Goal: Task Accomplishment & Management: Manage account settings

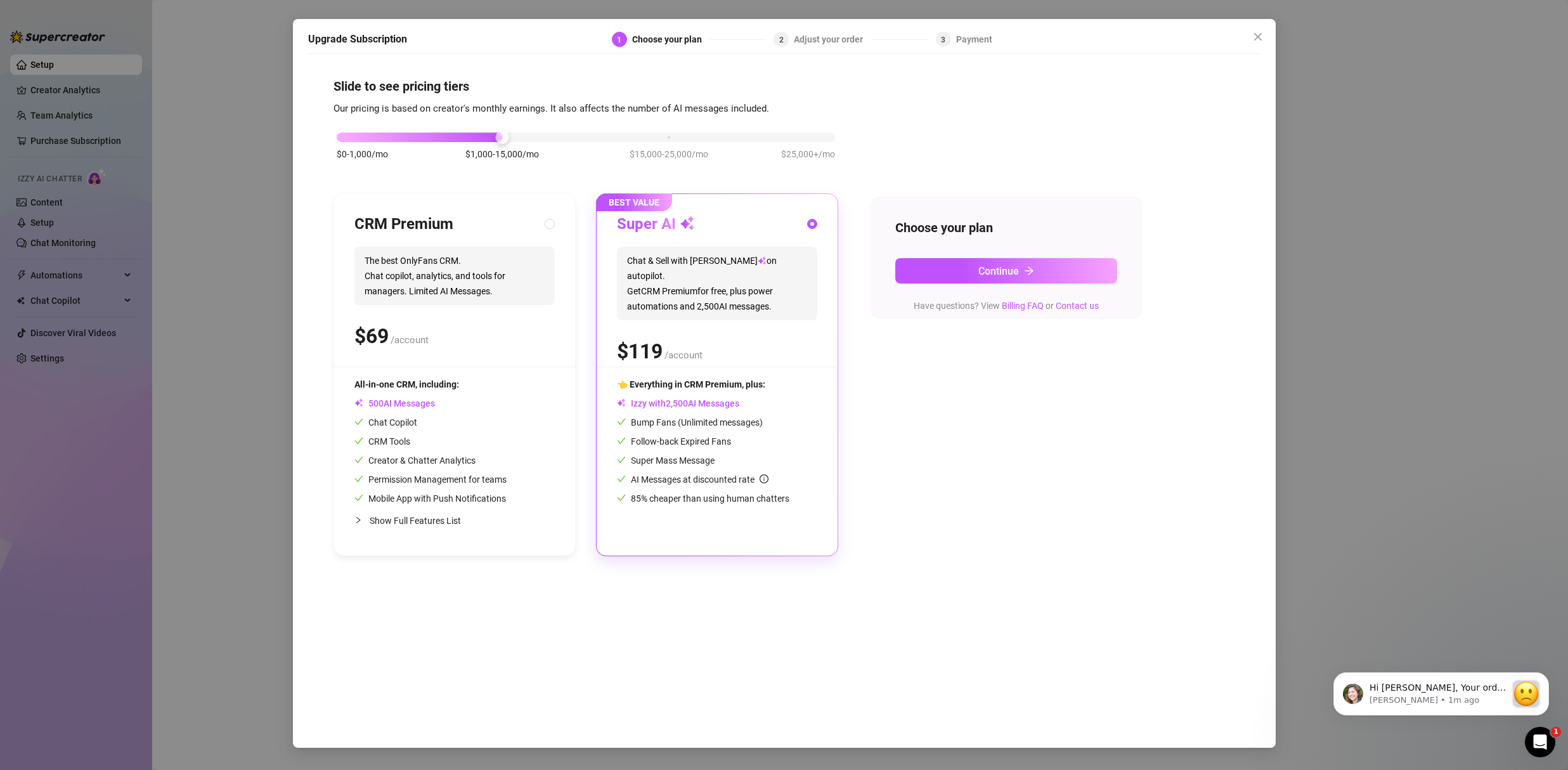
click at [814, 134] on div "$0-1,000/mo $1,000-15,000/mo $15,000-25,000/mo $25,000+/mo" at bounding box center [586, 134] width 498 height 7
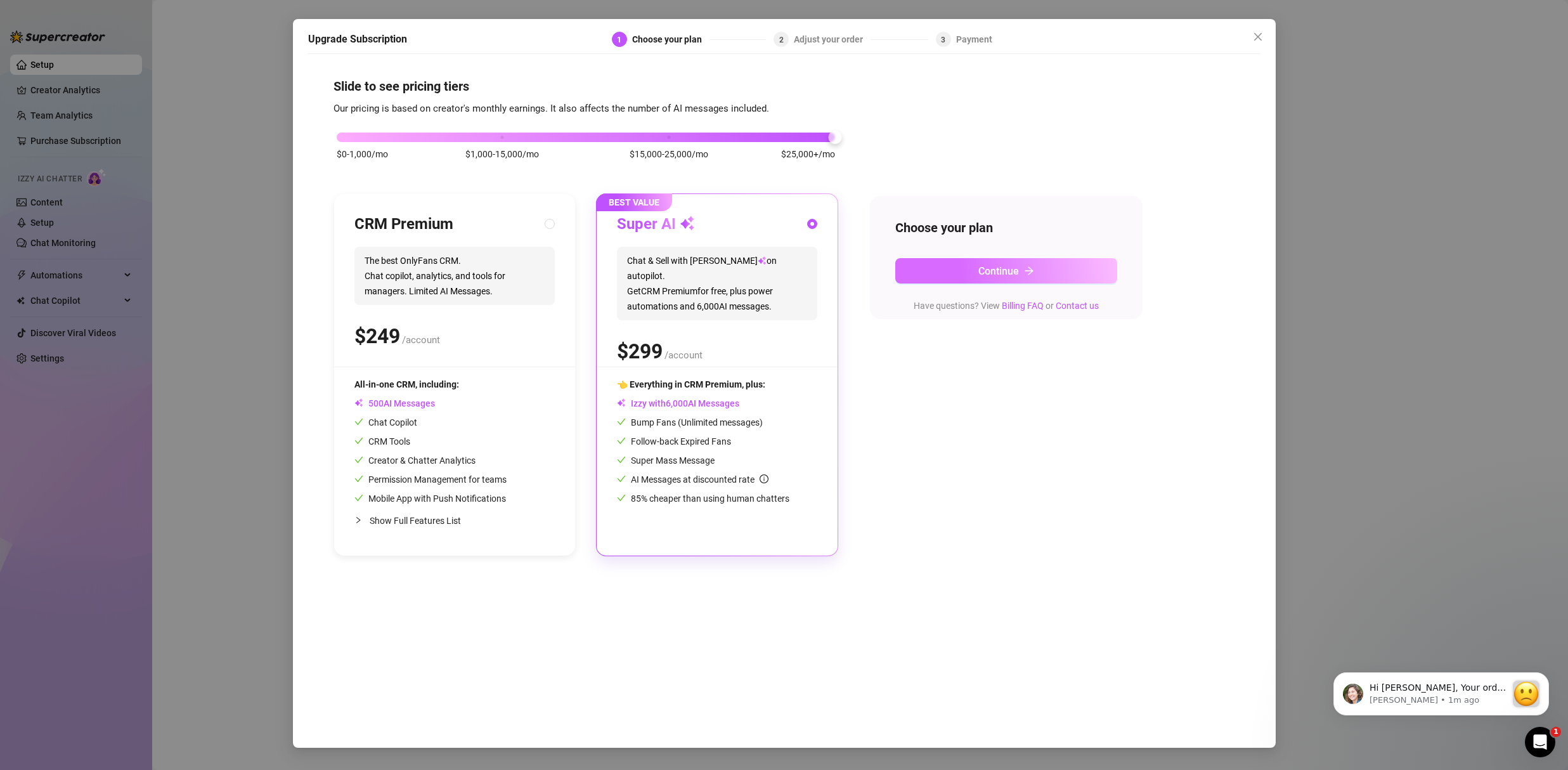
click at [959, 259] on button "Continue" at bounding box center [1006, 271] width 222 height 25
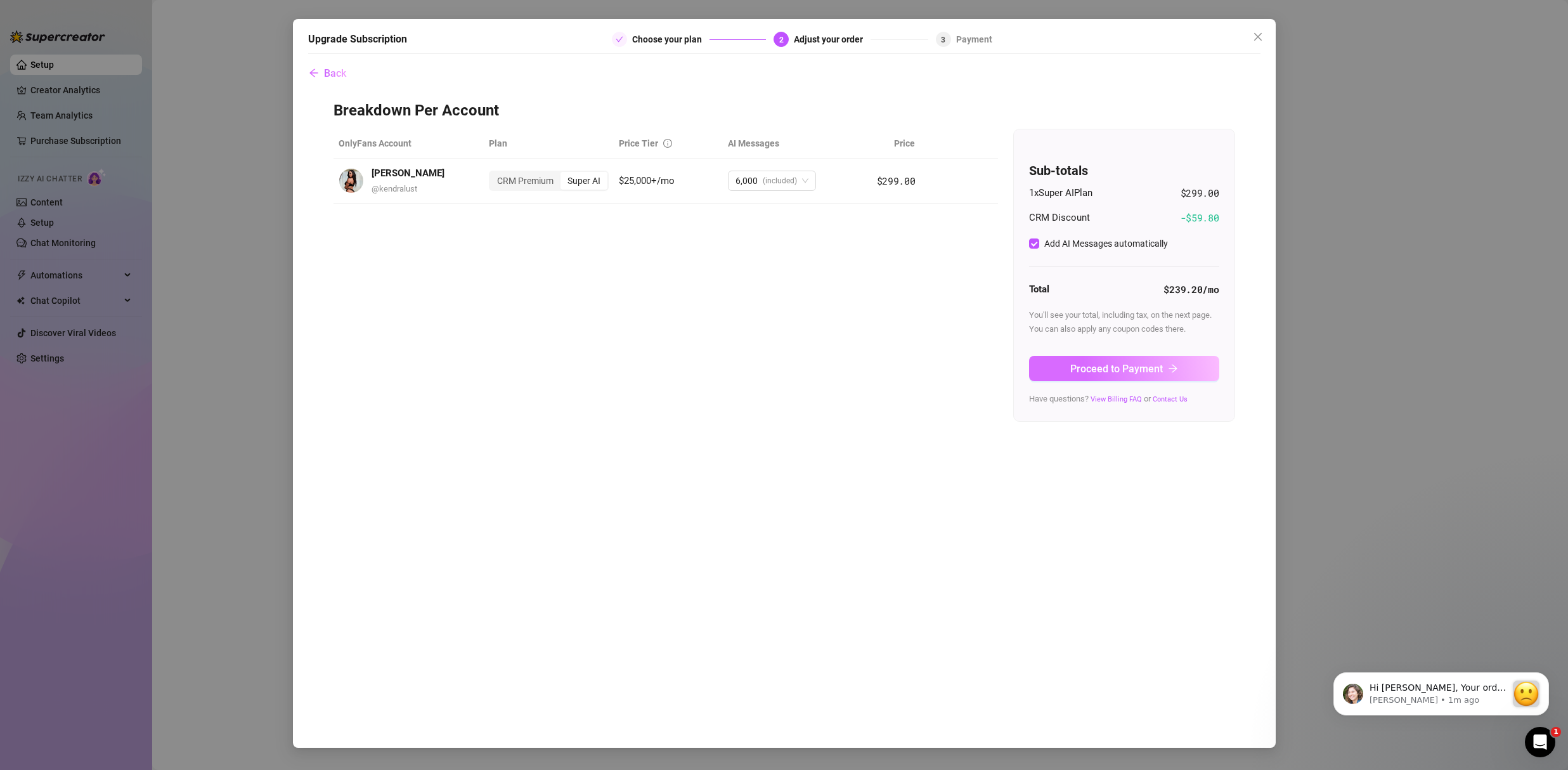
click at [1130, 380] on button "Proceed to Payment" at bounding box center [1124, 368] width 190 height 25
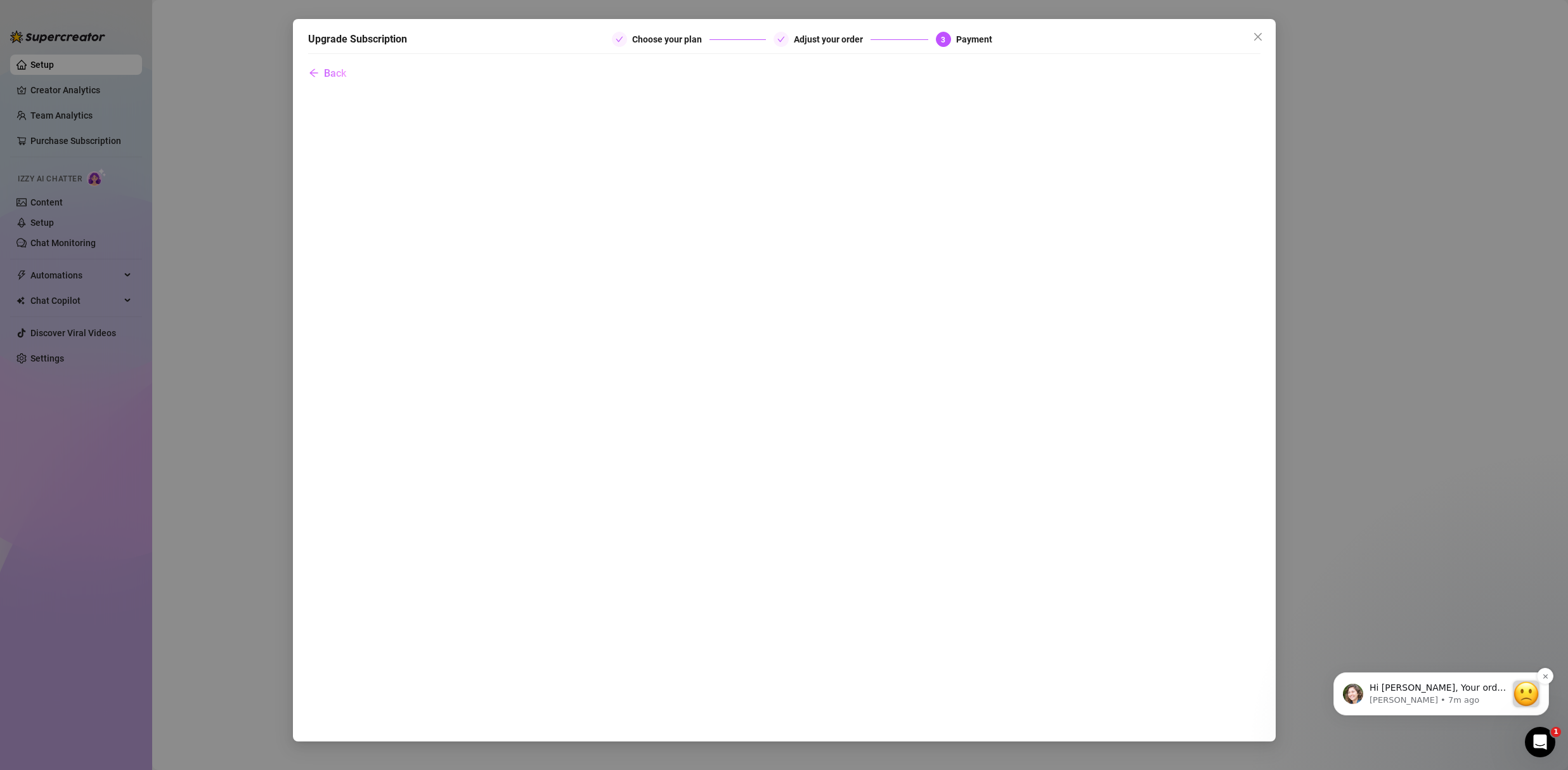
click at [1473, 701] on p "[PERSON_NAME] • 7m ago" at bounding box center [1438, 700] width 137 height 11
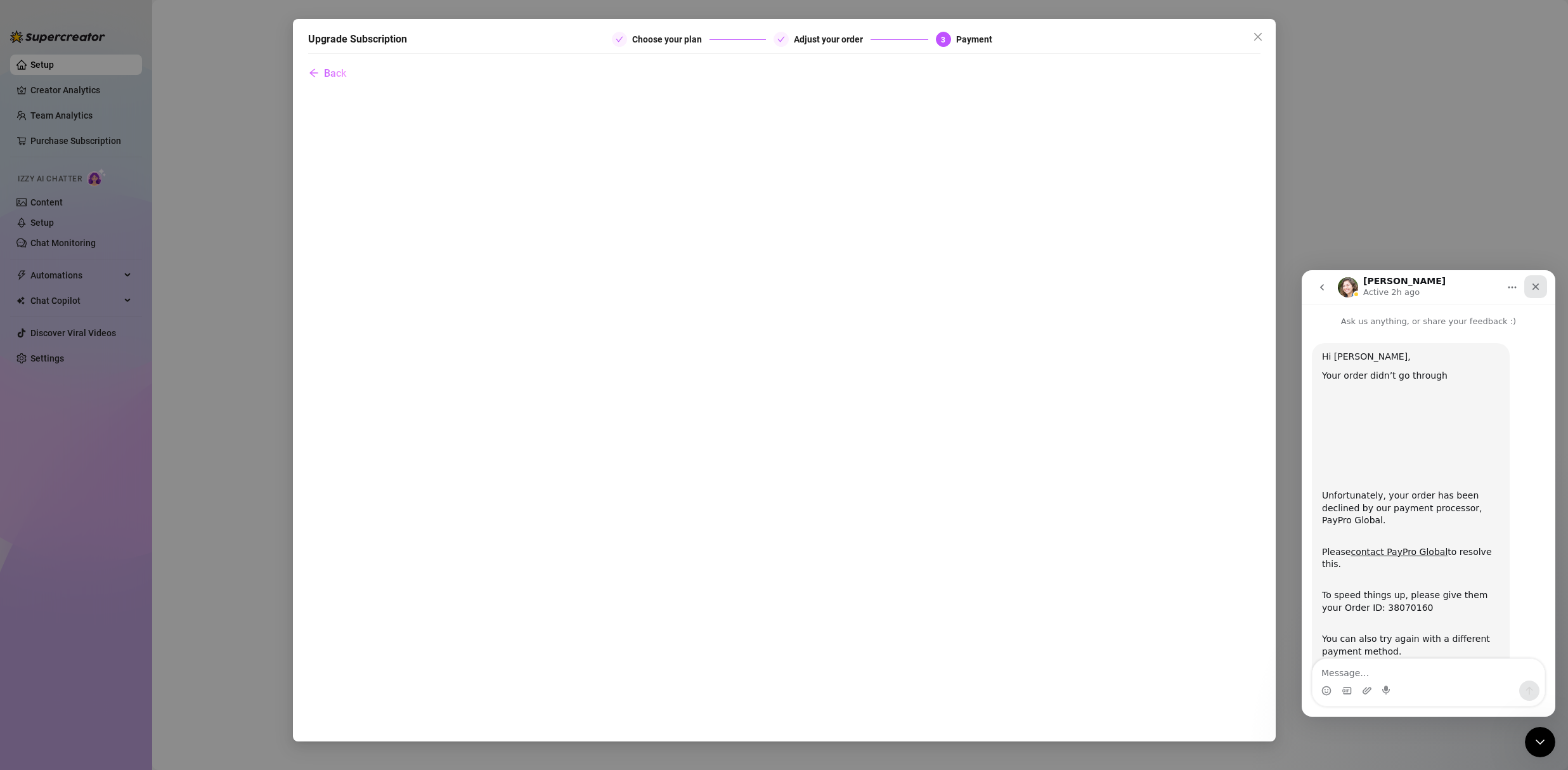
click at [1538, 287] on icon "Close" at bounding box center [1536, 286] width 10 height 10
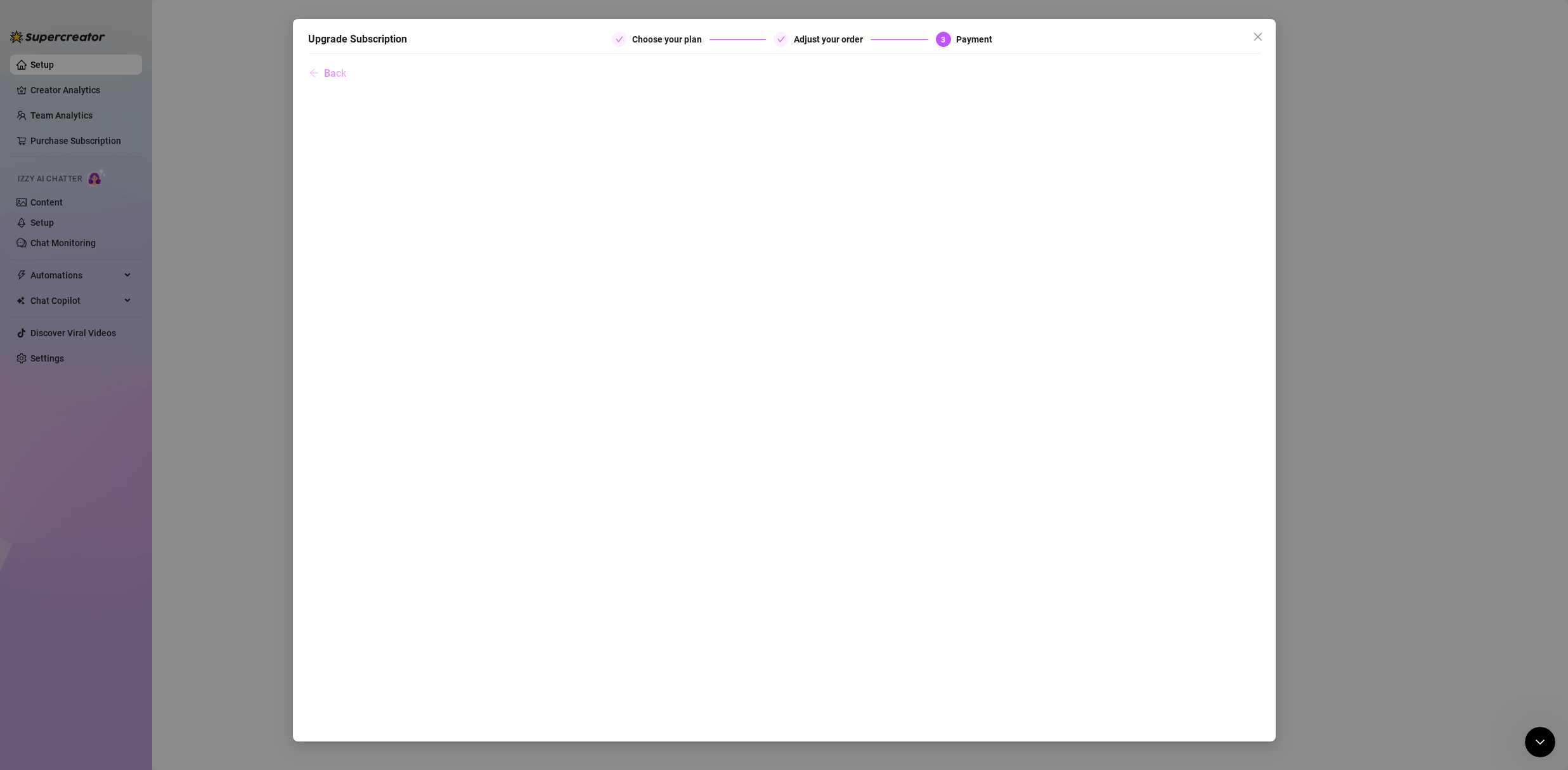
click at [336, 76] on span "Back" at bounding box center [335, 73] width 22 height 12
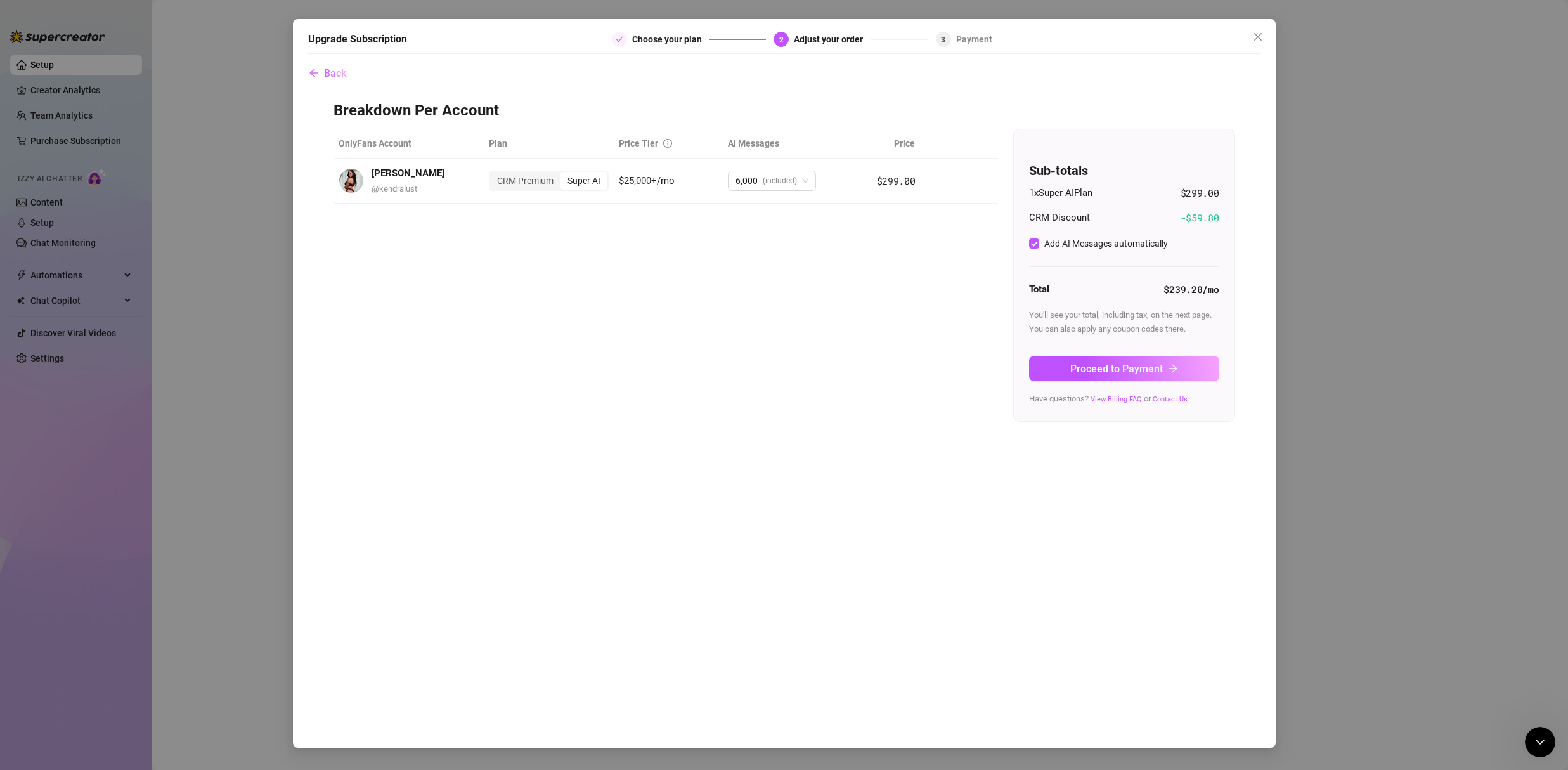
click at [267, 165] on div "Upgrade Subscription Choose your plan 2 Adjust your order 3 Payment Back Breakd…" at bounding box center [784, 385] width 1568 height 770
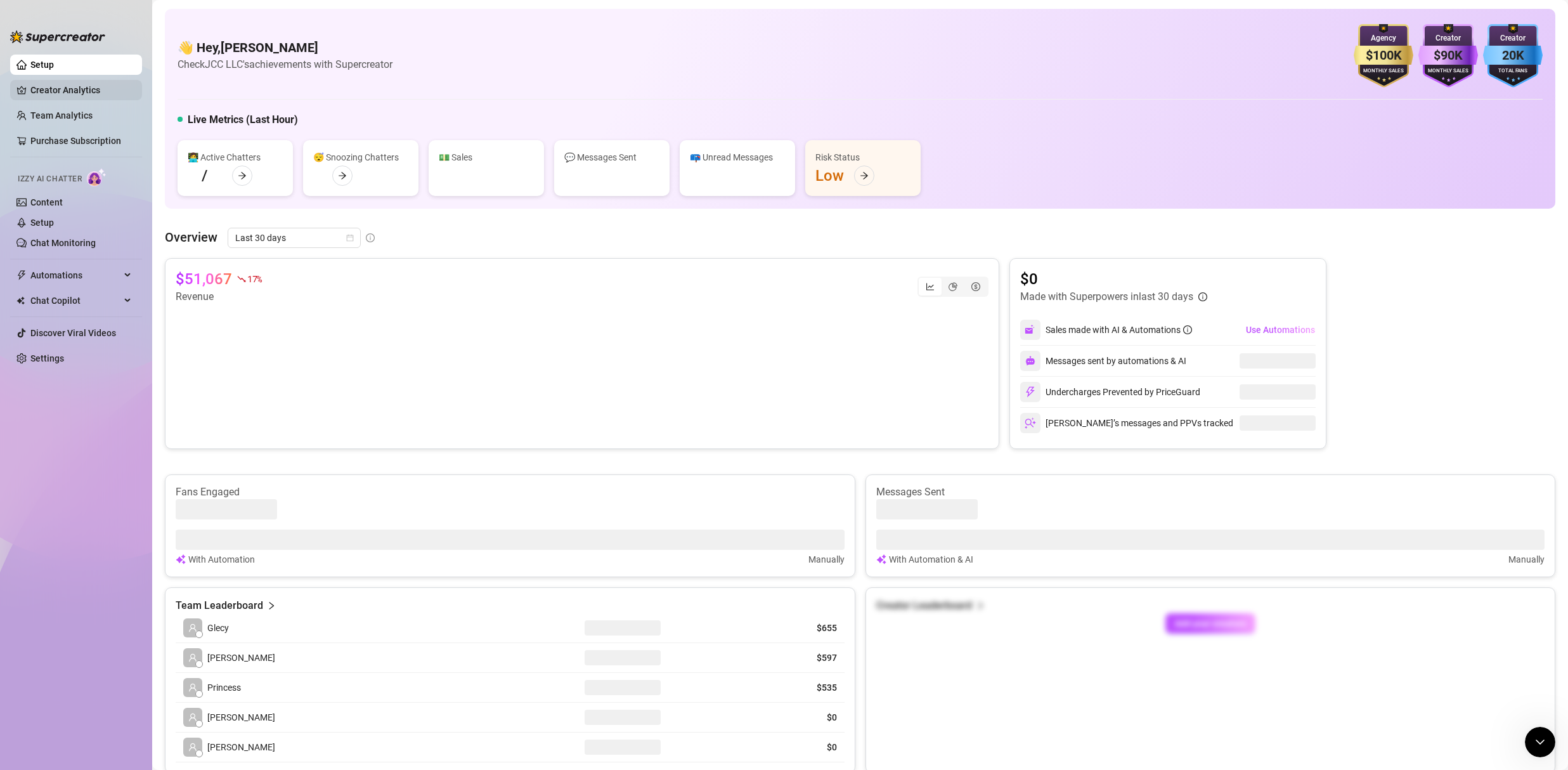
click at [50, 96] on link "Creator Analytics" at bounding box center [81, 90] width 102 height 20
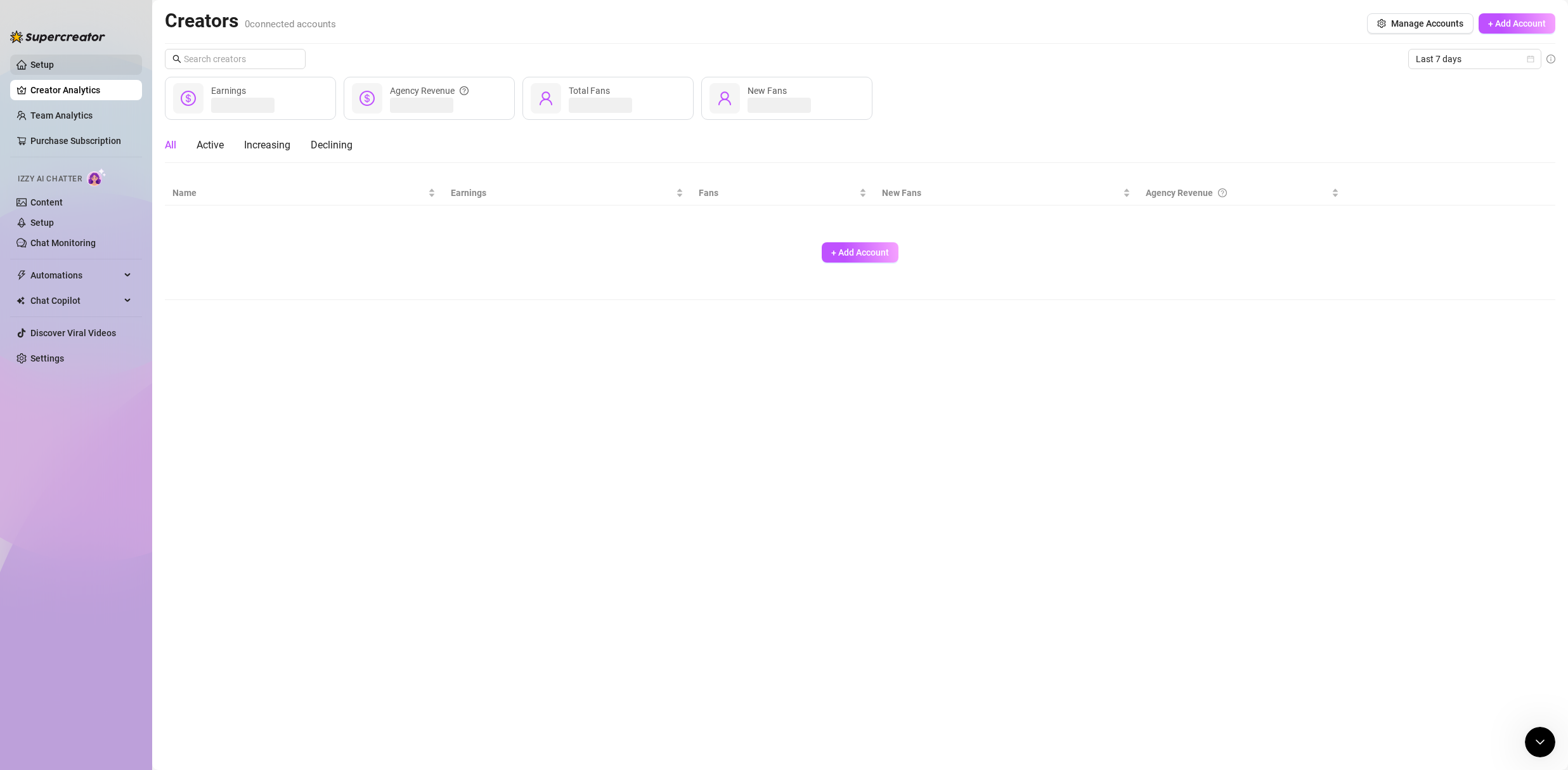
click at [54, 70] on link "Setup" at bounding box center [42, 65] width 23 height 10
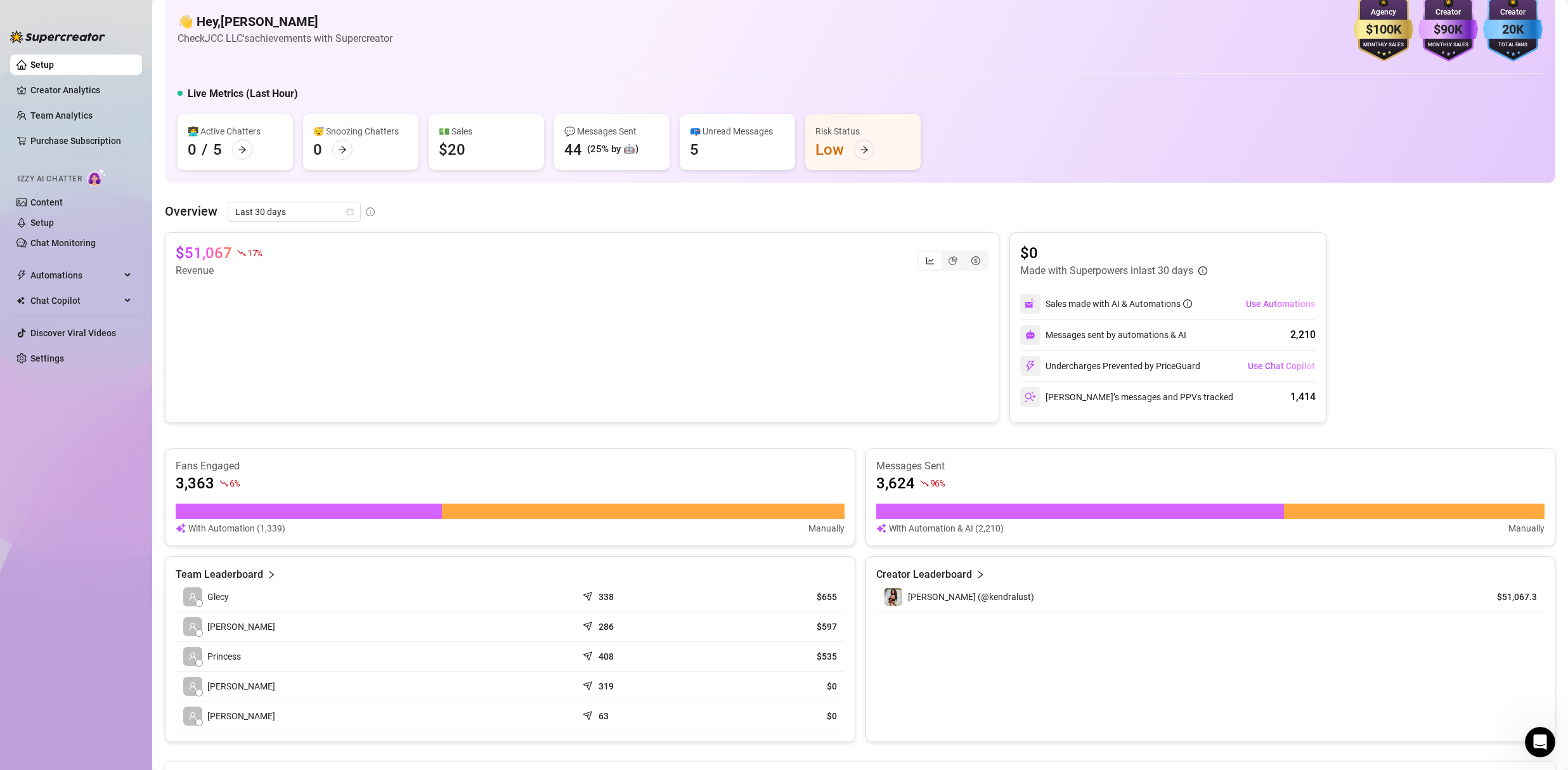
scroll to position [22, 0]
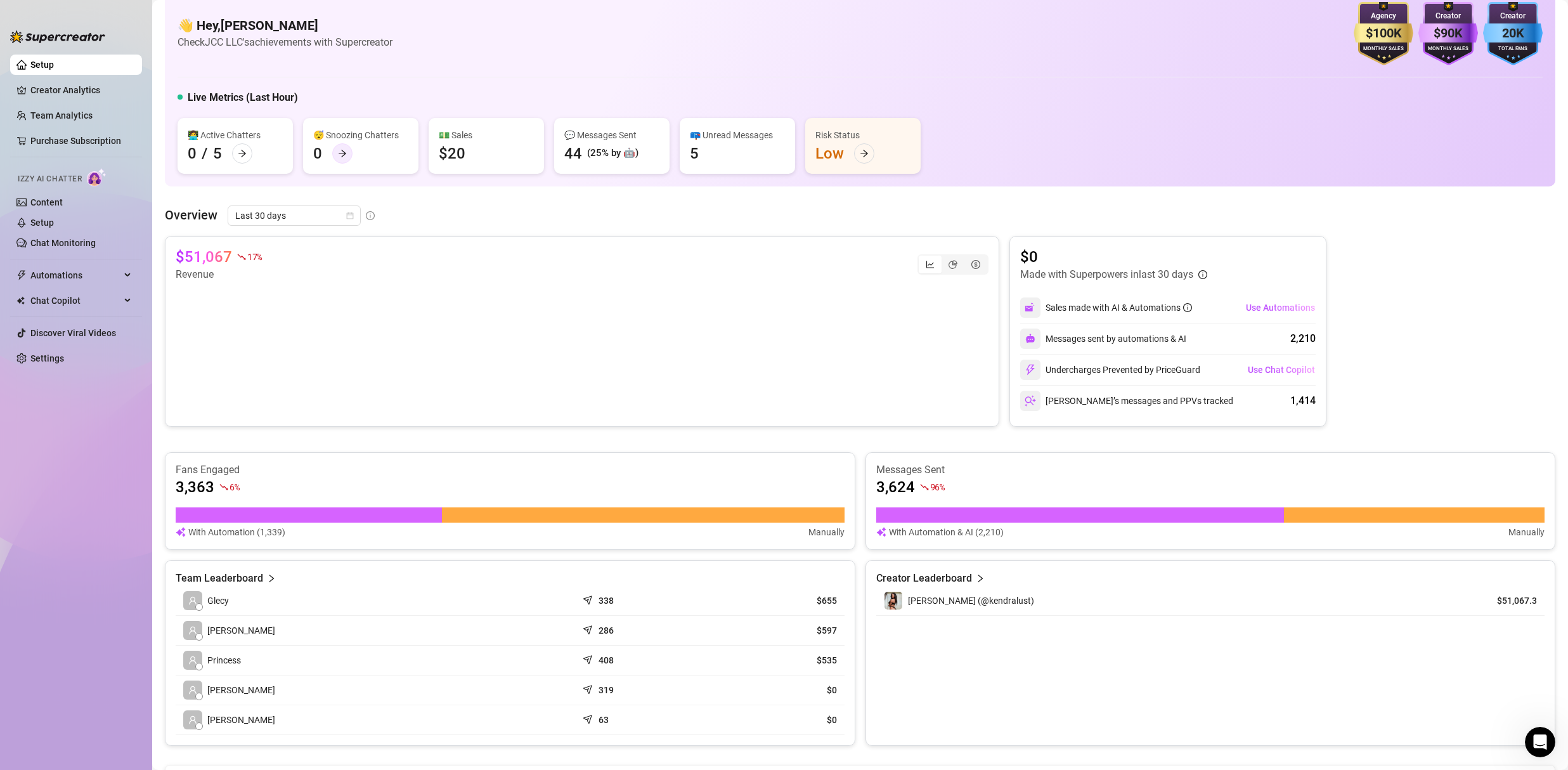
click at [345, 153] on icon "arrow-right" at bounding box center [342, 153] width 7 height 7
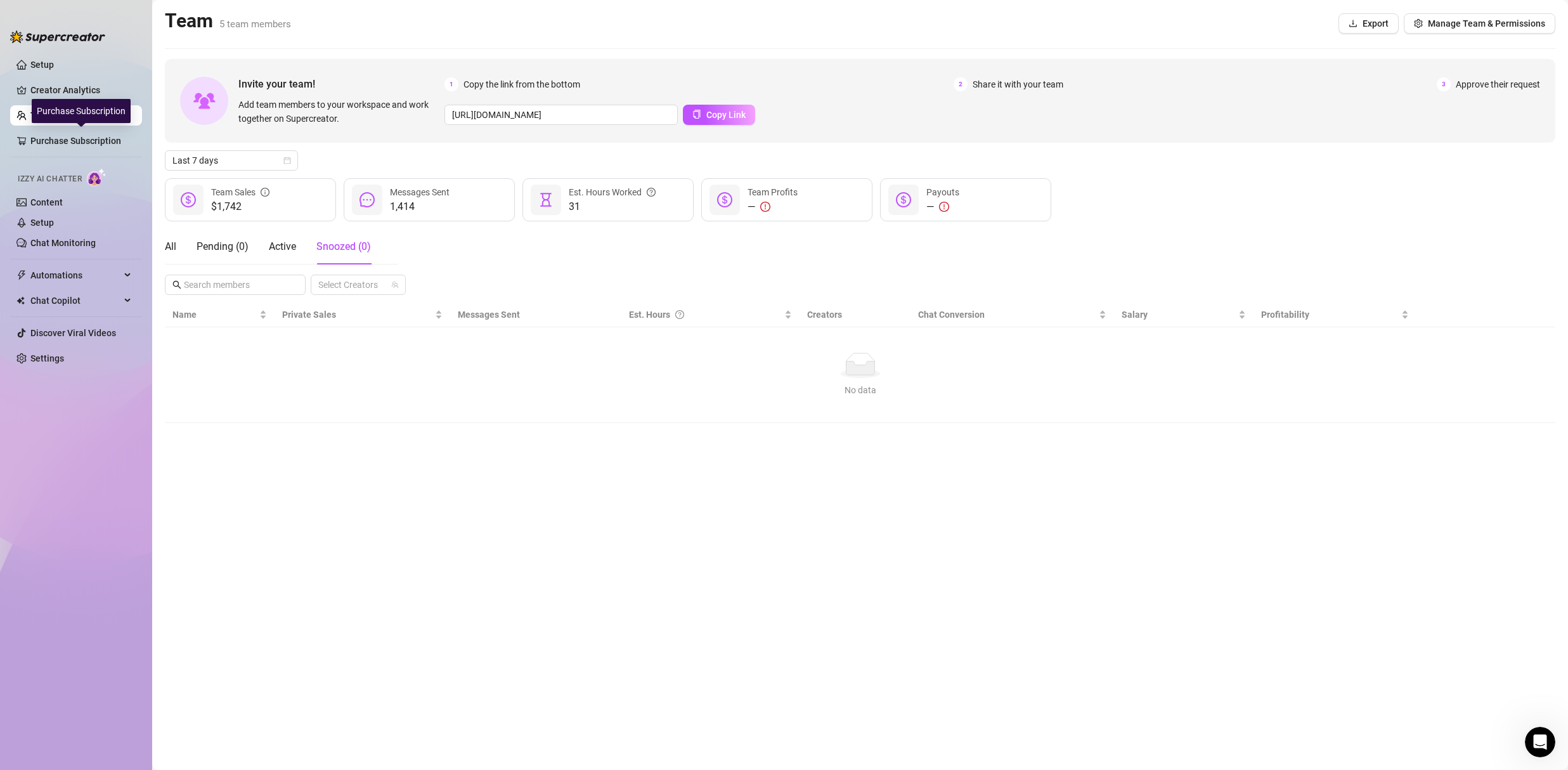
click at [73, 117] on div "Purchase Subscription" at bounding box center [80, 111] width 99 height 24
click at [54, 90] on link "Creator Analytics" at bounding box center [81, 90] width 102 height 20
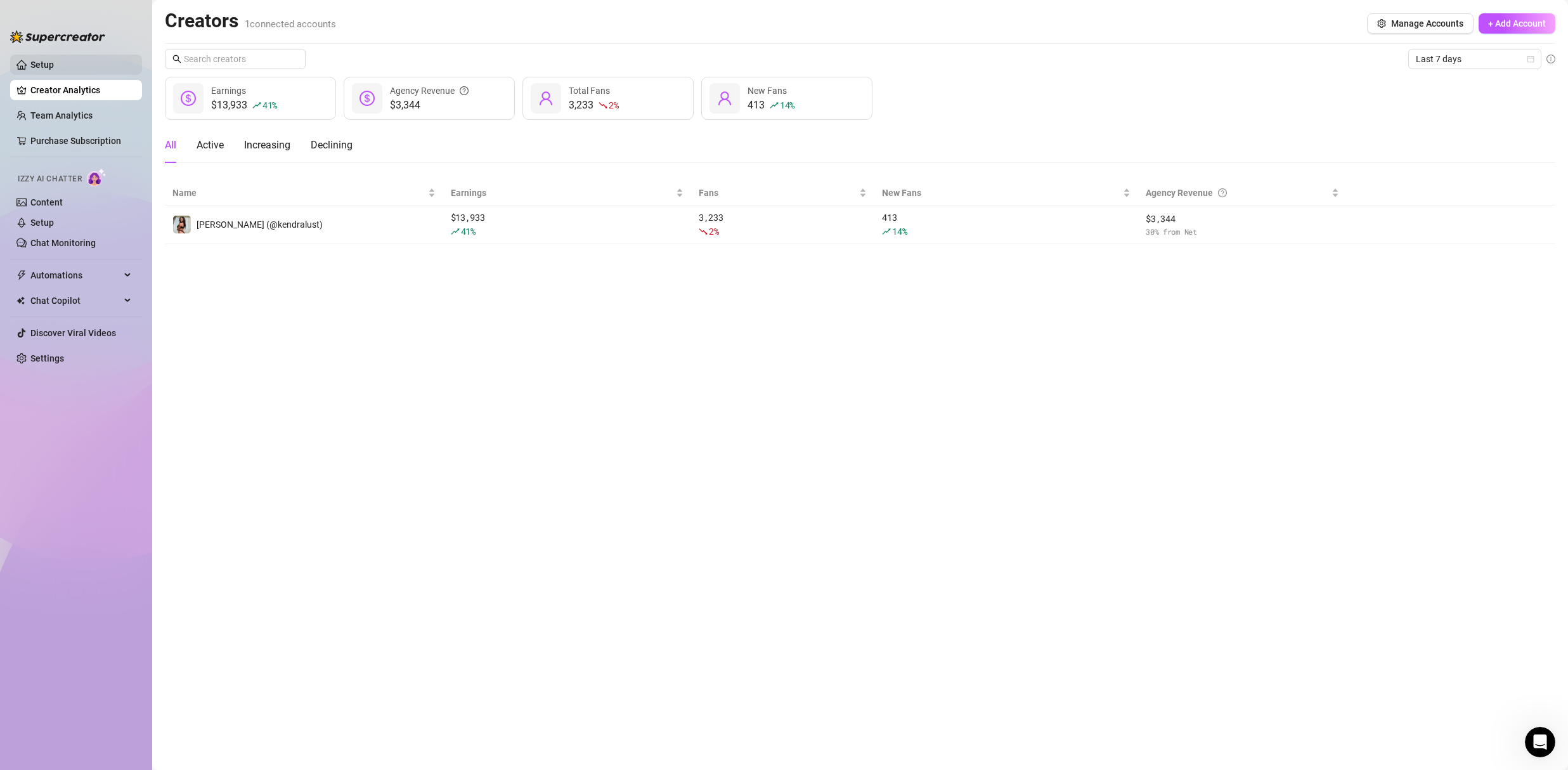
click at [35, 68] on link "Setup" at bounding box center [42, 65] width 23 height 10
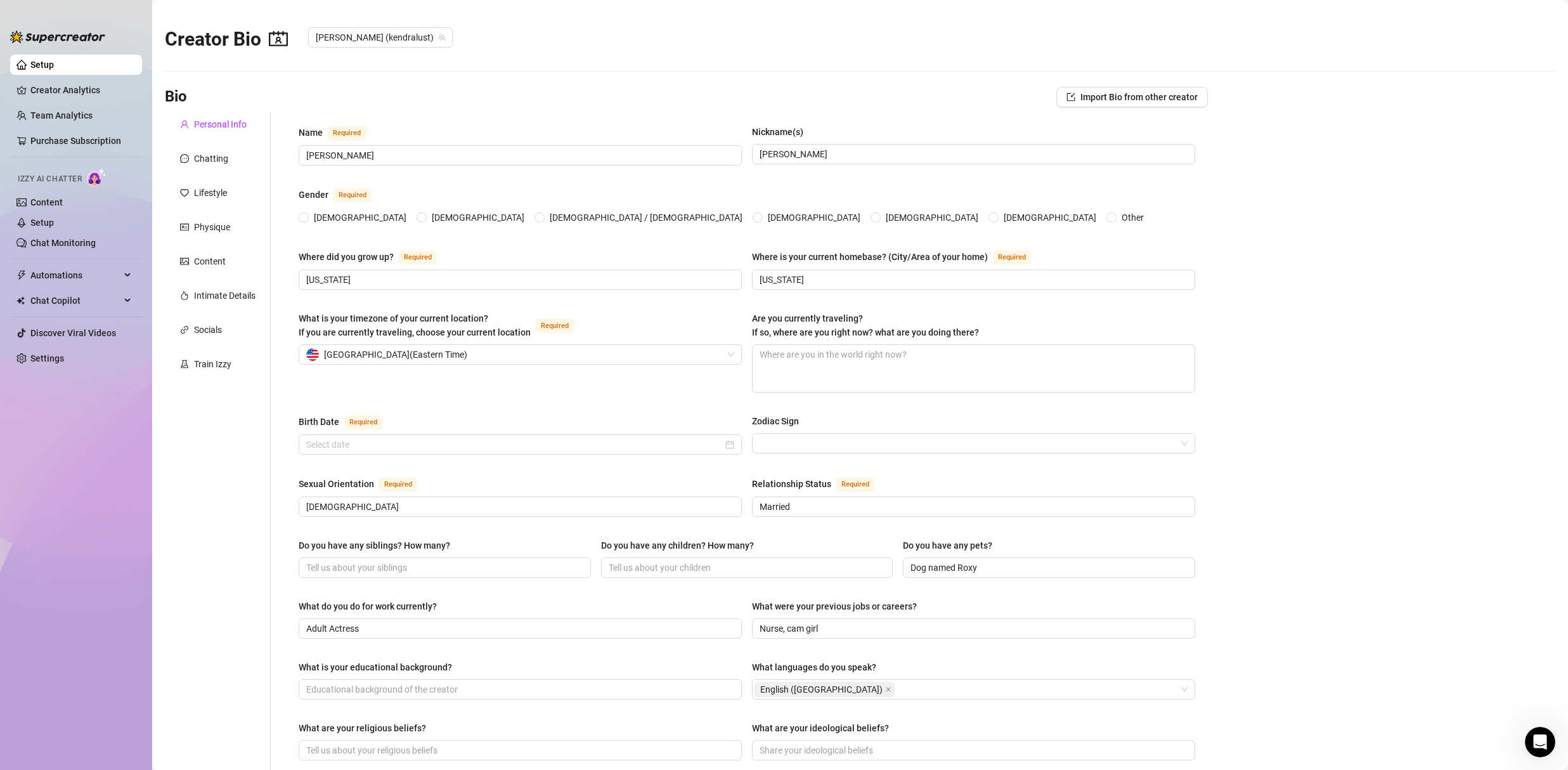
radio input "true"
type input "[DATE]"
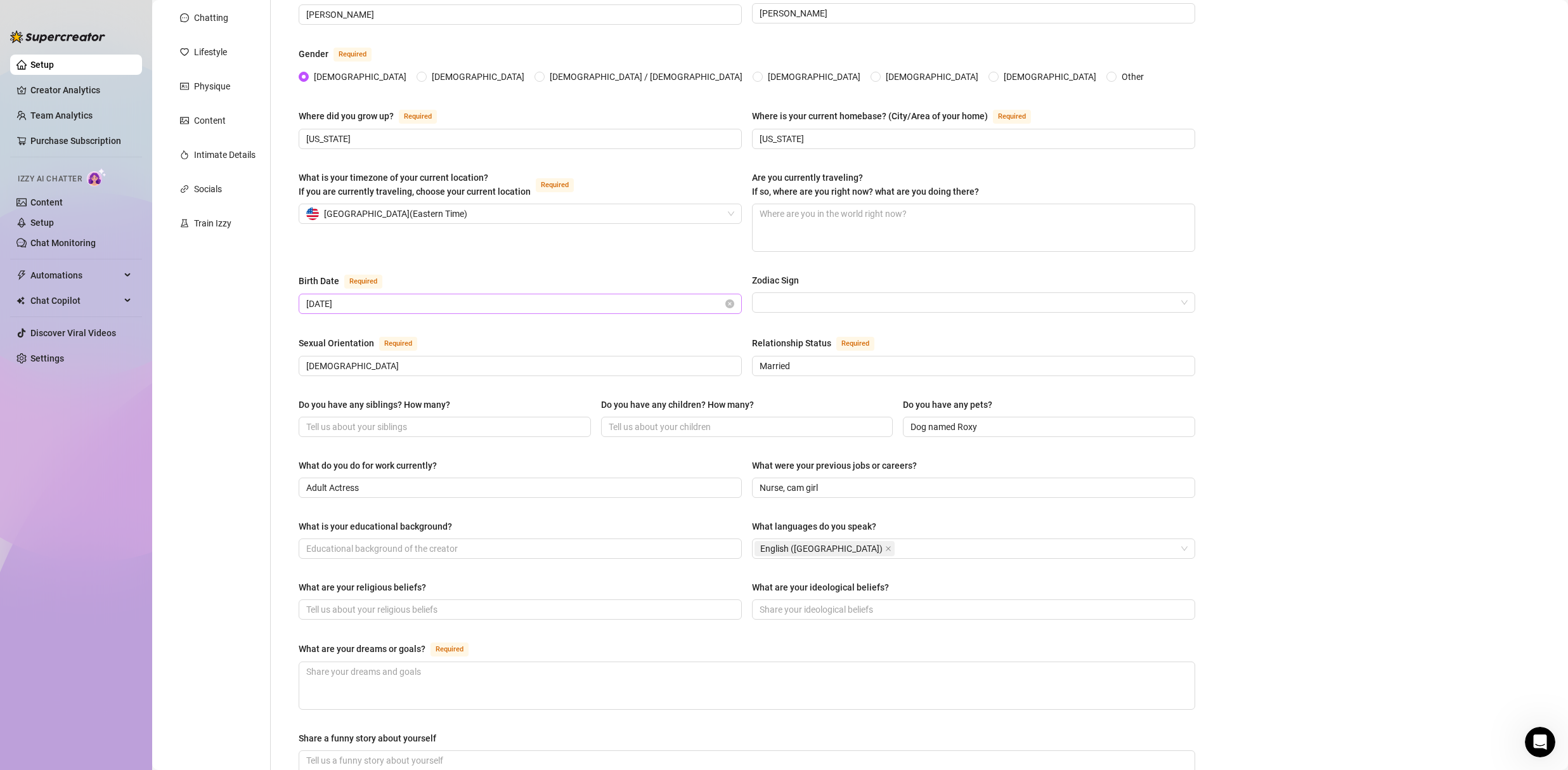
scroll to position [183, 0]
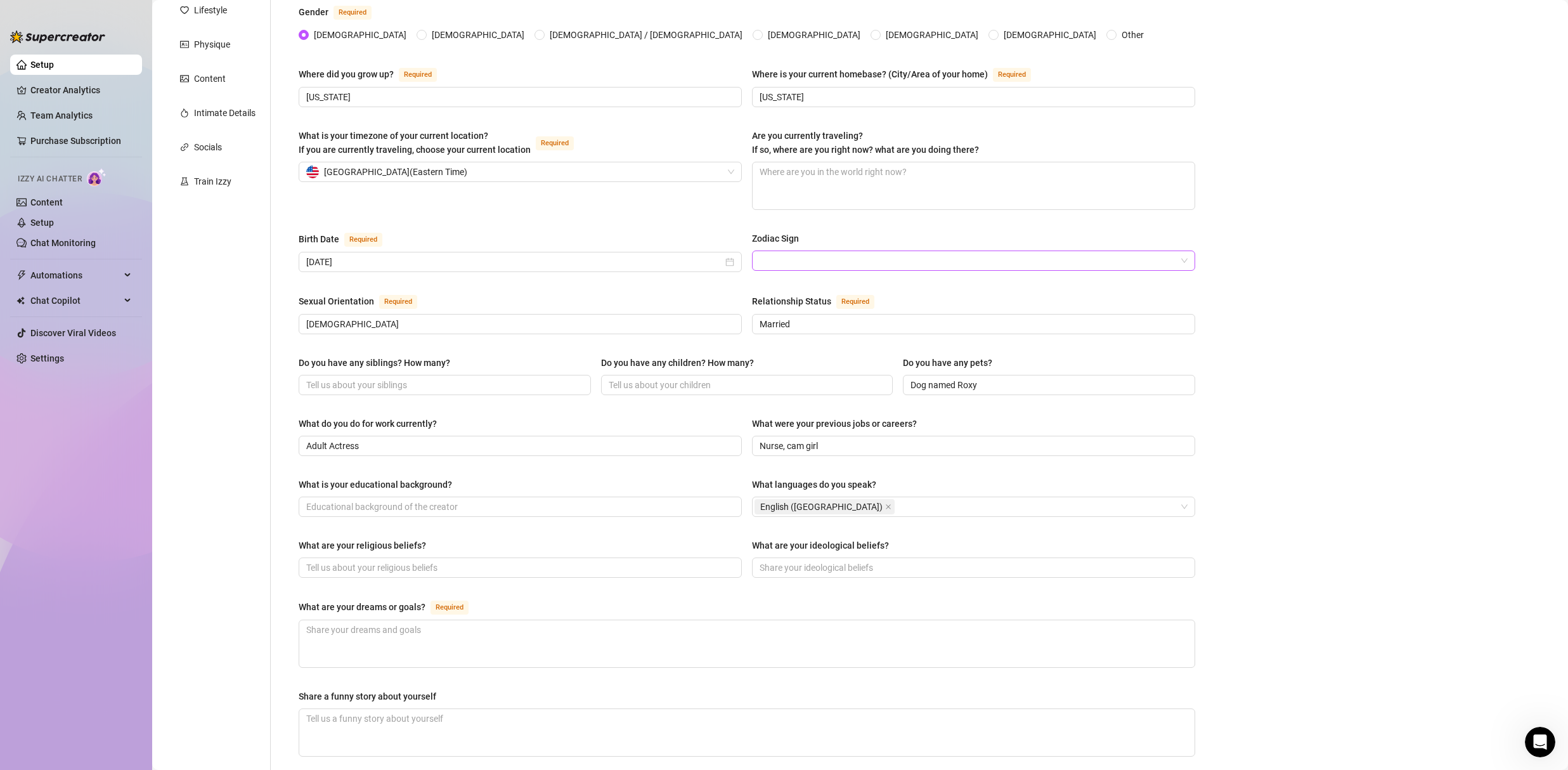
click at [837, 259] on input "Zodiac Sign" at bounding box center [967, 260] width 416 height 19
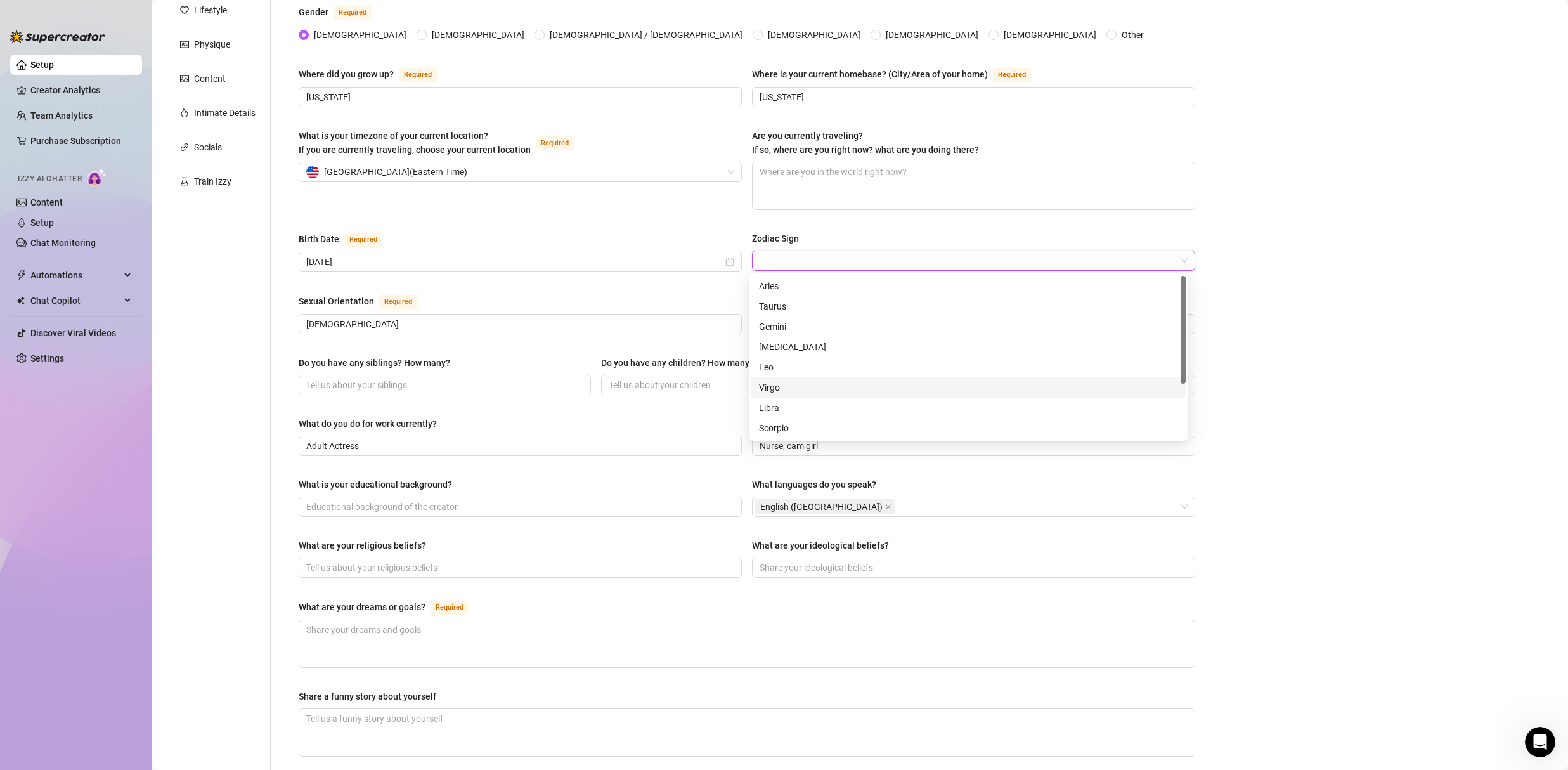
click at [780, 393] on div "Virgo" at bounding box center [969, 387] width 419 height 14
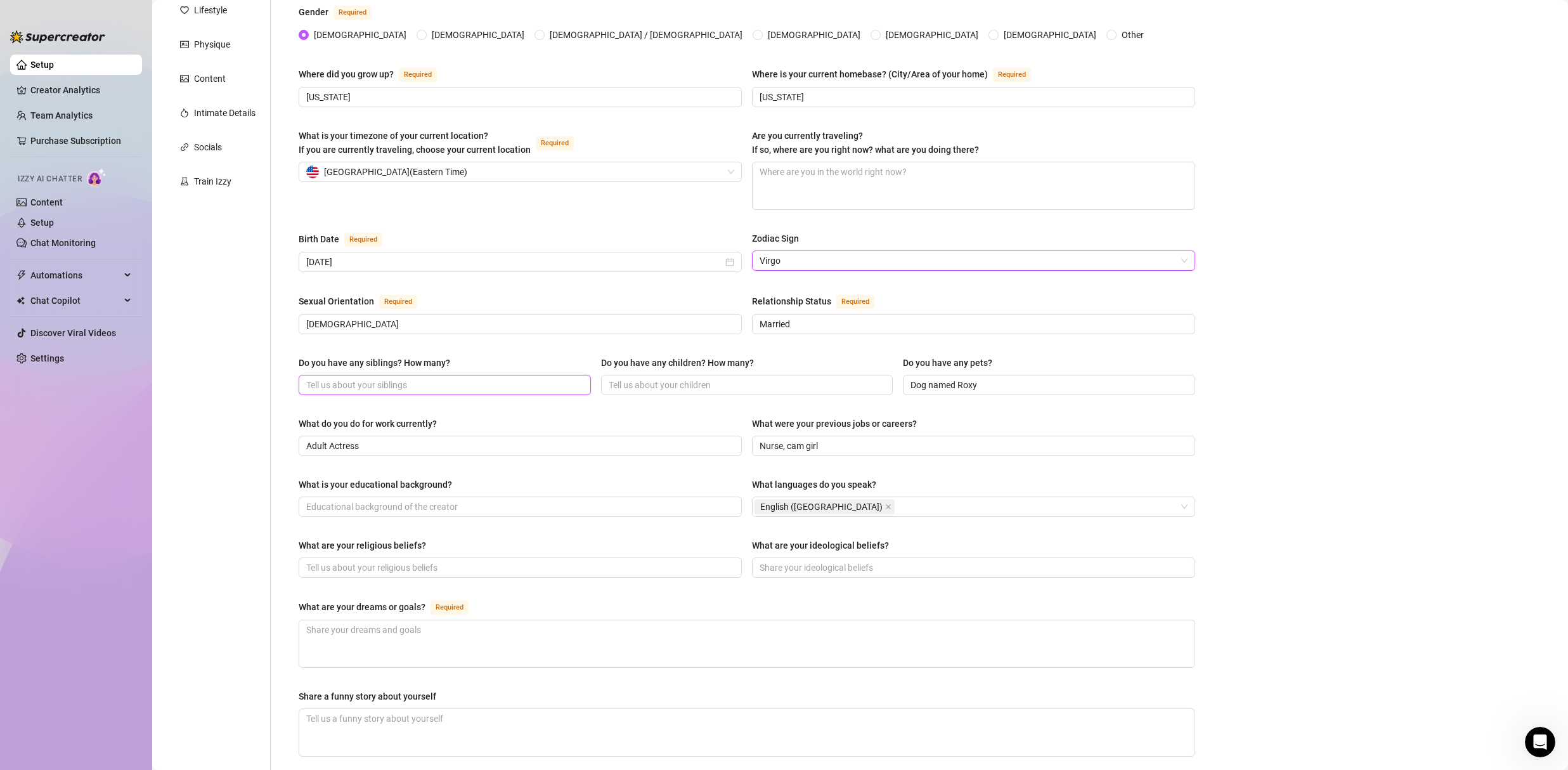
click at [443, 380] on input "Do you have any siblings? How many?" at bounding box center [444, 385] width 275 height 14
click at [673, 388] on input "Do you have any children? How many?" at bounding box center [747, 385] width 275 height 14
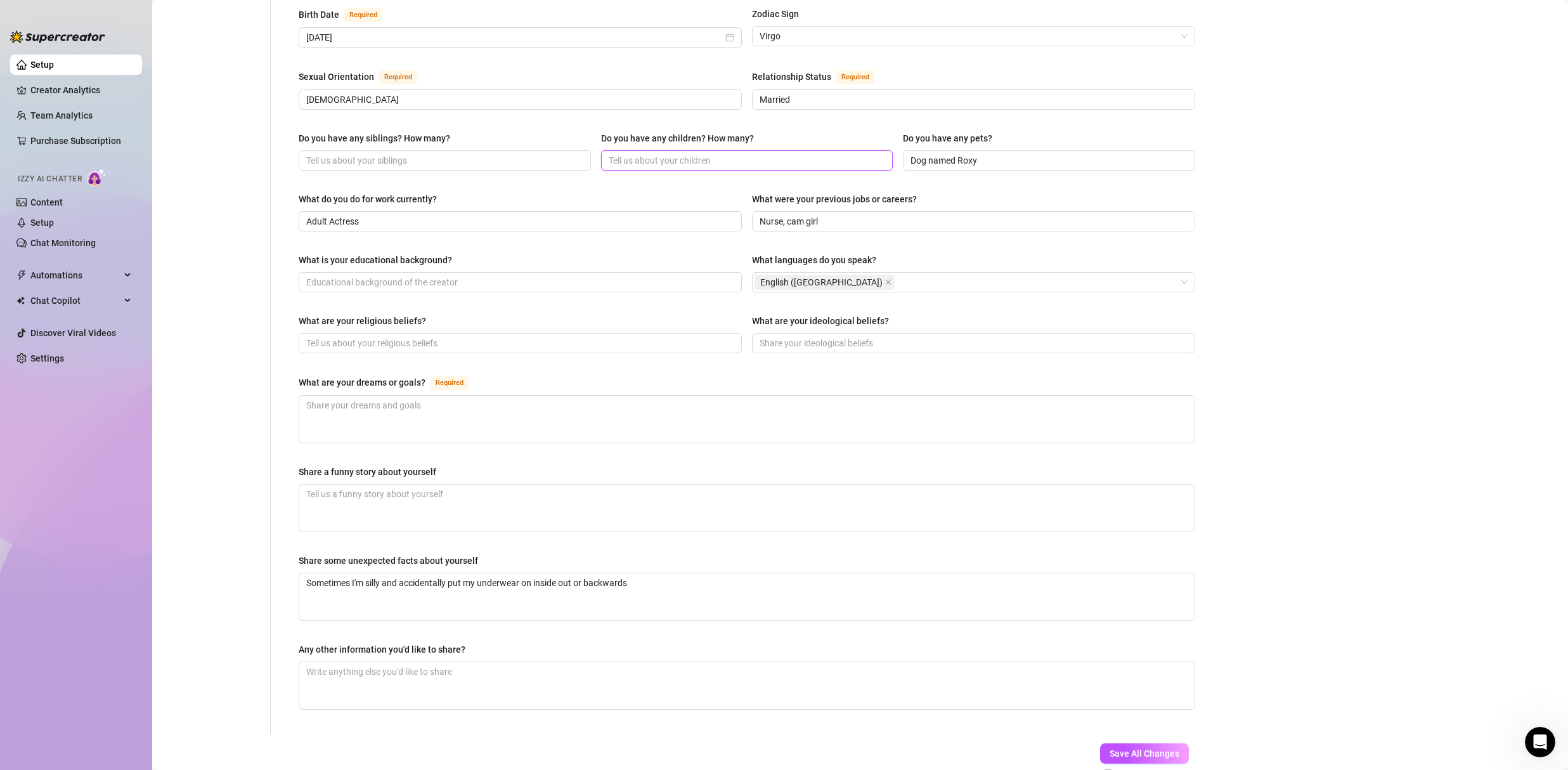
scroll to position [427, 0]
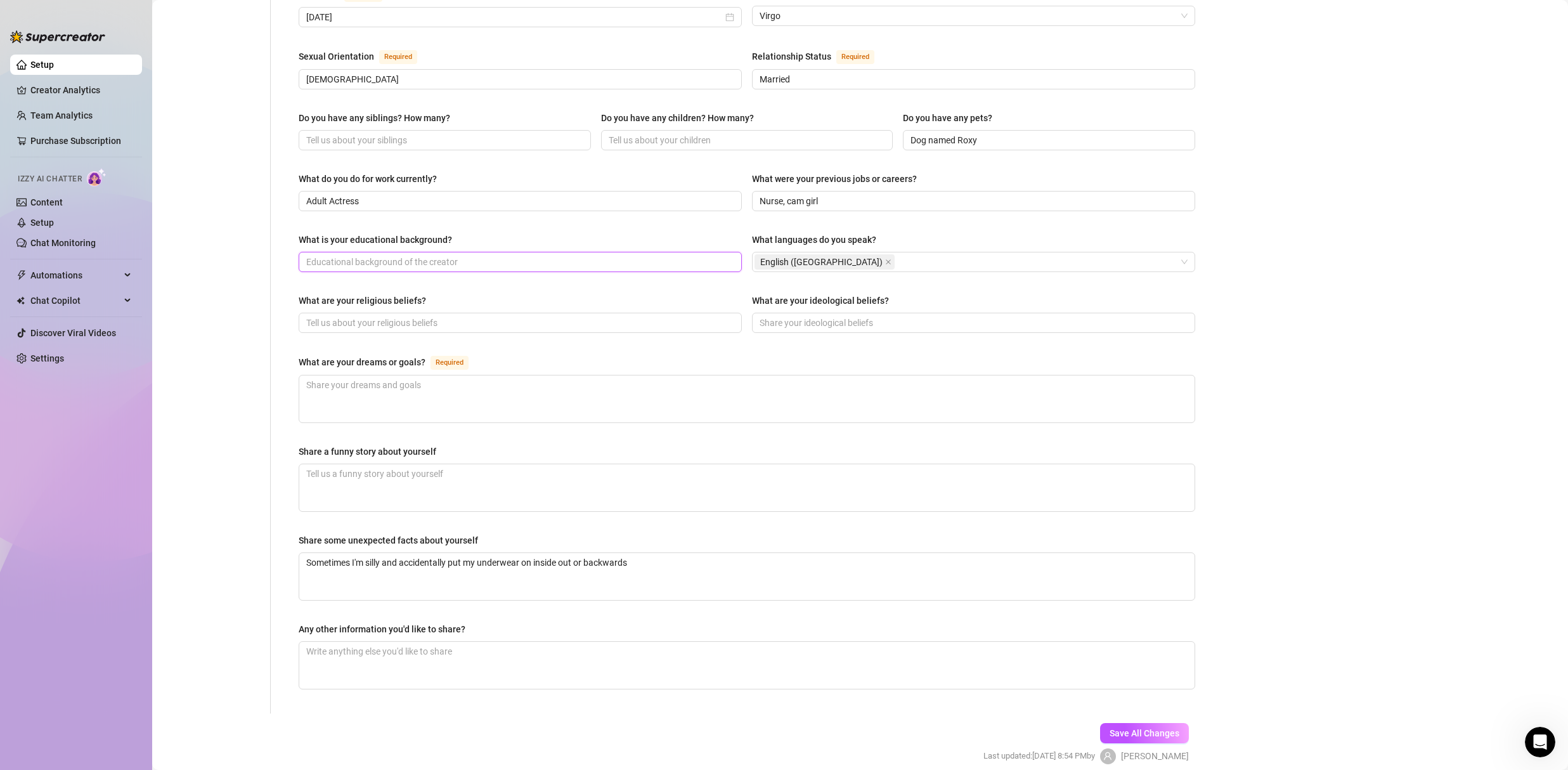
click at [445, 267] on input "What is your educational background?" at bounding box center [519, 261] width 425 height 14
type input "B"
click at [369, 262] on input "What is your educational background?" at bounding box center [519, 261] width 425 height 14
type input "Bachelor of Science in Nursing"
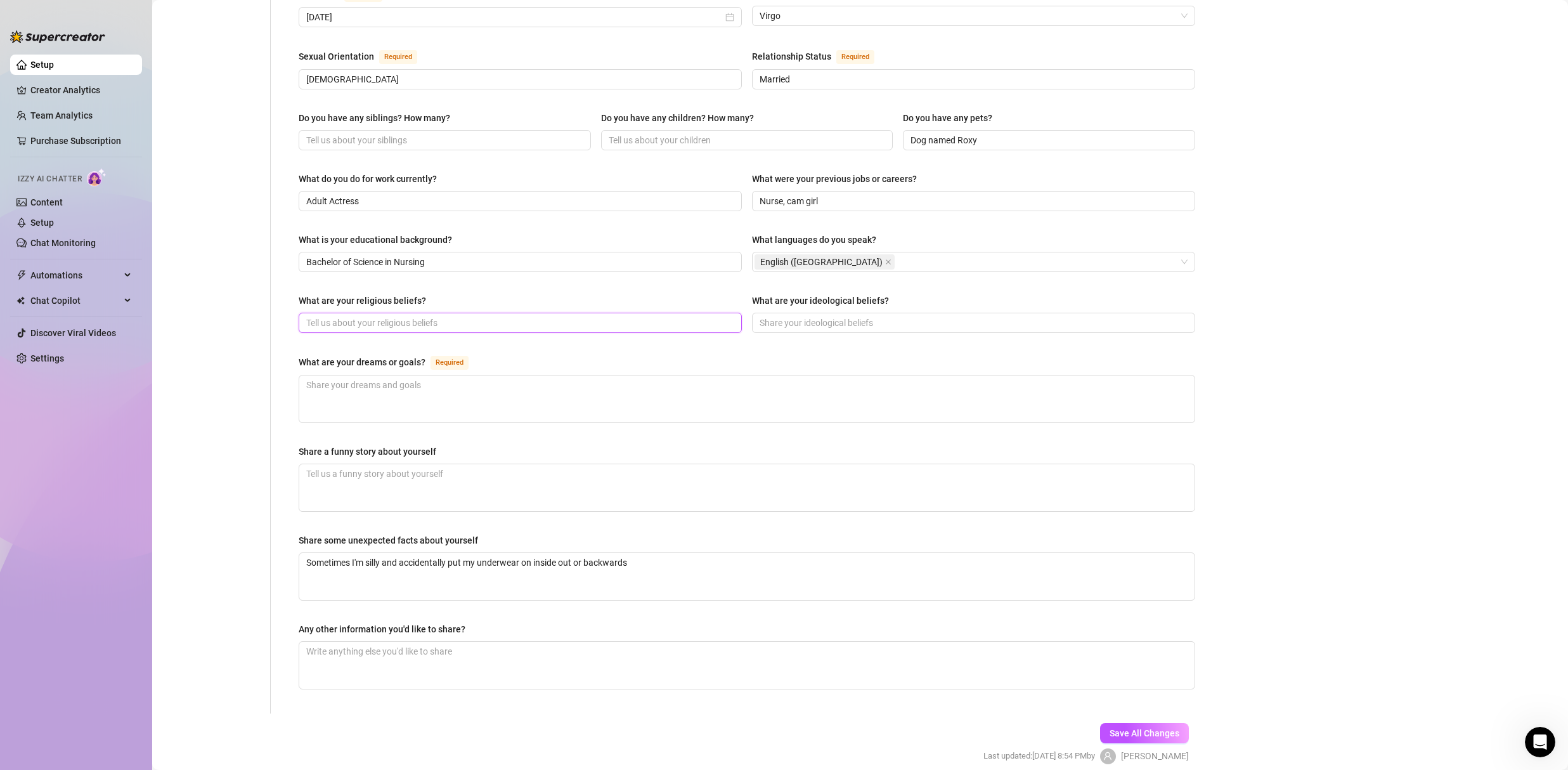
click at [376, 322] on input "What are your religious beliefs?" at bounding box center [519, 322] width 425 height 14
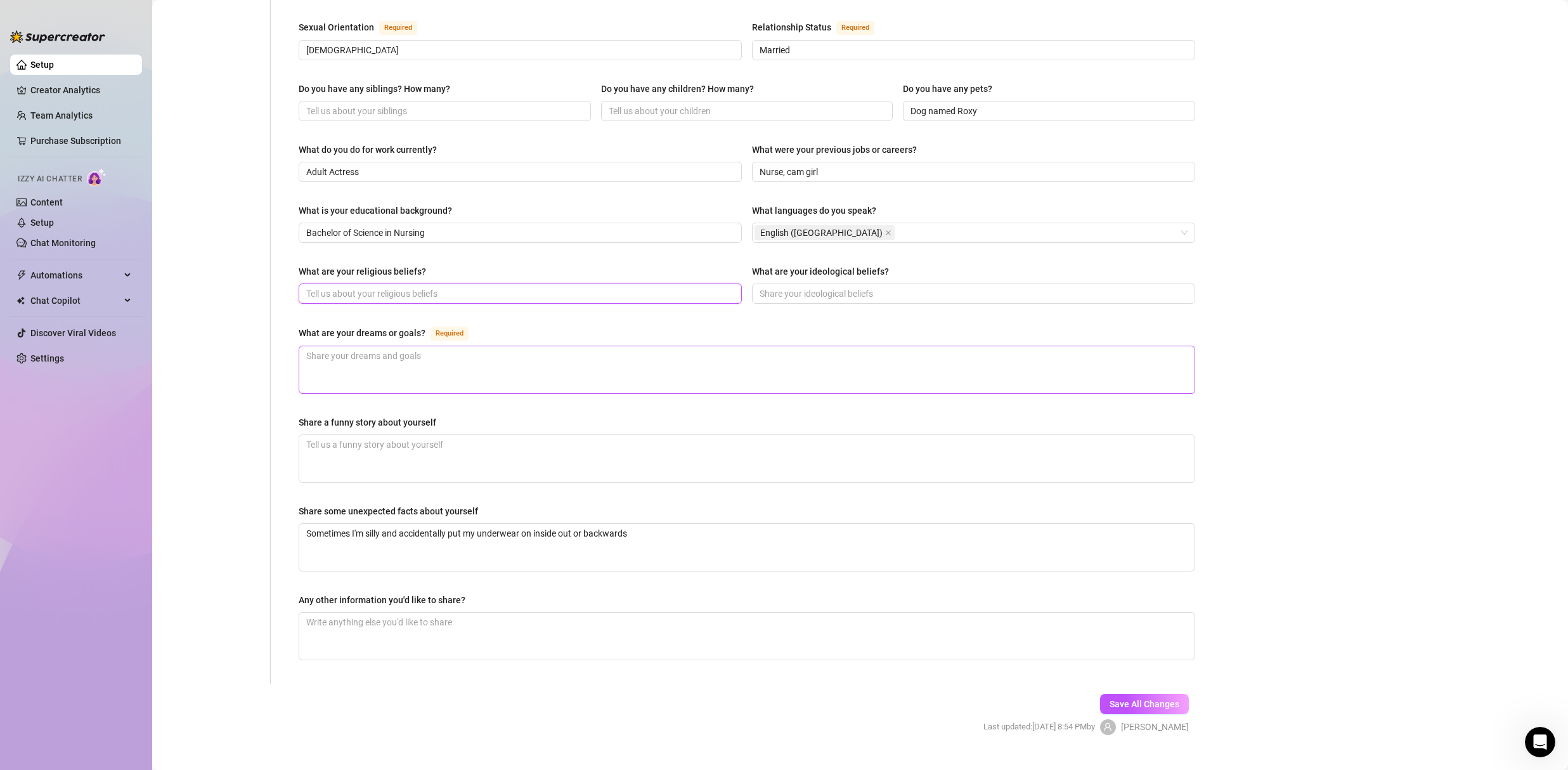
scroll to position [457, 0]
click at [460, 363] on textarea "What are your dreams or goals? Required" at bounding box center [747, 369] width 895 height 47
click at [461, 358] on textarea "What are your dreams or goals? Required" at bounding box center [747, 369] width 895 height 47
click at [436, 632] on textarea "Any other information you'd like to share?" at bounding box center [747, 635] width 895 height 47
click at [1146, 704] on span "Save All Changes" at bounding box center [1145, 704] width 70 height 10
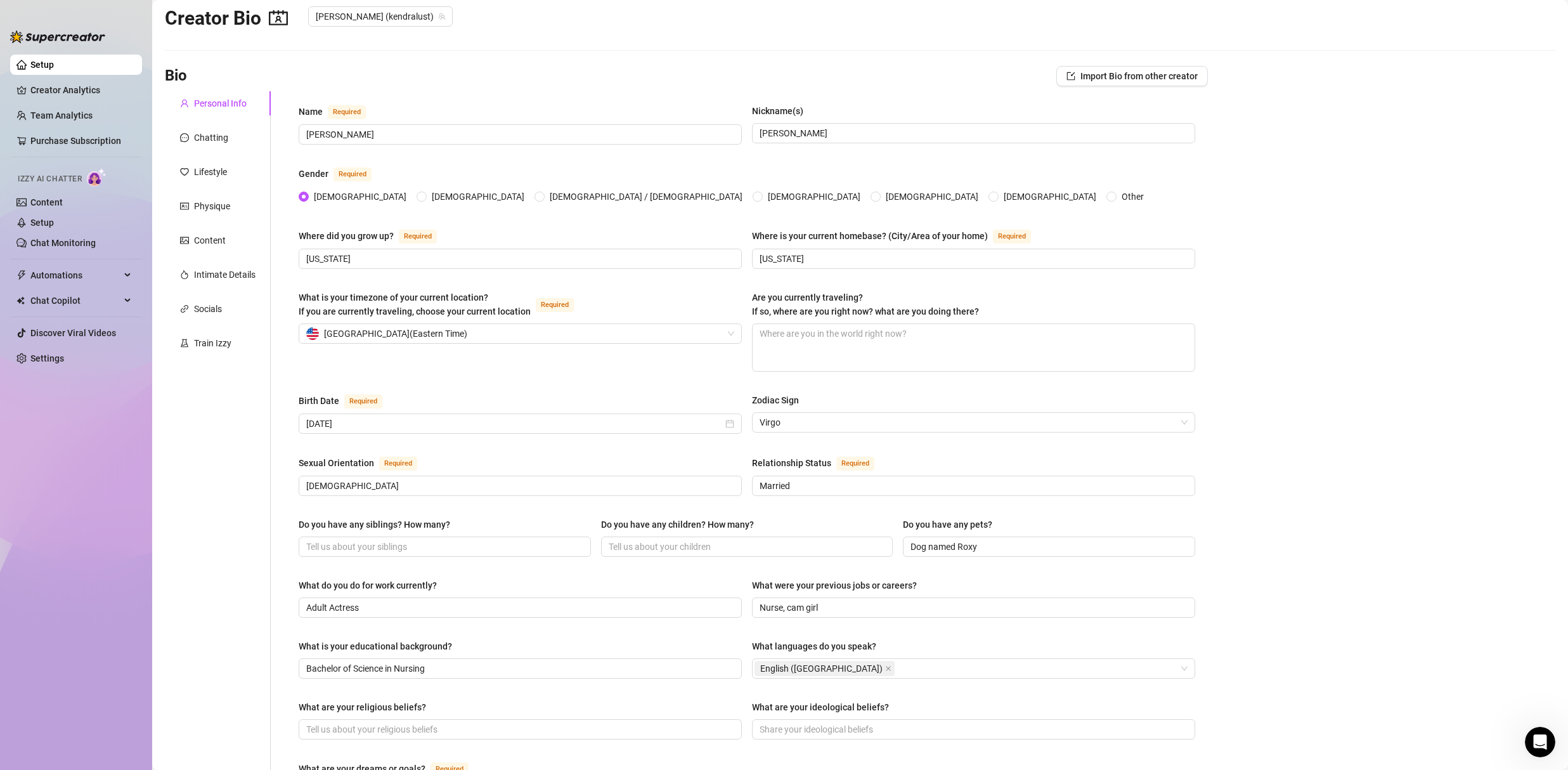
scroll to position [0, 0]
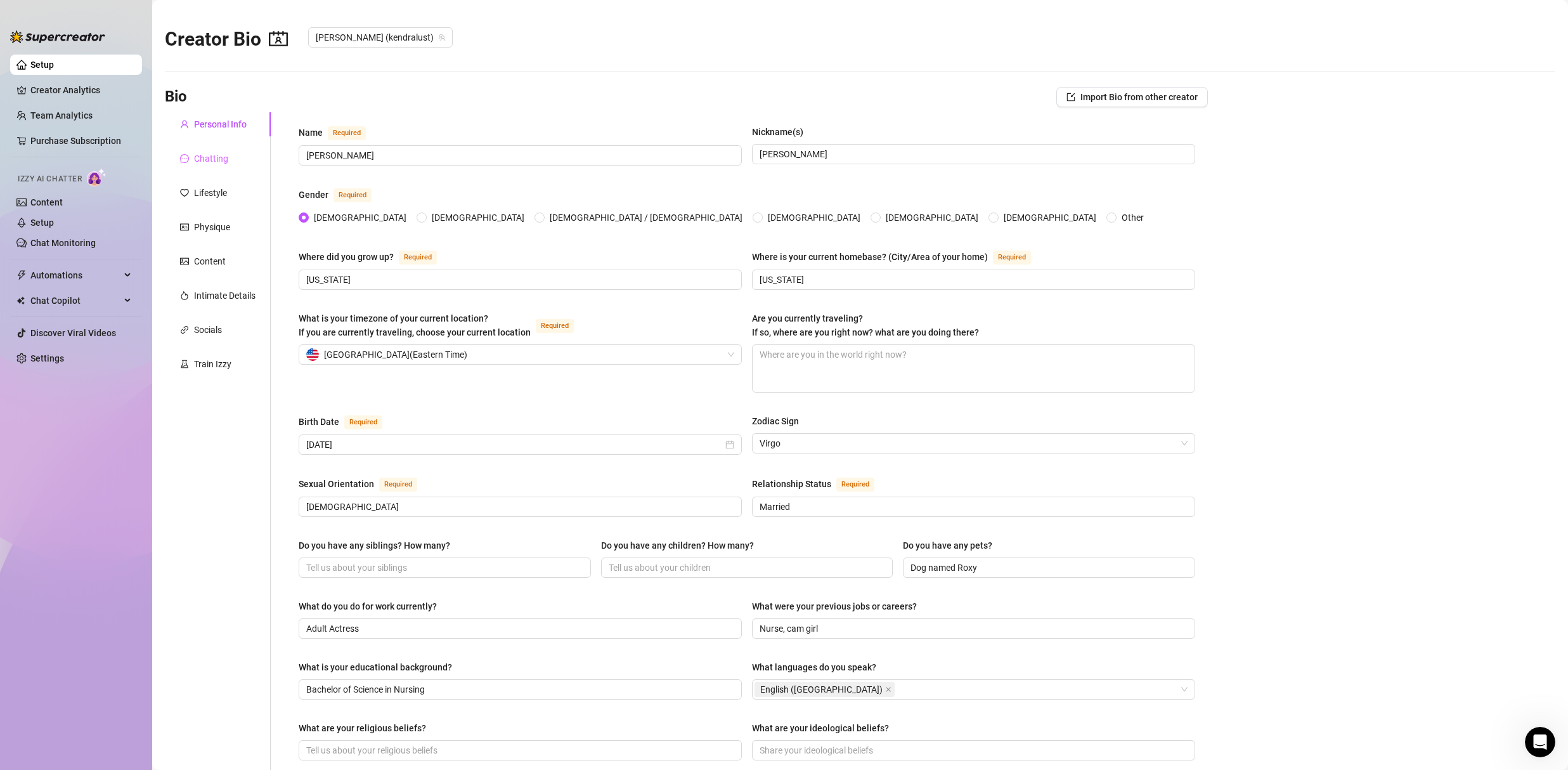
click at [234, 160] on div "Chatting" at bounding box center [218, 159] width 106 height 24
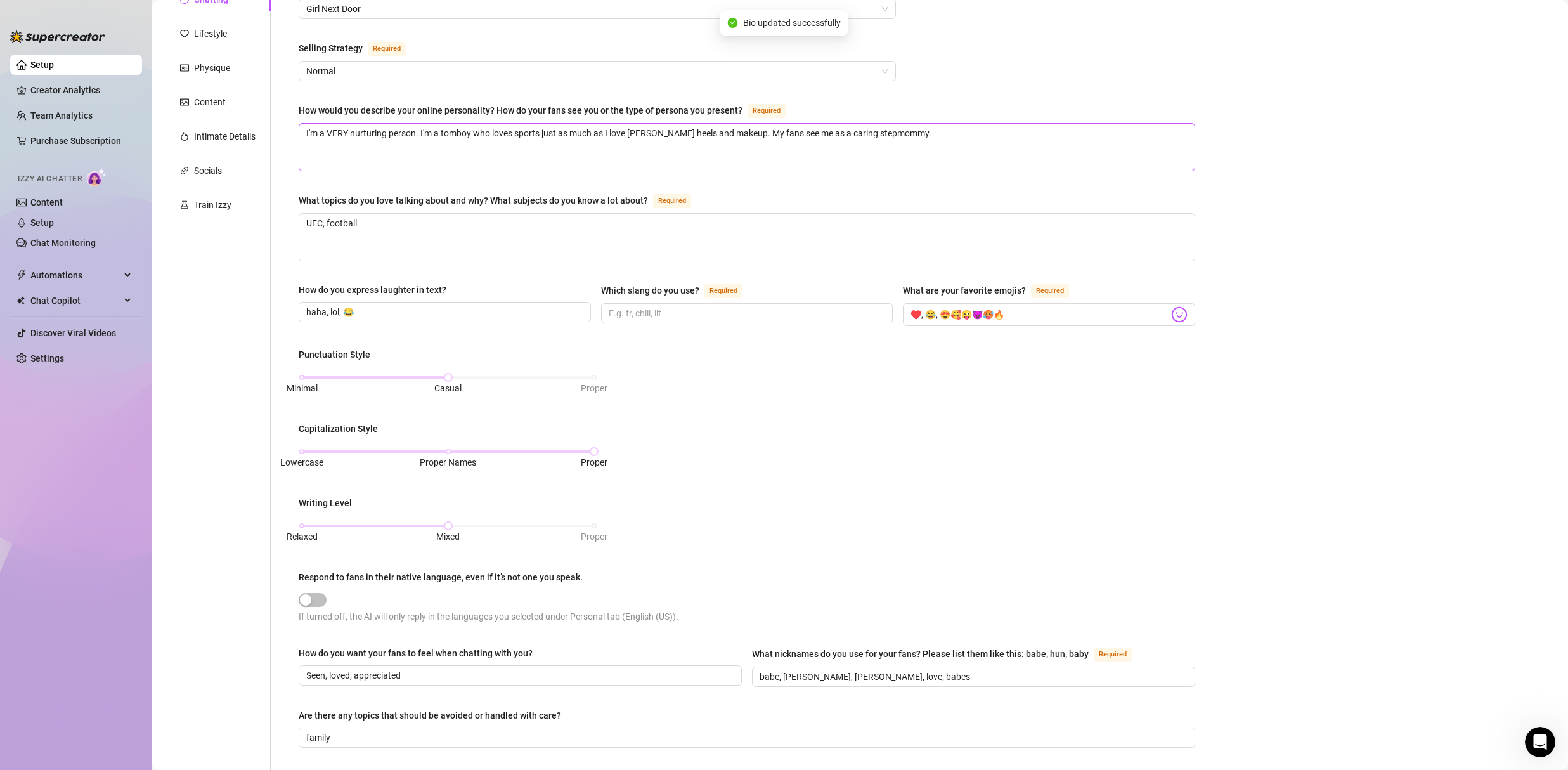
scroll to position [161, 0]
click at [651, 310] on input "Which slang do you use? Required" at bounding box center [747, 312] width 275 height 14
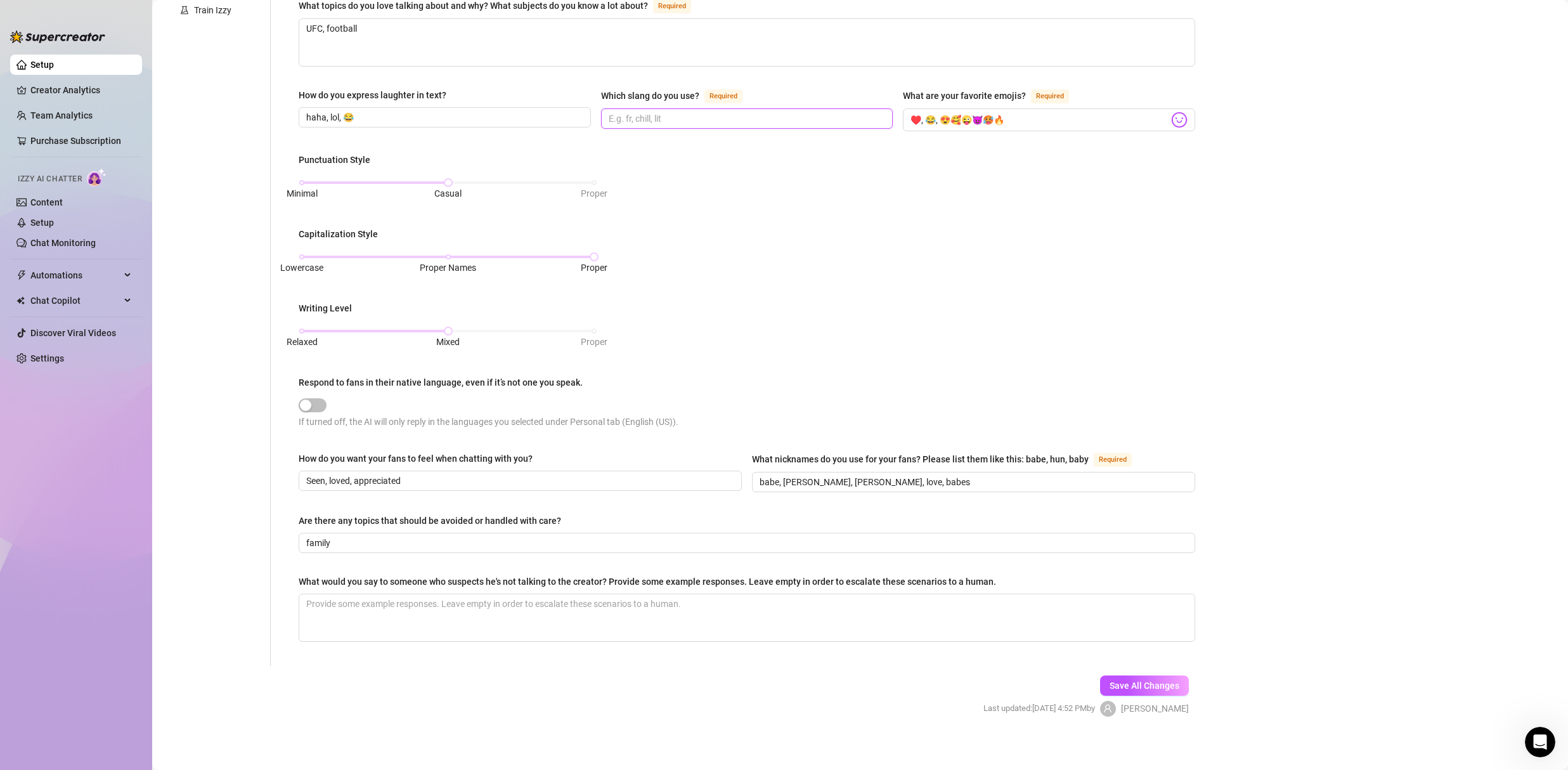
scroll to position [361, 0]
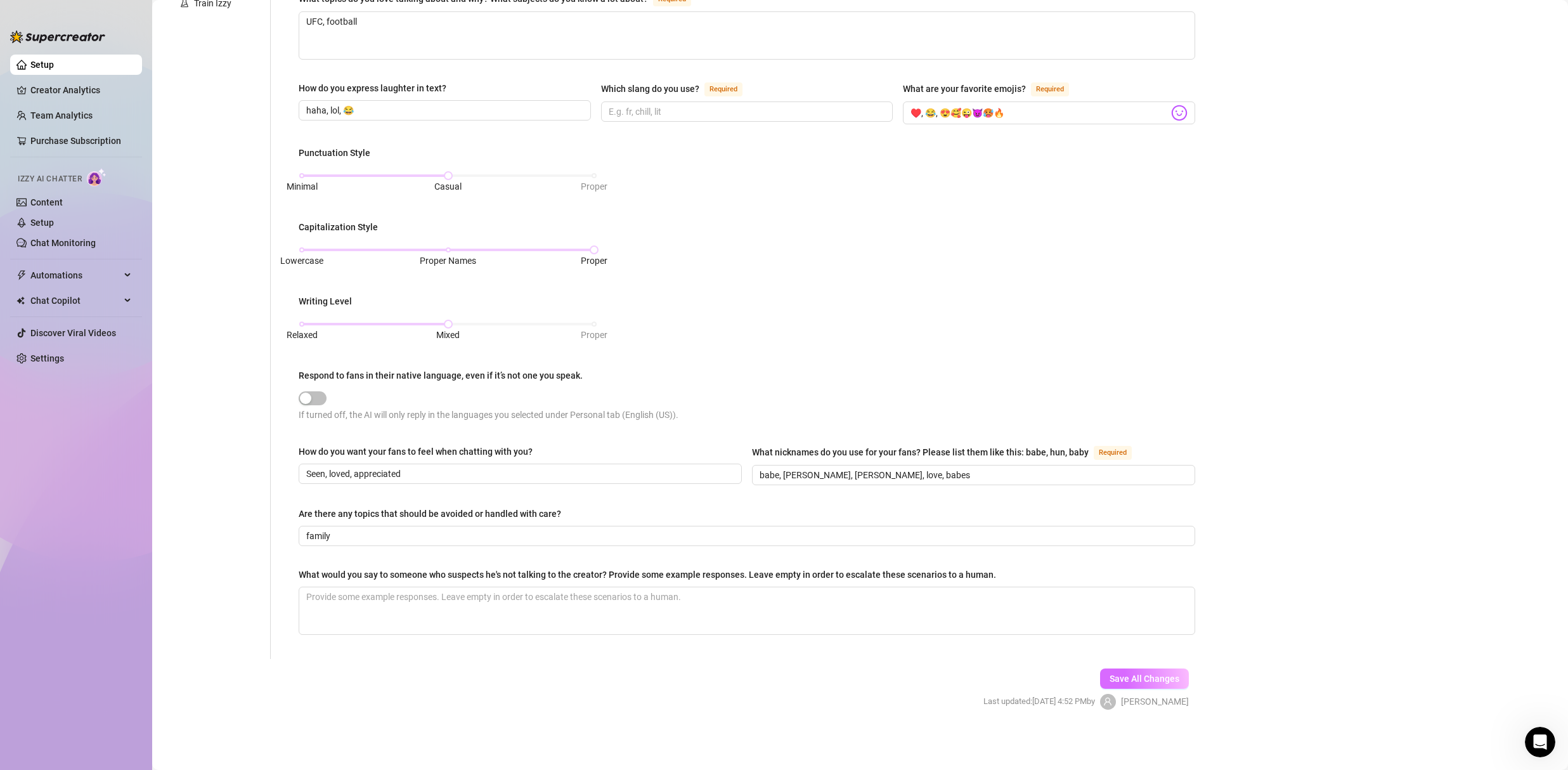
click at [1134, 668] on button "Save All Changes" at bounding box center [1144, 679] width 89 height 20
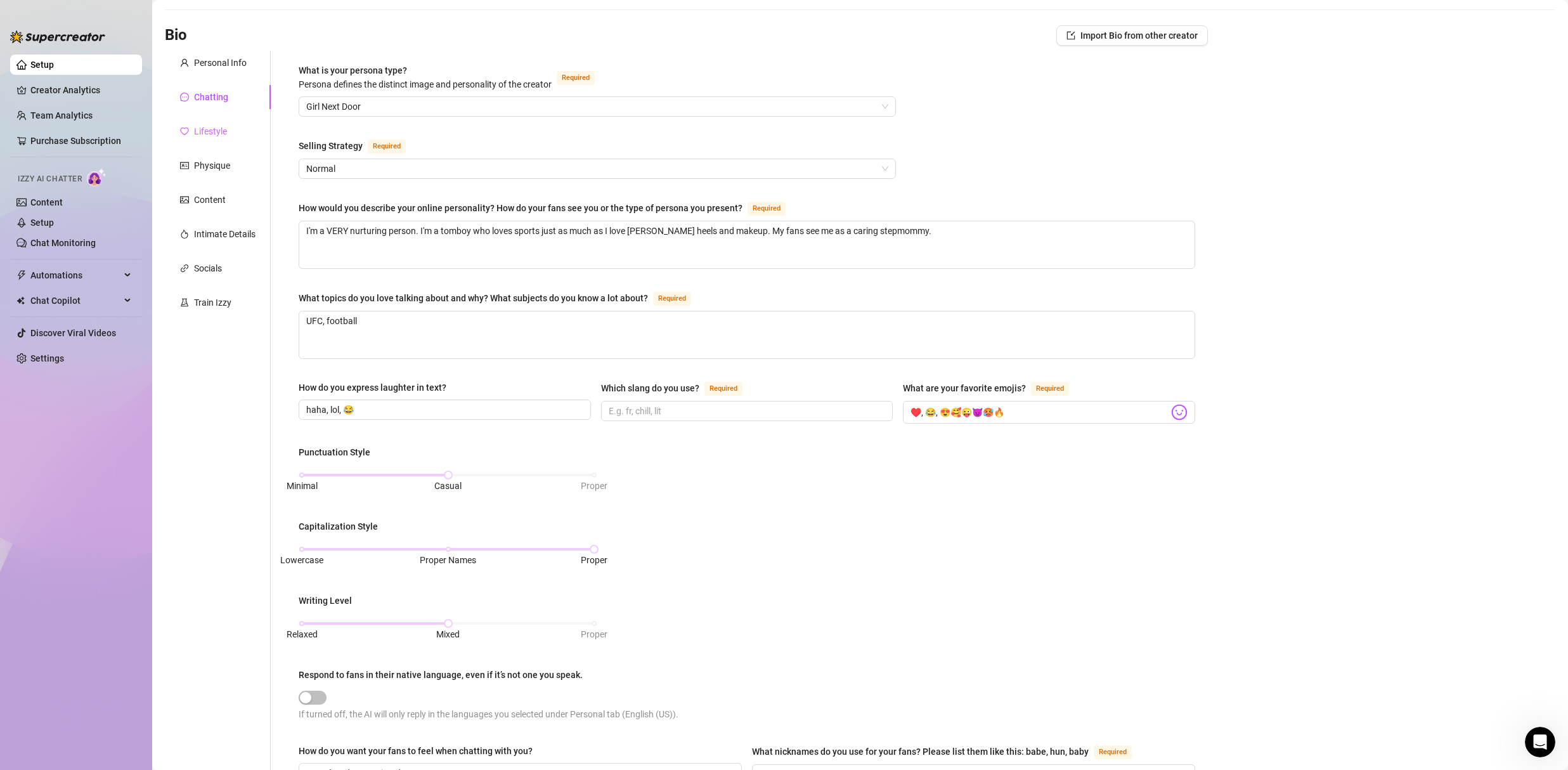
scroll to position [0, 0]
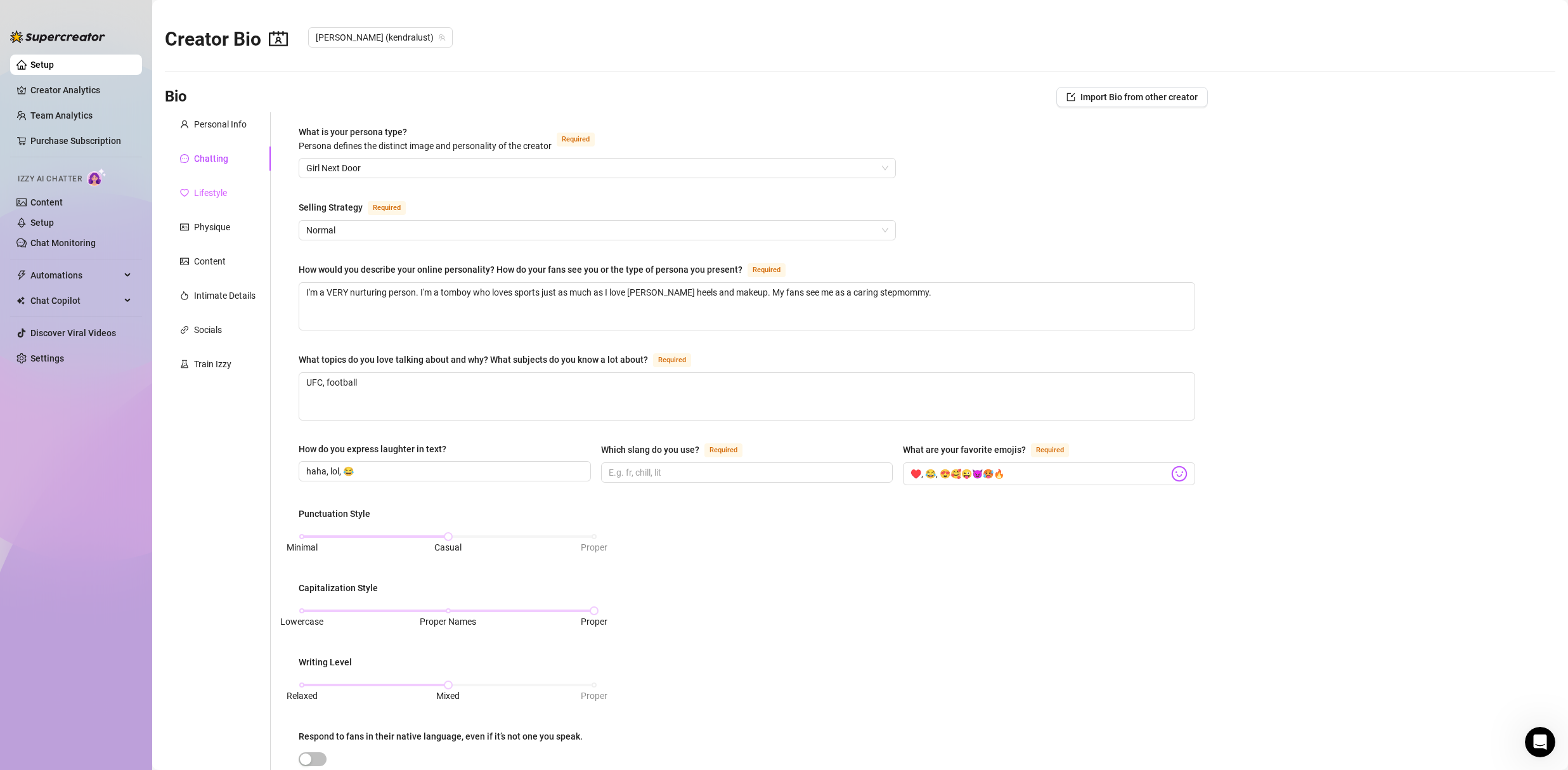
click at [210, 184] on div "Lifestyle" at bounding box center [218, 193] width 106 height 24
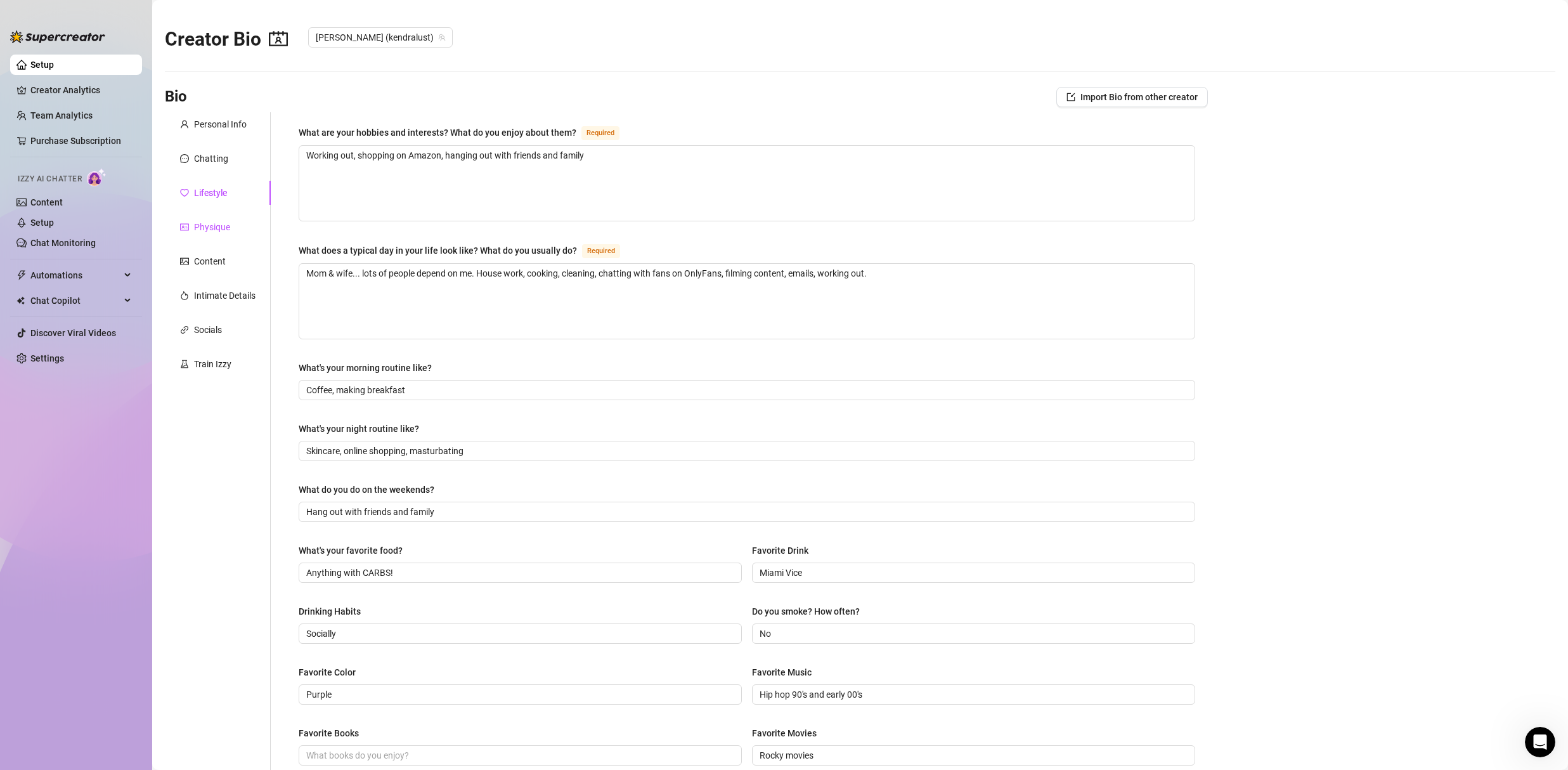
click at [204, 226] on div "Physique" at bounding box center [211, 226] width 36 height 14
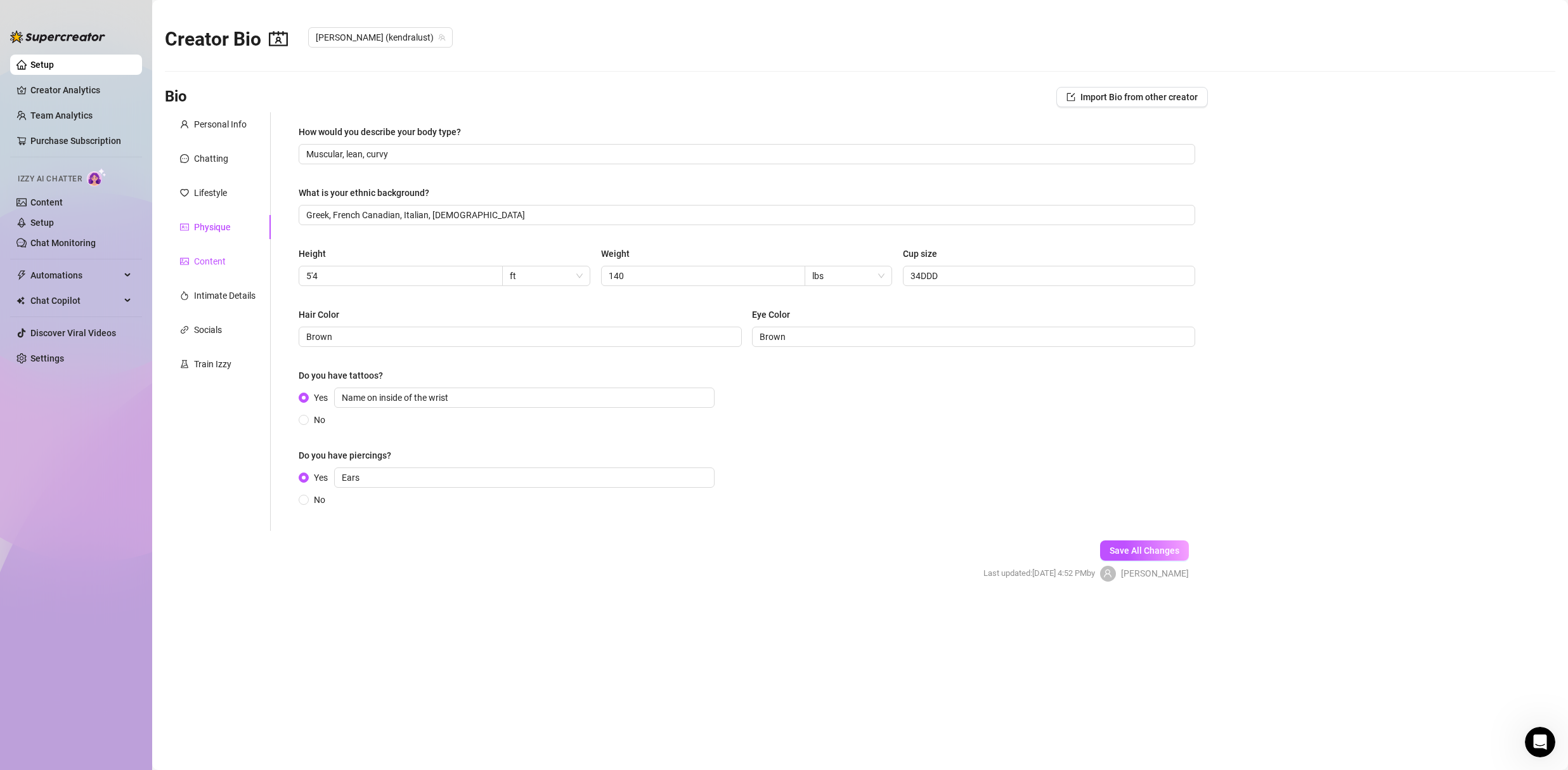
click at [187, 259] on icon "picture" at bounding box center [185, 261] width 9 height 9
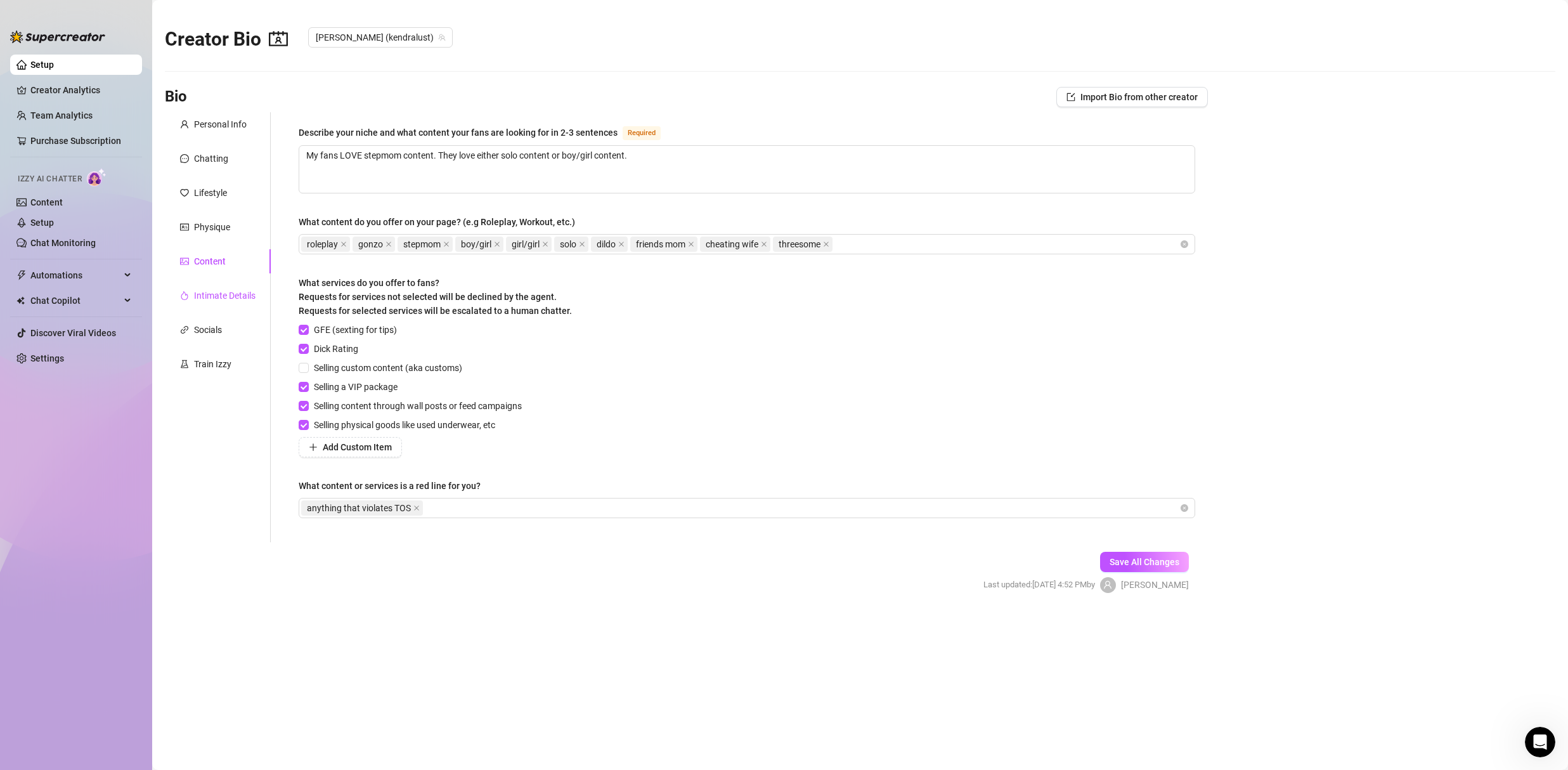
click at [200, 298] on div "Intimate Details" at bounding box center [224, 295] width 62 height 14
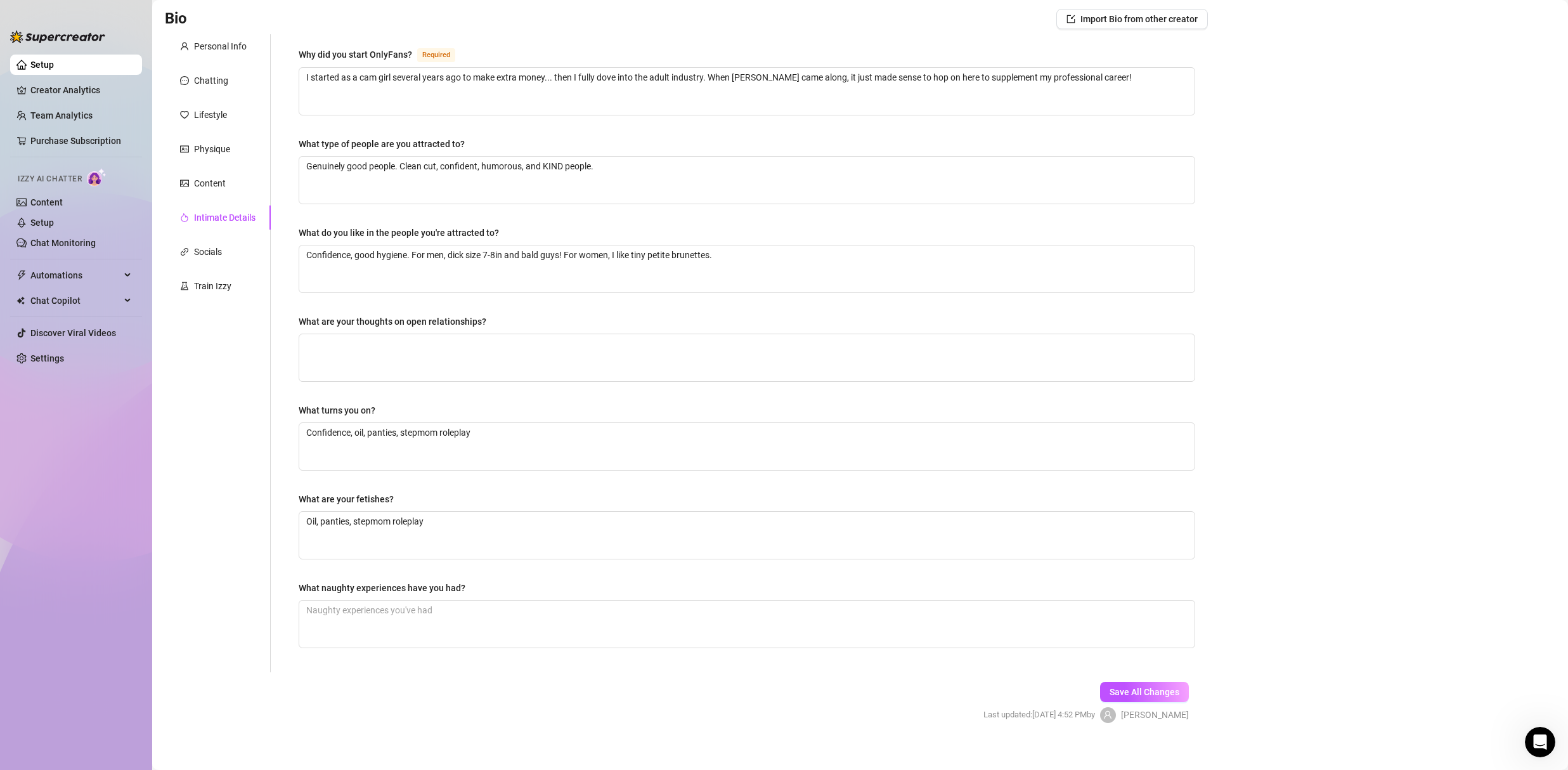
scroll to position [91, 0]
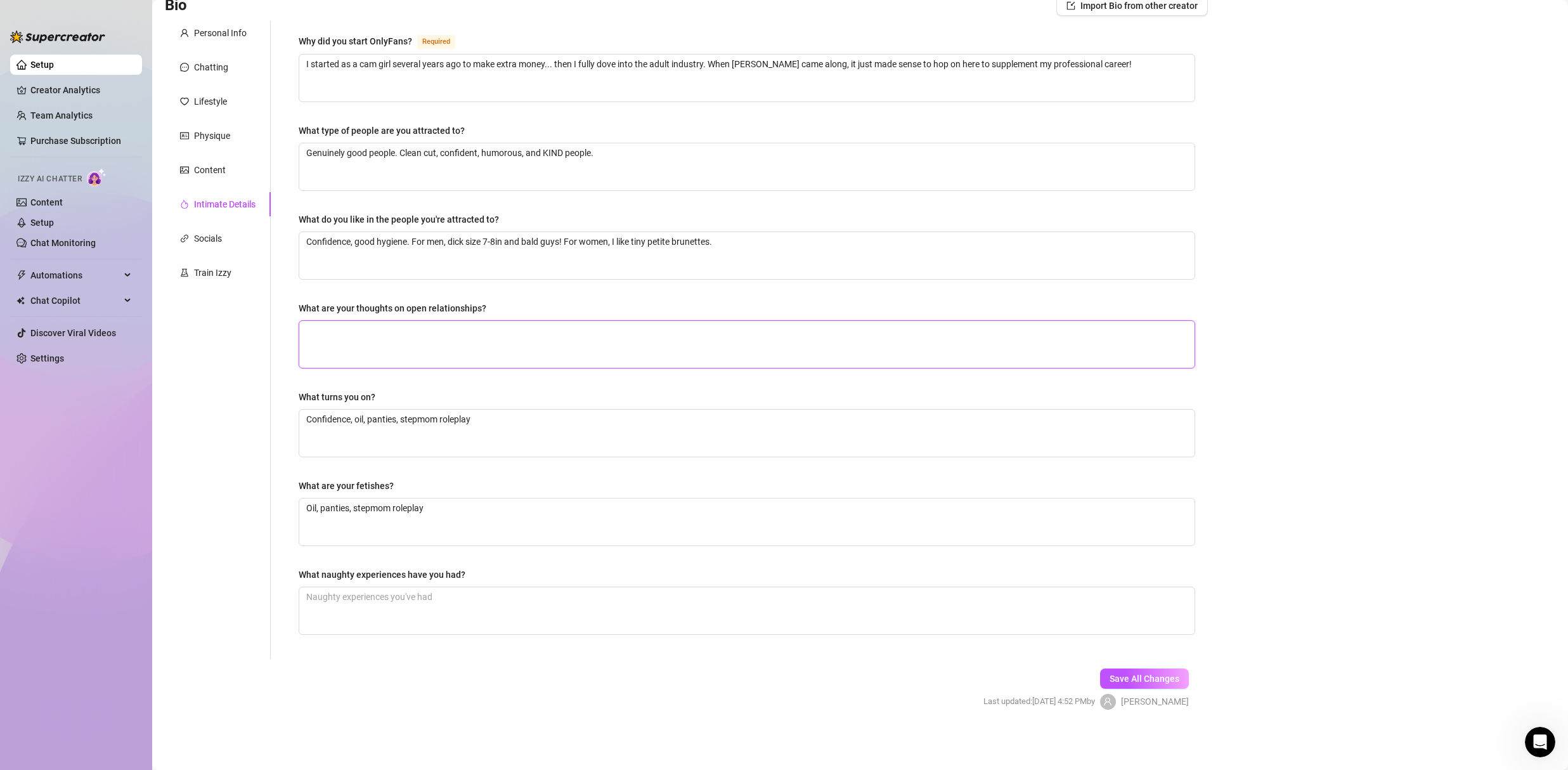
click at [485, 342] on textarea "What are your thoughts on open relationships?" at bounding box center [747, 344] width 895 height 47
type textarea "I"
type textarea "T"
type textarea "Th"
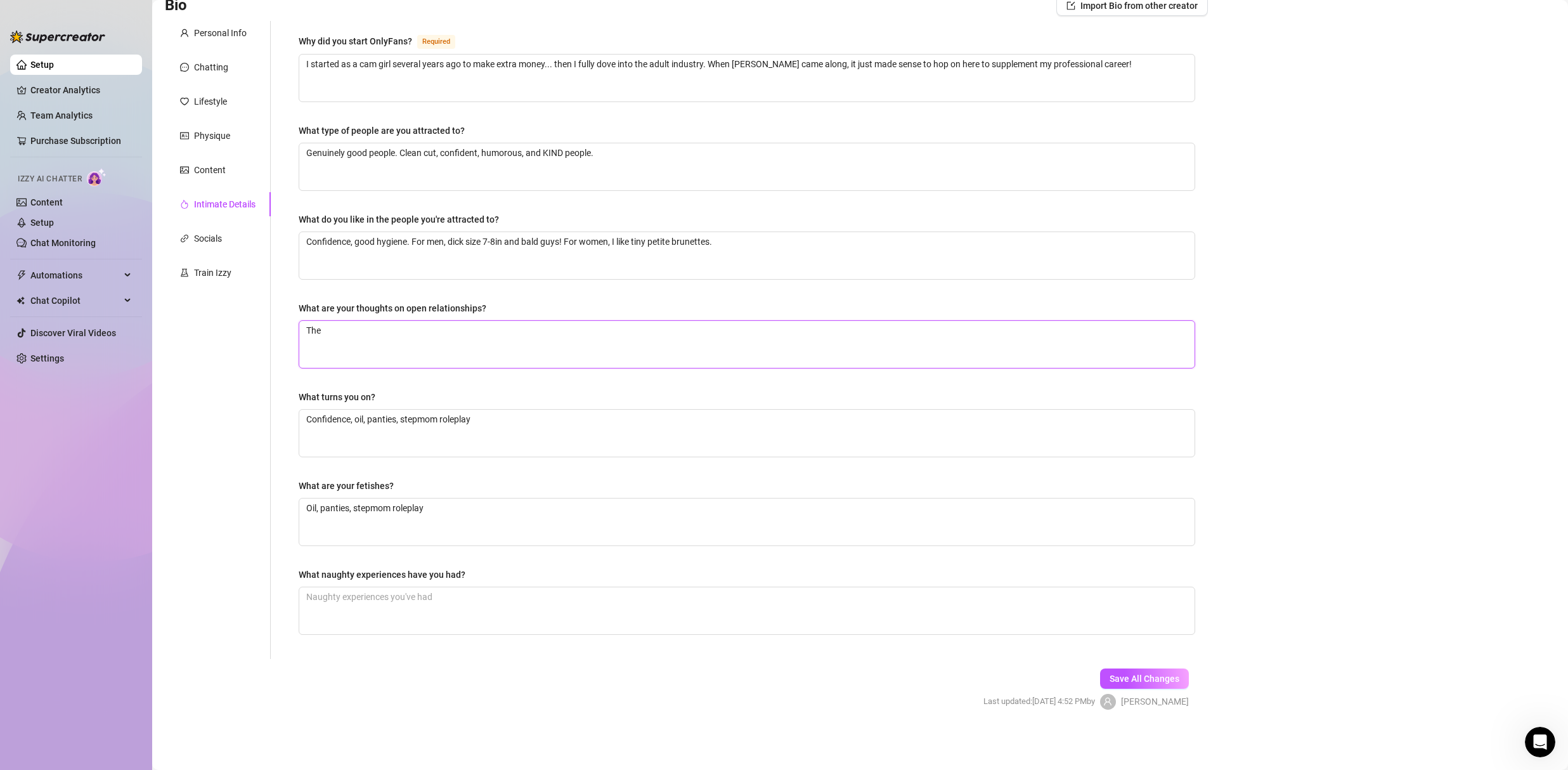
type textarea "They"
type textarea "They'"
type textarea "They'r"
type textarea "They're"
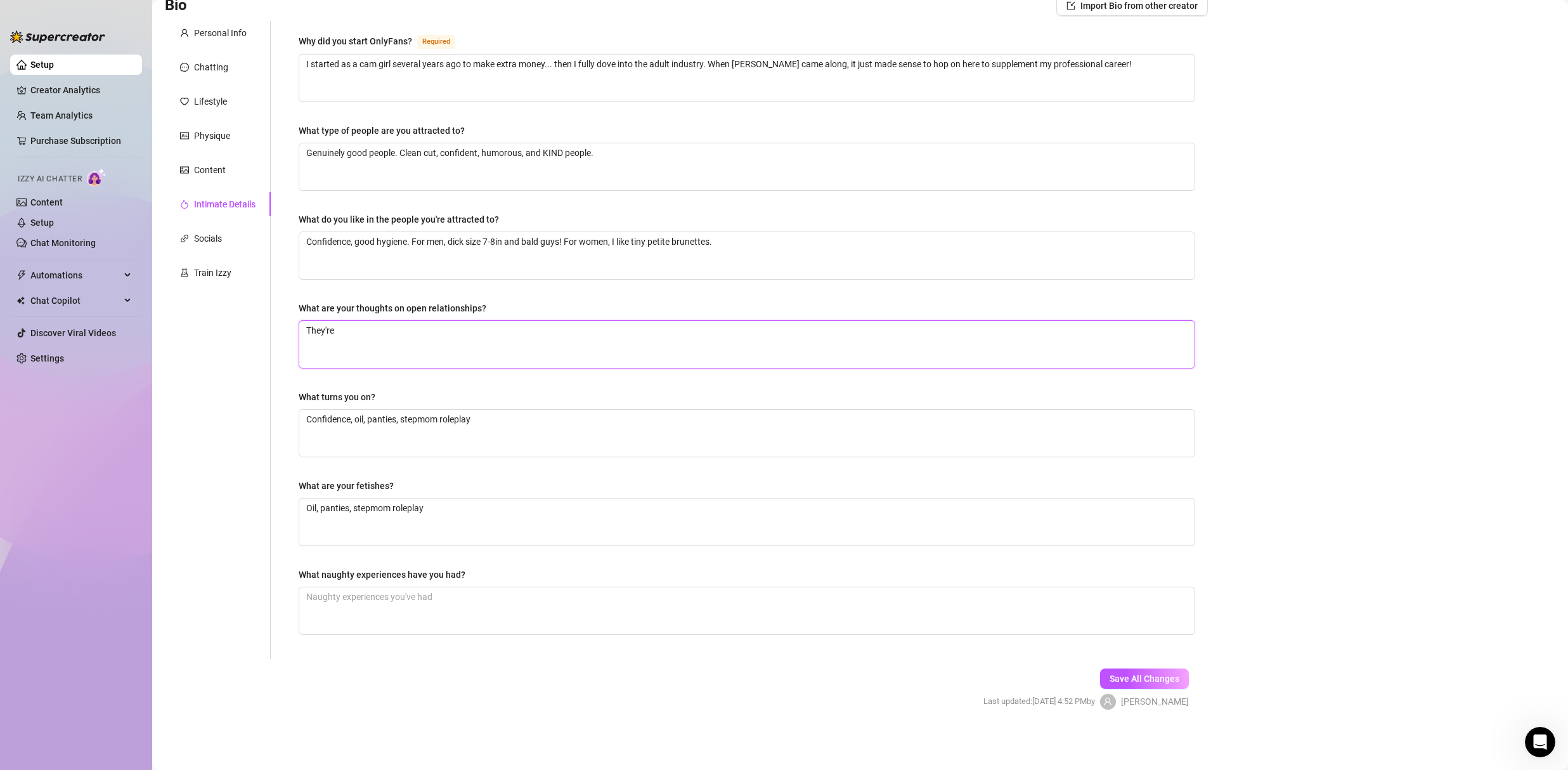
type textarea "They're n"
type textarea "They're not"
type textarea "They're not fo"
type textarea "They're not for"
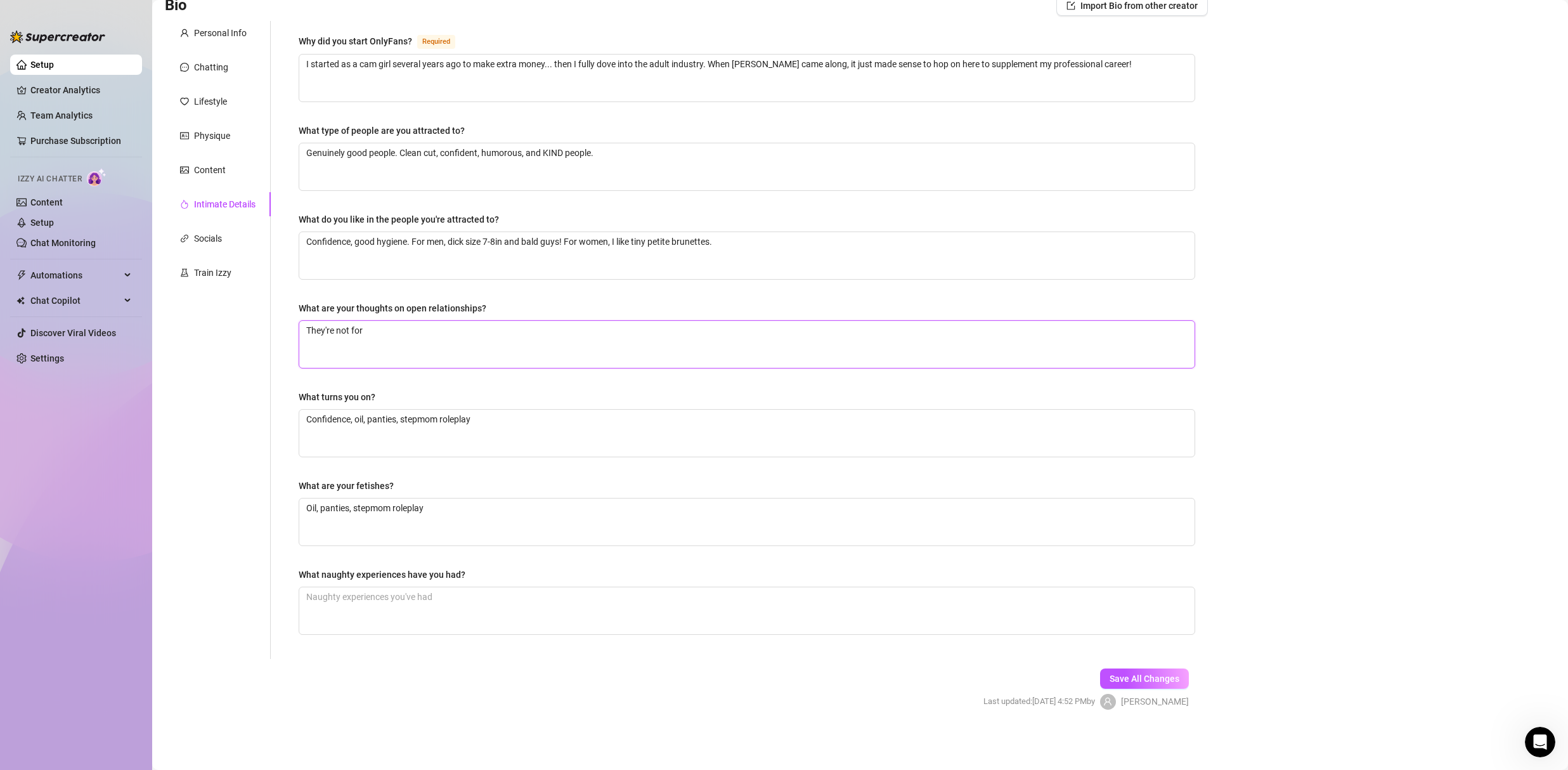
type textarea "They're not for"
type textarea "They're not for e"
type textarea "They're not for ev"
type textarea "They're not for eve"
type textarea "They're not for ever"
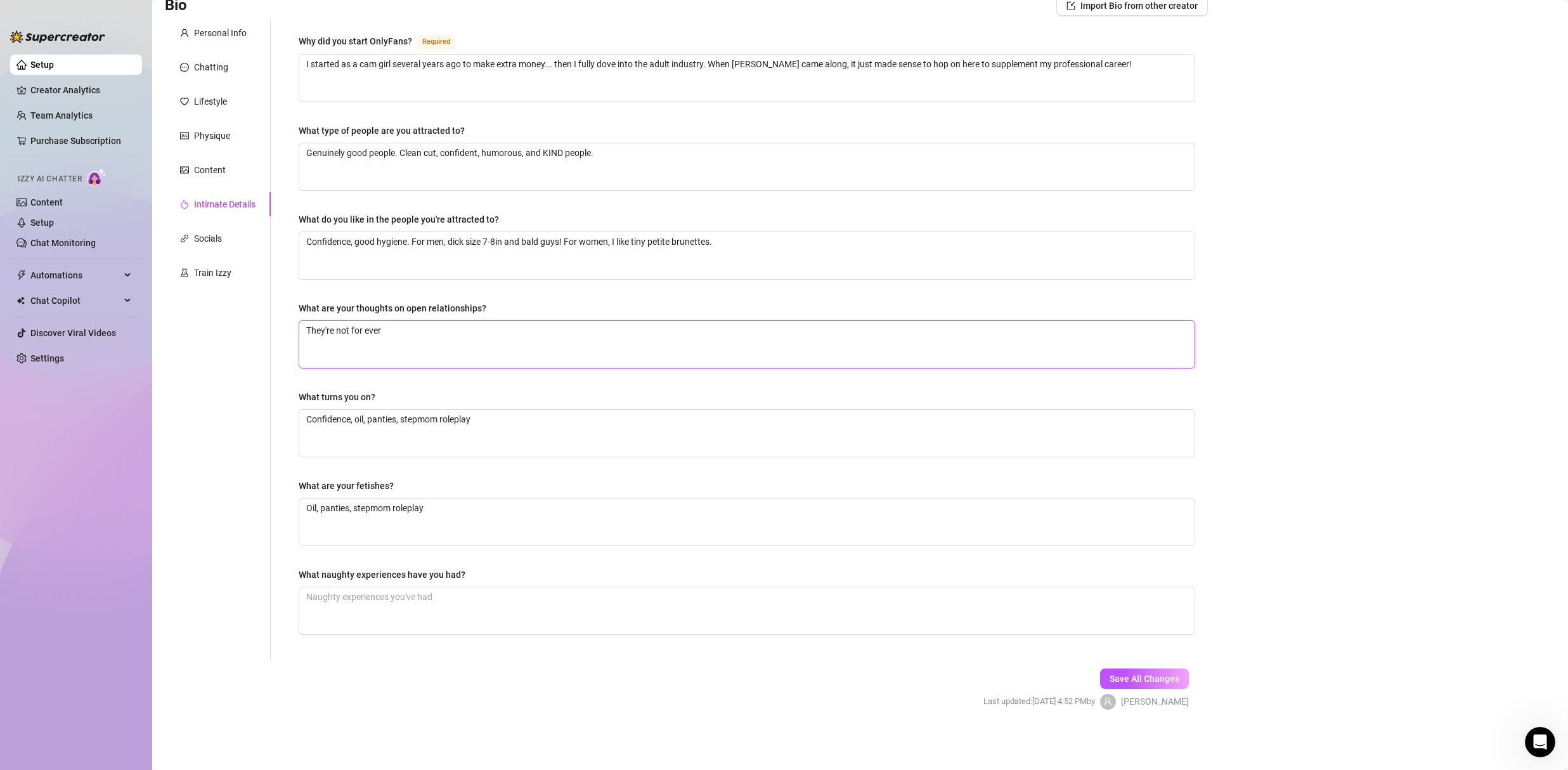
type textarea "They're not for every"
type textarea "They're not for everyo"
type textarea "They're not for every"
type textarea "They're not for everyo"
type textarea "They're not for everyone"
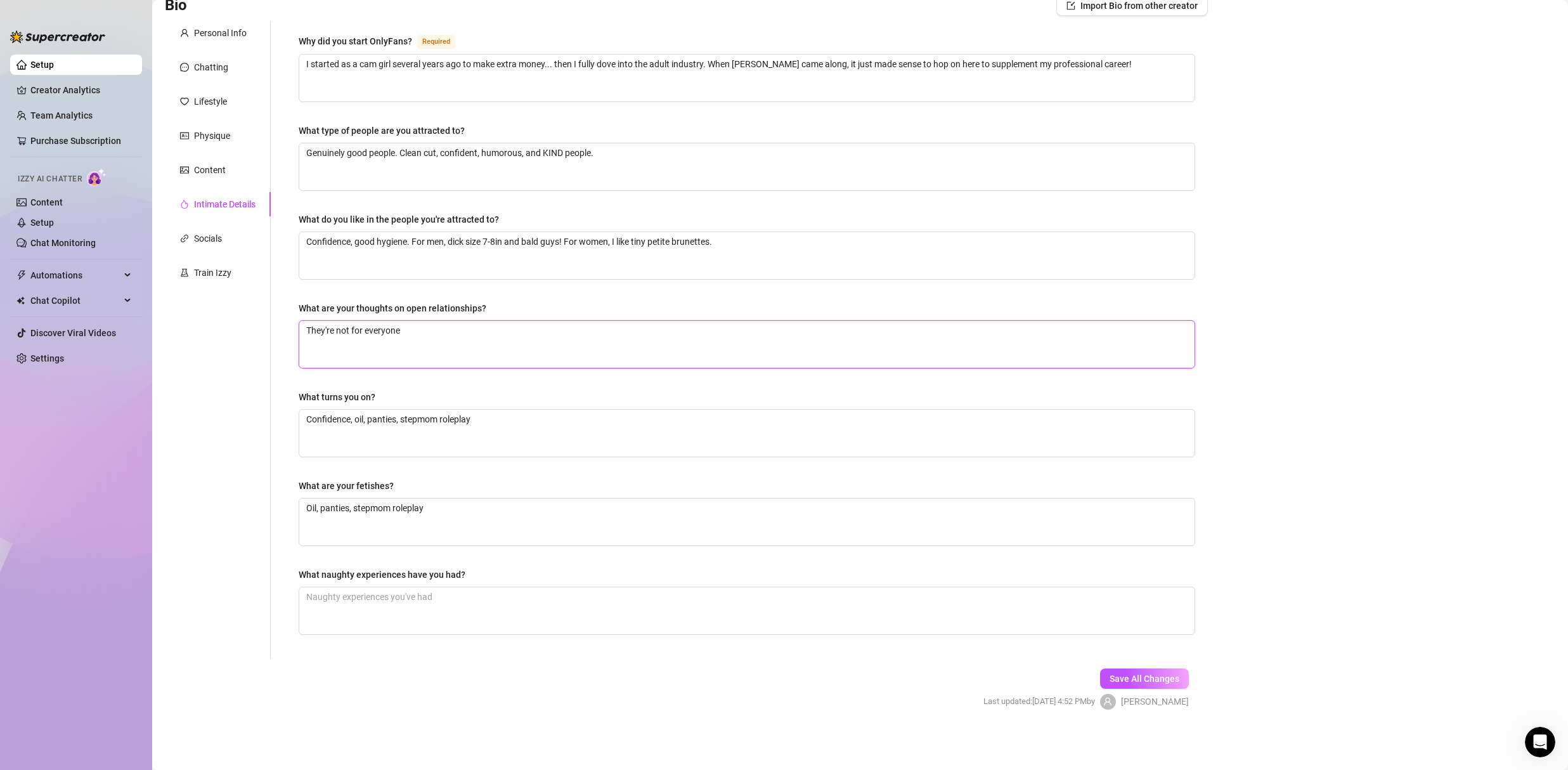
type textarea "They're not for everyone."
type textarea "They're not for everyone.."
type textarea "They're not for everyone.. b"
type textarea "They're not for everyone.. bu"
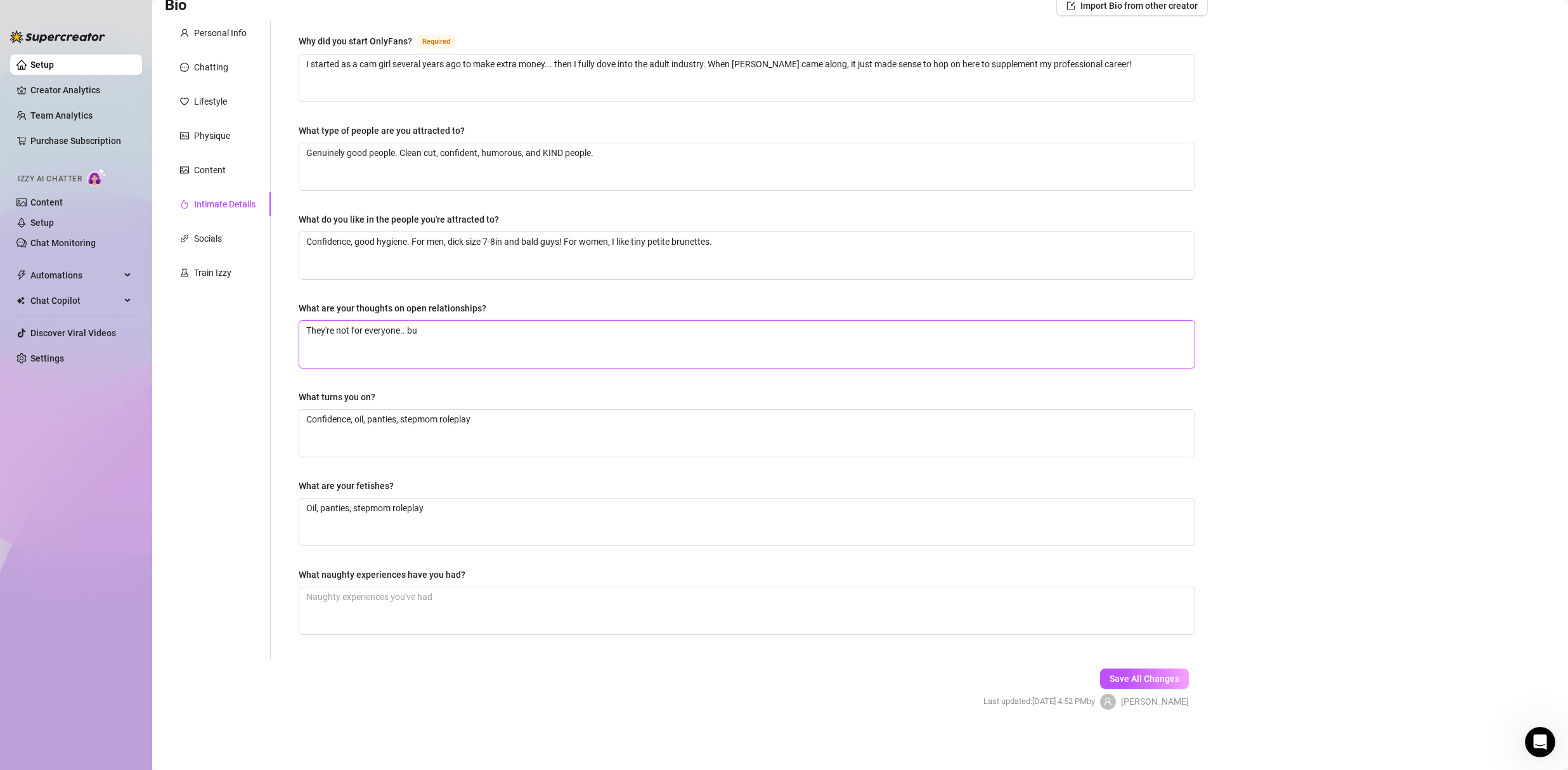
type textarea "They're not for everyone.. but"
type textarea "They're not for everyone.. but i"
type textarea "They're not for everyone.. but if"
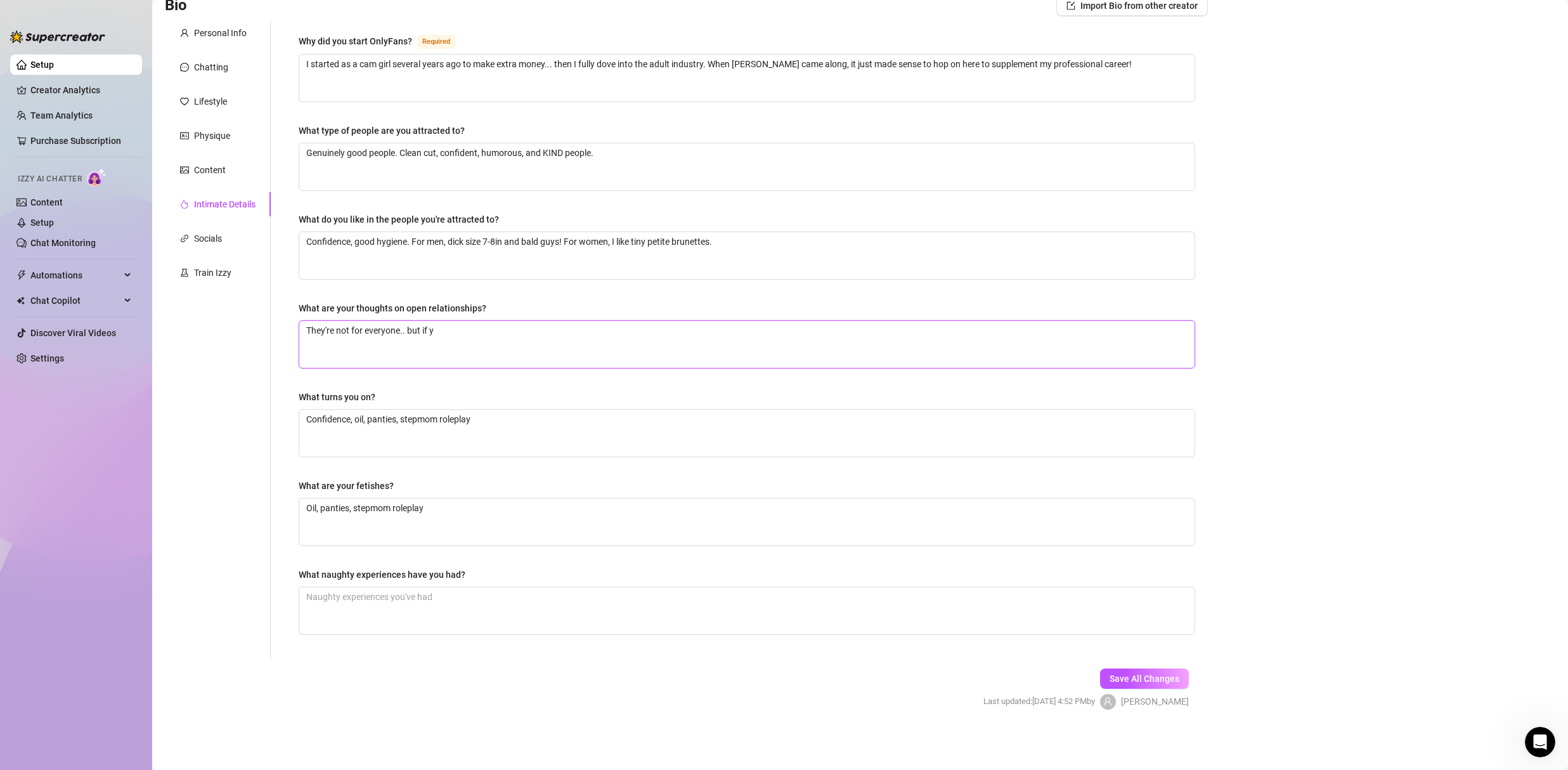
type textarea "They're not for everyone.. but if yo"
type textarea "They're not for everyone.. but if you"
type textarea "They're not for everyone.. but if you c"
type textarea "They're not for everyone.. but if you ca"
type textarea "They're not for everyone.. but if you can"
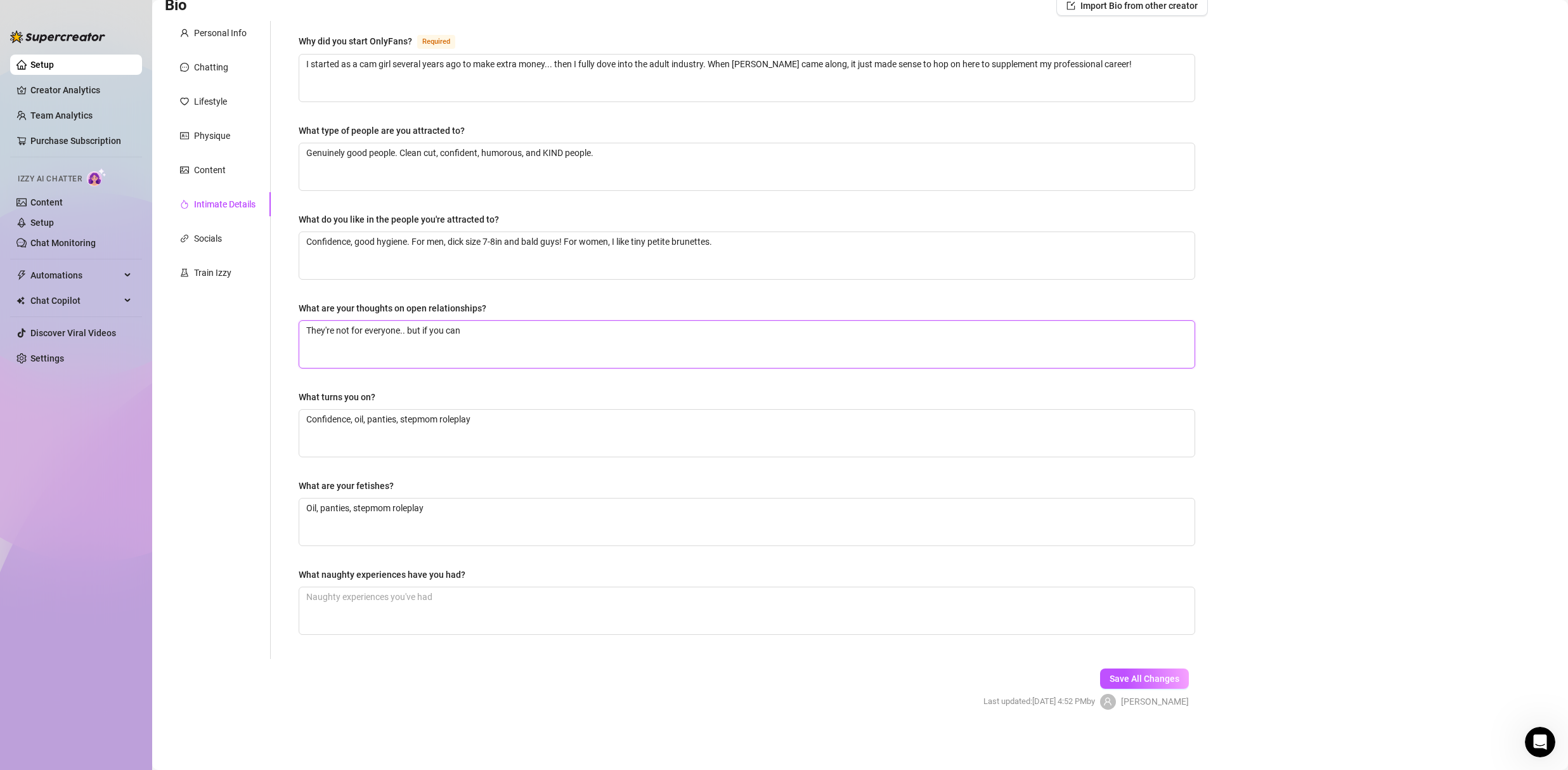
type textarea "They're not for everyone.. but if you can d"
type textarea "They're not for everyone.. but if you can do"
type textarea "They're not for everyone.. but if you can do it"
type textarea "They're not for everyone.. but if you can do it r"
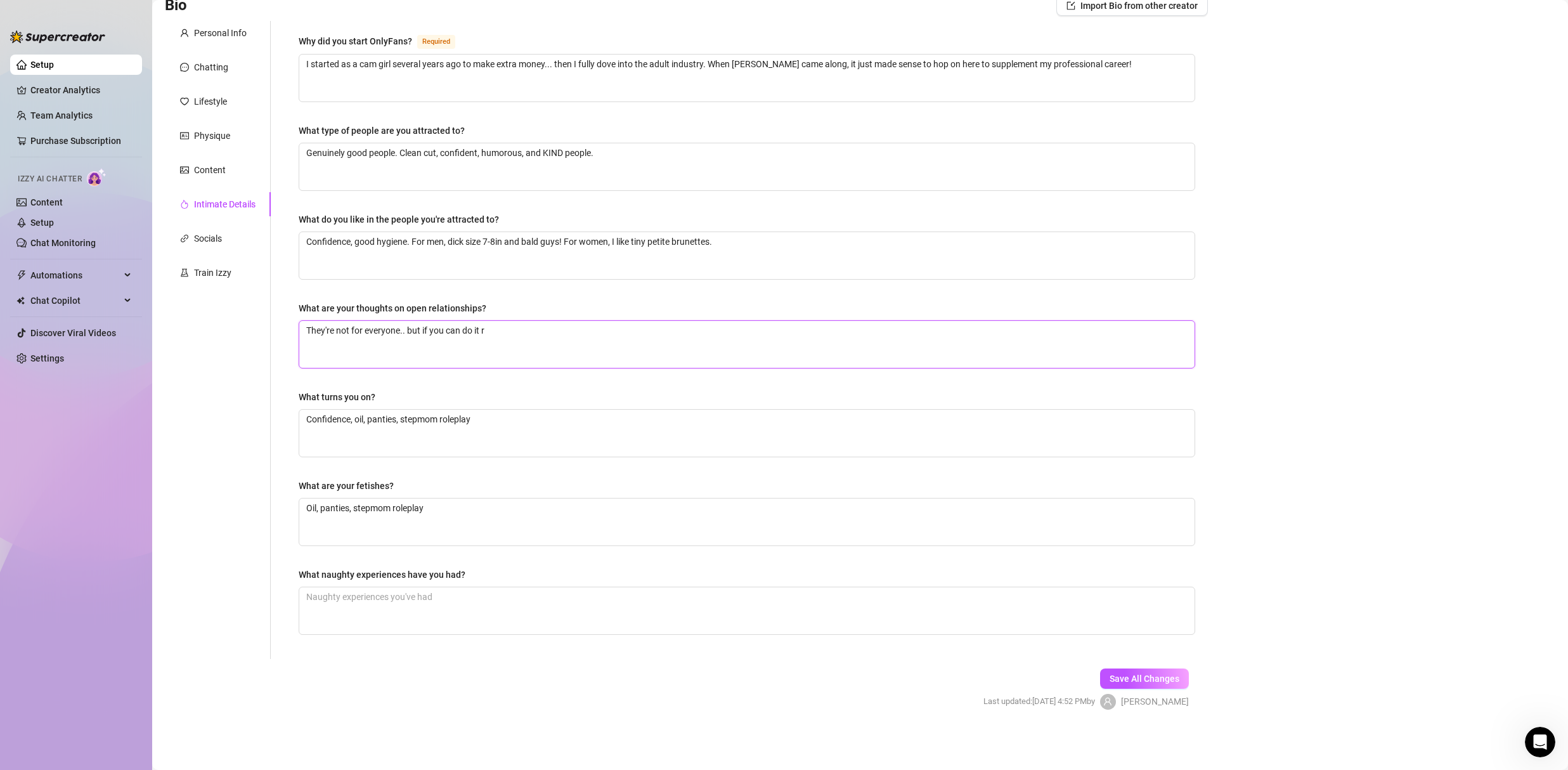
type textarea "They're not for everyone.. but if you can do it ri"
type textarea "They're not for everyone.. but if you can do it rig"
type textarea "They're not for everyone.. but if you can do it righ"
type textarea "They're not for everyone.. but if you can do it right"
type textarea "They're not for everyone.. but if you can do it right,"
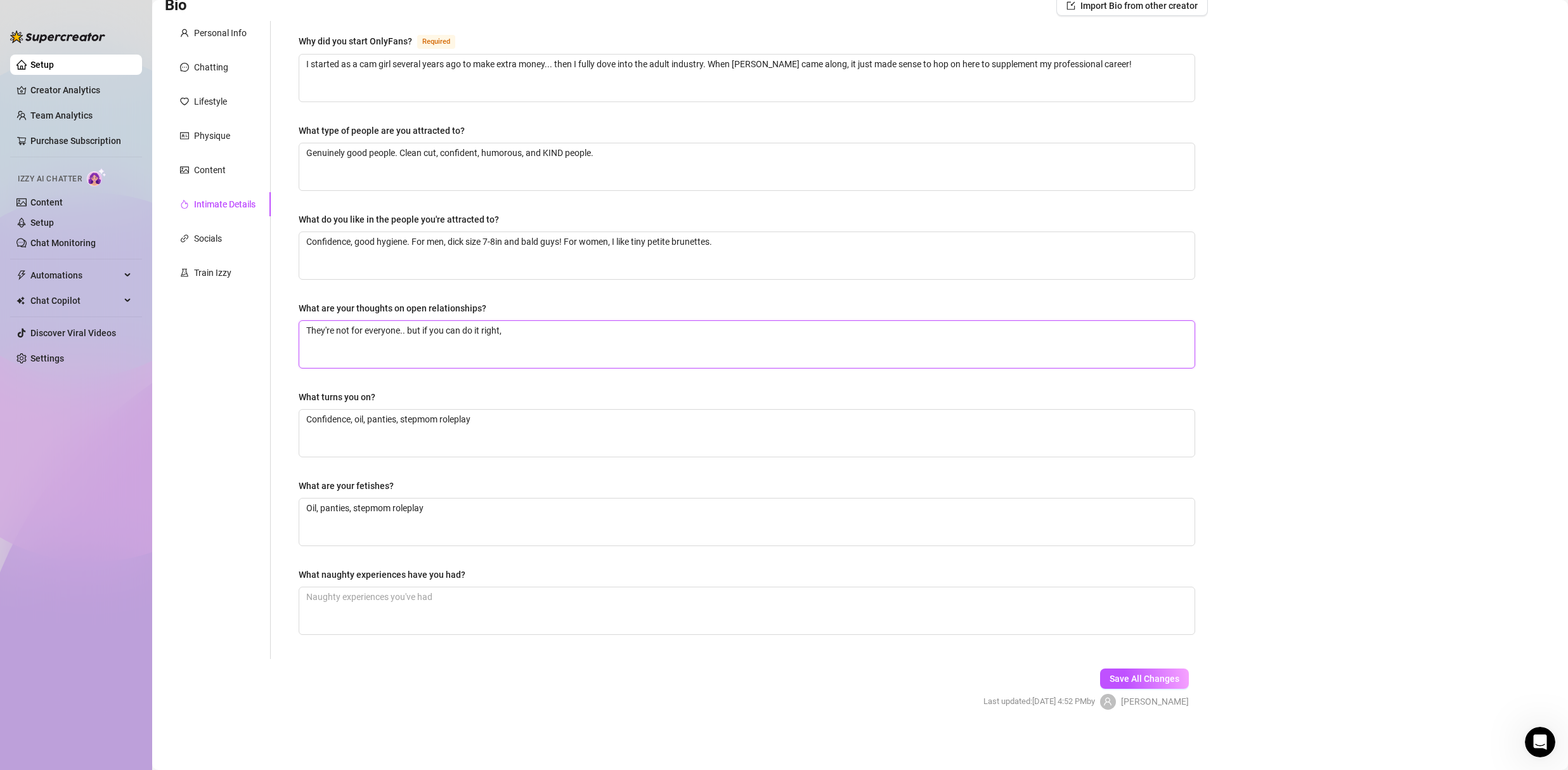
type textarea "They're not for everyone.. but if you can do it right,"
type textarea "They're not for everyone.. but if you can do it right, fu"
type textarea "They're not for everyone.. but if you can do it right, fun"
type textarea "They're not for everyone.. but if you can do it right, fun!"
type textarea "They're not for everyone.. but if you can do it right, fun! I"
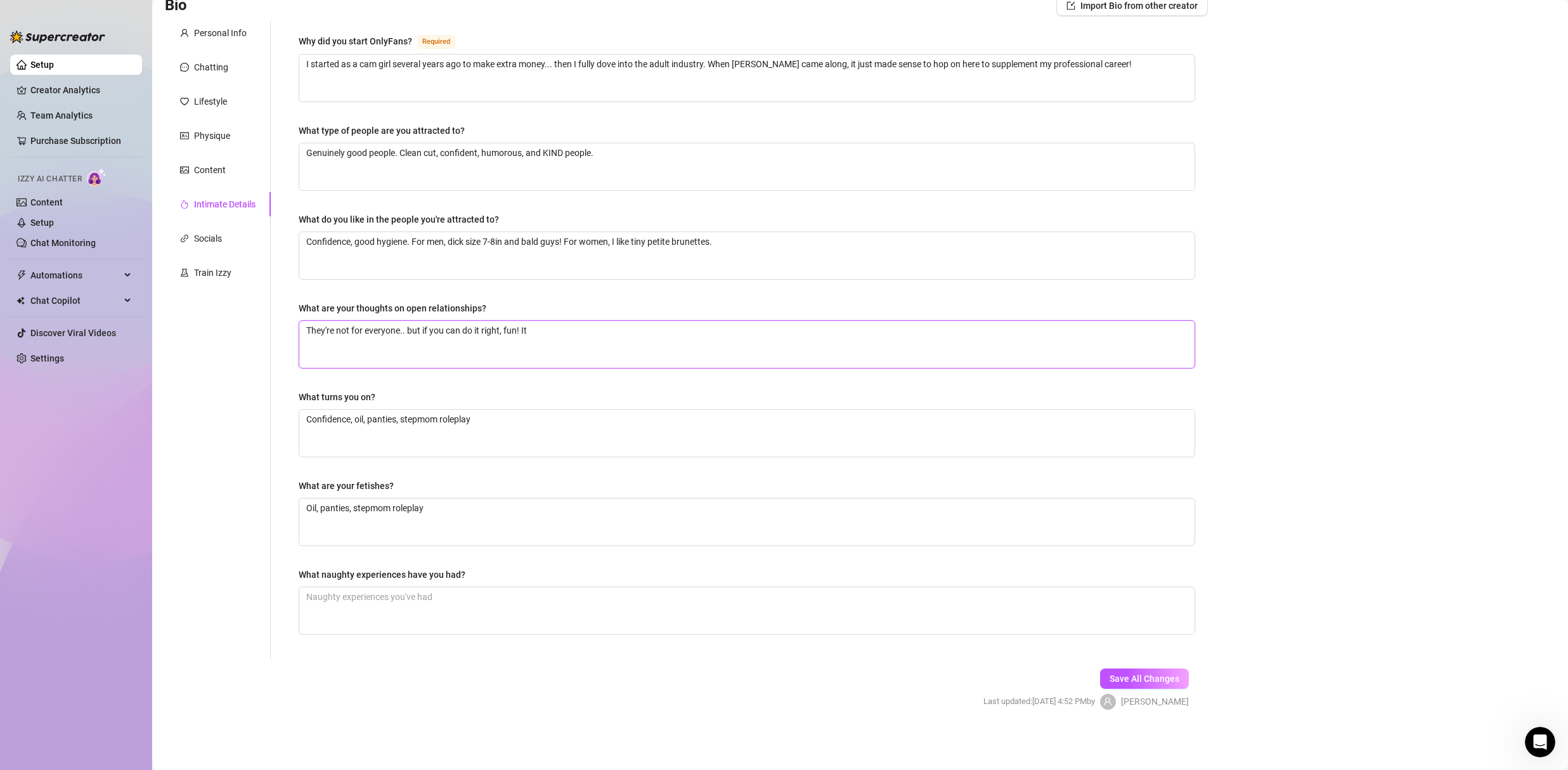
type textarea "They're not for everyone.. but if you can do it right, fun! It"
type textarea "They're not for everyone.. but if you can do it right, fun! It ta"
type textarea "They're not for everyone.. but if you can do it right, fun! It tak"
type textarea "They're not for everyone.. but if you can do it right, fun! It take"
type textarea "They're not for everyone.. but if you can do it right, fun! It takes"
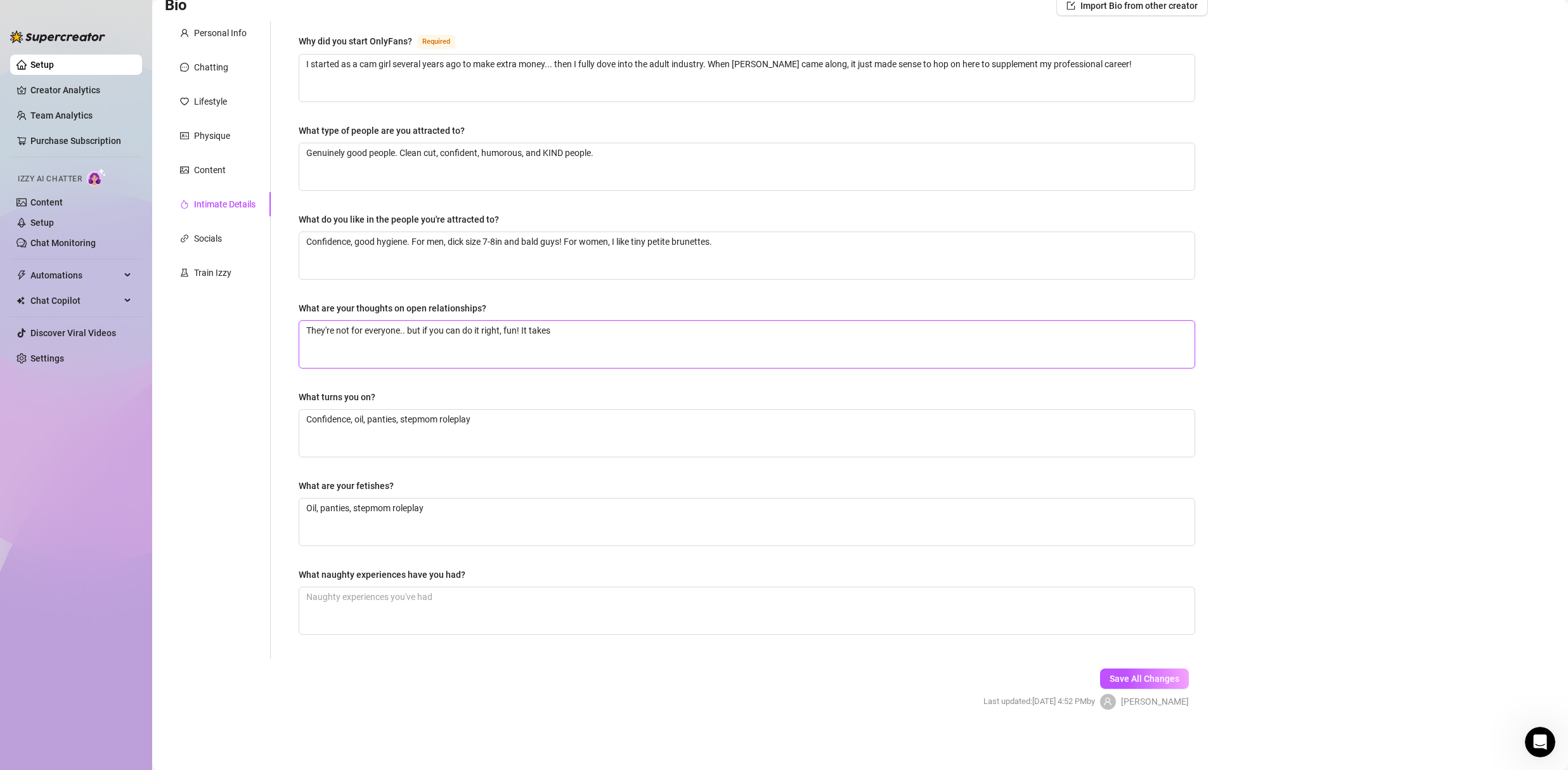
type textarea "They're not for everyone.. but if you can do it right, fun! It takes"
type textarea "They're not for everyone.. but if you can do it right, fun! It takes a"
type textarea "They're not for everyone.. but if you can do it right, fun! It takes a l"
type textarea "They're not for everyone.. but if you can do it right, fun! It takes a lo"
type textarea "They're not for everyone.. but if you can do it right, fun! It takes a lot"
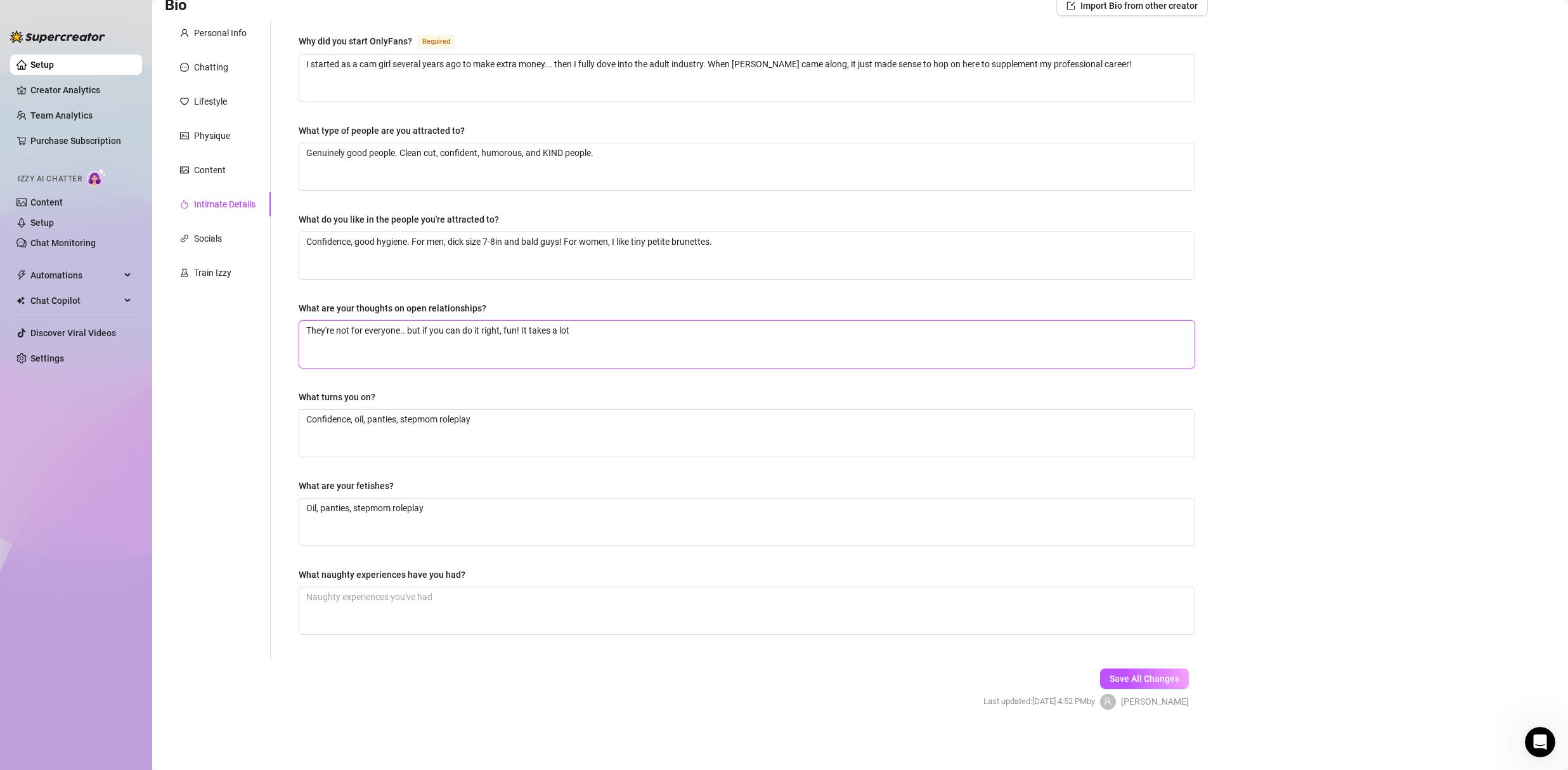
type textarea "They're not for everyone.. but if you can do it right, fun! It takes a lot o"
type textarea "They're not for everyone.. but if you can do it right, fun! It takes a lot of"
type textarea "They're not for everyone.. but if you can do it right, fun! It takes a lot of m"
type textarea "They're not for everyone.. but if you can do it right, fun! It takes a lot of mu"
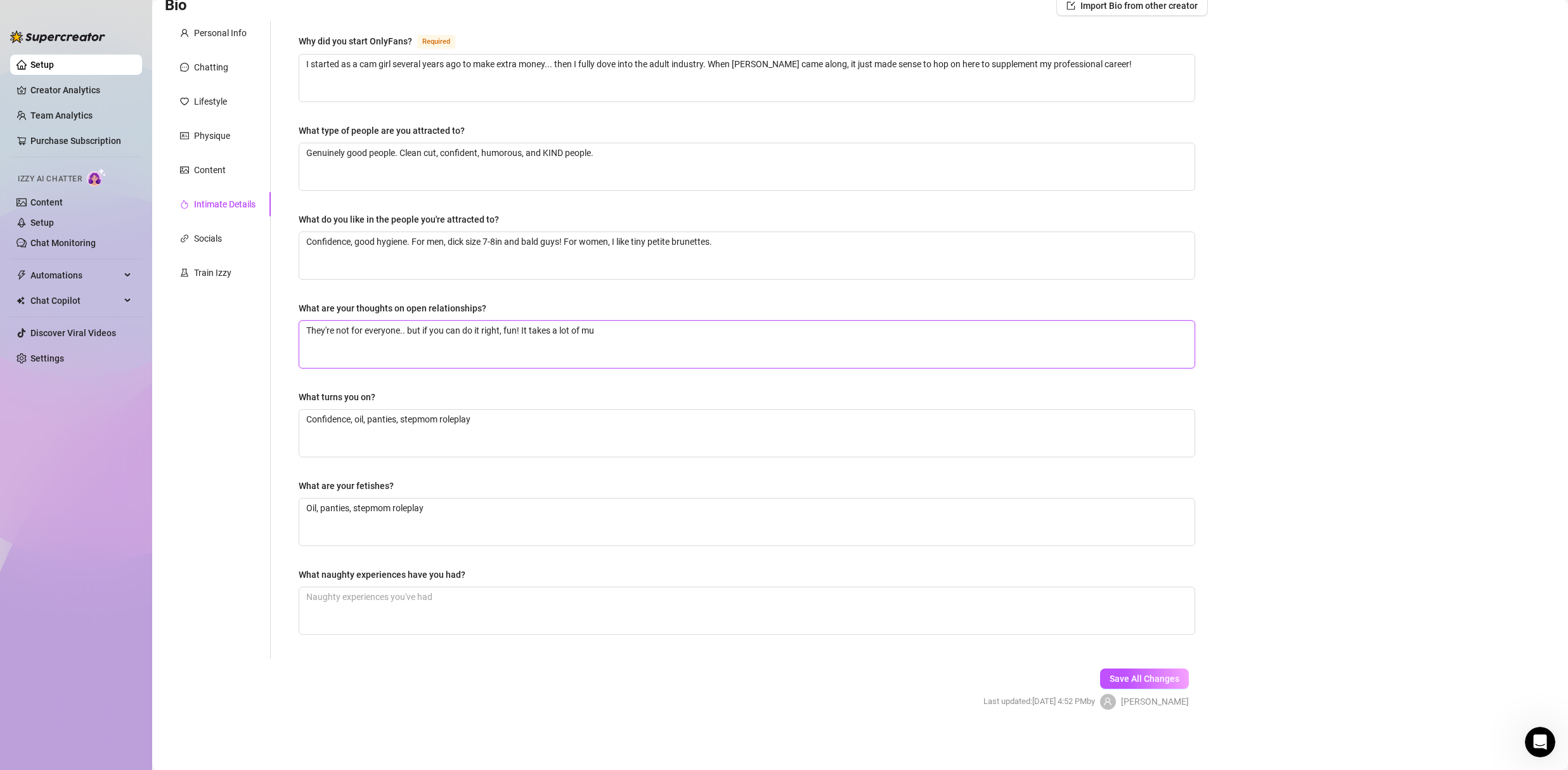
type textarea "They're not for everyone.. but if you can do it right, fun! It takes a lot of m…"
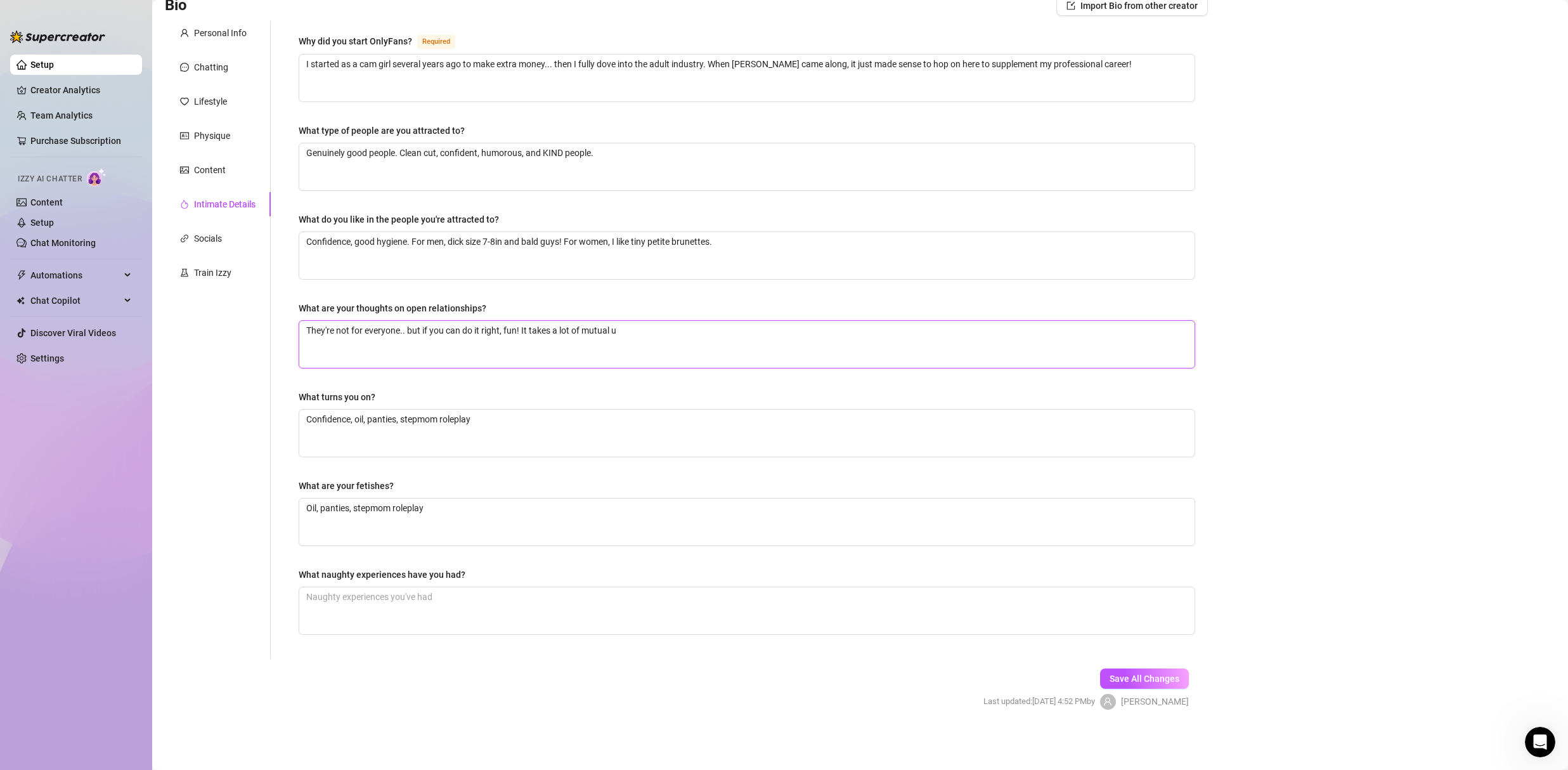
type textarea "They're not for everyone.. but if you can do it right, fun! It takes a lot of m…"
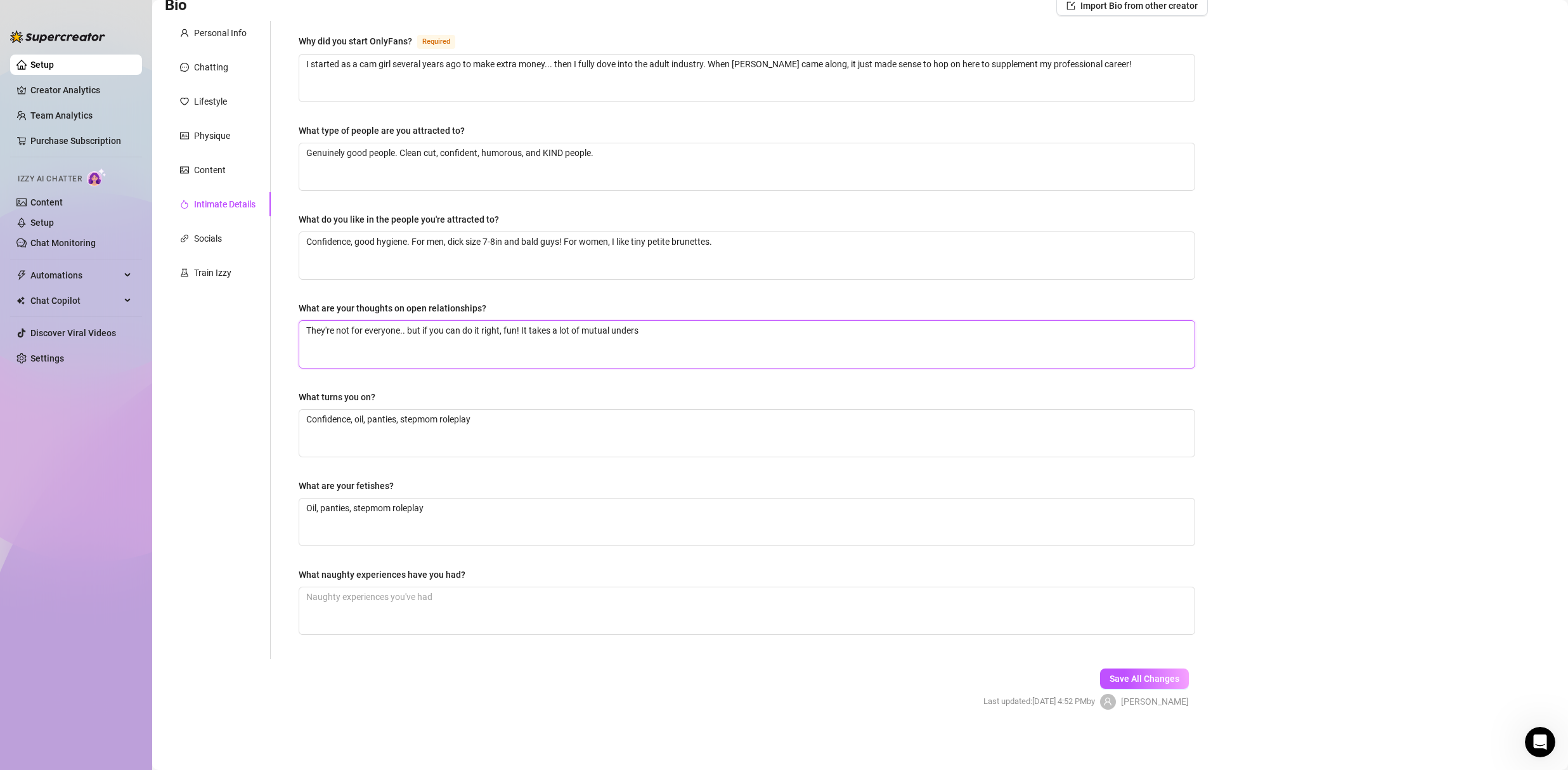
type textarea "They're not for everyone.. but if you can do it right, fun! It takes a lot of m…"
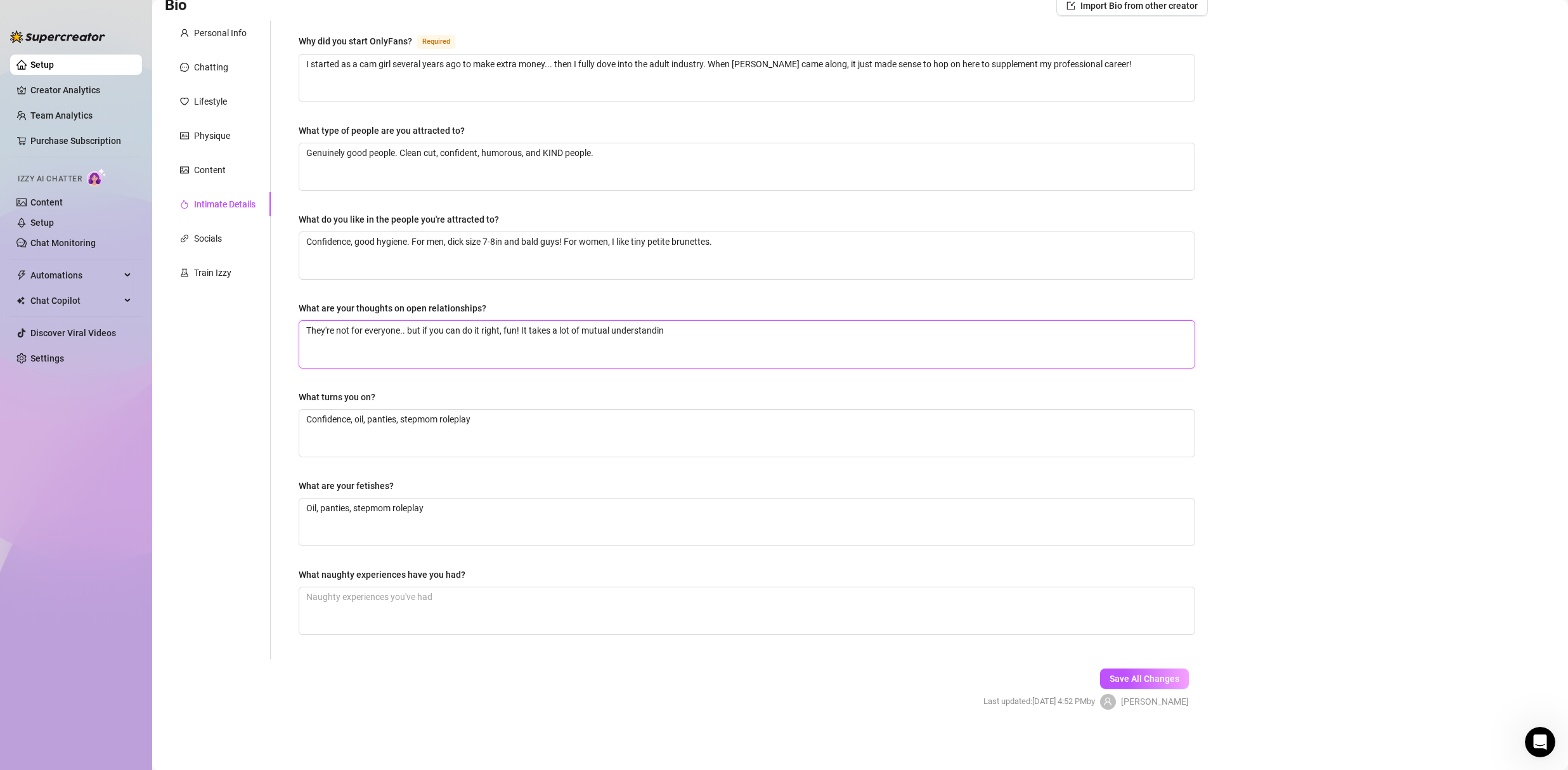
type textarea "They're not for everyone.. but if you can do it right, fun! It takes a lot of m…"
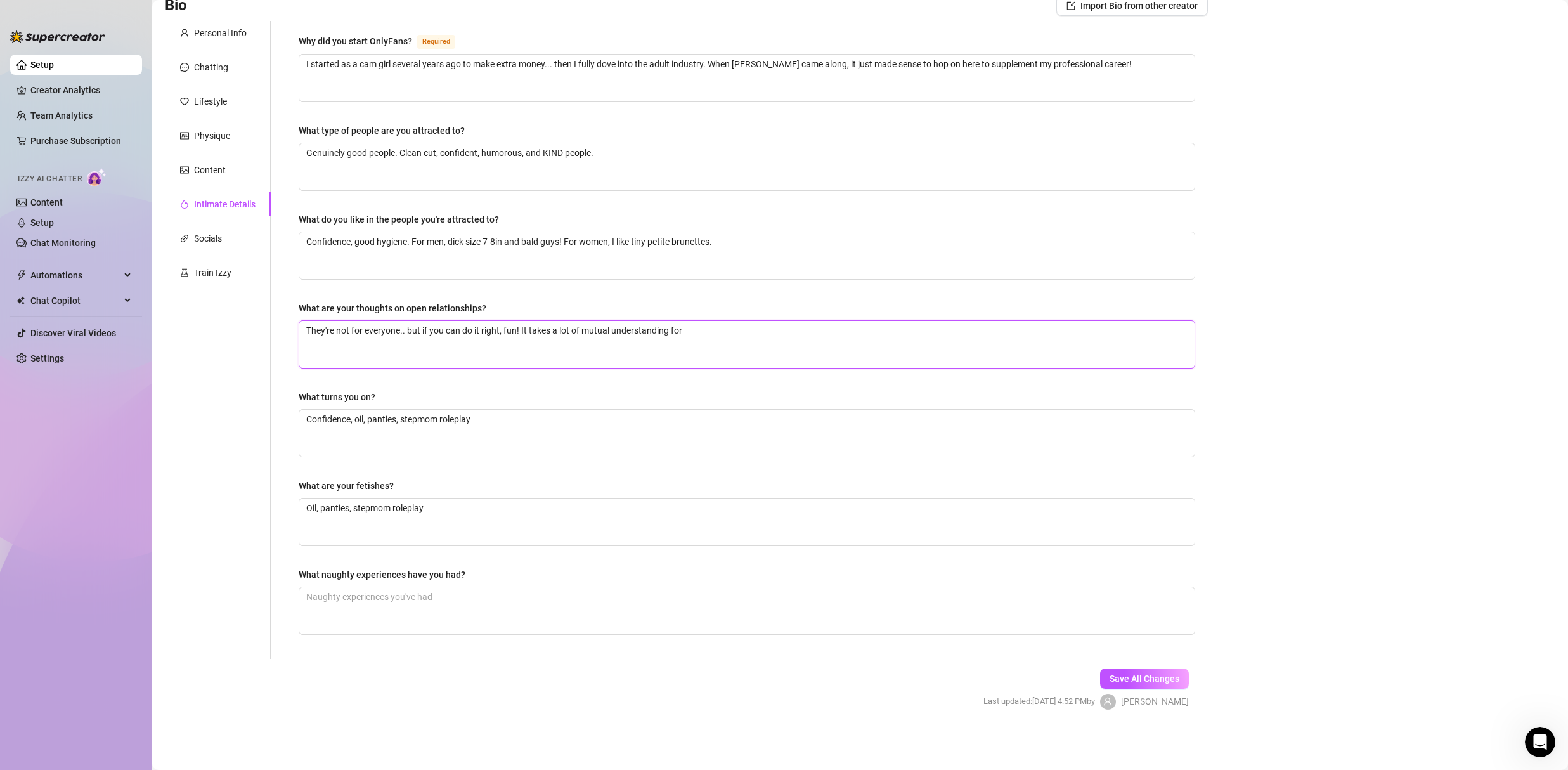
type textarea "They're not for everyone.. but if you can do it right, fun! It takes a lot of m…"
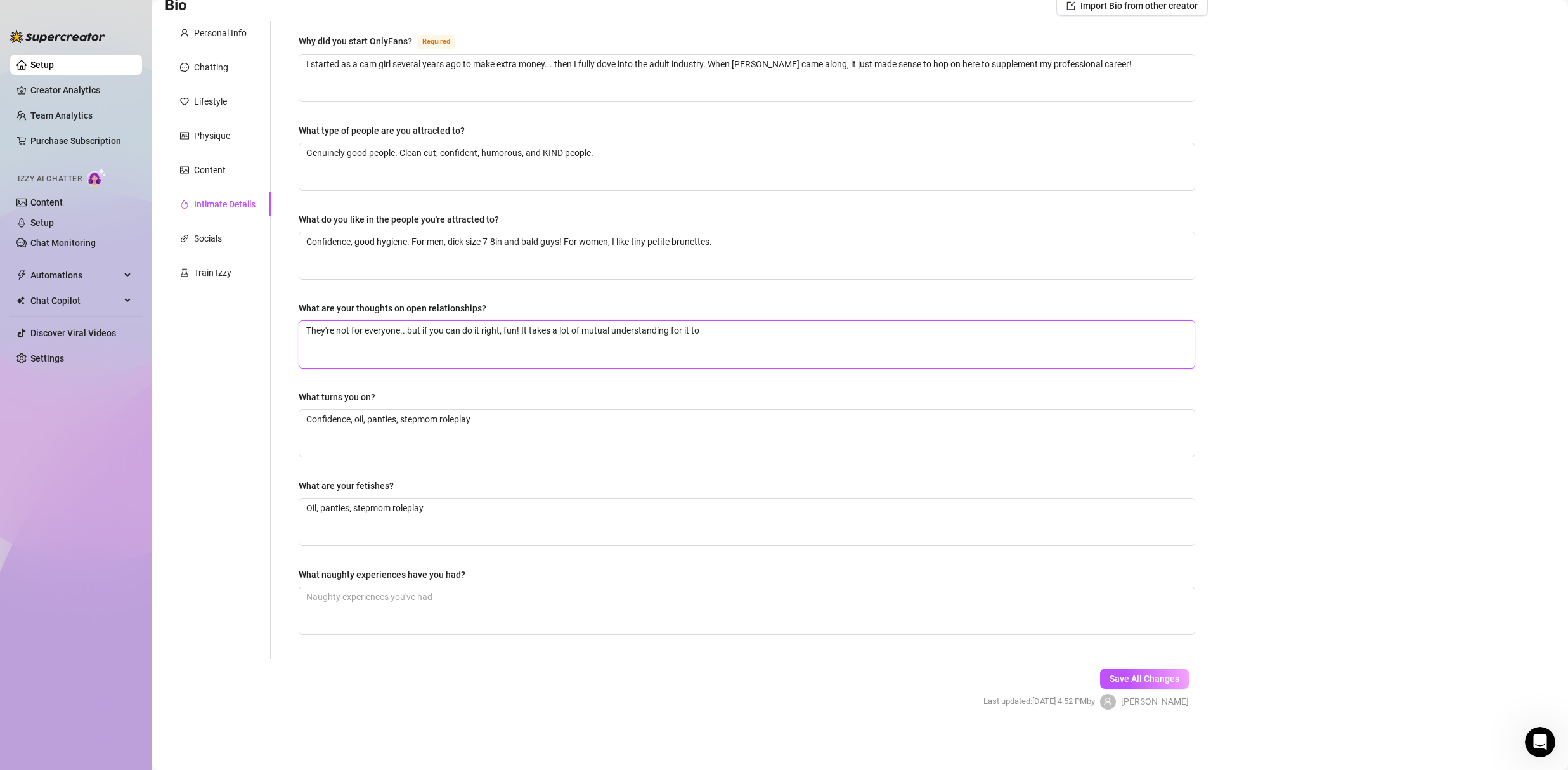
type textarea "They're not for everyone.. but if you can do it right, fun! It takes a lot of m…"
click at [532, 608] on textarea "What naughty experiences have you had?" at bounding box center [747, 610] width 895 height 47
click at [1154, 680] on span "Save All Changes" at bounding box center [1145, 679] width 70 height 10
click at [213, 235] on div "Socials" at bounding box center [208, 238] width 28 height 14
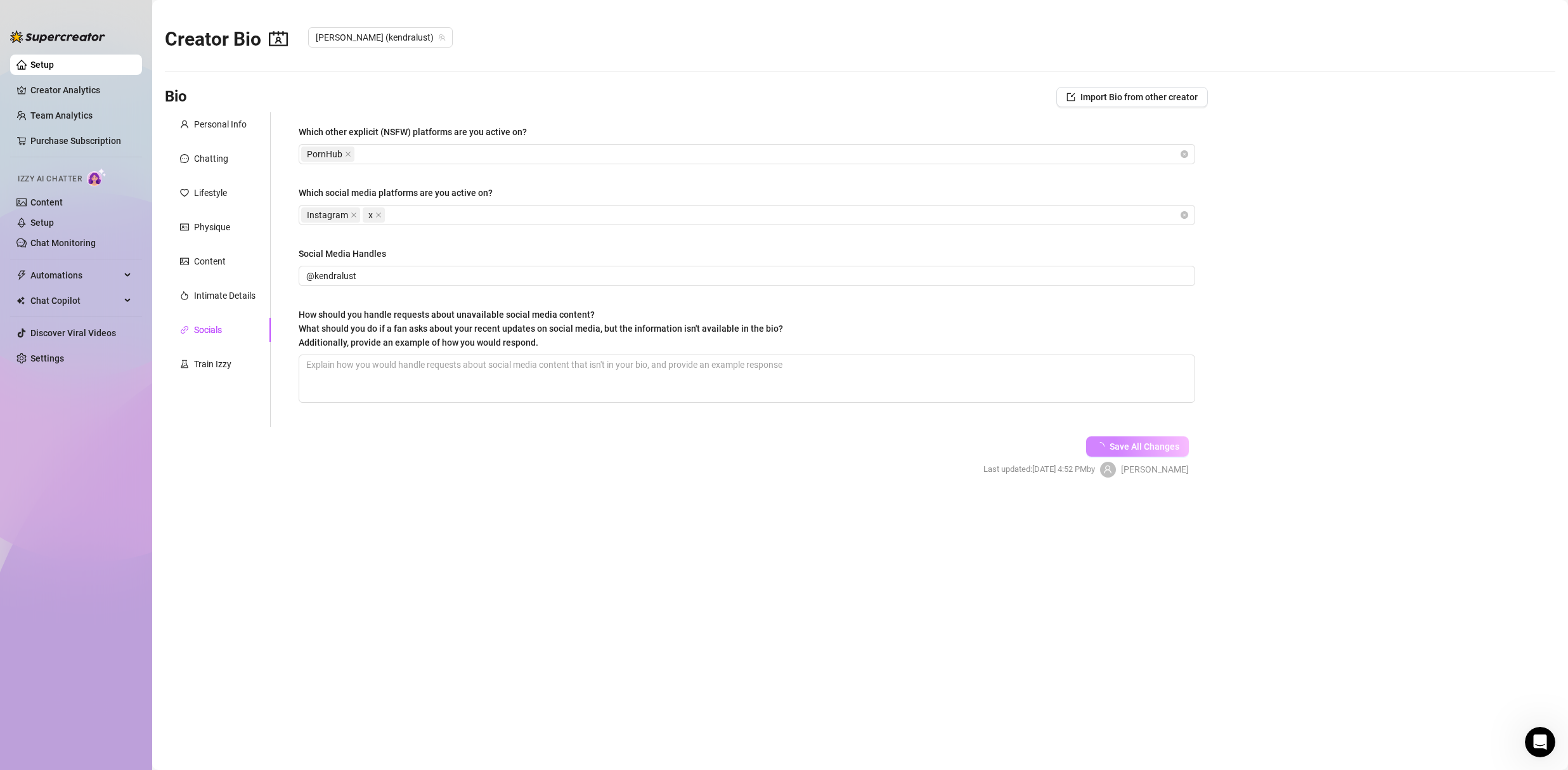
scroll to position [0, 0]
click at [426, 155] on div "PornHub" at bounding box center [740, 153] width 879 height 18
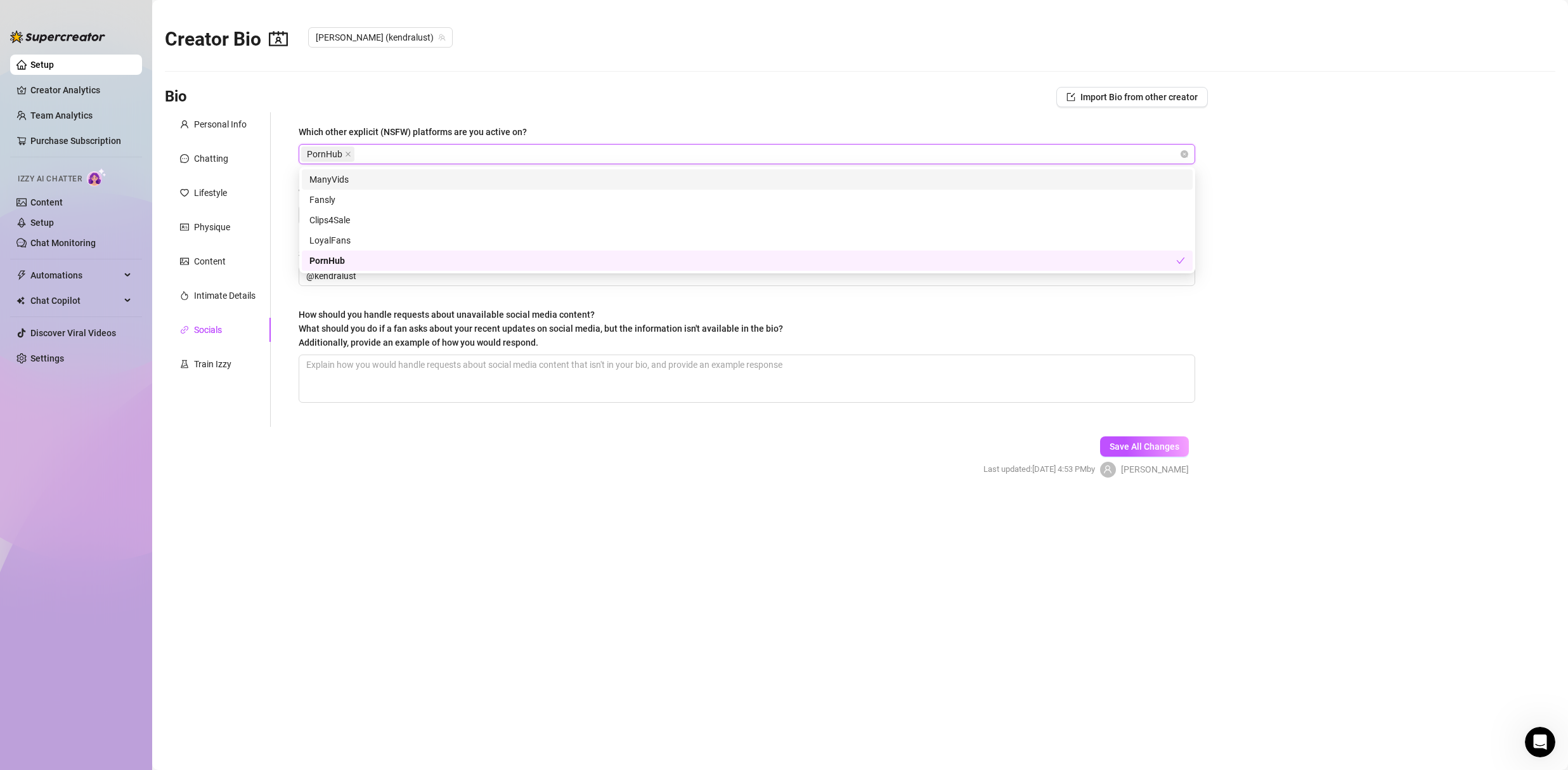
click at [457, 81] on main "Creator Bio [PERSON_NAME] (kendralust) Bio Import Bio from other creator Person…" at bounding box center [860, 385] width 1416 height 770
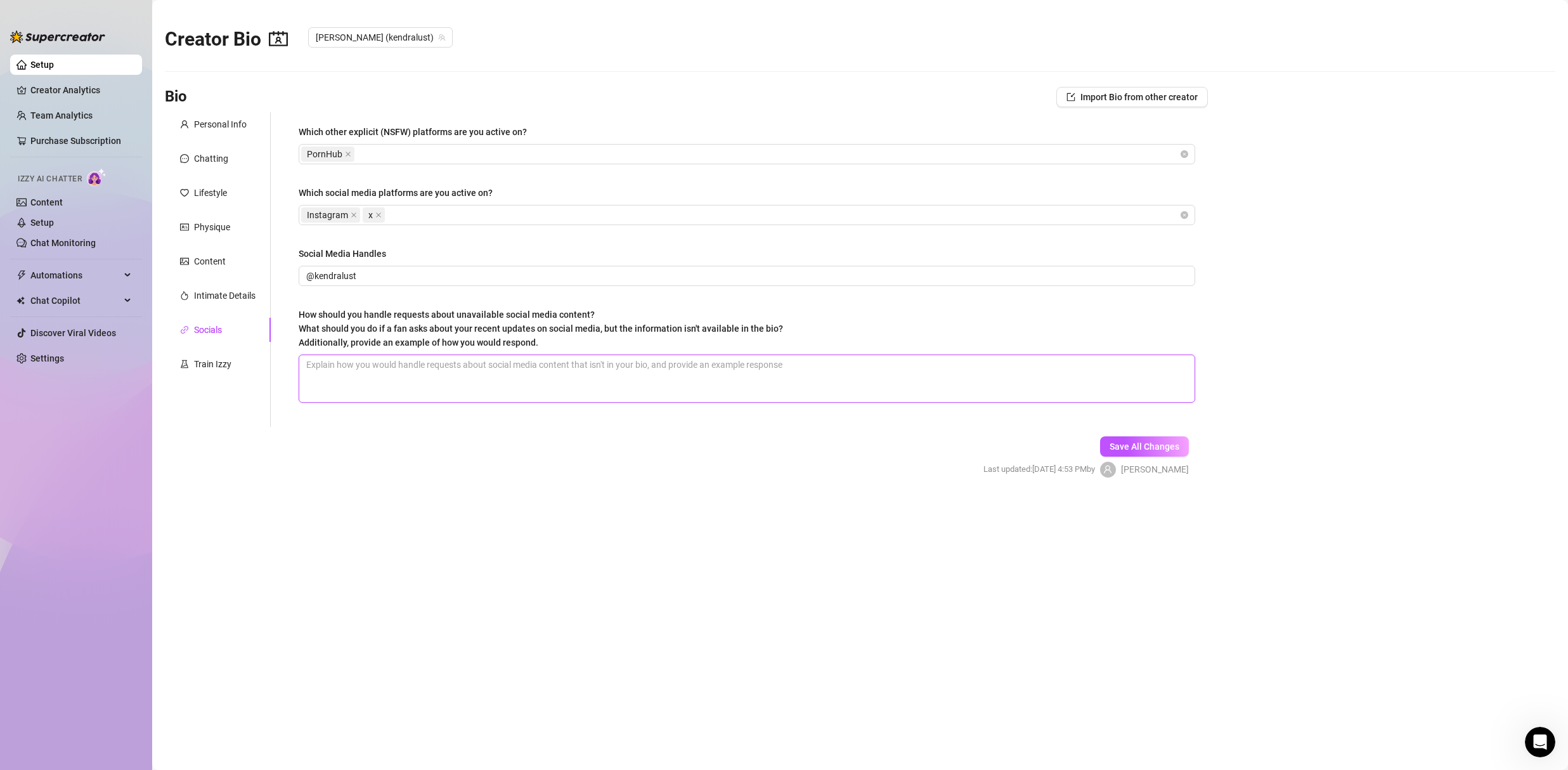
click at [394, 365] on textarea "How should you handle requests about unavailable social media content? What sho…" at bounding box center [747, 379] width 895 height 47
click at [1114, 446] on span "Save All Changes" at bounding box center [1145, 446] width 70 height 10
click at [208, 364] on div "Train Izzy" at bounding box center [212, 364] width 38 height 14
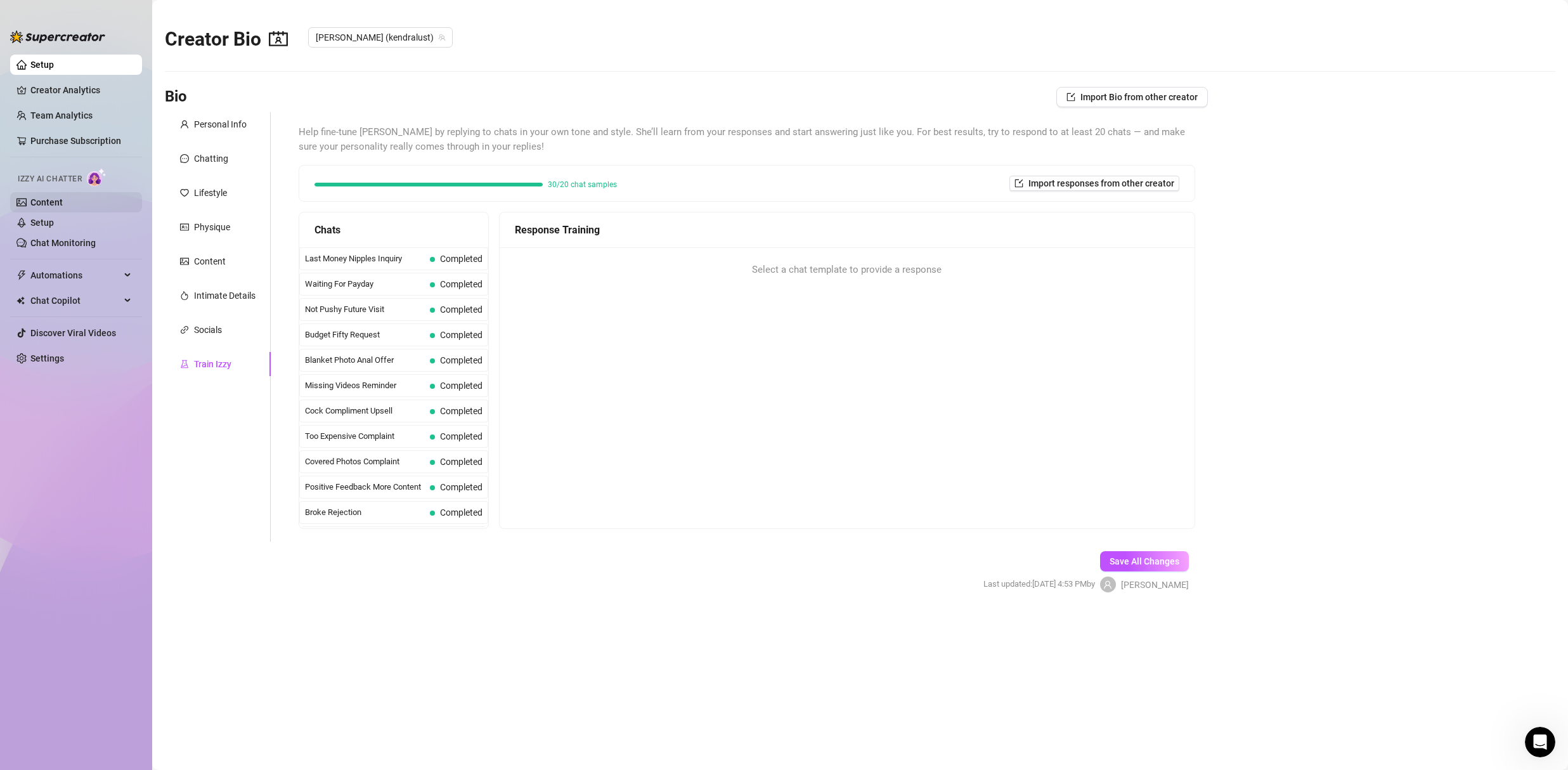
click at [51, 203] on link "Content" at bounding box center [46, 202] width 32 height 10
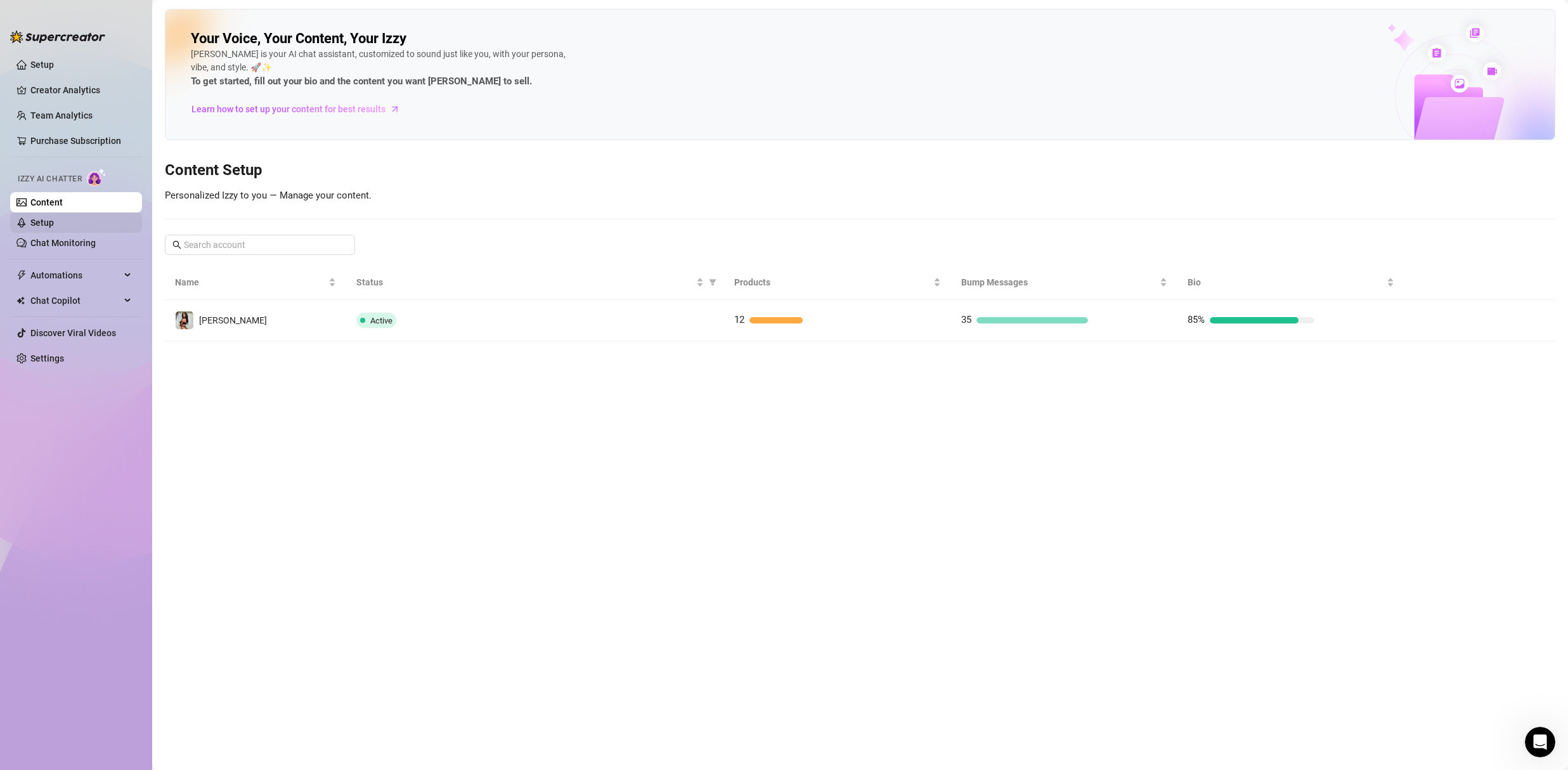
click at [52, 228] on link "Setup" at bounding box center [42, 223] width 23 height 10
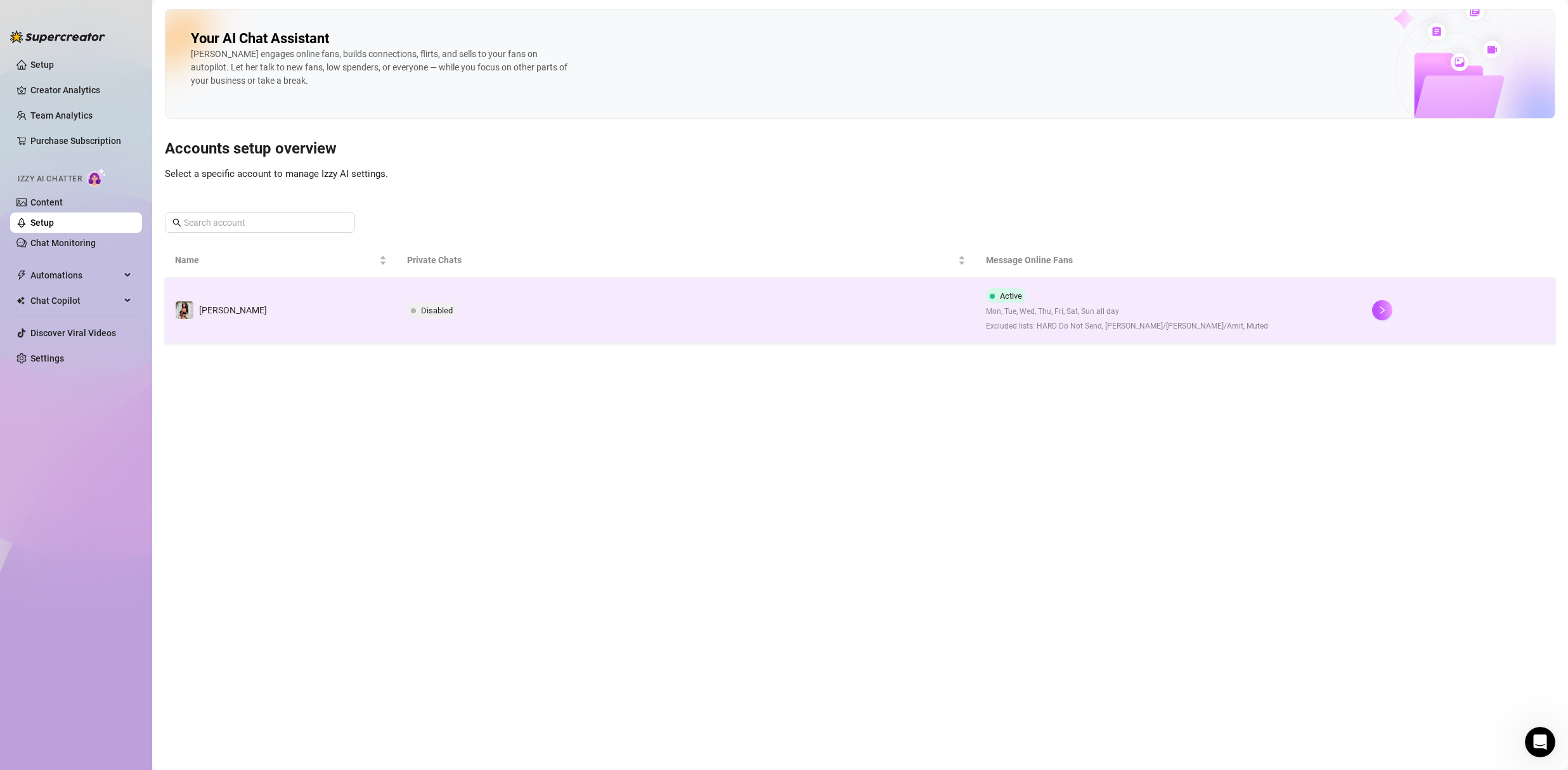
click at [441, 316] on span "Disabled" at bounding box center [432, 310] width 50 height 15
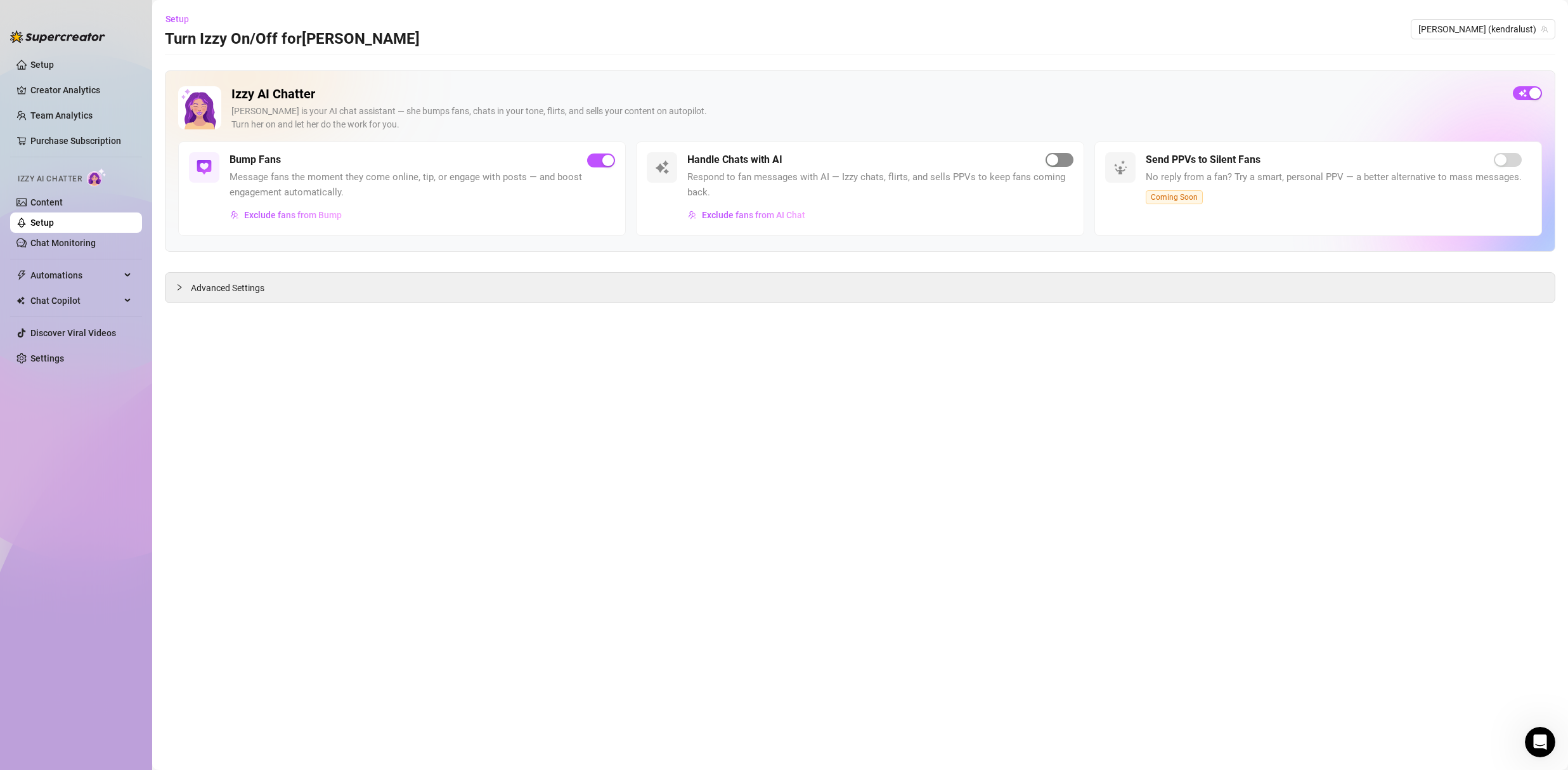
click at [1061, 164] on span "button" at bounding box center [1059, 160] width 28 height 14
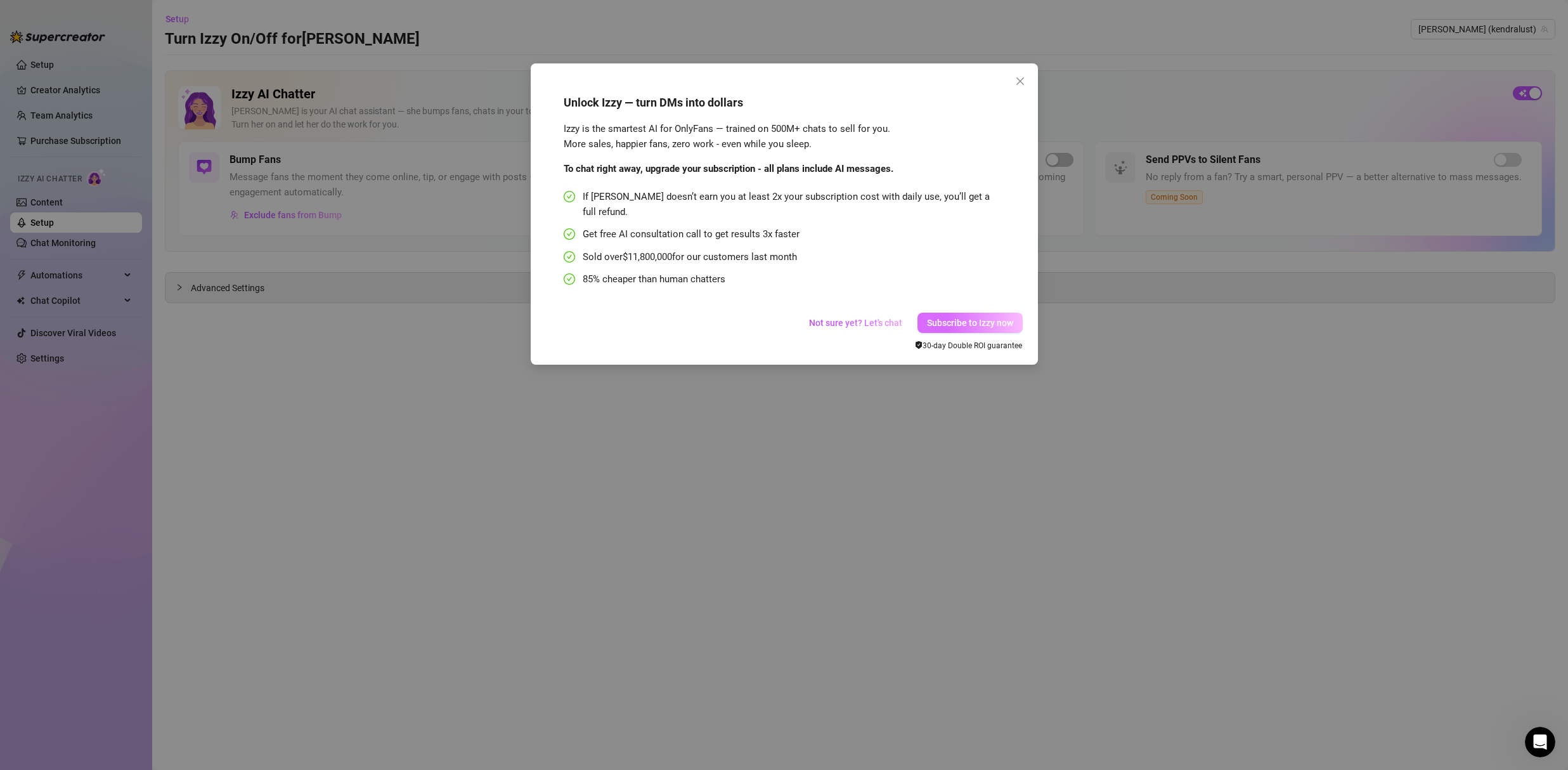
click at [978, 318] on span "Subscribe to Izzy now" at bounding box center [970, 322] width 86 height 10
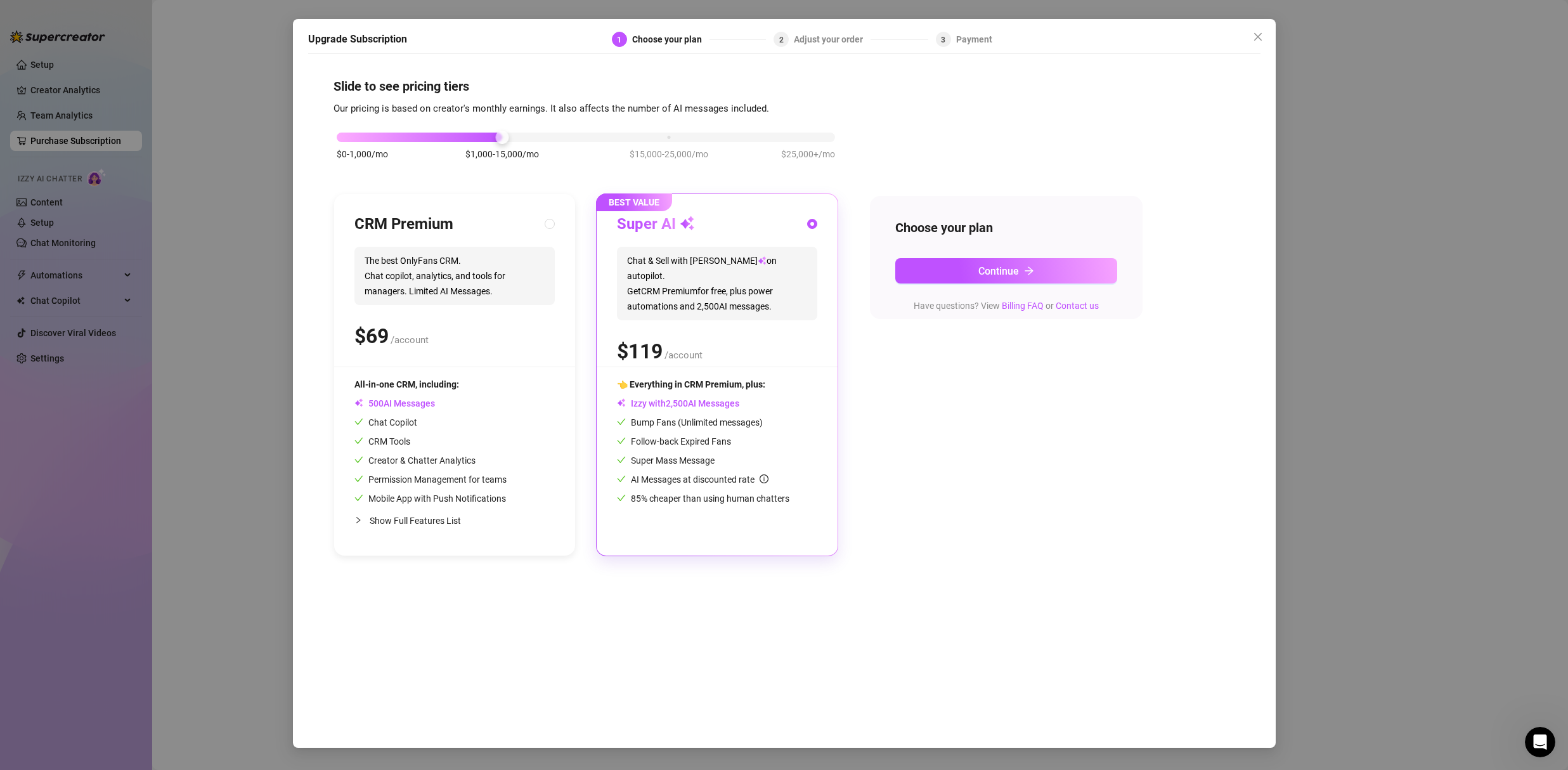
click at [818, 138] on div "$0-1,000/mo $1,000-15,000/mo $15,000-25,000/mo $25,000+/mo" at bounding box center [586, 134] width 498 height 7
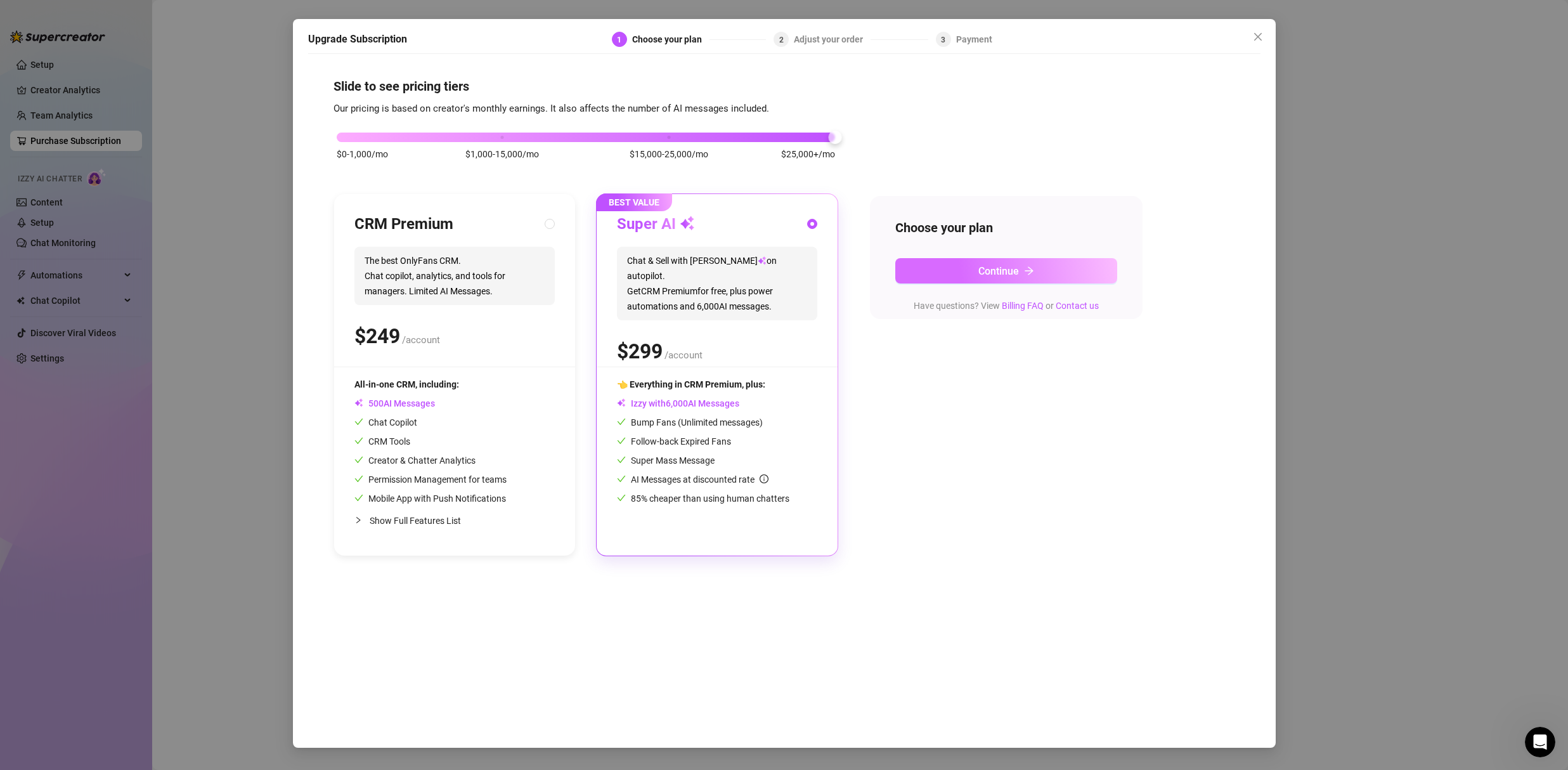
click at [1020, 269] on button "Continue" at bounding box center [1006, 271] width 222 height 25
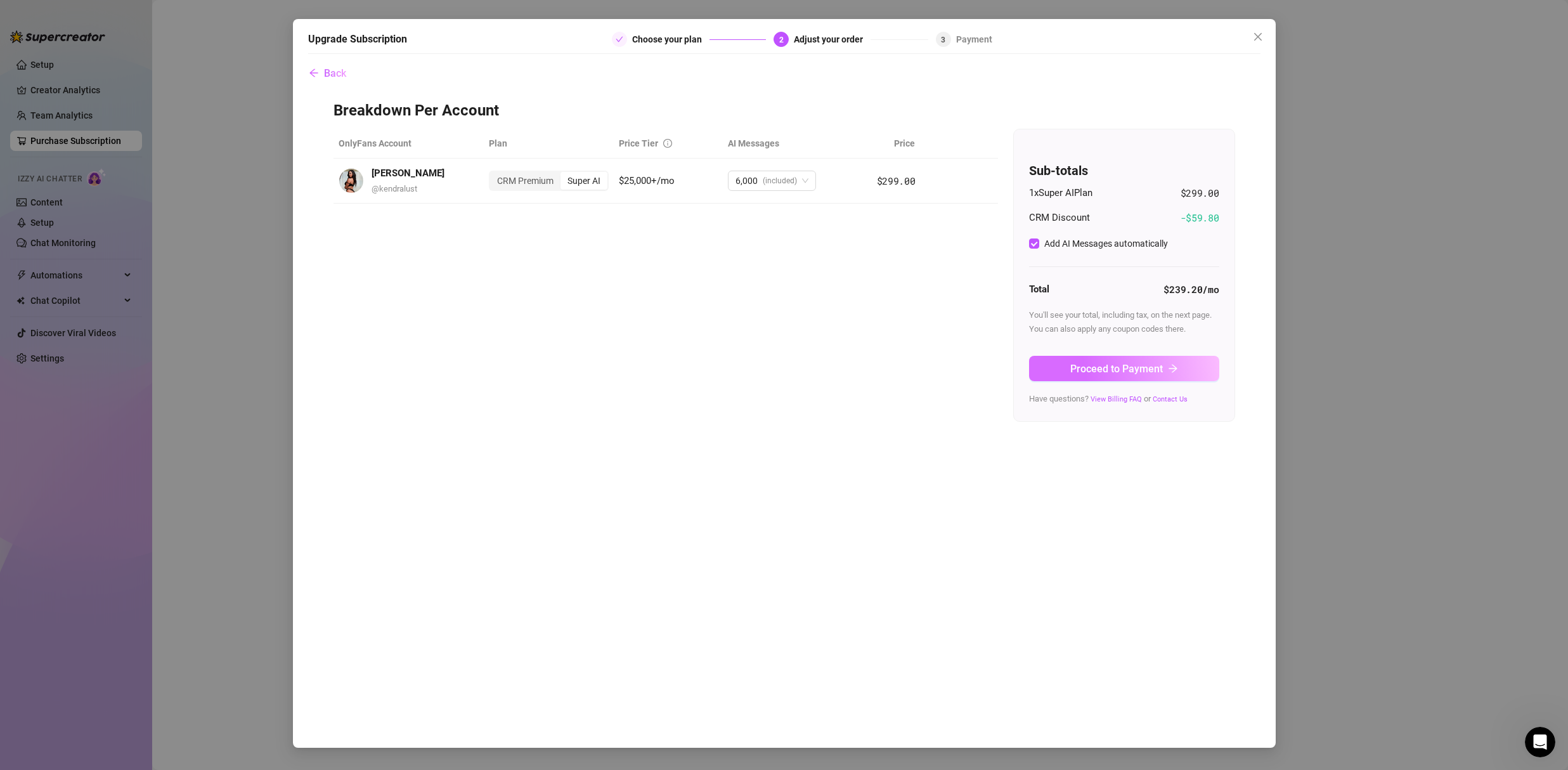
click at [1112, 367] on span "Proceed to Payment" at bounding box center [1117, 368] width 92 height 12
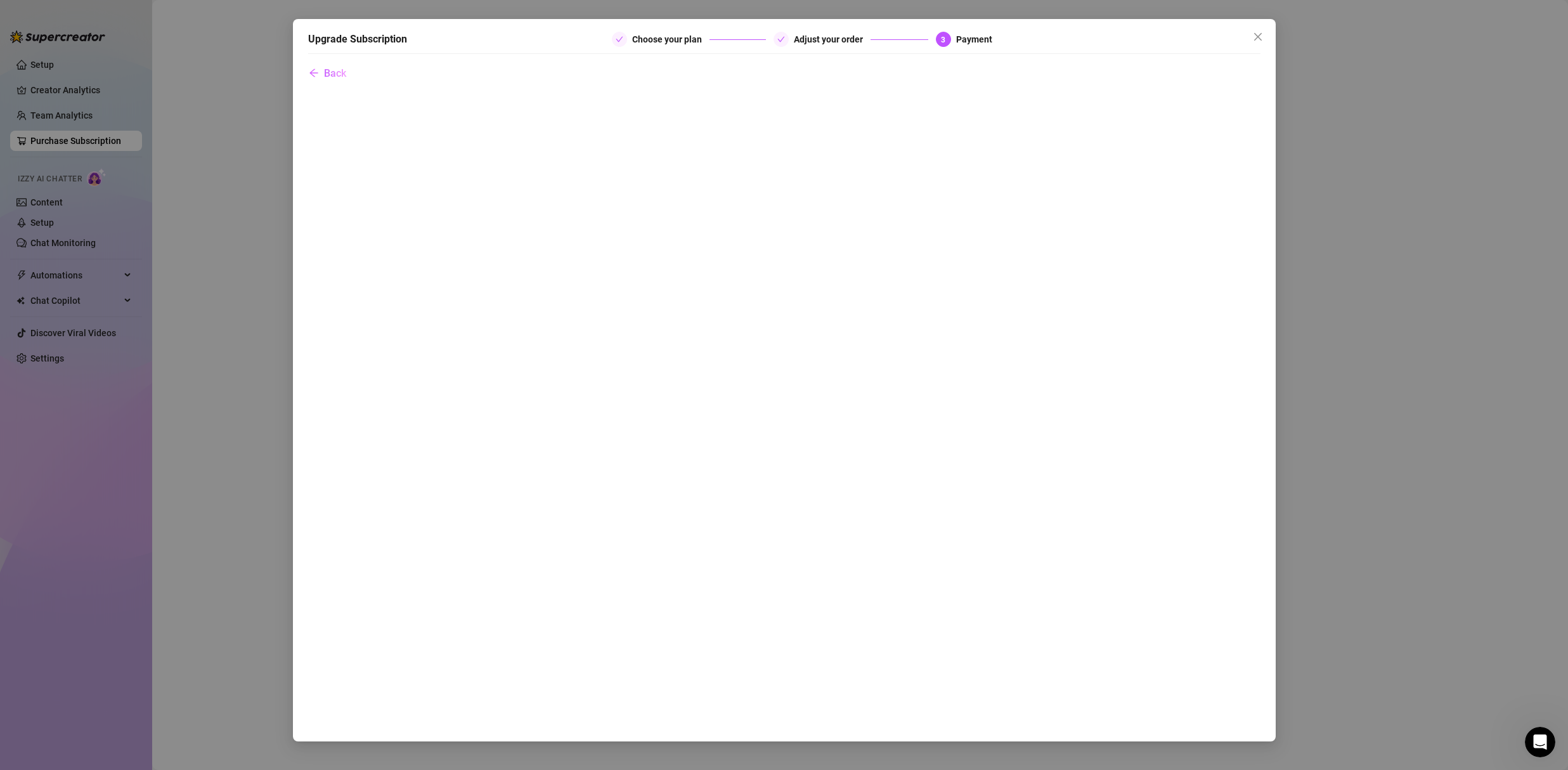
click at [1463, 45] on div "Upgrade Subscription Choose your plan Adjust your order 3 Payment Back" at bounding box center [784, 385] width 1568 height 770
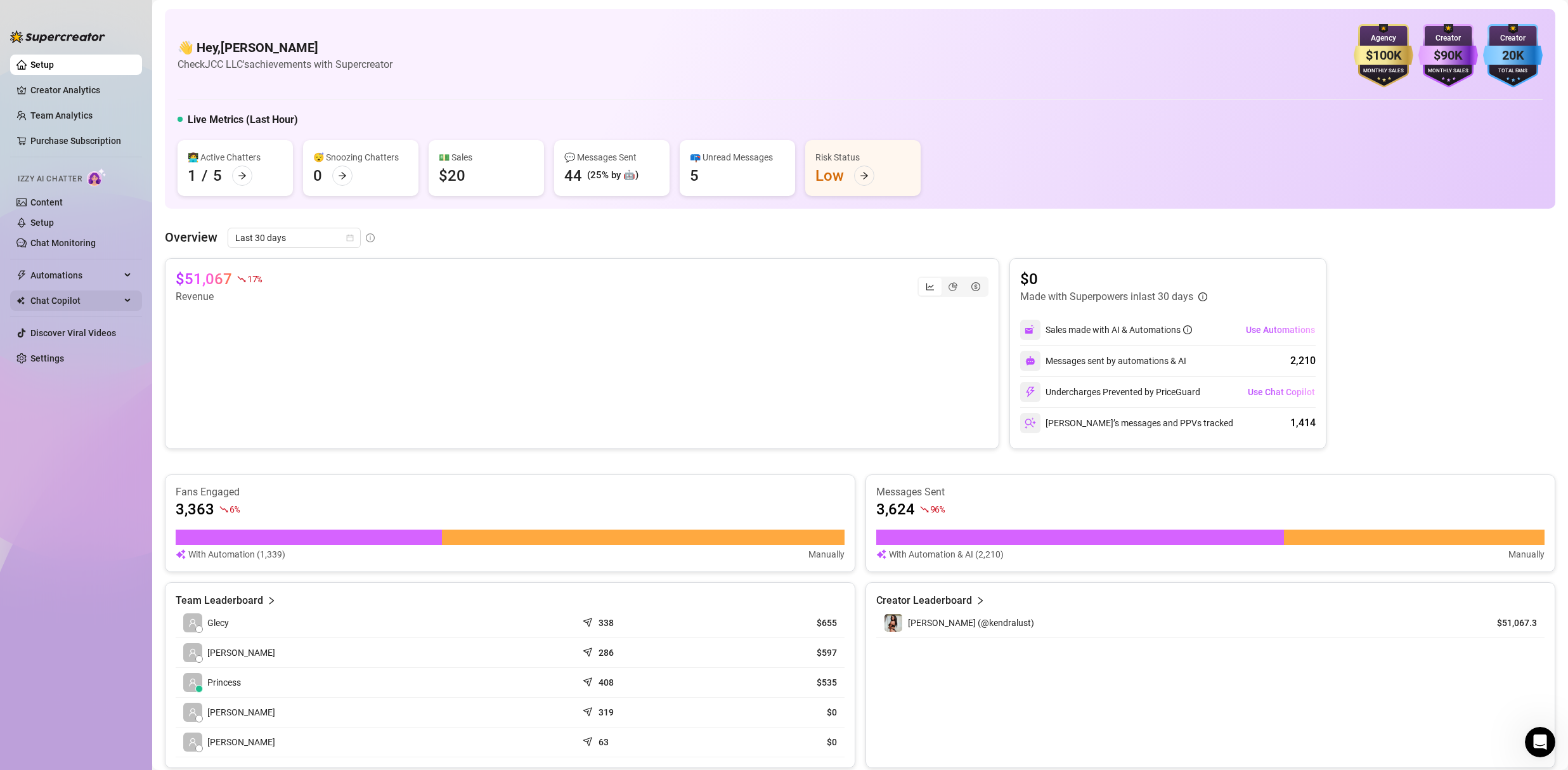
click at [60, 302] on span "Chat Copilot" at bounding box center [76, 301] width 90 height 20
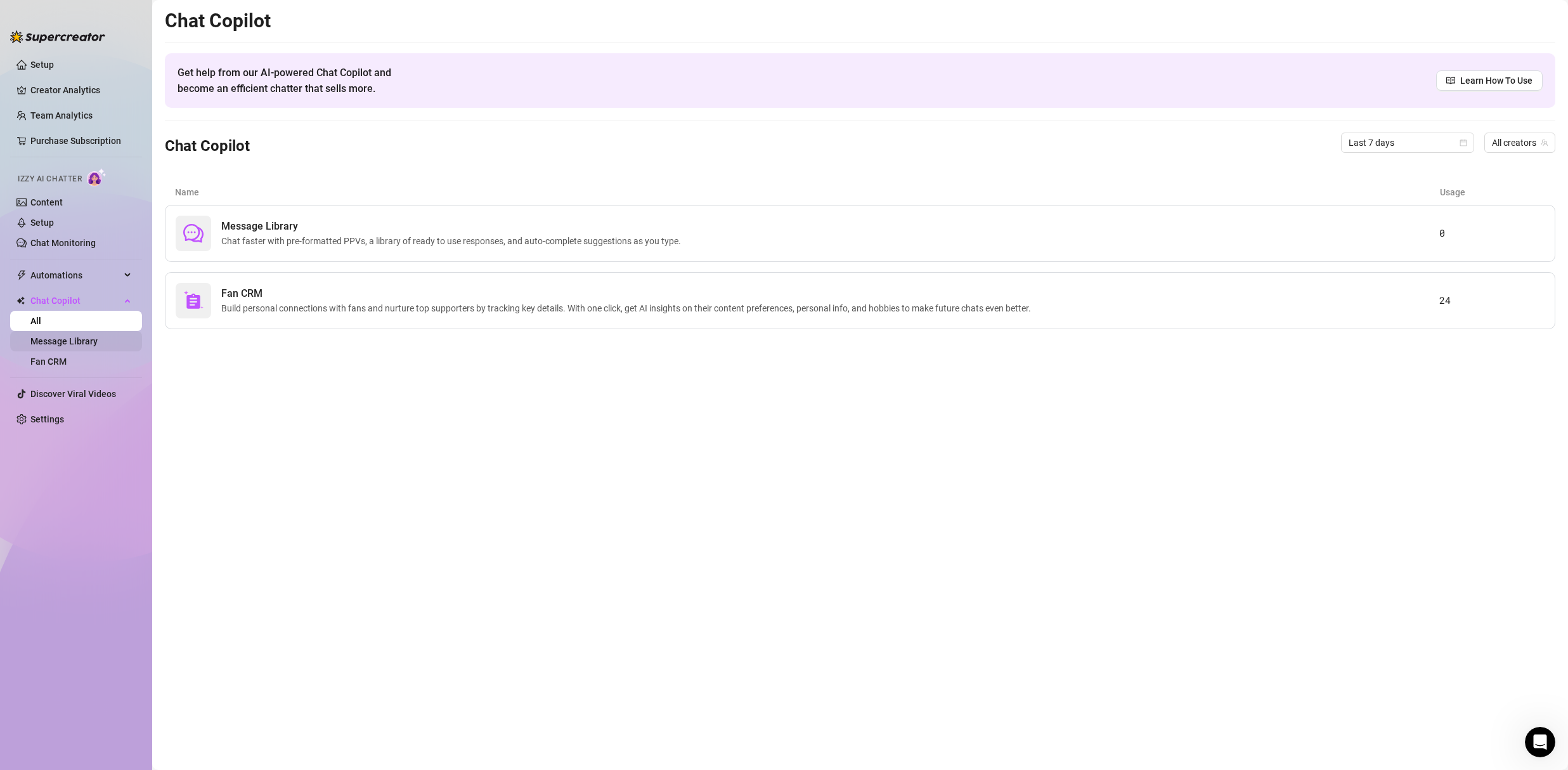
click at [68, 344] on link "Message Library" at bounding box center [64, 341] width 67 height 10
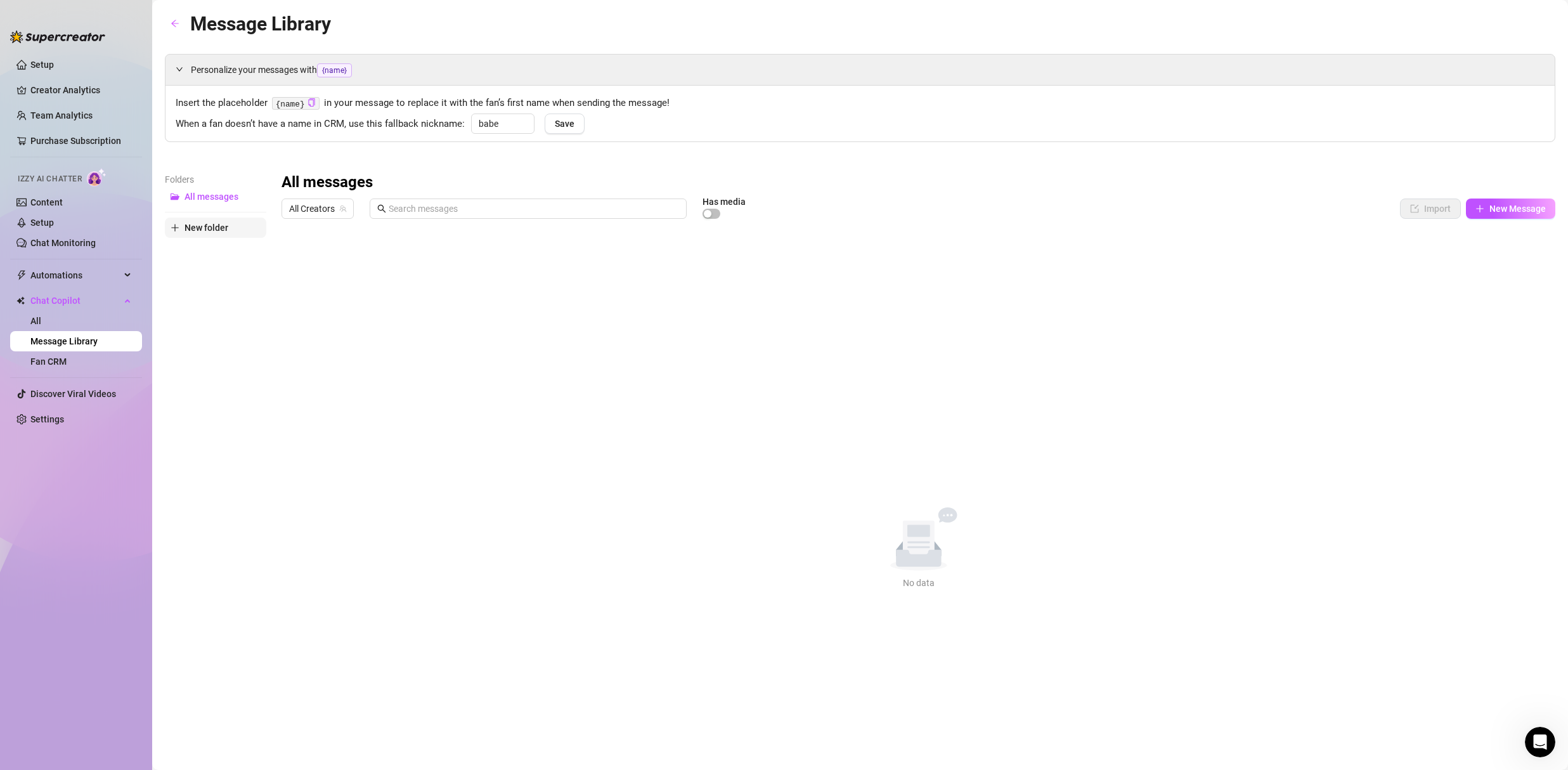
click at [193, 228] on span "New folder" at bounding box center [206, 227] width 43 height 10
click at [203, 219] on input "text" at bounding box center [216, 217] width 102 height 20
click at [198, 295] on div "Folders All messages VIP New folder" at bounding box center [216, 381] width 102 height 417
click at [187, 218] on span "VIP" at bounding box center [191, 217] width 14 height 10
click at [329, 212] on span "All Creators" at bounding box center [317, 209] width 57 height 19
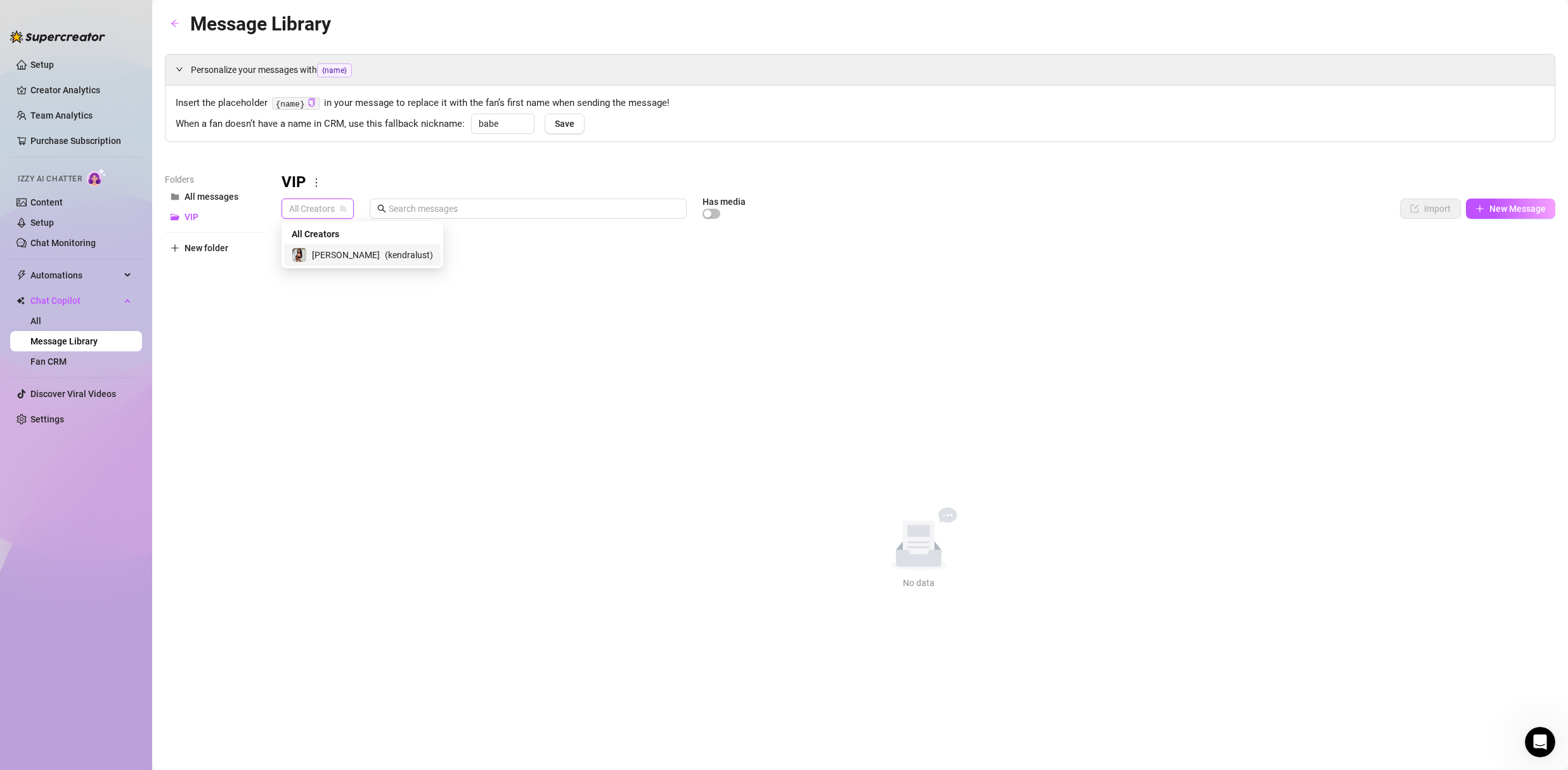
click at [322, 250] on span "[PERSON_NAME]" at bounding box center [346, 255] width 68 height 14
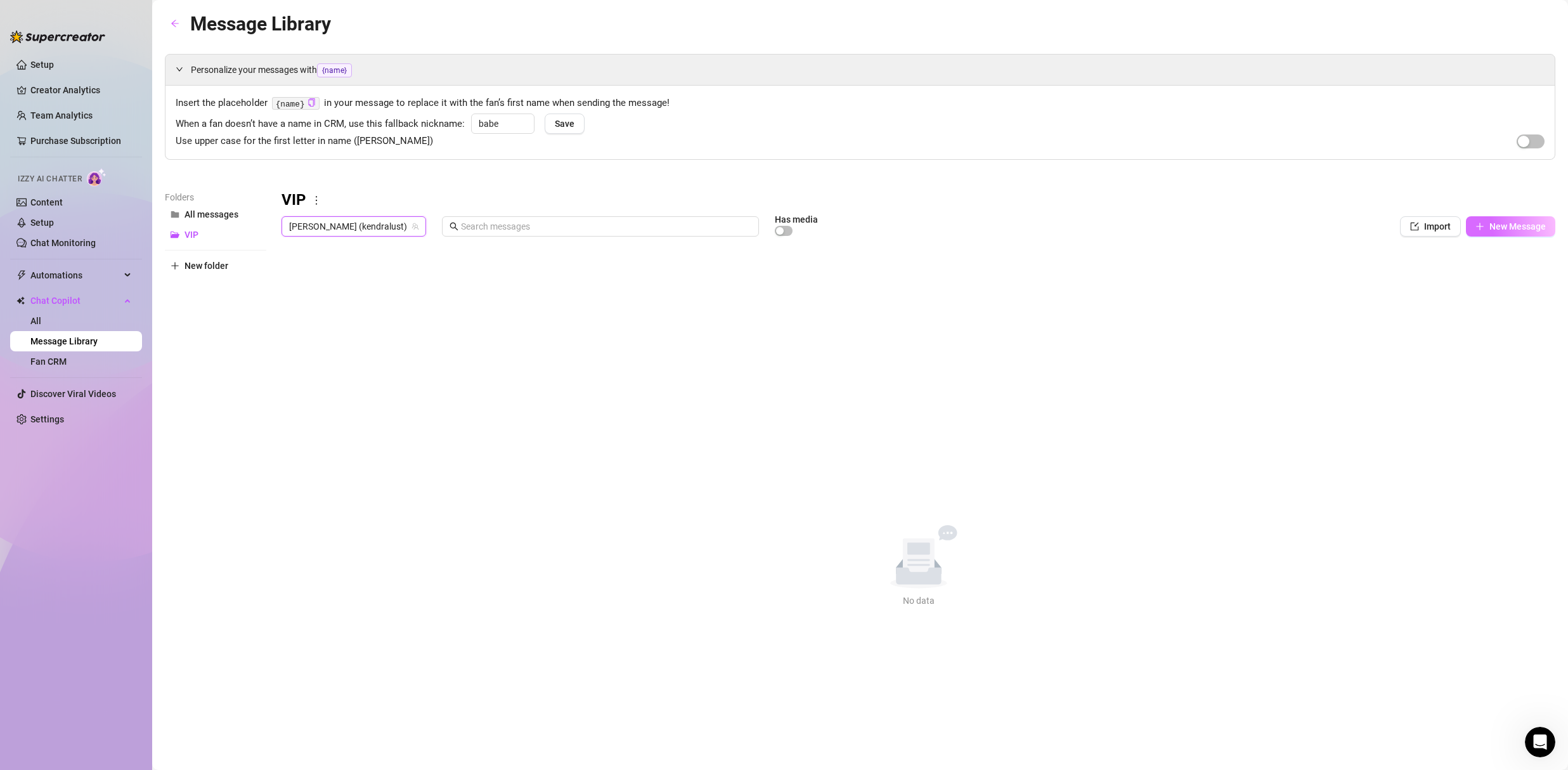
click at [1523, 228] on span "New Message" at bounding box center [1517, 226] width 56 height 10
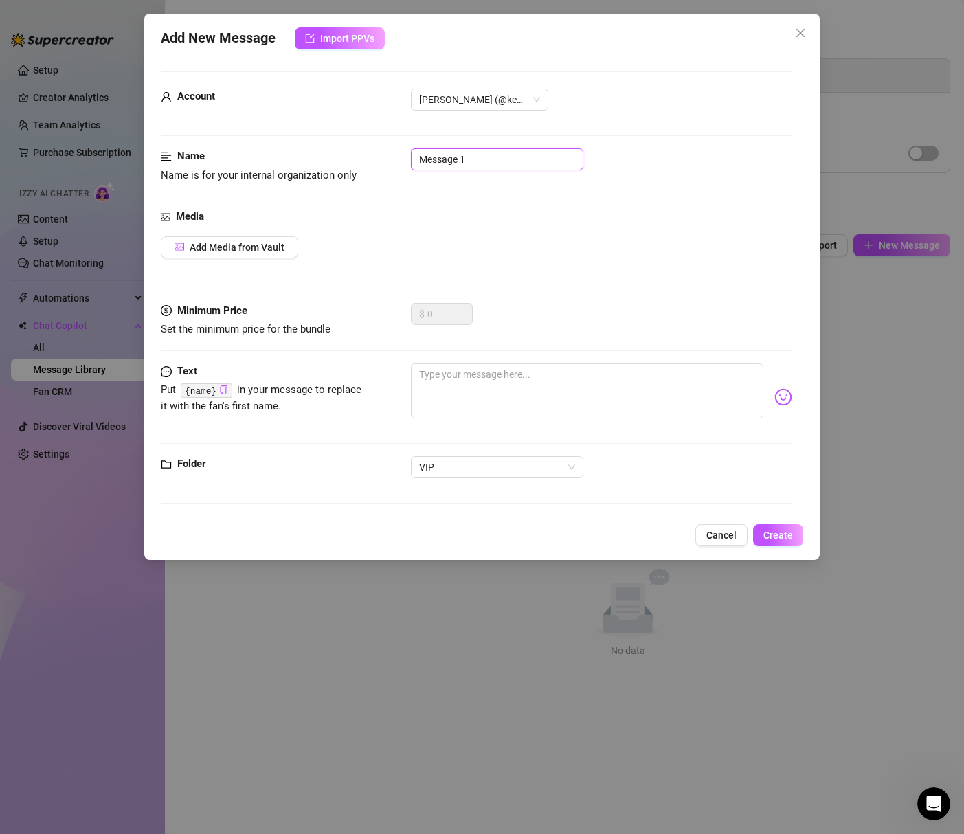
click at [479, 158] on input "Message 1" at bounding box center [497, 159] width 172 height 22
click at [458, 378] on textarea at bounding box center [587, 391] width 352 height 55
paste textarea "My VIP list is a **LIFETIME** exclusive club for those who have spent a cumulat…"
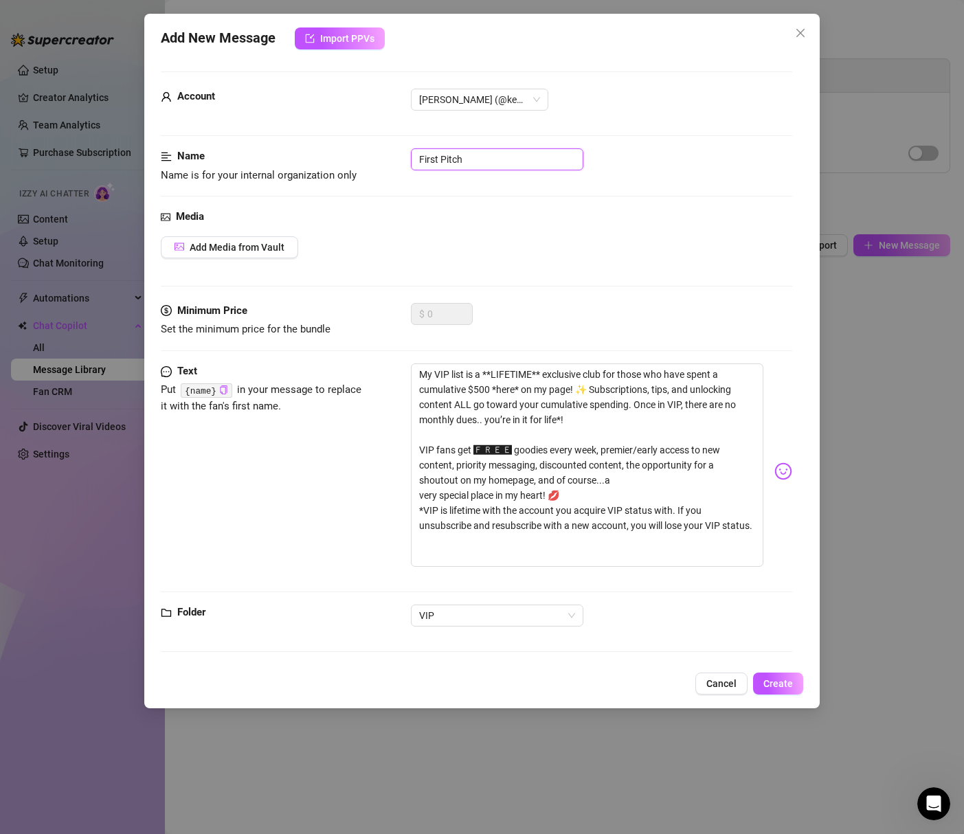
click at [455, 159] on input "First Pitch" at bounding box center [497, 159] width 172 height 22
click at [427, 158] on input "1" at bounding box center [497, 159] width 172 height 22
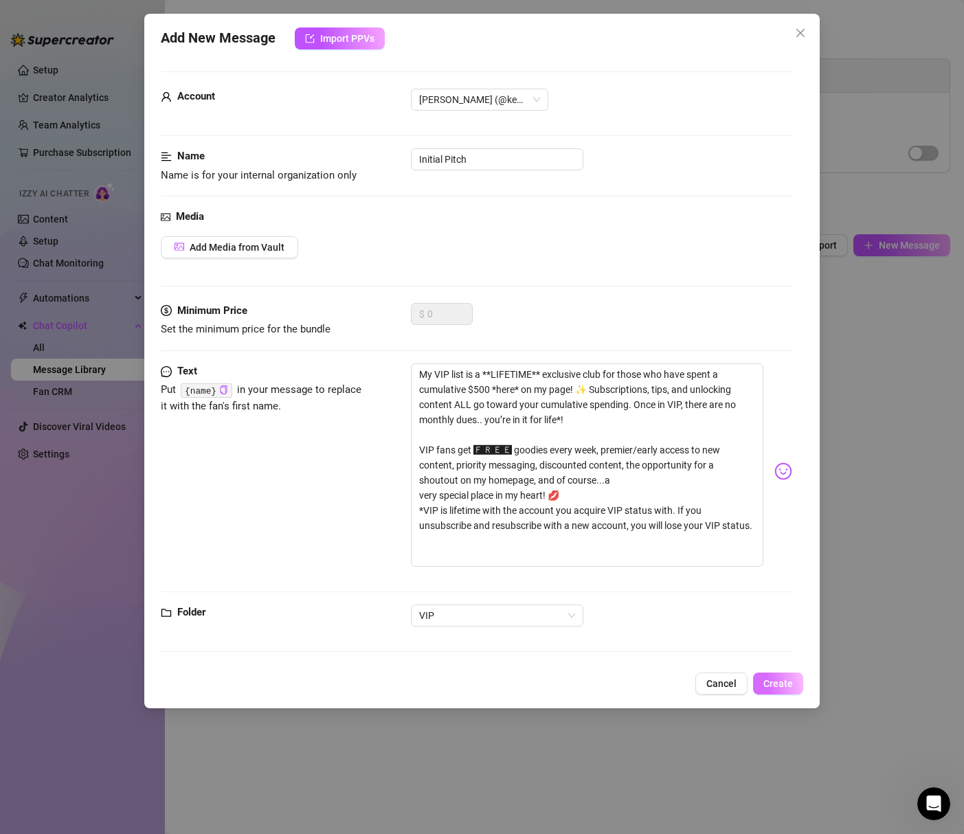
click at [779, 684] on span "Create" at bounding box center [778, 683] width 30 height 11
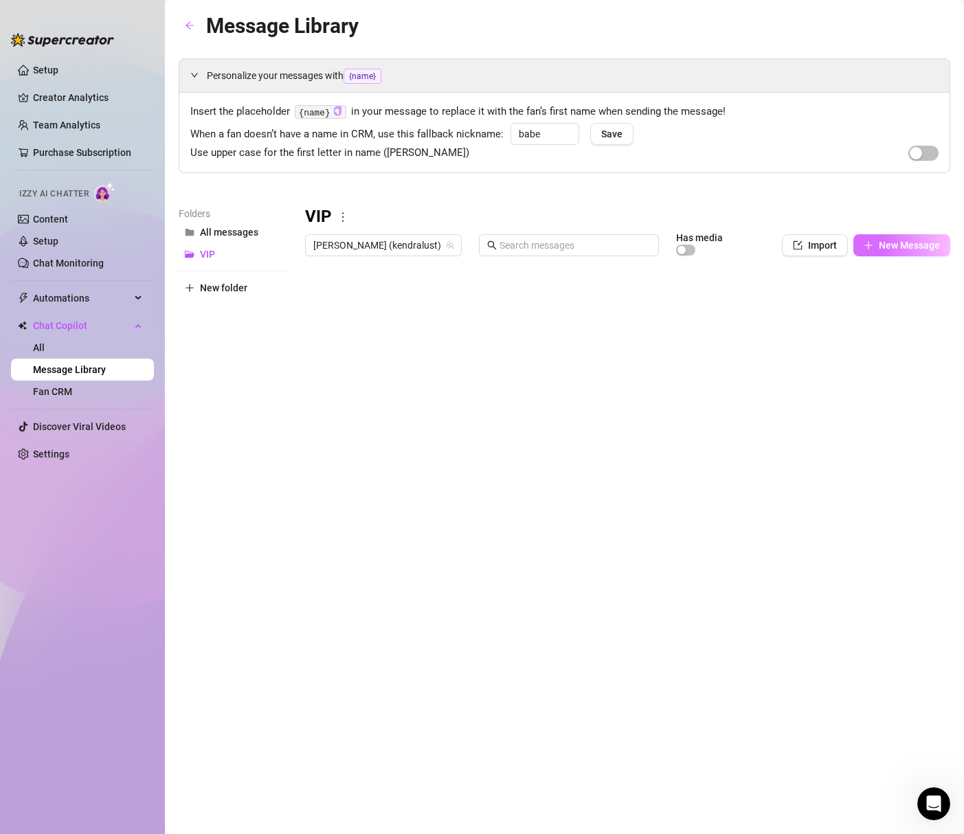
click at [884, 244] on span "New Message" at bounding box center [909, 245] width 61 height 11
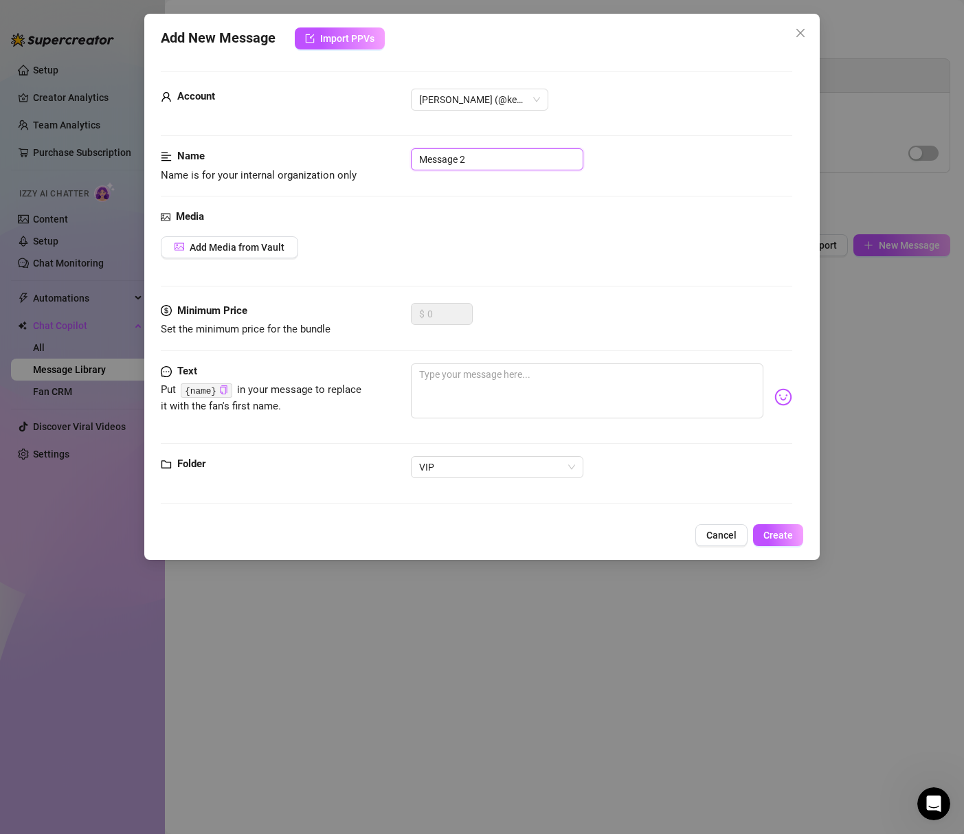
click at [446, 159] on input "Message 2" at bounding box center [497, 159] width 172 height 22
click at [491, 375] on textarea at bounding box center [587, 391] width 352 height 55
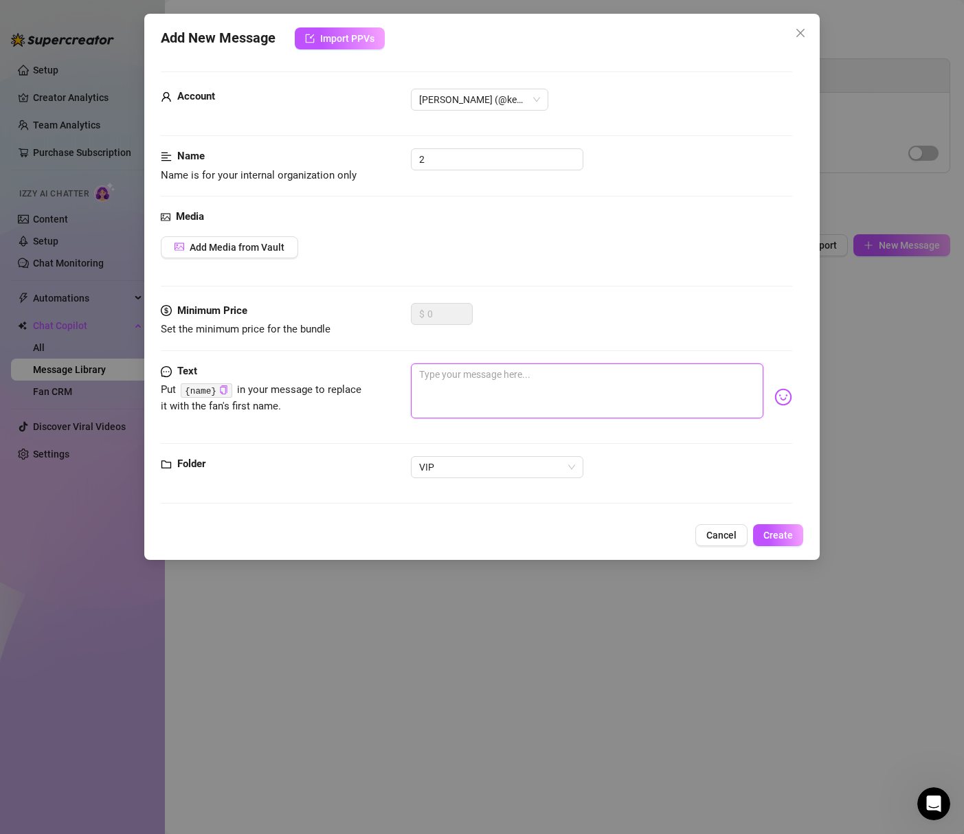
paste textarea "BUTTTTT if you’re willing and able to do some hefty spoiling [DATE], maybe I ca…"
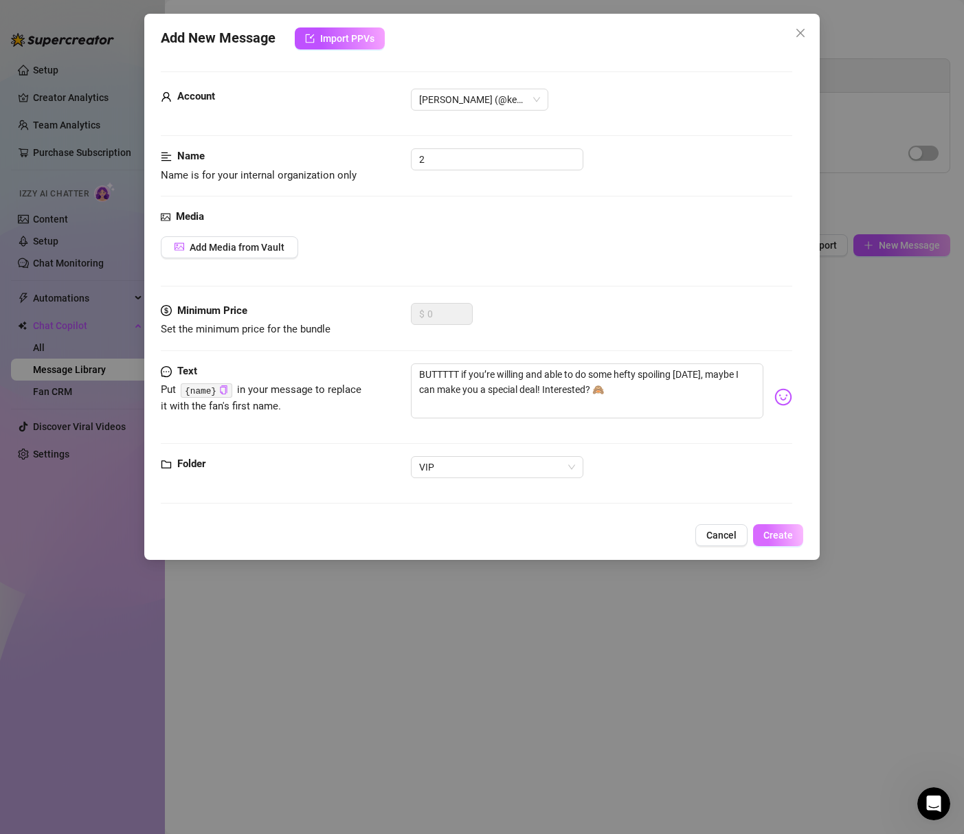
click at [779, 540] on span "Create" at bounding box center [778, 535] width 30 height 11
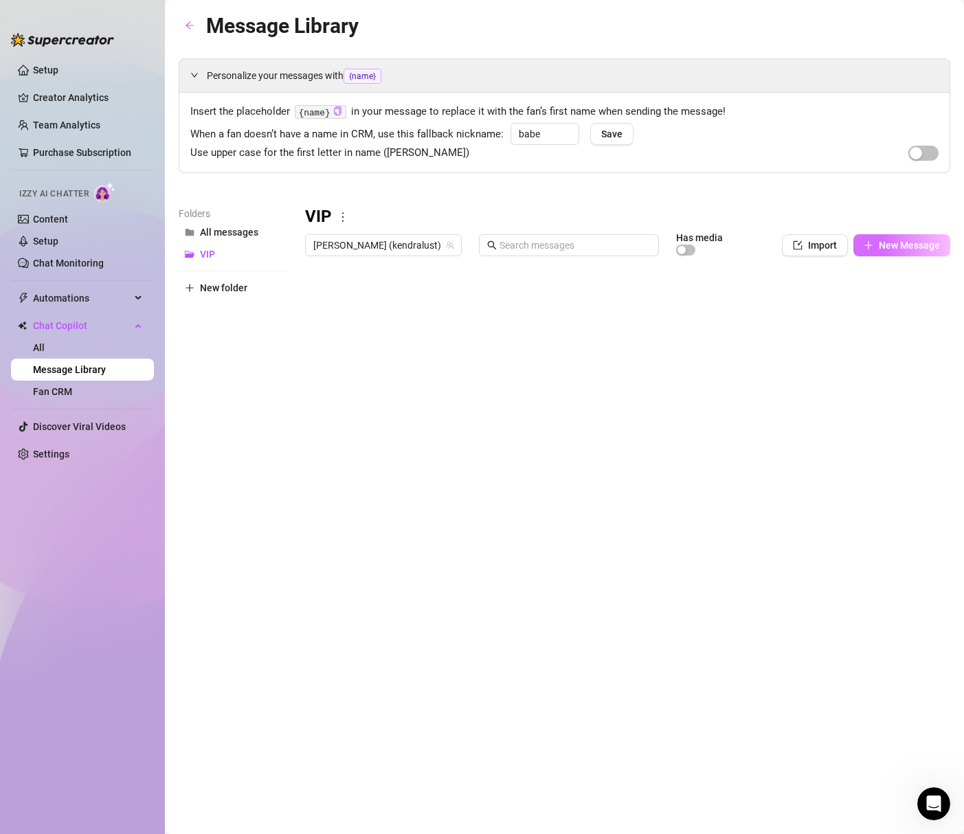
click at [887, 245] on span "New Message" at bounding box center [909, 245] width 61 height 11
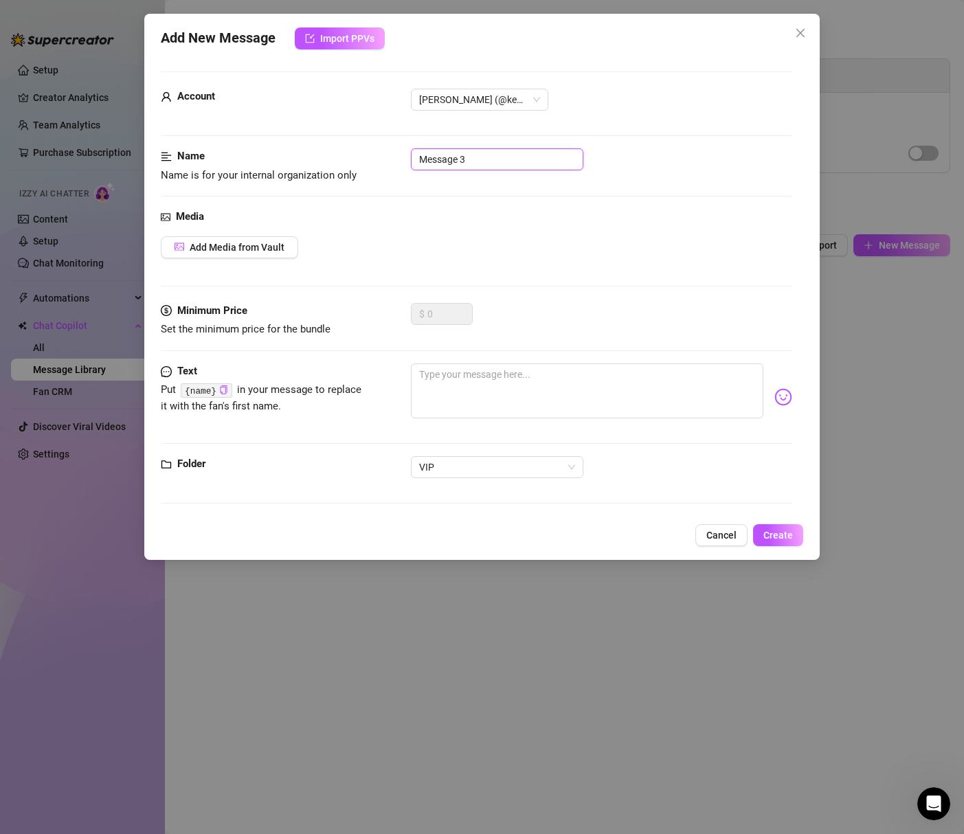
click at [463, 153] on input "Message 3" at bounding box center [497, 159] width 172 height 22
click at [462, 154] on input "Message 3" at bounding box center [497, 159] width 172 height 22
click at [451, 157] on input "Message 3" at bounding box center [497, 159] width 172 height 22
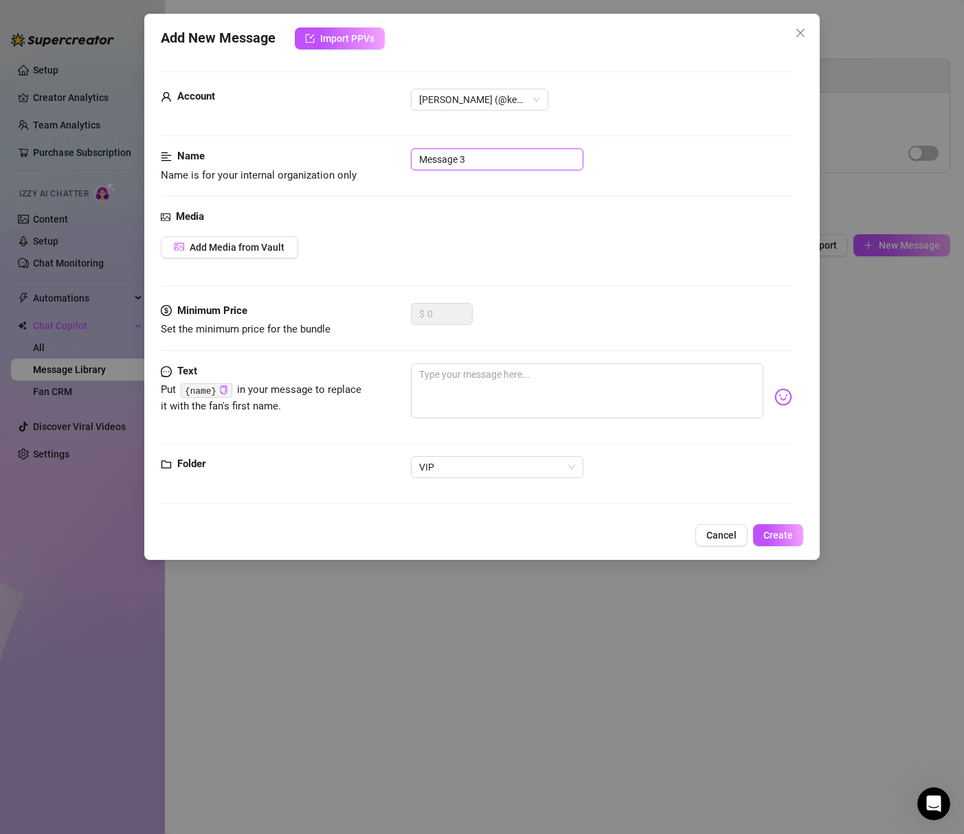
click at [451, 157] on input "Message 3" at bounding box center [497, 159] width 172 height 22
click at [470, 382] on textarea at bounding box center [587, 391] width 352 height 55
paste textarea "ALL THREE of the following options are *ONLY* available if you pay UP FRONT (in…"
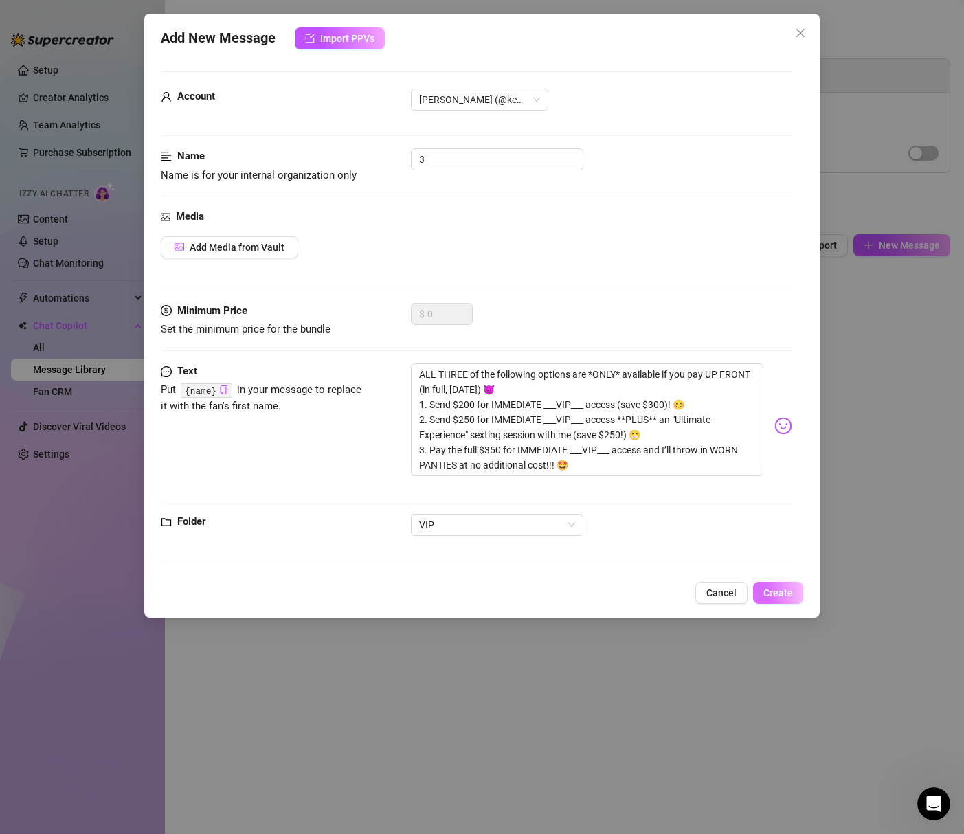
click at [782, 593] on span "Create" at bounding box center [778, 593] width 30 height 11
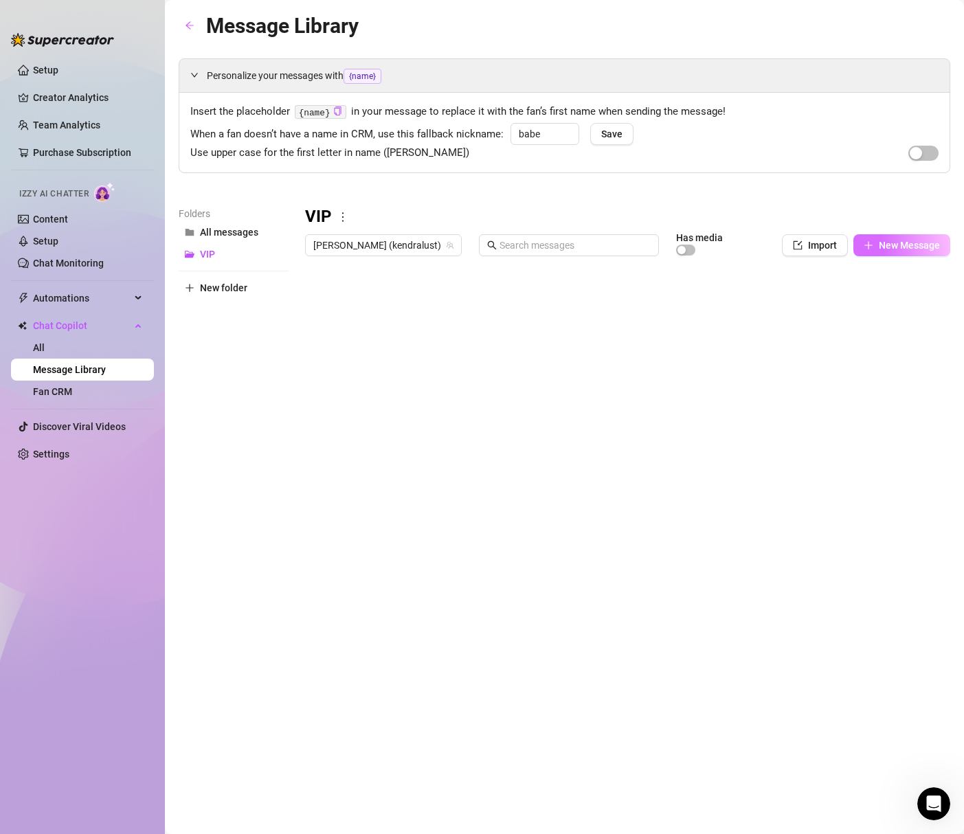
click at [908, 247] on span "New Message" at bounding box center [909, 245] width 61 height 11
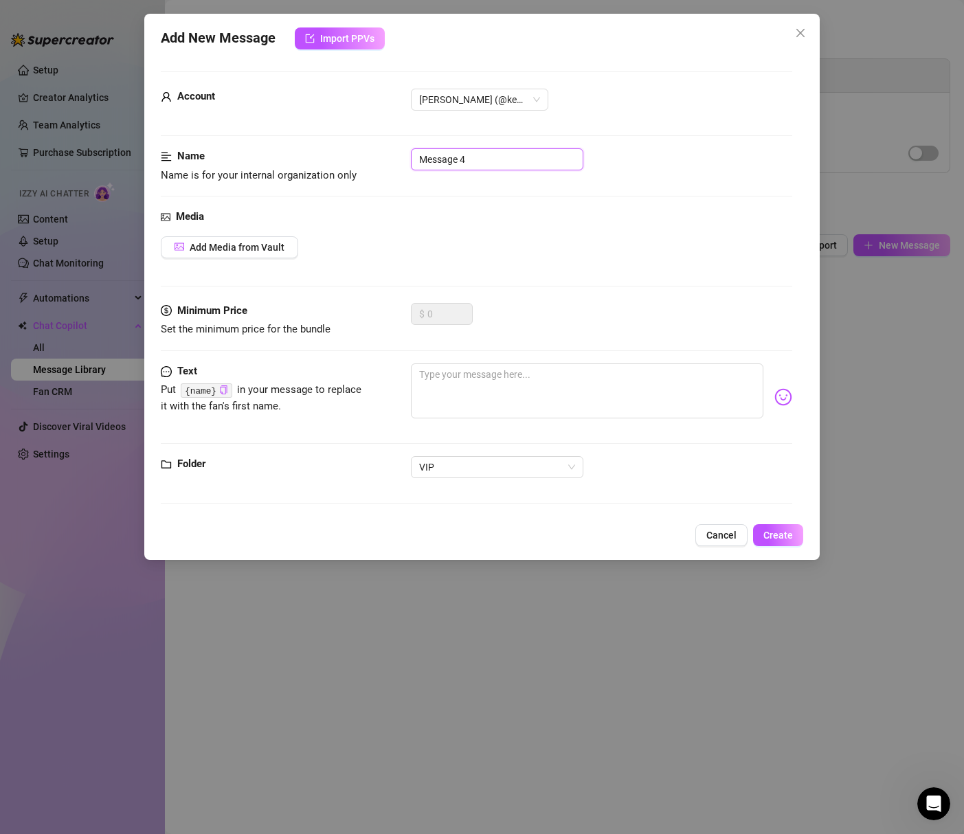
click at [463, 161] on input "Message 4" at bounding box center [497, 159] width 172 height 22
click at [227, 246] on span "Add Media from Vault" at bounding box center [237, 247] width 95 height 11
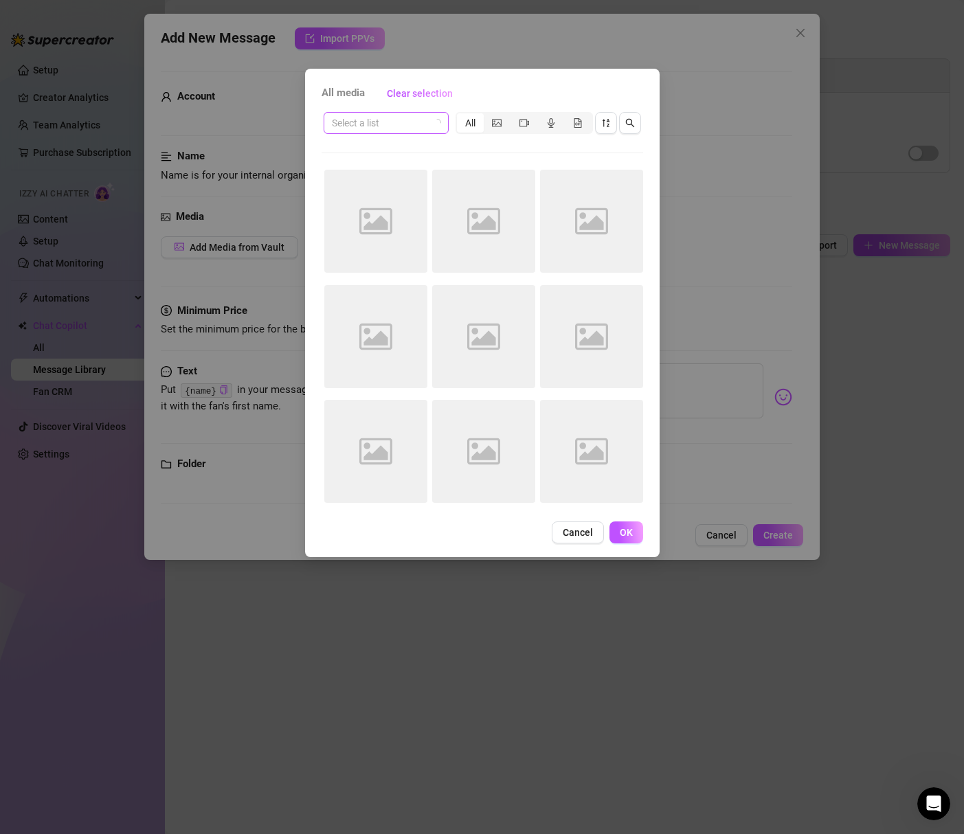
click at [425, 122] on input "search" at bounding box center [380, 123] width 96 height 21
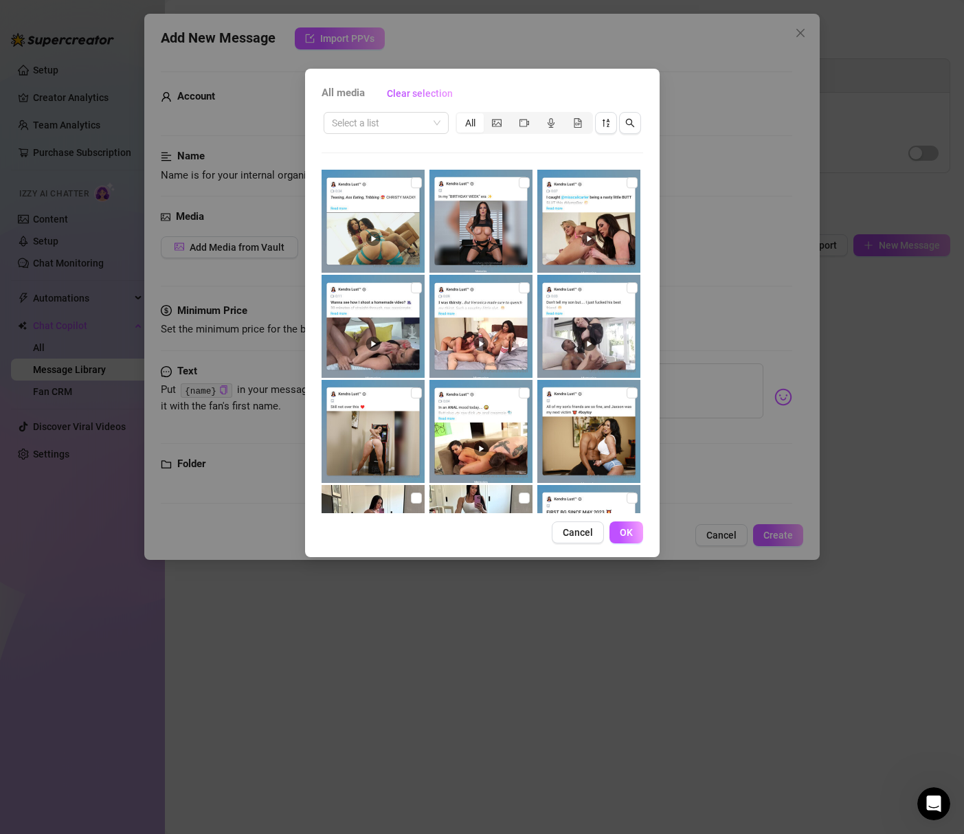
scroll to position [201, 0]
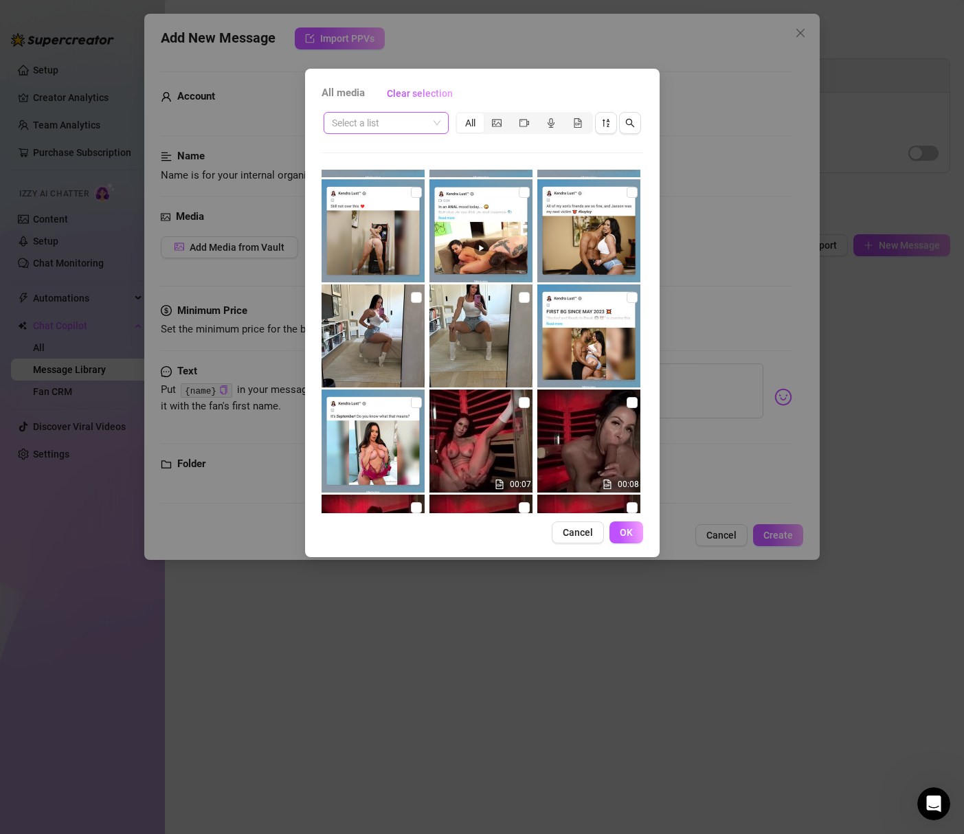
click at [394, 124] on input "search" at bounding box center [380, 123] width 96 height 21
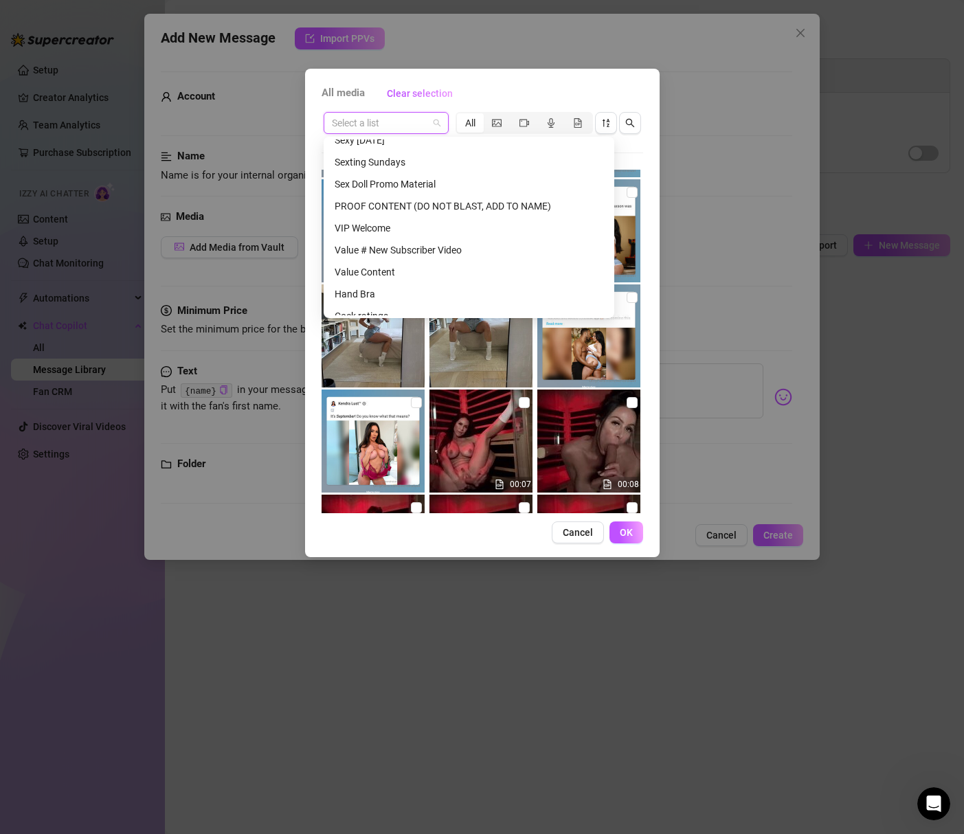
scroll to position [924, 0]
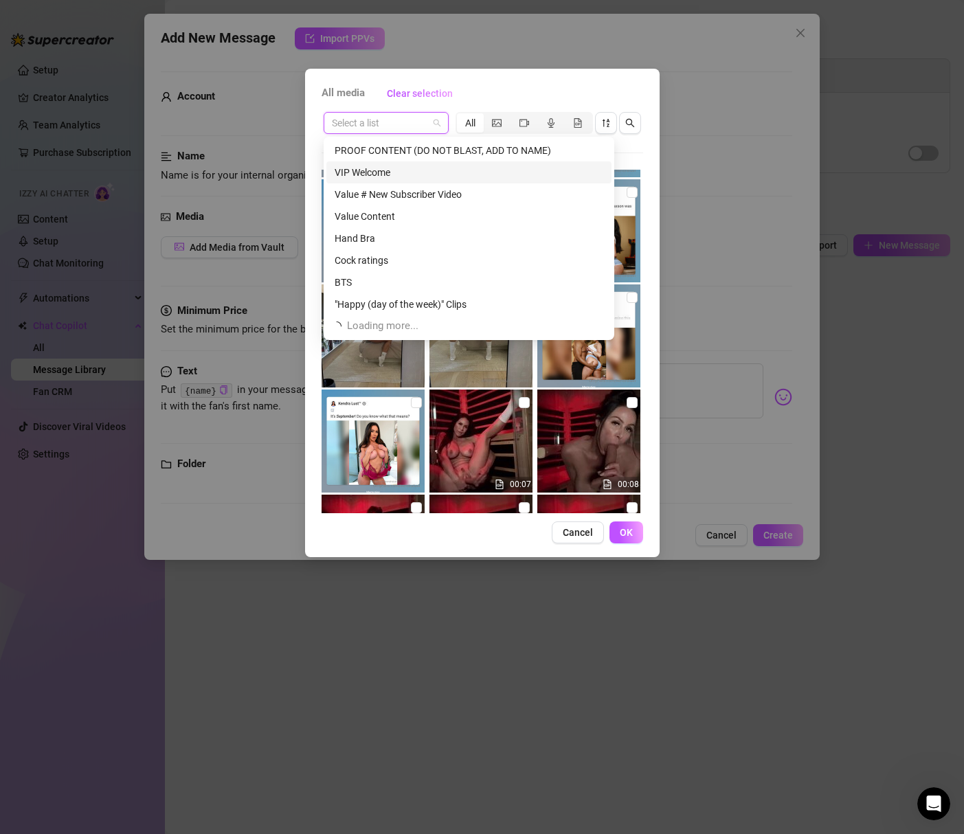
click at [381, 172] on div "VIP Welcome" at bounding box center [469, 172] width 269 height 15
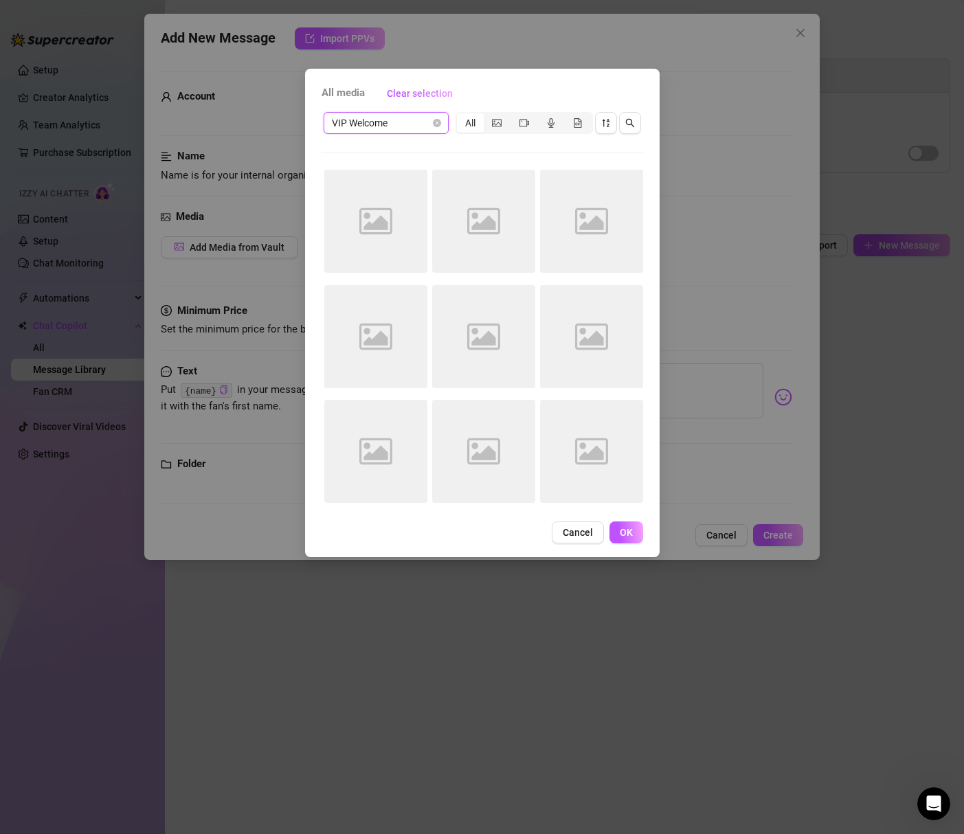
scroll to position [0, 0]
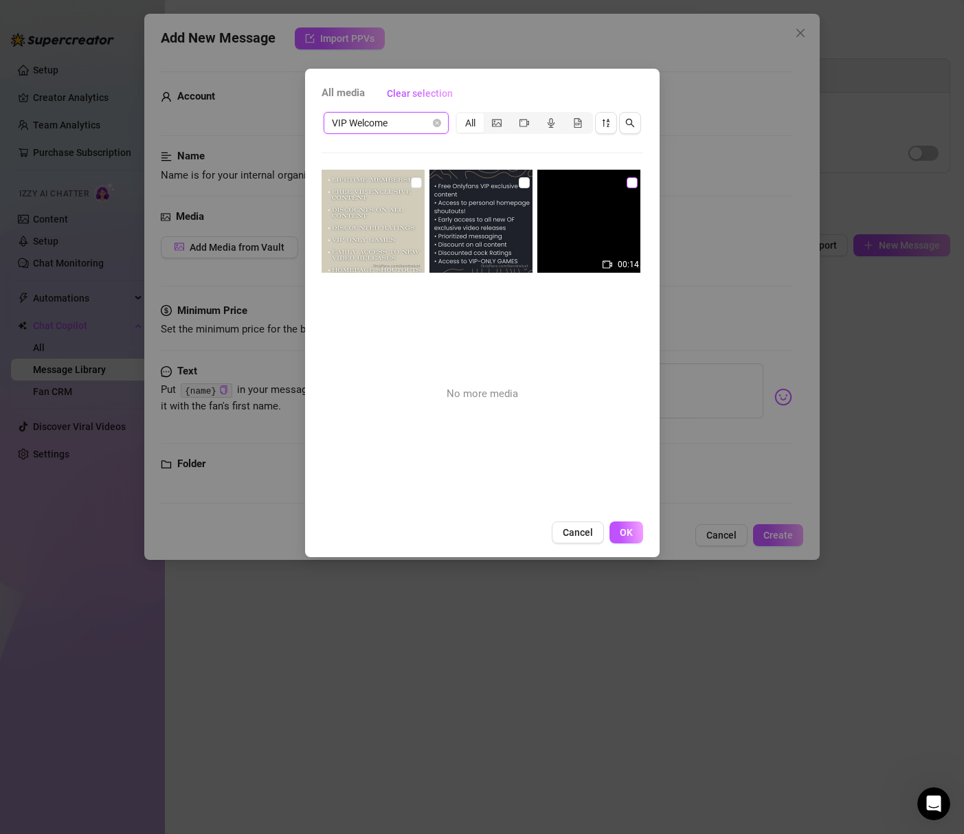
click at [627, 184] on input "checkbox" at bounding box center [632, 182] width 11 height 11
click at [631, 529] on span "OK" at bounding box center [626, 532] width 13 height 11
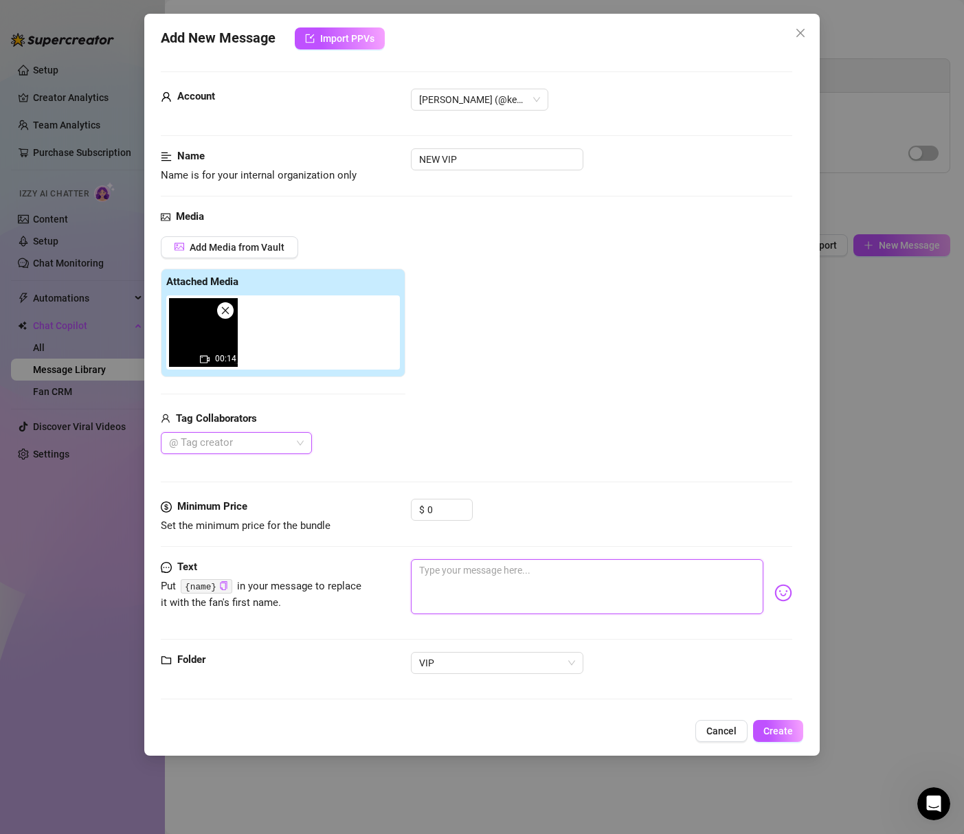
click at [484, 581] on textarea at bounding box center [587, 586] width 352 height 55
paste textarea "WELCOME TO VIP 🥳 I’m so happy you’ve joined and I can’t wait to make more memor…"
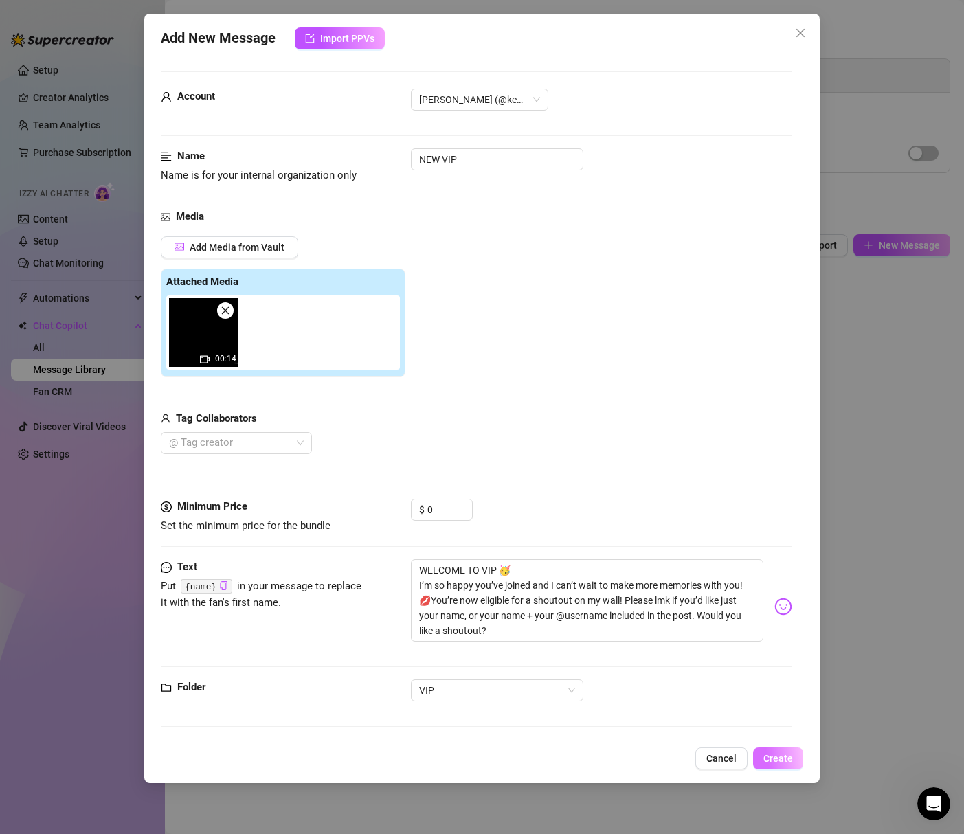
click at [775, 755] on span "Create" at bounding box center [778, 758] width 30 height 11
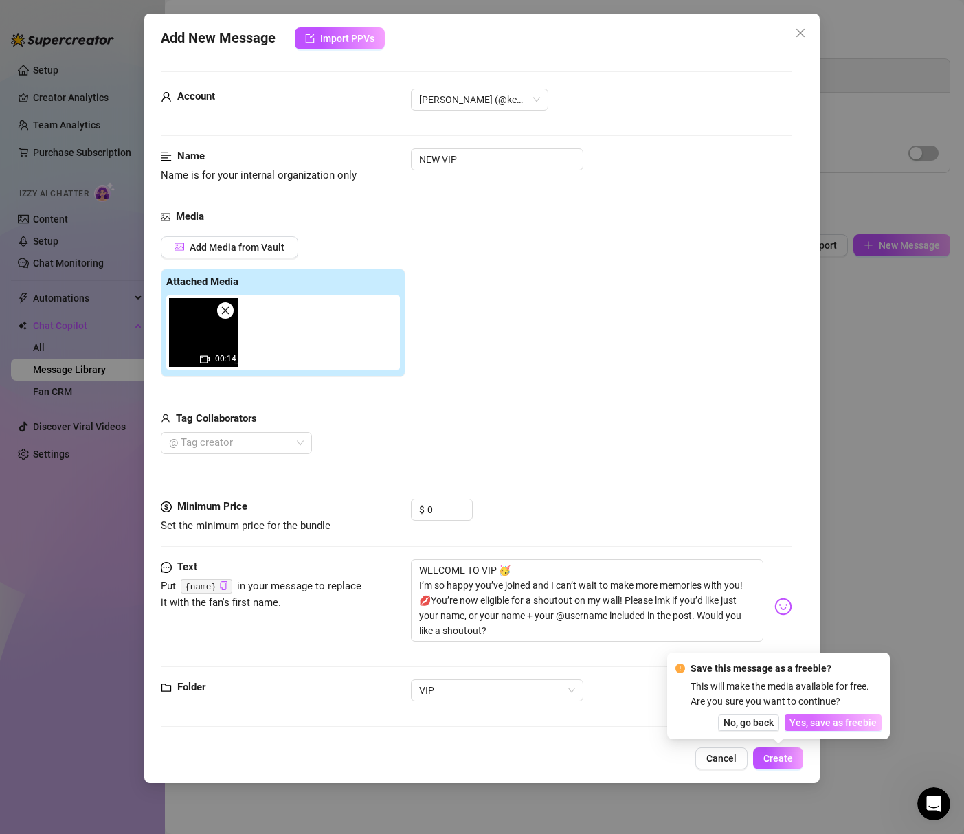
click at [812, 722] on span "Yes, save as freebie" at bounding box center [833, 722] width 87 height 11
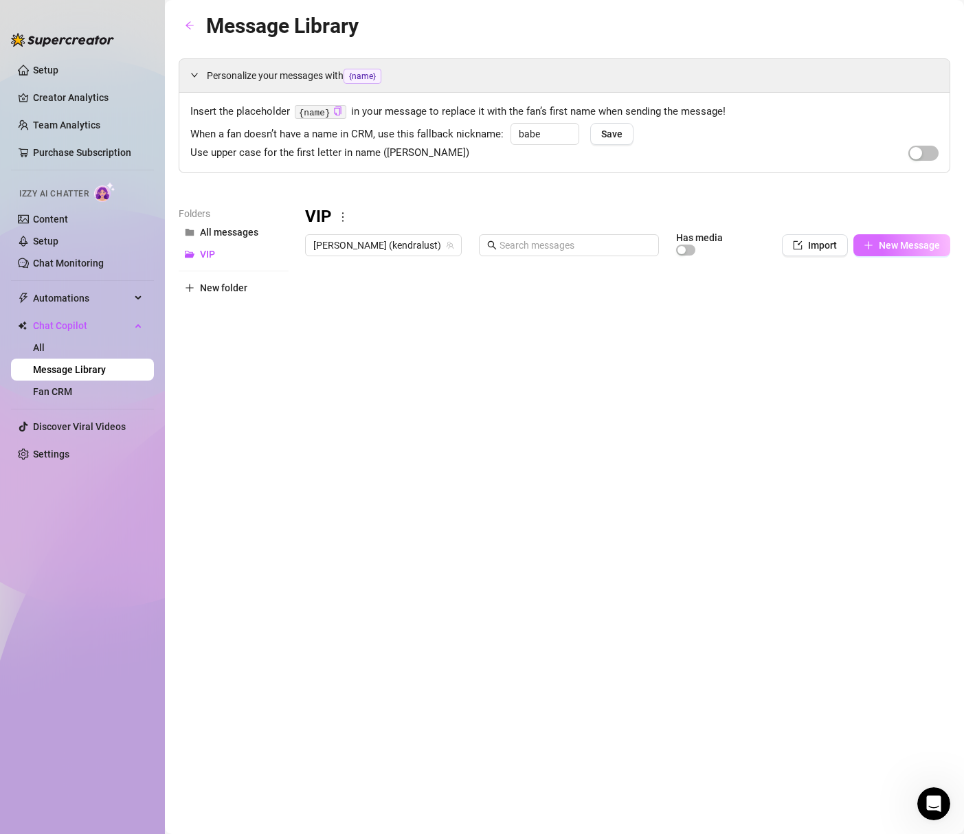
click at [908, 247] on span "New Message" at bounding box center [909, 245] width 61 height 11
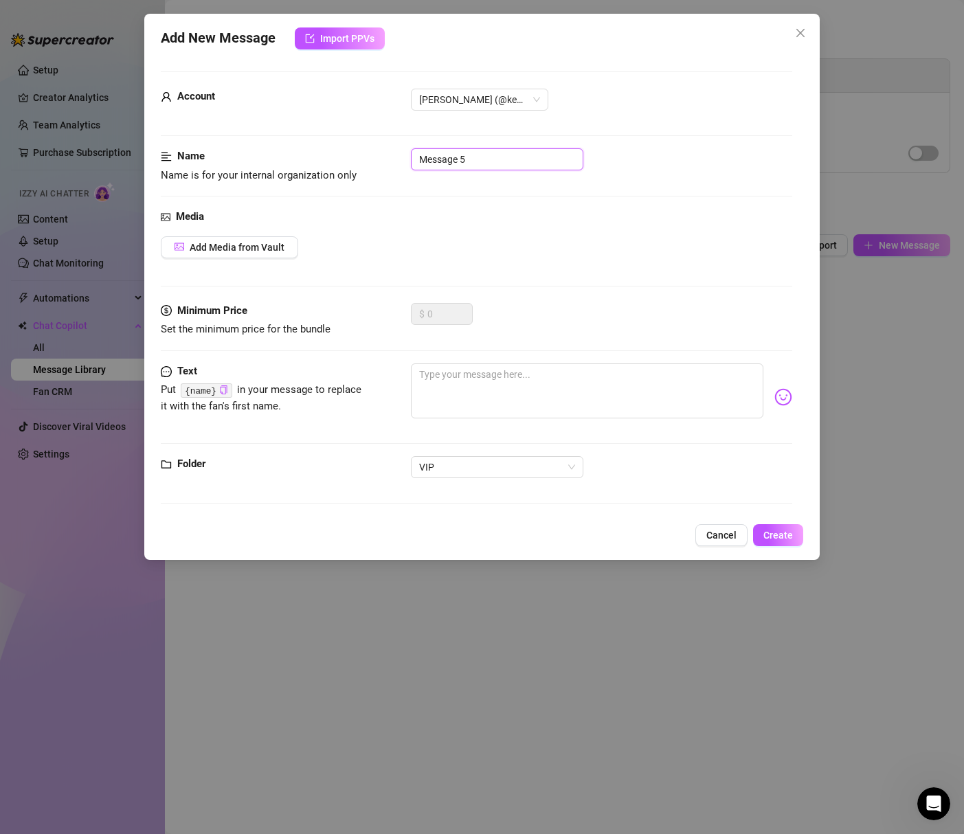
click at [471, 159] on input "Message 5" at bounding box center [497, 159] width 172 height 22
click at [535, 390] on textarea at bounding box center [587, 391] width 352 height 55
paste textarea "Please welcome our **newest VIP member** .... (insert name)! 🎉 Let’s show some …"
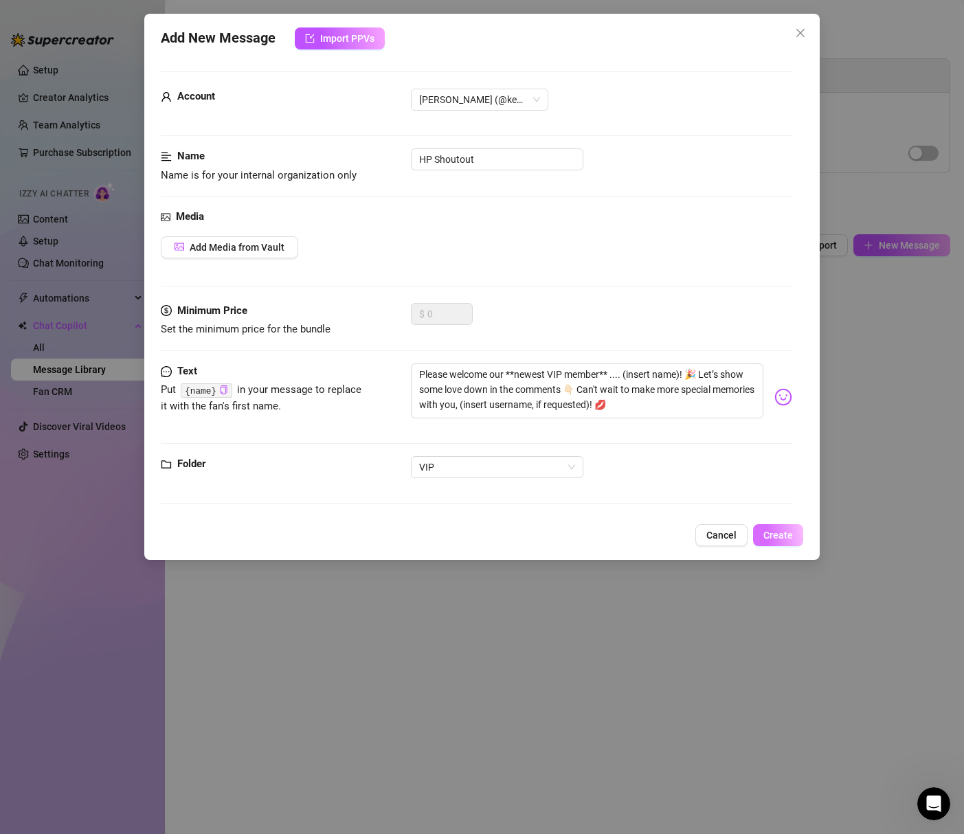
click at [766, 526] on button "Create" at bounding box center [778, 535] width 50 height 22
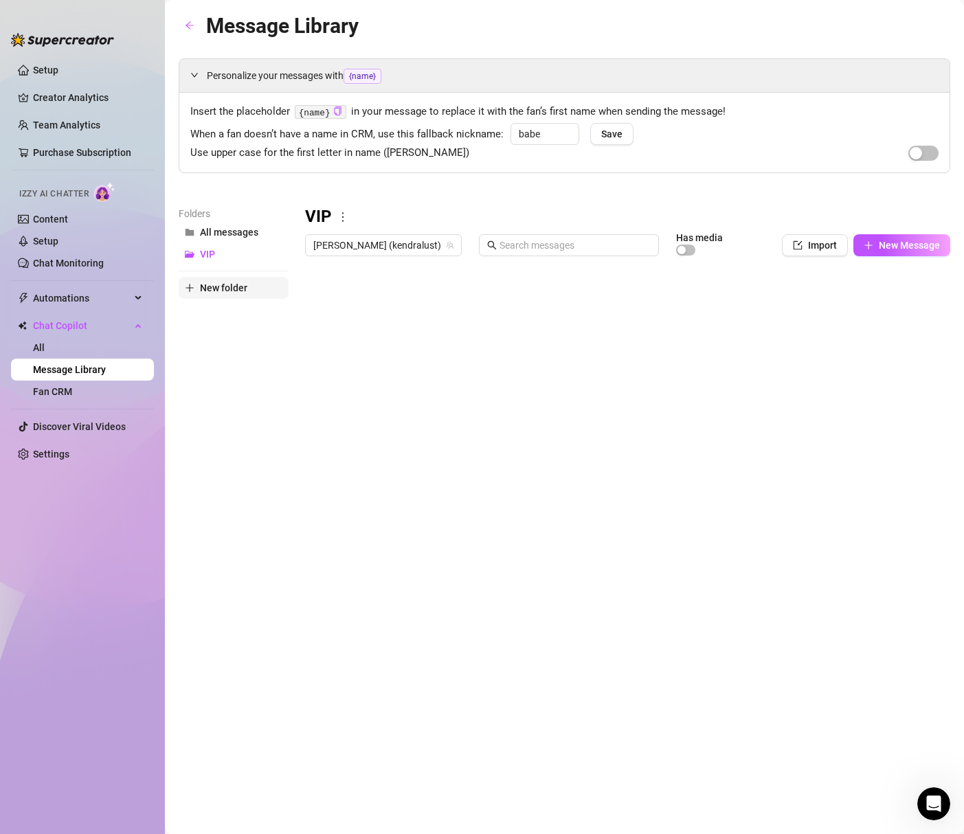
click at [225, 280] on button "New folder" at bounding box center [234, 288] width 110 height 22
click at [225, 280] on input "text" at bounding box center [234, 276] width 110 height 22
click at [259, 394] on div "Folders All messages VIP Sexting Rates New folder" at bounding box center [234, 387] width 110 height 363
click at [220, 257] on span "Sexting Rates" at bounding box center [230, 254] width 60 height 11
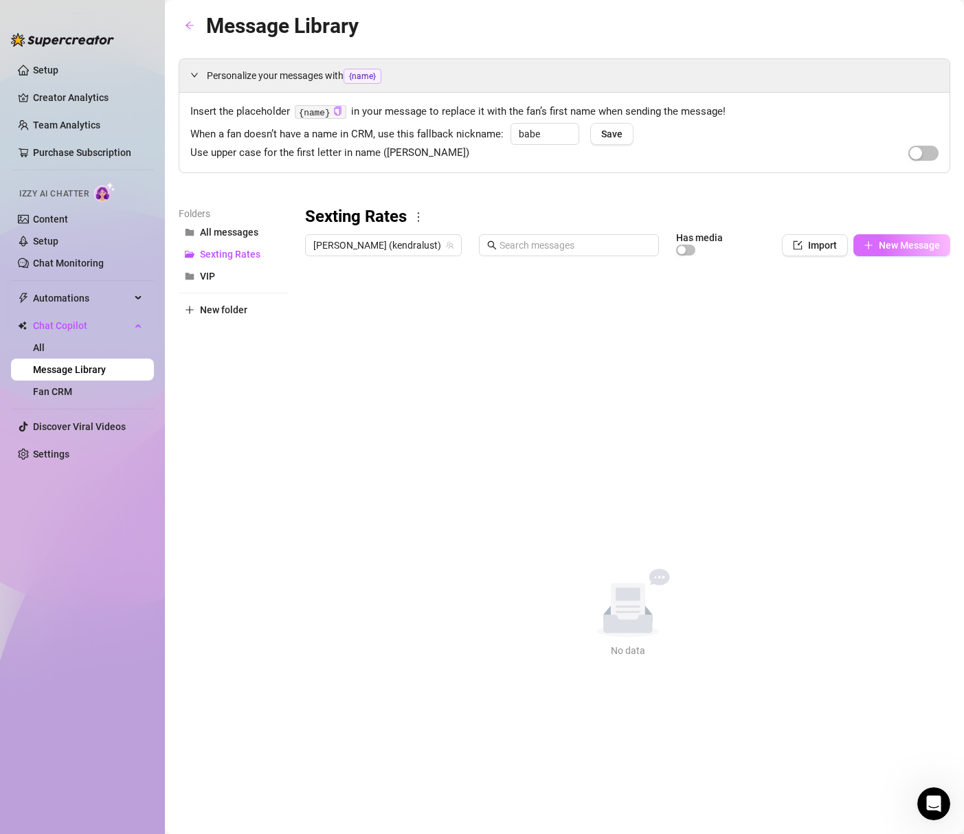
click at [917, 251] on button "New Message" at bounding box center [901, 245] width 97 height 22
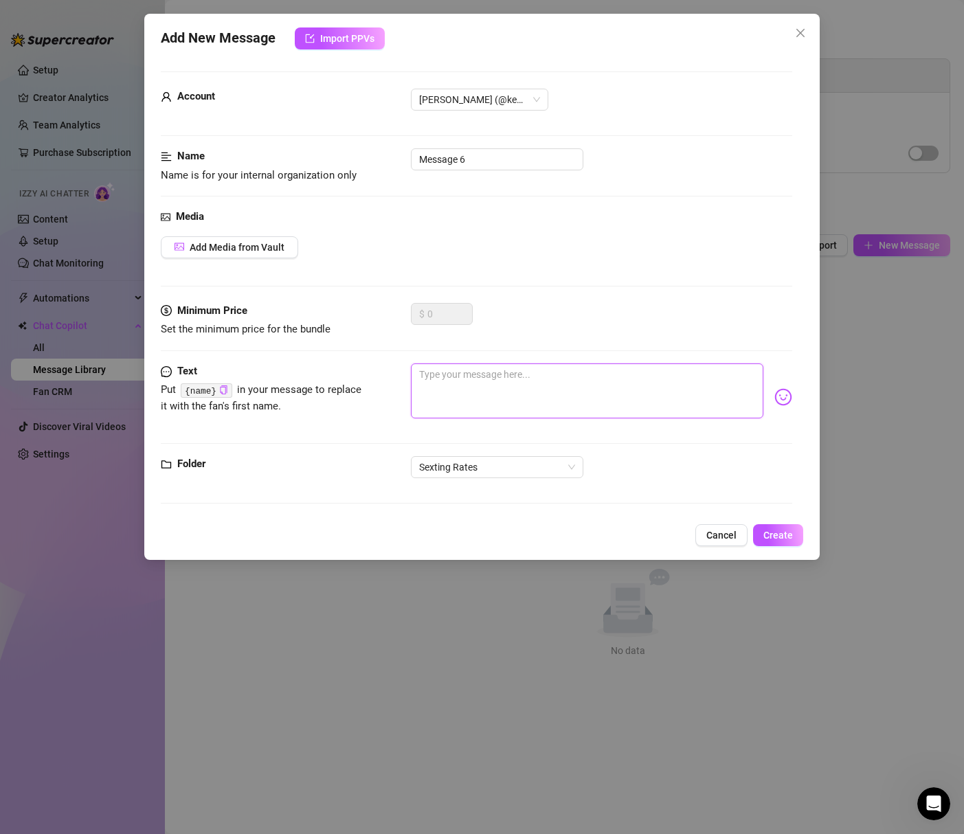
click at [480, 378] on textarea at bounding box center [587, 391] width 352 height 55
paste textarea "My sexting sessions last until you BUST, or for 45 minutes (Whichever comes fir…"
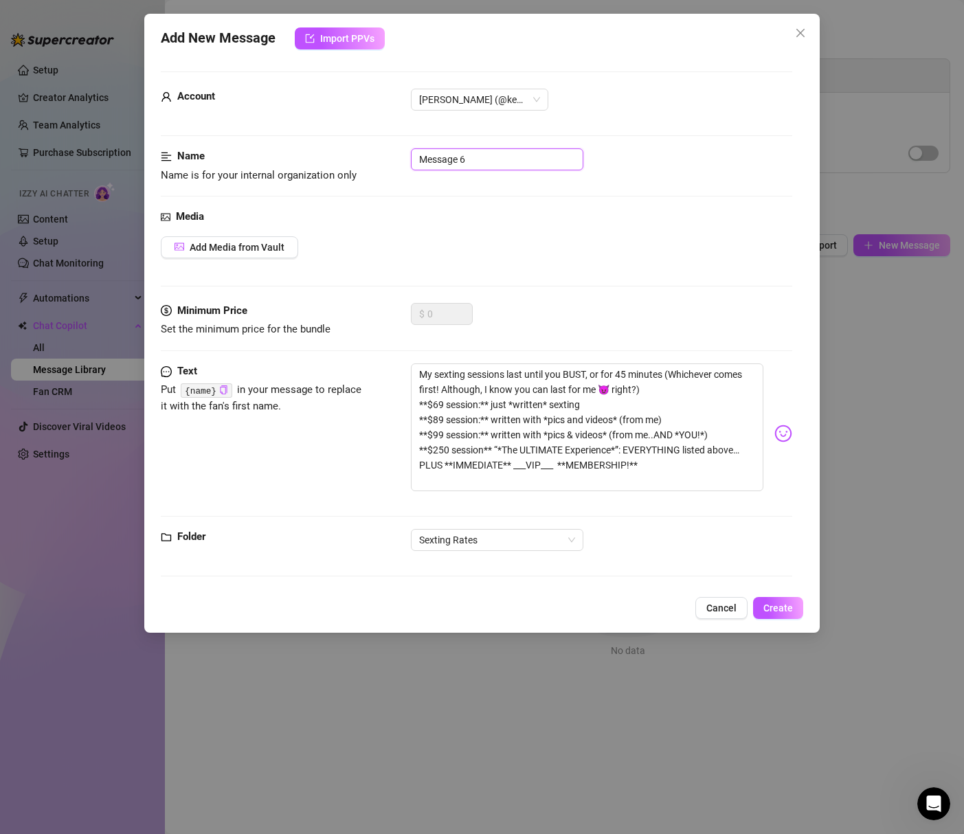
click at [459, 160] on input "Message 6" at bounding box center [497, 159] width 172 height 22
drag, startPoint x: 426, startPoint y: 406, endPoint x: 420, endPoint y: 403, distance: 7.1
click at [416, 405] on textarea "My sexting sessions last until you BUST, or for 45 minutes (Whichever comes fir…" at bounding box center [587, 428] width 352 height 128
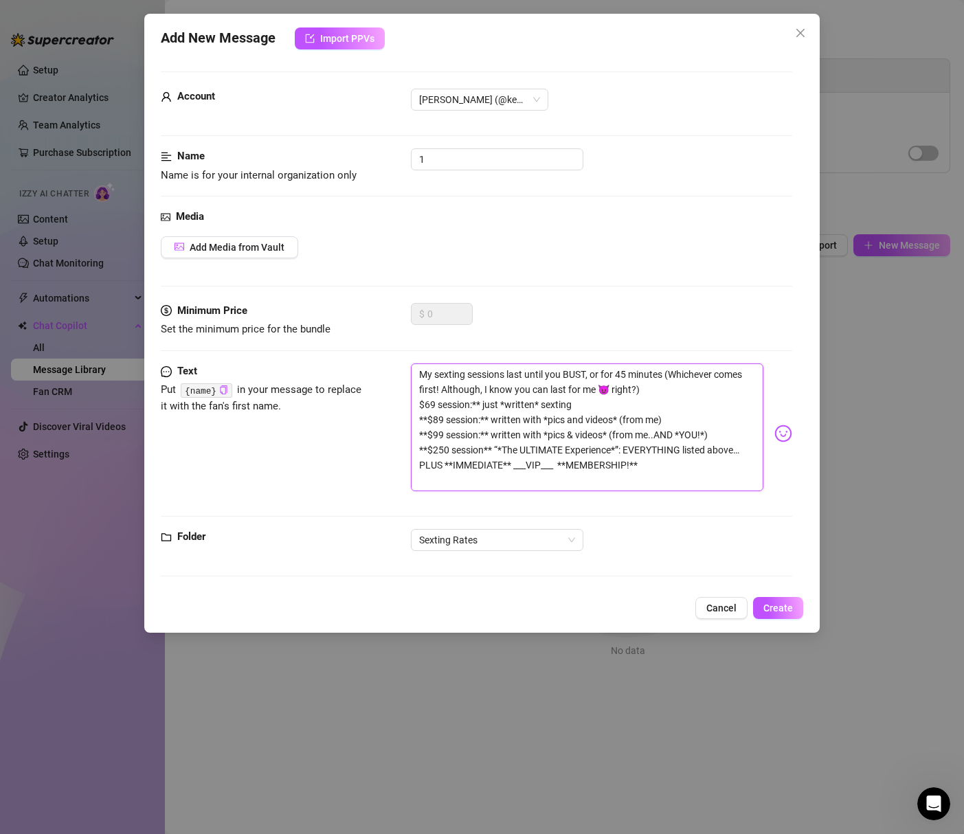
click at [480, 407] on textarea "My sexting sessions last until you BUST, or for 45 minutes (Whichever comes fir…" at bounding box center [587, 428] width 352 height 128
click at [531, 405] on textarea "My sexting sessions last until you BUST, or for 45 minutes (Whichever comes fir…" at bounding box center [587, 428] width 352 height 128
click at [497, 405] on textarea "My sexting sessions last until you BUST, or for 45 minutes (Whichever comes fir…" at bounding box center [587, 428] width 352 height 128
drag, startPoint x: 427, startPoint y: 421, endPoint x: 401, endPoint y: 422, distance: 26.1
click at [401, 422] on div "Text Put {name} in your message to replace it with the fan's first name. My sex…" at bounding box center [476, 434] width 631 height 140
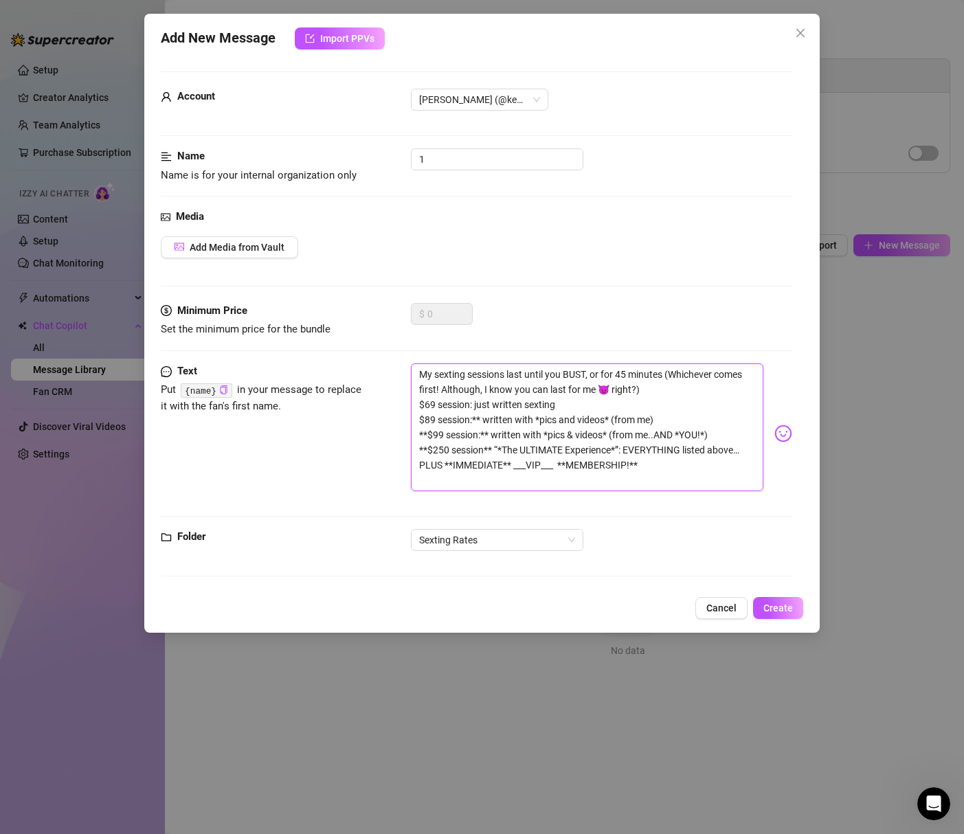
click at [481, 421] on textarea "My sexting sessions last until you BUST, or for 45 minutes (Whichever comes fir…" at bounding box center [587, 428] width 352 height 128
click at [602, 421] on textarea "My sexting sessions last until you BUST, or for 45 minutes (Whichever comes fir…" at bounding box center [587, 428] width 352 height 128
click at [530, 419] on textarea "My sexting sessions last until you BUST, or for 45 minutes (Whichever comes fir…" at bounding box center [587, 428] width 352 height 128
click at [427, 436] on textarea "My sexting sessions last until you BUST, or for 45 minutes (Whichever comes fir…" at bounding box center [587, 428] width 352 height 128
click at [481, 437] on textarea "My sexting sessions last until you BUST, or for 45 minutes (Whichever comes fir…" at bounding box center [587, 428] width 352 height 128
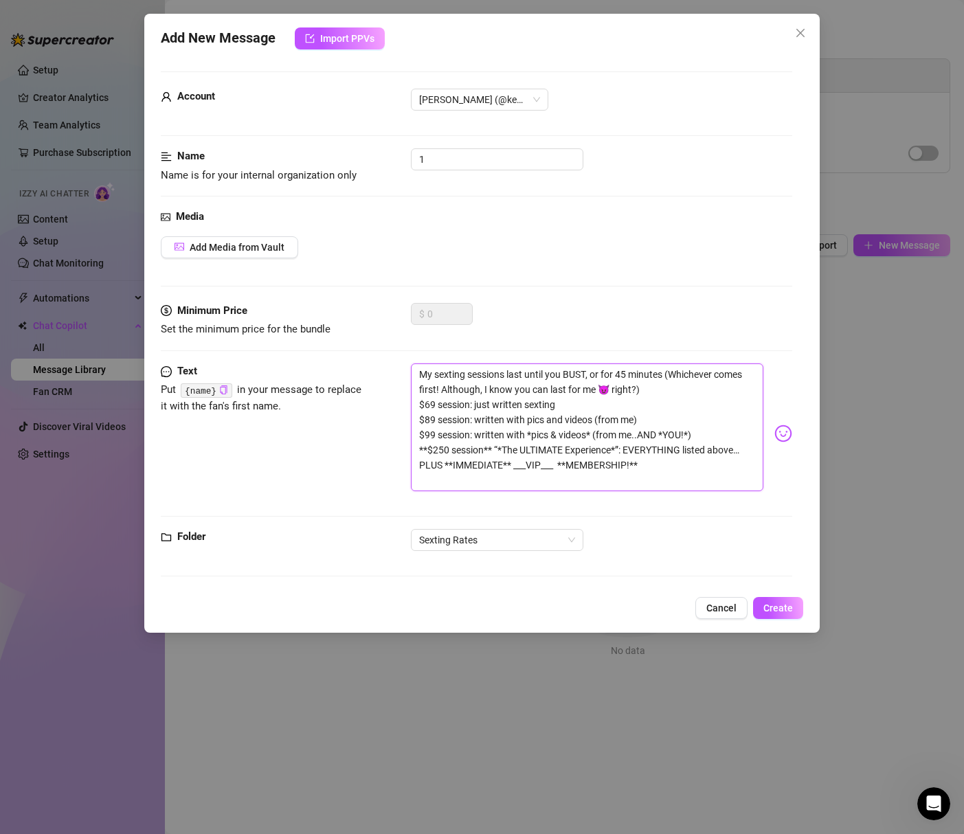
click at [592, 436] on textarea "My sexting sessions last until you BUST, or for 45 minutes (Whichever comes fir…" at bounding box center [587, 428] width 352 height 128
click at [531, 436] on textarea "My sexting sessions last until you BUST, or for 45 minutes (Whichever comes fir…" at bounding box center [587, 428] width 352 height 128
click at [681, 438] on textarea "My sexting sessions last until you BUST, or for 45 minutes (Whichever comes fir…" at bounding box center [587, 428] width 352 height 128
click at [658, 436] on textarea "My sexting sessions last until you BUST, or for 45 minutes (Whichever comes fir…" at bounding box center [587, 428] width 352 height 128
click at [426, 450] on textarea "My sexting sessions last until you BUST, or for 45 minutes (Whichever comes fir…" at bounding box center [587, 428] width 352 height 128
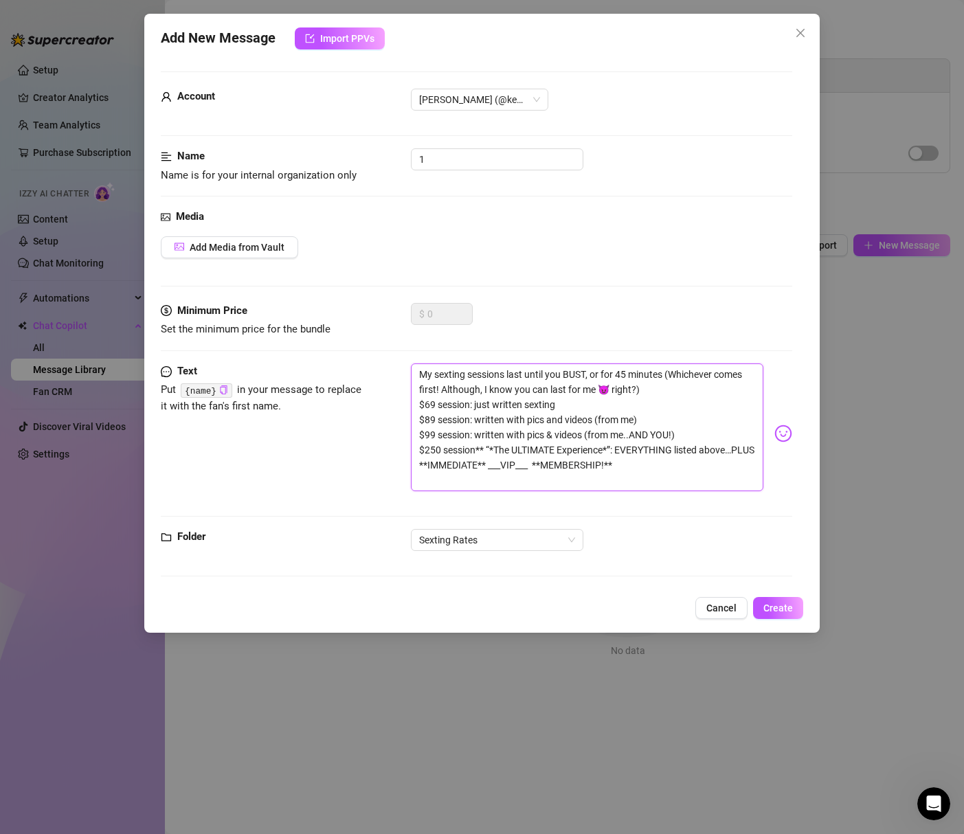
click at [484, 452] on textarea "My sexting sessions last until you BUST, or for 45 minutes (Whichever comes fir…" at bounding box center [587, 428] width 352 height 128
click at [487, 452] on textarea "My sexting sessions last until you BUST, or for 45 minutes (Whichever comes fir…" at bounding box center [587, 428] width 352 height 128
click at [597, 452] on textarea "My sexting sessions last until you BUST, or for 45 minutes (Whichever comes fir…" at bounding box center [587, 428] width 352 height 128
click at [425, 464] on textarea "My sexting sessions last until you BUST, or for 45 minutes (Whichever comes fir…" at bounding box center [587, 428] width 352 height 128
click at [421, 465] on textarea "My sexting sessions last until you BUST, or for 45 minutes (Whichever comes fir…" at bounding box center [587, 428] width 352 height 128
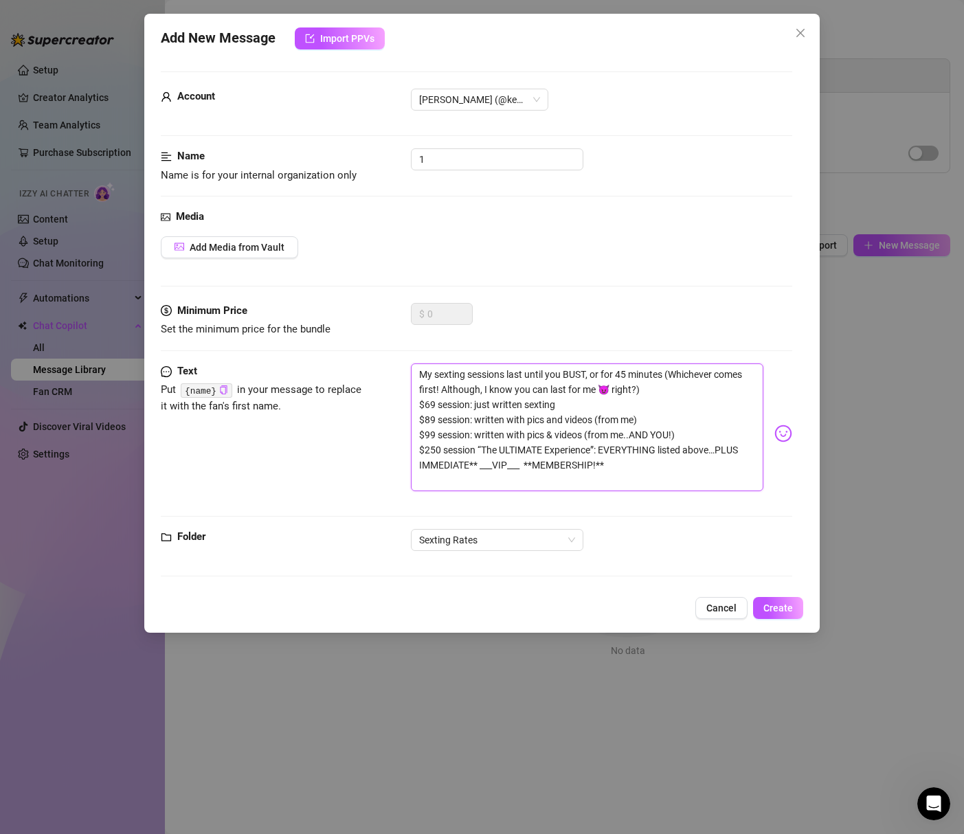
click at [477, 466] on textarea "My sexting sessions last until you BUST, or for 45 minutes (Whichever comes fir…" at bounding box center [587, 428] width 352 height 128
click at [488, 465] on textarea "My sexting sessions last until you BUST, or for 45 minutes (Whichever comes fir…" at bounding box center [587, 428] width 352 height 128
drag, startPoint x: 513, startPoint y: 468, endPoint x: 486, endPoint y: 469, distance: 26.8
click at [486, 469] on textarea "My sexting sessions last until you BUST, or for 45 minutes (Whichever comes fir…" at bounding box center [587, 428] width 352 height 128
click at [566, 469] on textarea "My sexting sessions last until you BUST, or for 45 minutes (Whichever comes fir…" at bounding box center [587, 428] width 352 height 128
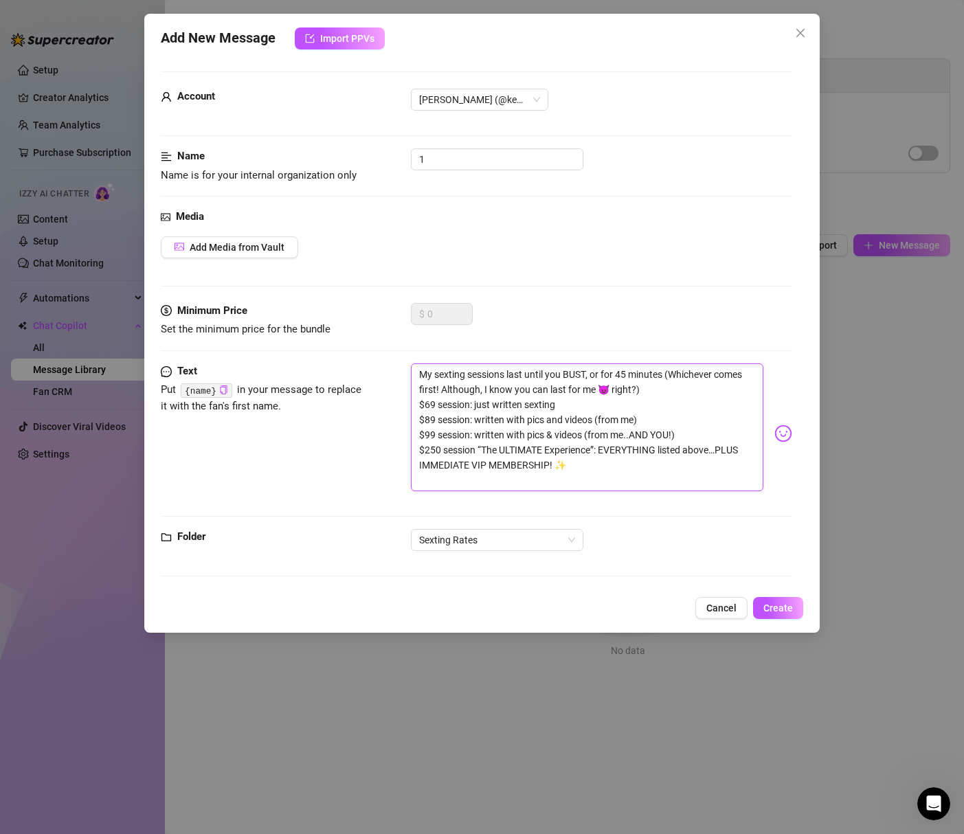
click at [421, 405] on textarea "My sexting sessions last until you BUST, or for 45 minutes (Whichever comes fir…" at bounding box center [587, 428] width 352 height 128
click at [421, 418] on textarea "My sexting sessions last until you BUST, or for 45 minutes (Whichever comes fir…" at bounding box center [587, 428] width 352 height 128
click at [420, 436] on textarea "My sexting sessions last until you BUST, or for 45 minutes (Whichever comes fir…" at bounding box center [587, 428] width 352 height 128
click at [431, 419] on textarea "My sexting sessions last until you BUST, or for 45 minutes (Whichever comes fir…" at bounding box center [587, 428] width 352 height 128
click at [420, 451] on textarea "My sexting sessions last until you BUST, or for 45 minutes (Whichever comes fir…" at bounding box center [587, 428] width 352 height 128
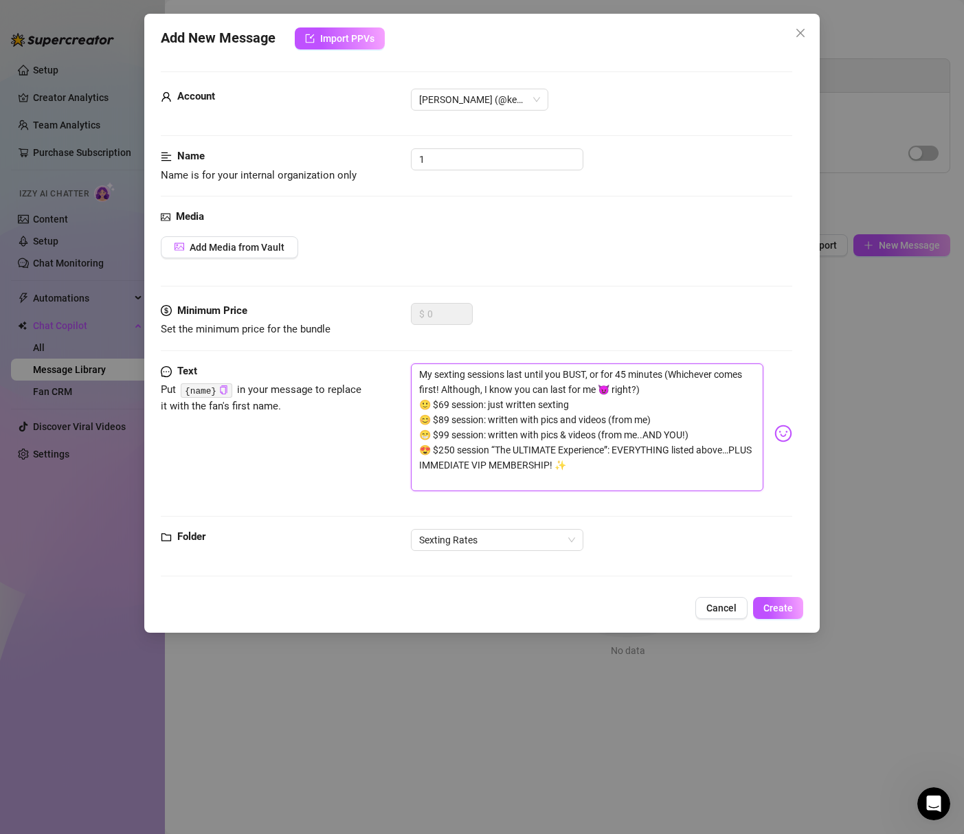
click at [603, 474] on textarea "My sexting sessions last until you BUST, or for 45 minutes (Whichever comes fir…" at bounding box center [587, 428] width 352 height 128
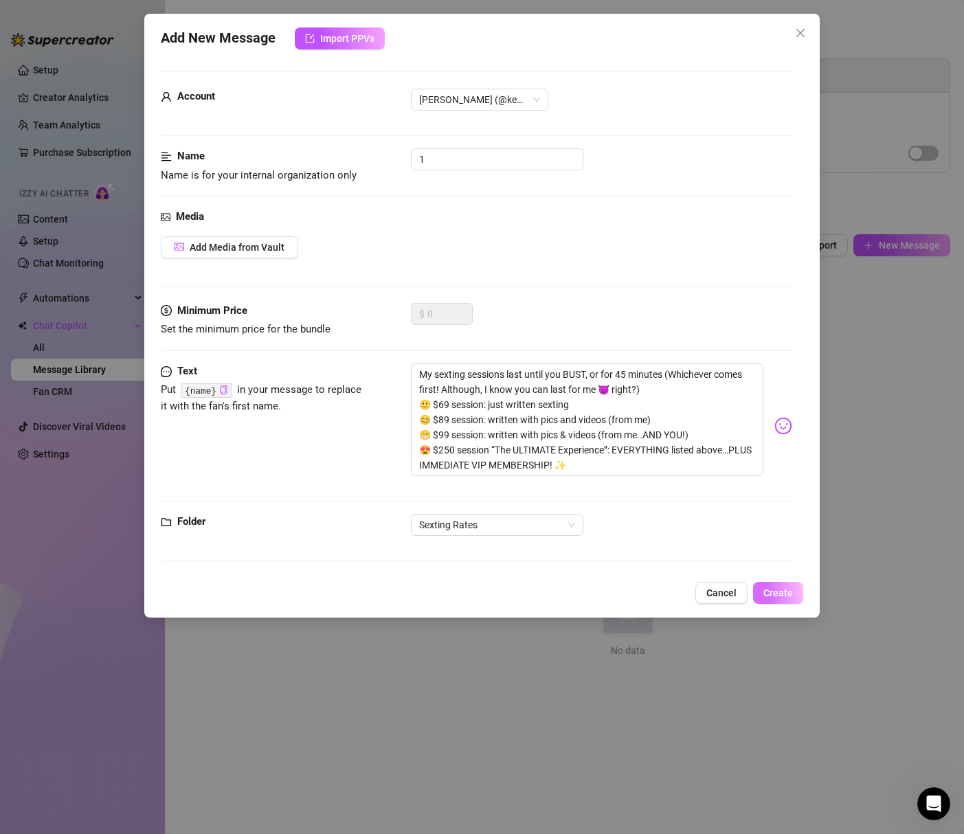
click at [787, 594] on span "Create" at bounding box center [778, 593] width 30 height 11
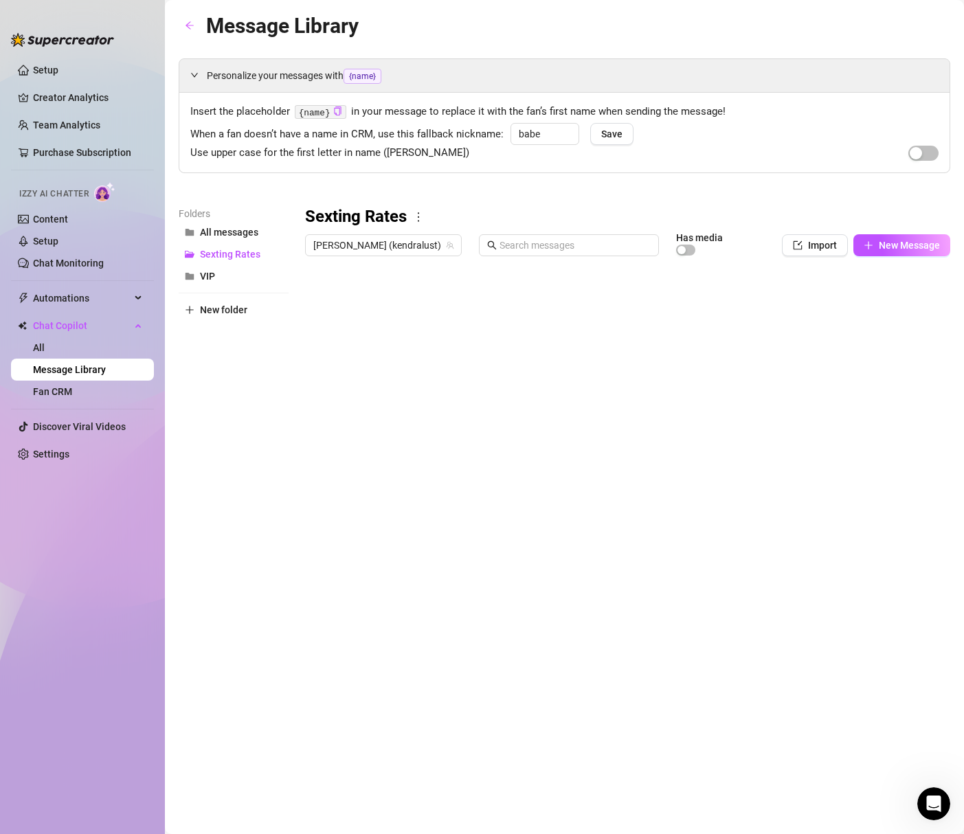
scroll to position [0, 51]
click at [587, 300] on div at bounding box center [627, 416] width 645 height 306
click at [366, 301] on div at bounding box center [627, 416] width 645 height 306
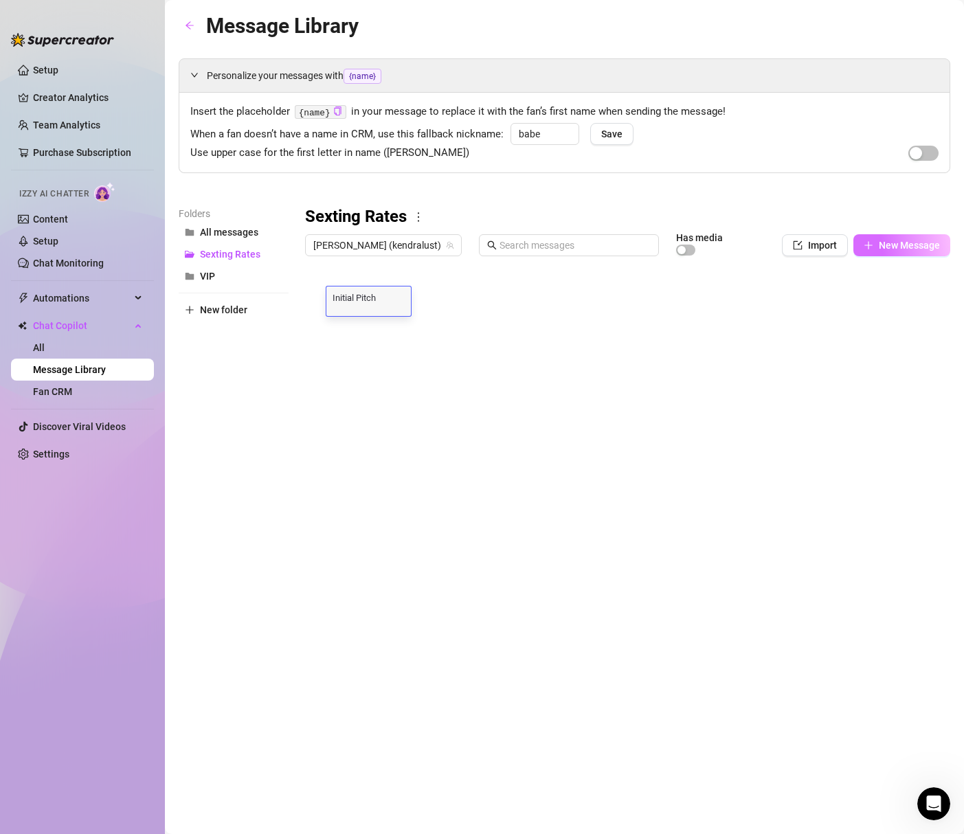
click at [906, 239] on button "New Message" at bounding box center [901, 245] width 97 height 22
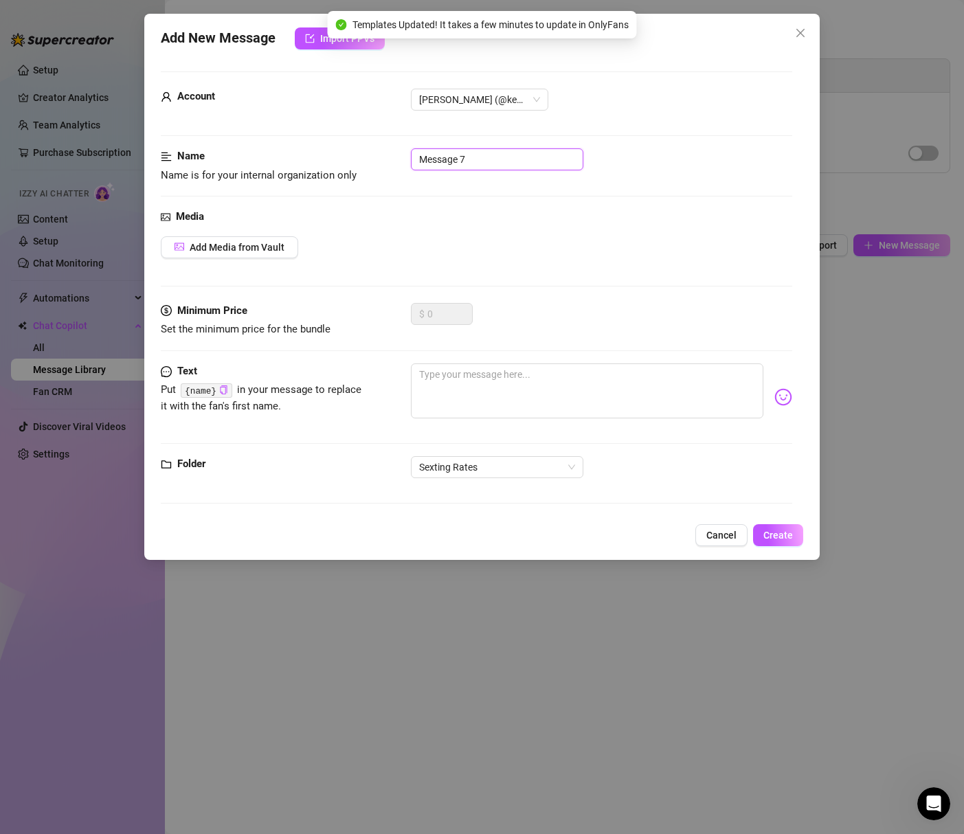
click at [446, 160] on input "Message 7" at bounding box center [497, 159] width 172 height 22
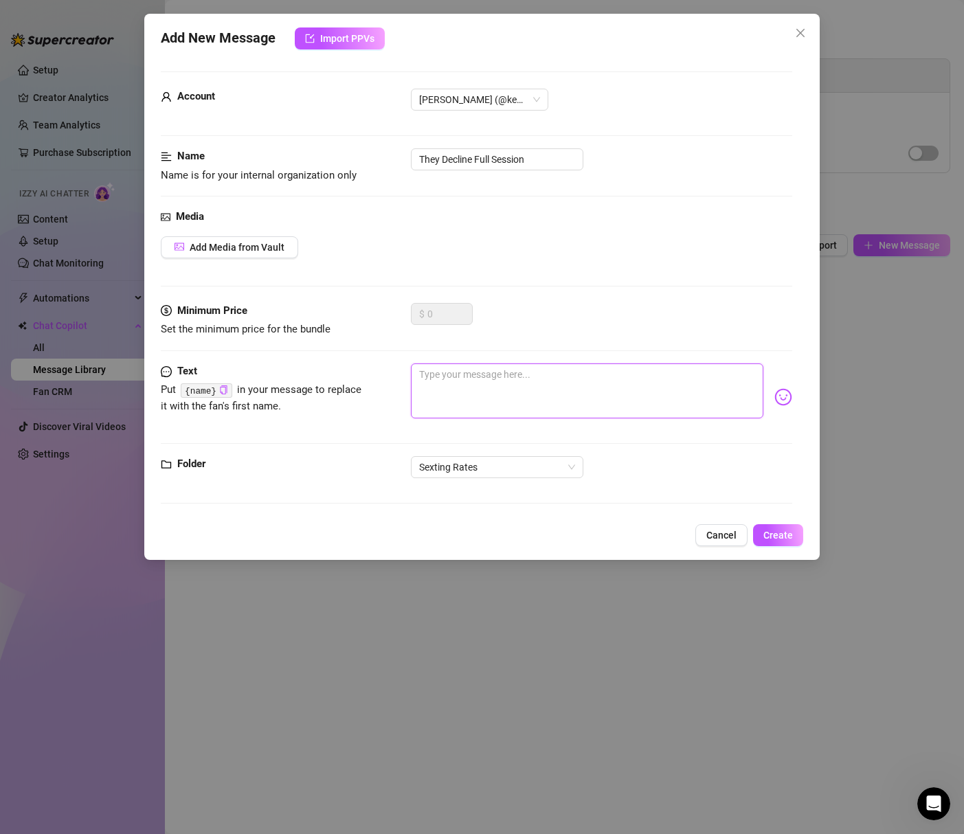
click at [593, 382] on textarea at bounding box center [587, 391] width 352 height 55
paste textarea "We can also do a quickie (20m) for *half* of any of those rates ^ above! 🥰"
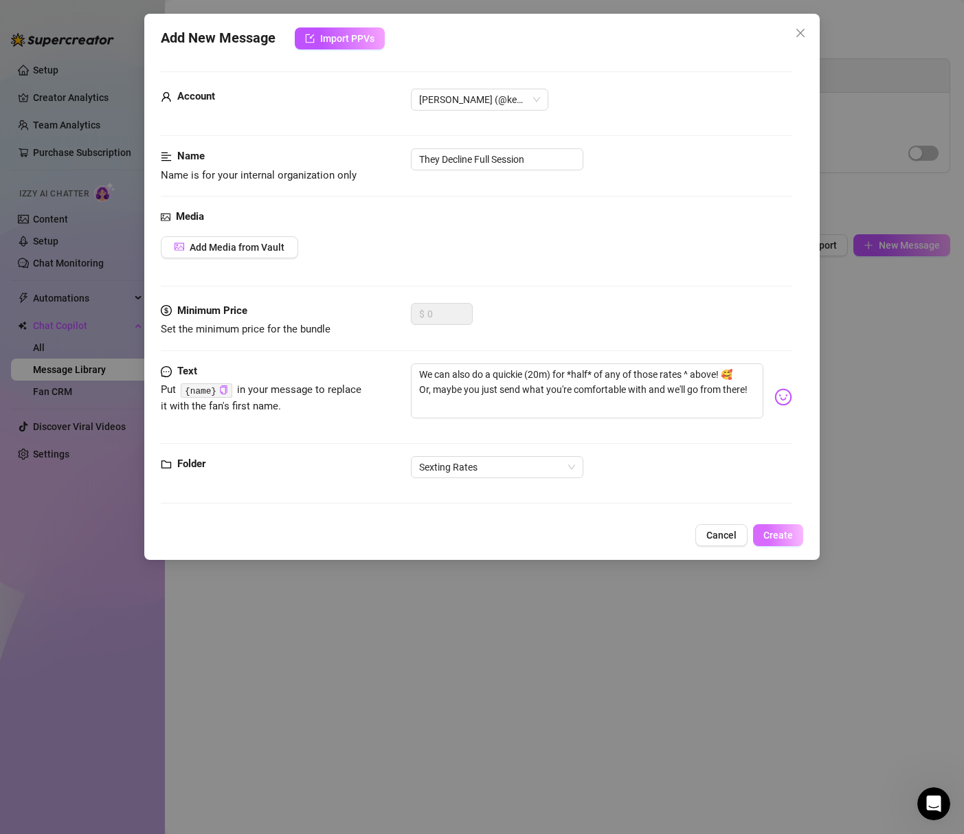
click at [788, 544] on button "Create" at bounding box center [778, 535] width 50 height 22
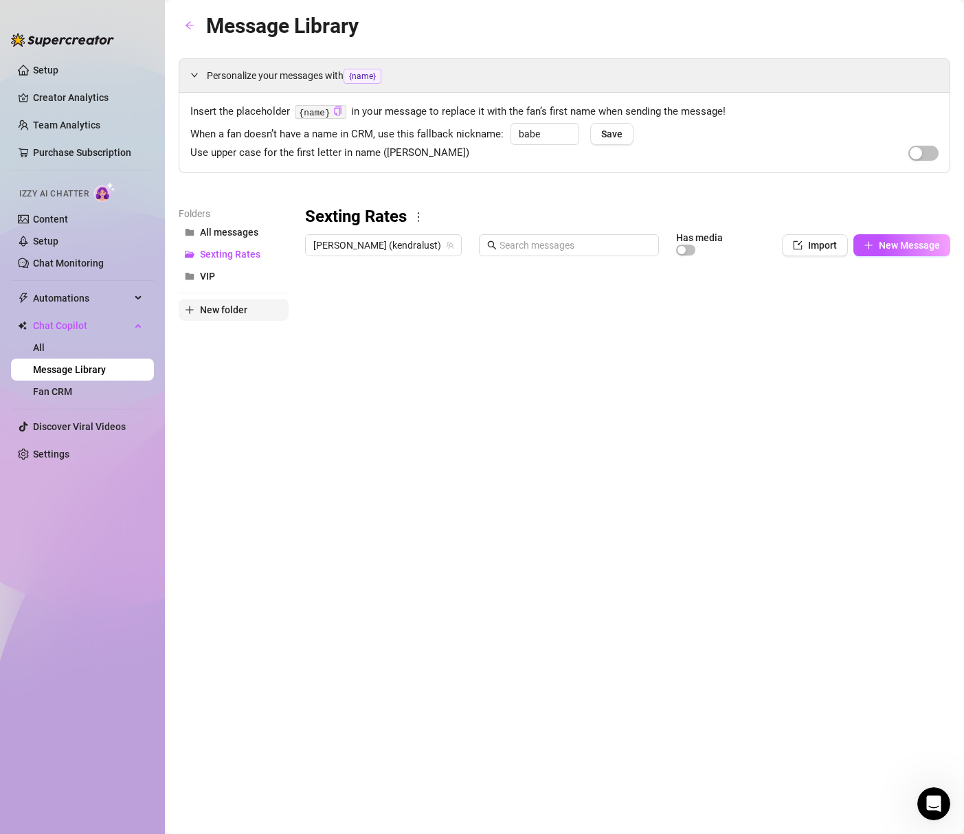
click at [247, 305] on span "New folder" at bounding box center [223, 309] width 47 height 11
click at [245, 298] on input "text" at bounding box center [234, 298] width 110 height 22
click at [155, 450] on aside "Setup Creator Analytics Team Analytics Purchase Subscription Izzy AI Chatter Co…" at bounding box center [82, 417] width 165 height 834
click at [221, 267] on button "Sexting Rates" at bounding box center [234, 276] width 110 height 22
click at [223, 258] on span "Cock Rating Rates" at bounding box center [240, 254] width 80 height 11
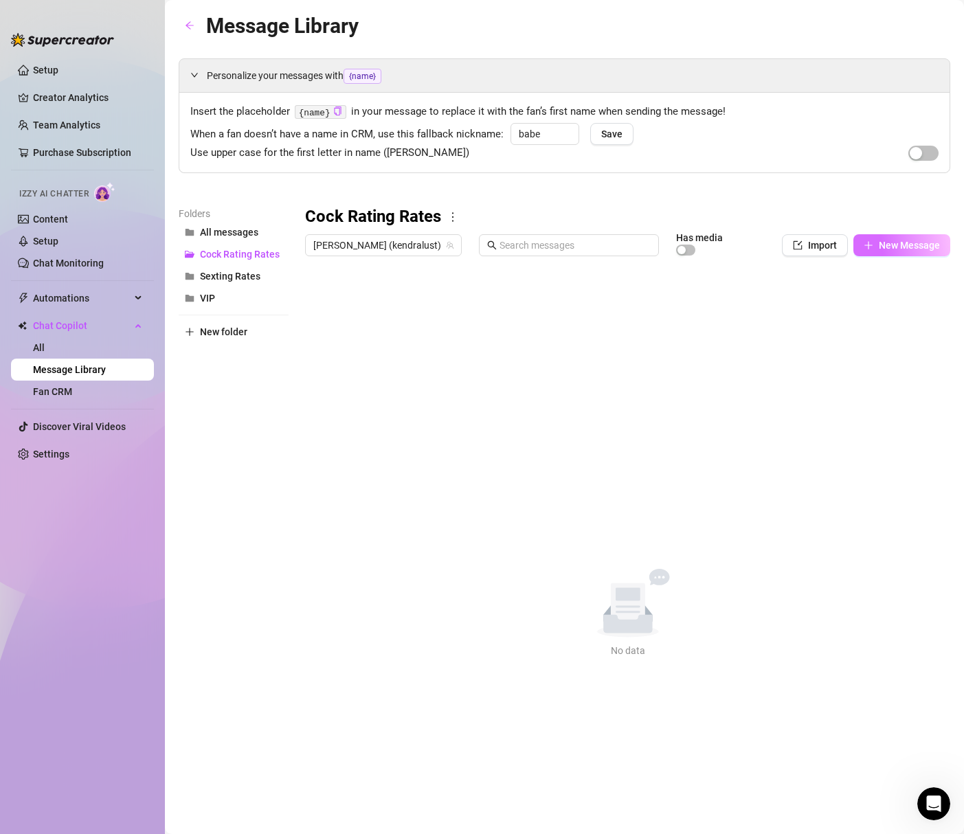
click at [873, 247] on button "New Message" at bounding box center [901, 245] width 97 height 22
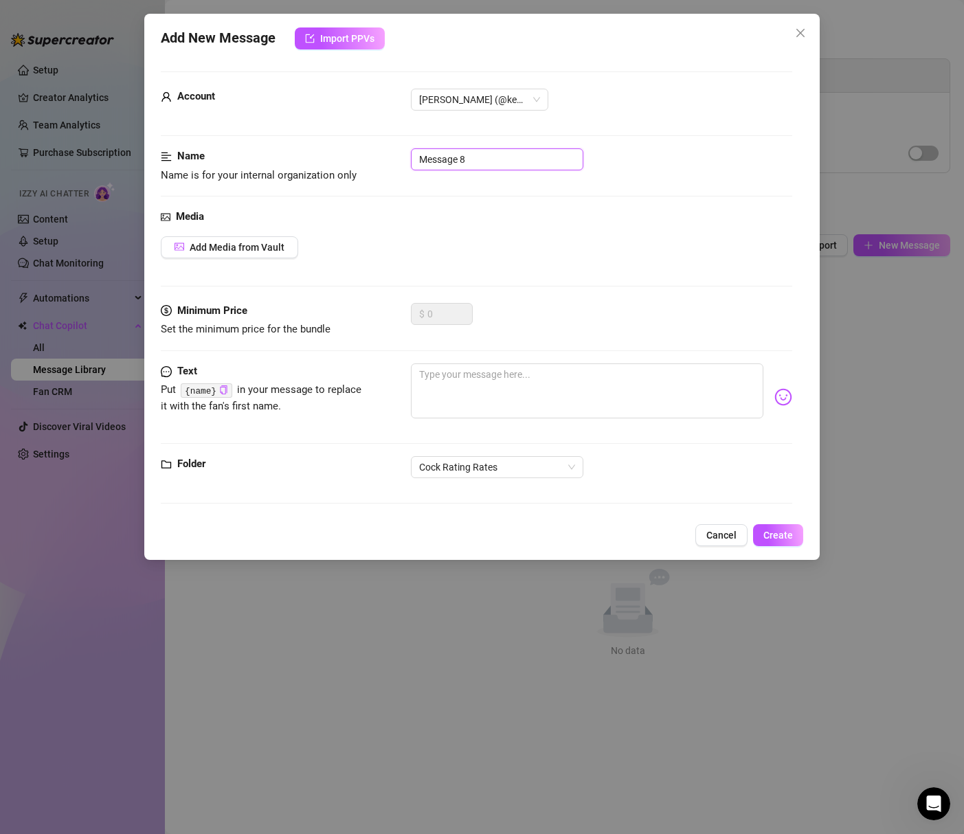
click at [461, 151] on input "Message 8" at bounding box center [497, 159] width 172 height 22
click at [499, 388] on textarea at bounding box center [587, 391] width 352 height 55
paste textarea "**It's always $10/pic and $15/vid for me to see, at any time, REGARDLESS of if …"
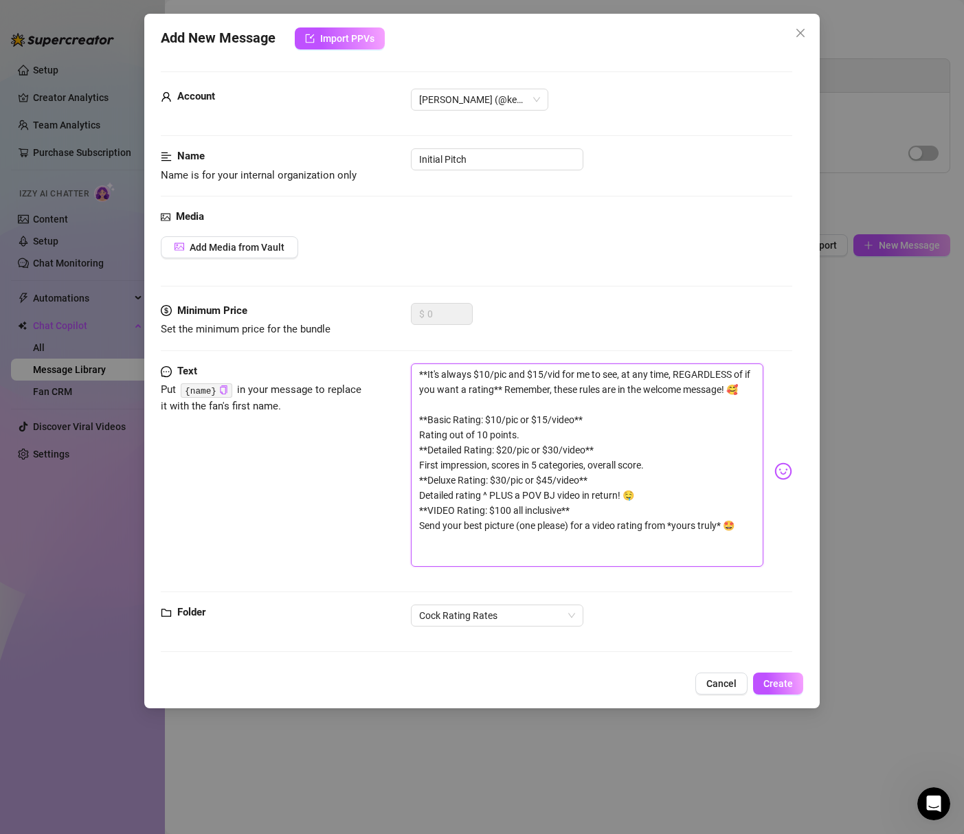
click at [425, 374] on textarea "**It's always $10/pic and $15/vid for me to see, at any time, REGARDLESS of if …" at bounding box center [587, 465] width 352 height 203
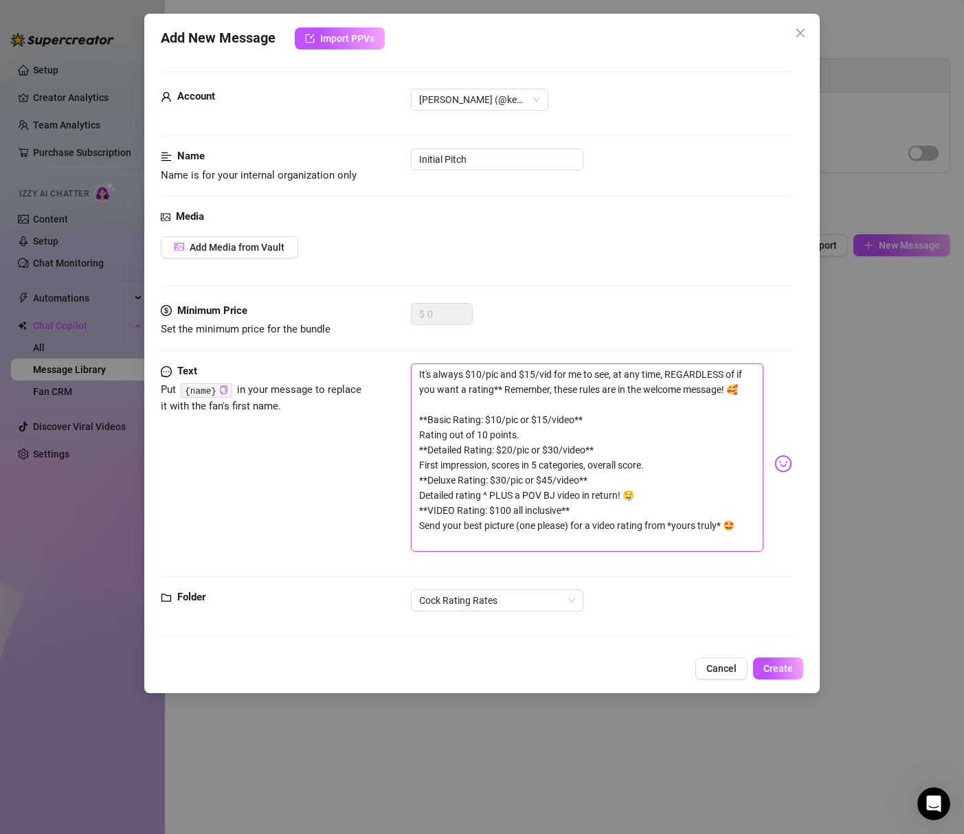
click at [500, 390] on textarea "It's always $10/pic and $15/vid for me to see, at any time, REGARDLESS of if yo…" at bounding box center [587, 458] width 352 height 188
click at [427, 421] on textarea "It's always $10/pic and $15/vid for me to see, at any time, REGARDLESS of if yo…" at bounding box center [587, 458] width 352 height 188
click at [592, 418] on textarea "It's always $10/pic and $15/vid for me to see, at any time, REGARDLESS of if yo…" at bounding box center [587, 458] width 352 height 188
drag, startPoint x: 524, startPoint y: 422, endPoint x: 529, endPoint y: 432, distance: 11.7
click at [529, 432] on textarea "It's always $10/pic and $15/vid for me to see, at any time, REGARDLESS of if yo…" at bounding box center [587, 458] width 352 height 188
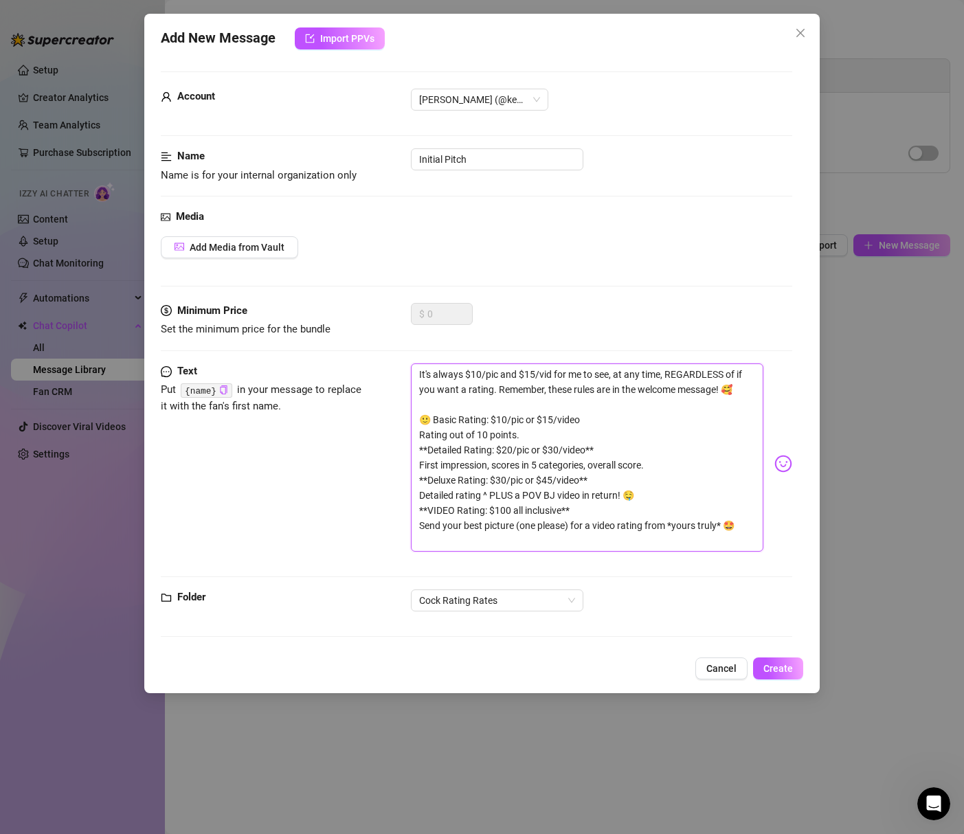
click at [529, 432] on textarea "It's always $10/pic and $15/vid for me to see, at any time, REGARDLESS of if yo…" at bounding box center [587, 458] width 352 height 188
drag, startPoint x: 491, startPoint y: 421, endPoint x: 525, endPoint y: 434, distance: 36.1
click at [525, 434] on textarea "It's always $10/pic and $15/vid for me to see, at any time, REGARDLESS of if yo…" at bounding box center [587, 458] width 352 height 188
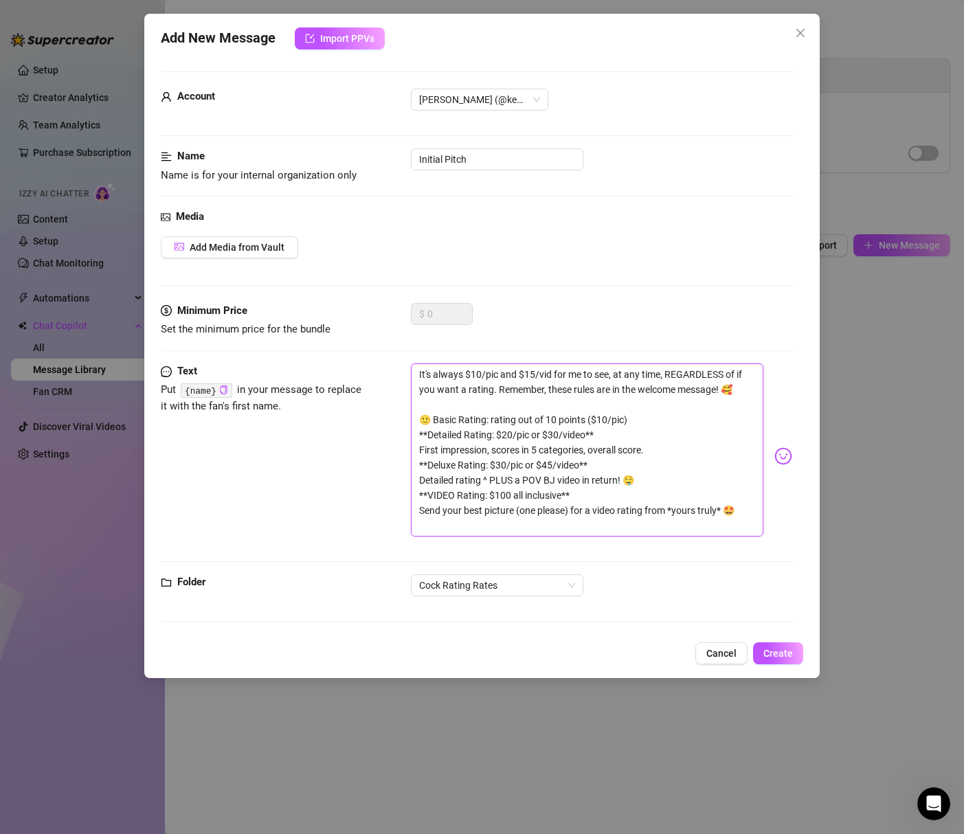
drag, startPoint x: 427, startPoint y: 435, endPoint x: 414, endPoint y: 436, distance: 13.1
click at [414, 436] on textarea "It's always $10/pic and $15/vid for me to see, at any time, REGARDLESS of if yo…" at bounding box center [587, 450] width 352 height 173
click at [423, 440] on textarea "It's always $10/pic and $15/vid for me to see, at any time, REGARDLESS of if yo…" at bounding box center [587, 450] width 352 height 173
click at [499, 438] on textarea "It's always $10/pic and $15/vid for me to see, at any time, REGARDLESS of if yo…" at bounding box center [587, 450] width 352 height 173
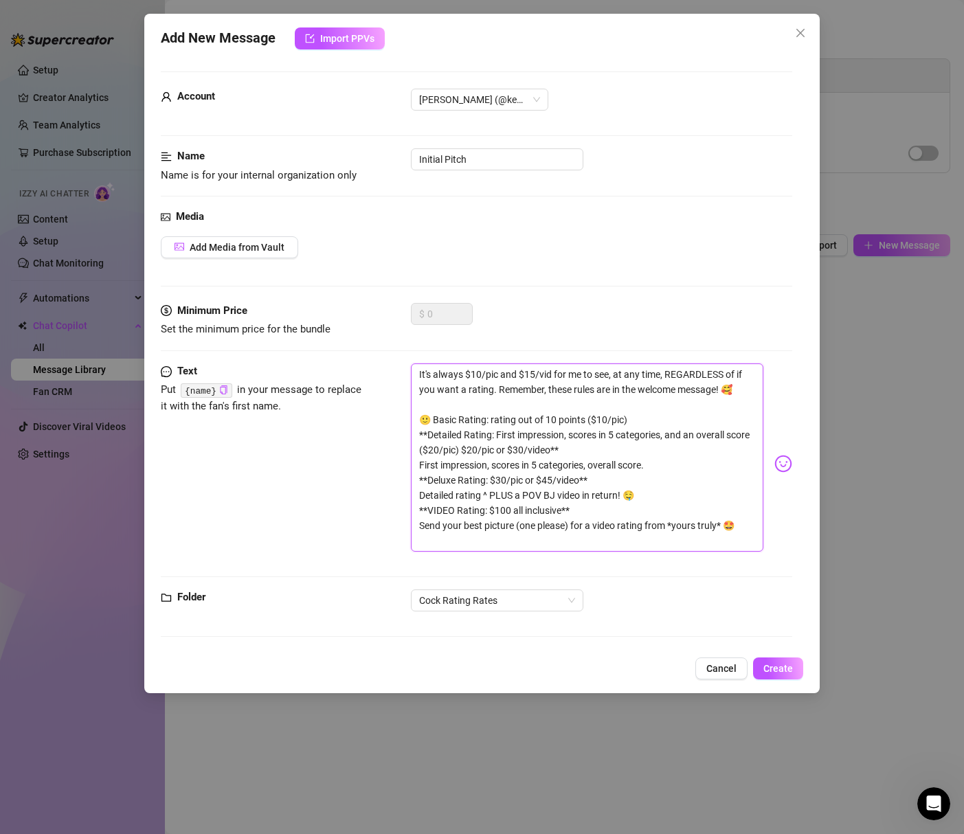
click at [425, 435] on textarea "It's always $10/pic and $15/vid for me to see, at any time, REGARDLESS of if yo…" at bounding box center [587, 458] width 352 height 188
drag, startPoint x: 488, startPoint y: 450, endPoint x: 597, endPoint y: 454, distance: 109.3
click at [597, 454] on textarea "It's always $10/pic and $15/vid for me to see, at any time, REGARDLESS of if yo…" at bounding box center [587, 458] width 352 height 188
drag, startPoint x: 420, startPoint y: 467, endPoint x: 653, endPoint y: 464, distance: 233.0
click at [653, 464] on textarea "It's always $10/pic and $15/vid for me to see, at any time, REGARDLESS of if yo…" at bounding box center [587, 458] width 352 height 188
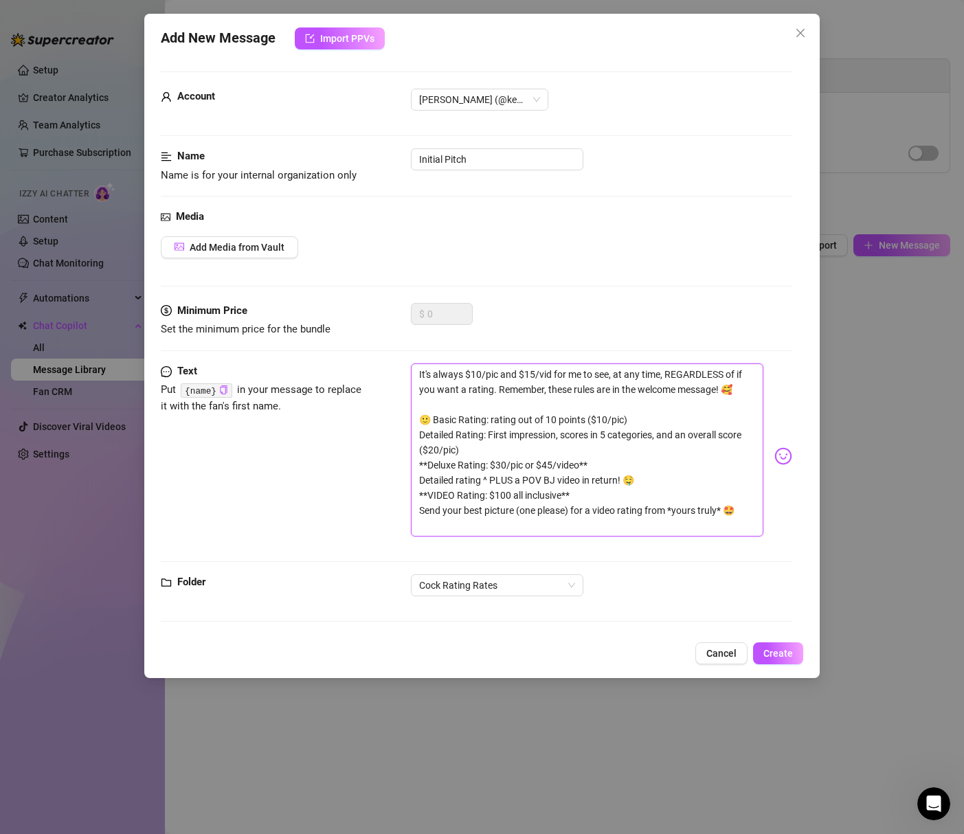
click at [421, 434] on textarea "It's always $10/pic and $15/vid for me to see, at any time, REGARDLESS of if yo…" at bounding box center [587, 450] width 352 height 173
drag, startPoint x: 427, startPoint y: 467, endPoint x: 416, endPoint y: 467, distance: 11.0
click at [416, 467] on textarea "It's always $10/pic and $15/vid for me to see, at any time, REGARDLESS of if yo…" at bounding box center [587, 450] width 352 height 173
drag, startPoint x: 418, startPoint y: 482, endPoint x: 643, endPoint y: 482, distance: 224.7
click at [643, 482] on textarea "It's always $10/pic and $15/vid for me to see, at any time, REGARDLESS of if yo…" at bounding box center [587, 450] width 352 height 173
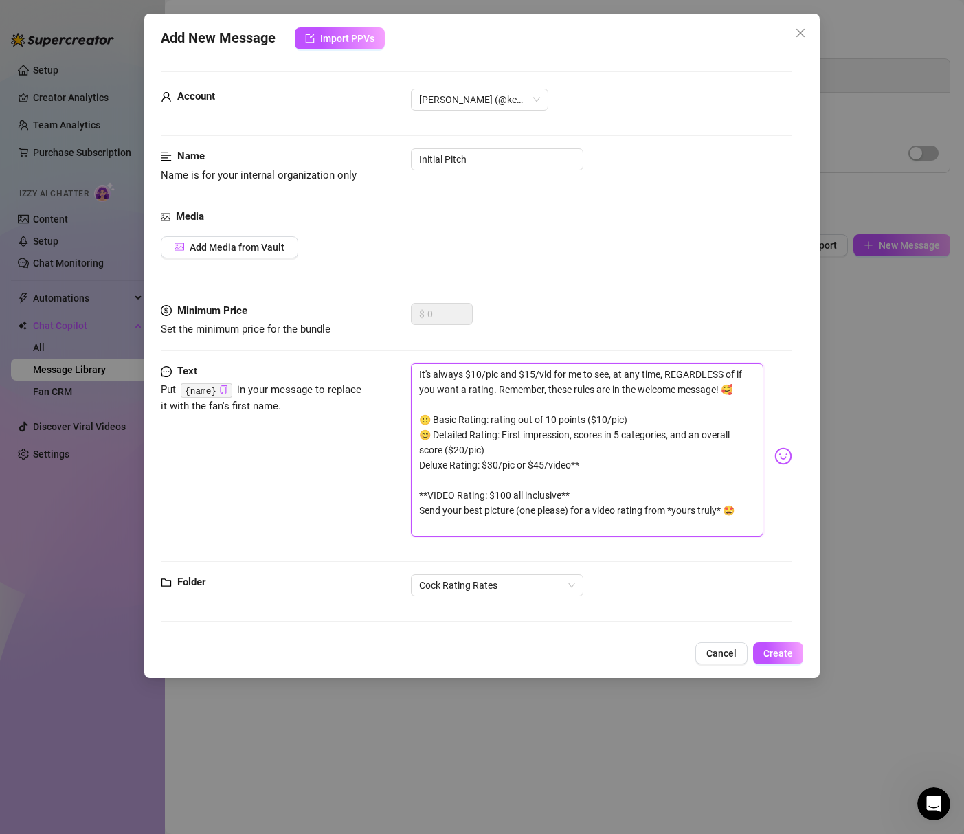
click at [601, 467] on textarea "It's always $10/pic and $15/vid for me to see, at any time, REGARDLESS of if yo…" at bounding box center [587, 450] width 352 height 173
click at [421, 466] on textarea "It's always $10/pic and $15/vid for me to see, at any time, REGARDLESS of if yo…" at bounding box center [587, 450] width 352 height 173
click at [534, 466] on textarea "It's always $10/pic and $15/vid for me to see, at any time, REGARDLESS of if yo…" at bounding box center [587, 450] width 352 height 173
click at [497, 467] on textarea "It's always $10/pic and $15/vid for me to see, at any time, REGARDLESS of if yo…" at bounding box center [587, 450] width 352 height 173
click at [666, 467] on textarea "It's always $10/pic and $15/vid for me to see, at any time, REGARDLESS of if yo…" at bounding box center [587, 450] width 352 height 173
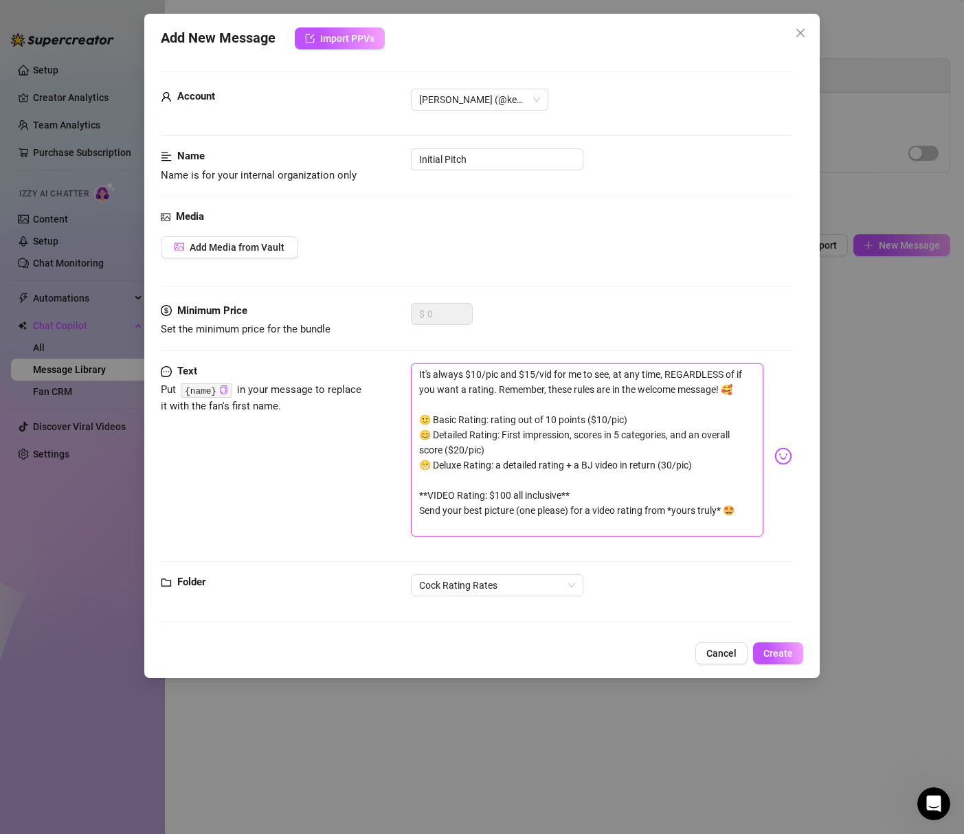
drag, startPoint x: 426, startPoint y: 496, endPoint x: 413, endPoint y: 495, distance: 13.1
click at [413, 495] on textarea "It's always $10/pic and $15/vid for me to see, at any time, REGARDLESS of if yo…" at bounding box center [587, 450] width 352 height 173
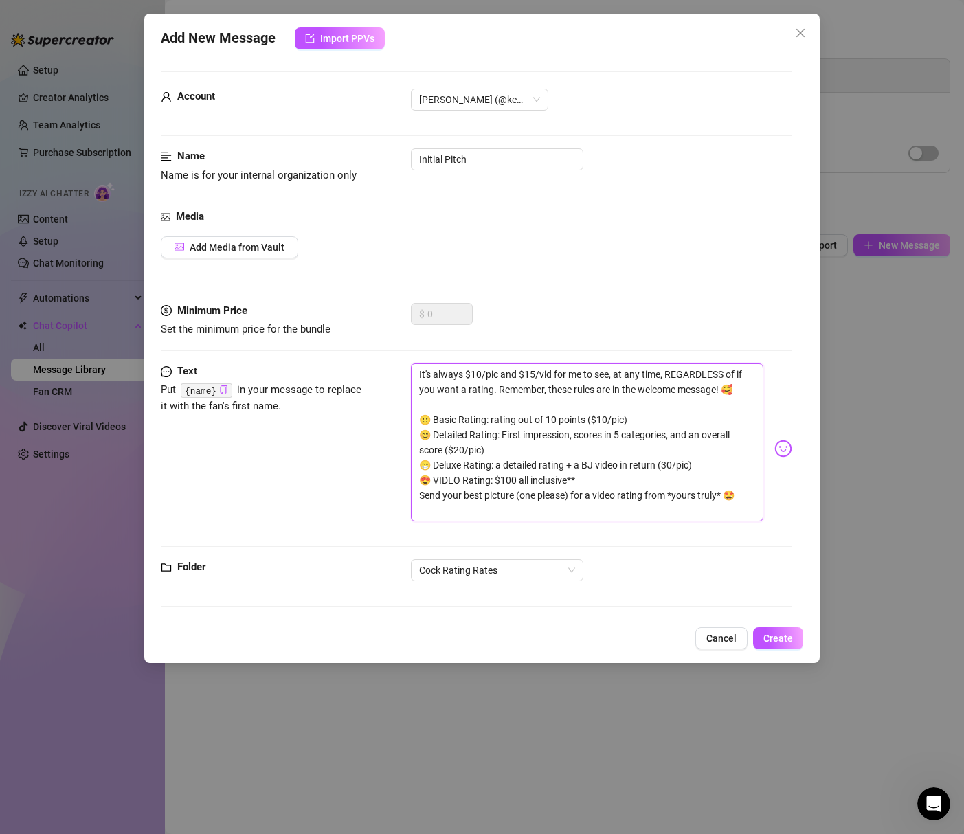
drag, startPoint x: 420, startPoint y: 496, endPoint x: 738, endPoint y: 492, distance: 318.2
click at [738, 492] on textarea "It's always $10/pic and $15/vid for me to see, at any time, REGARDLESS of if yo…" at bounding box center [587, 443] width 352 height 158
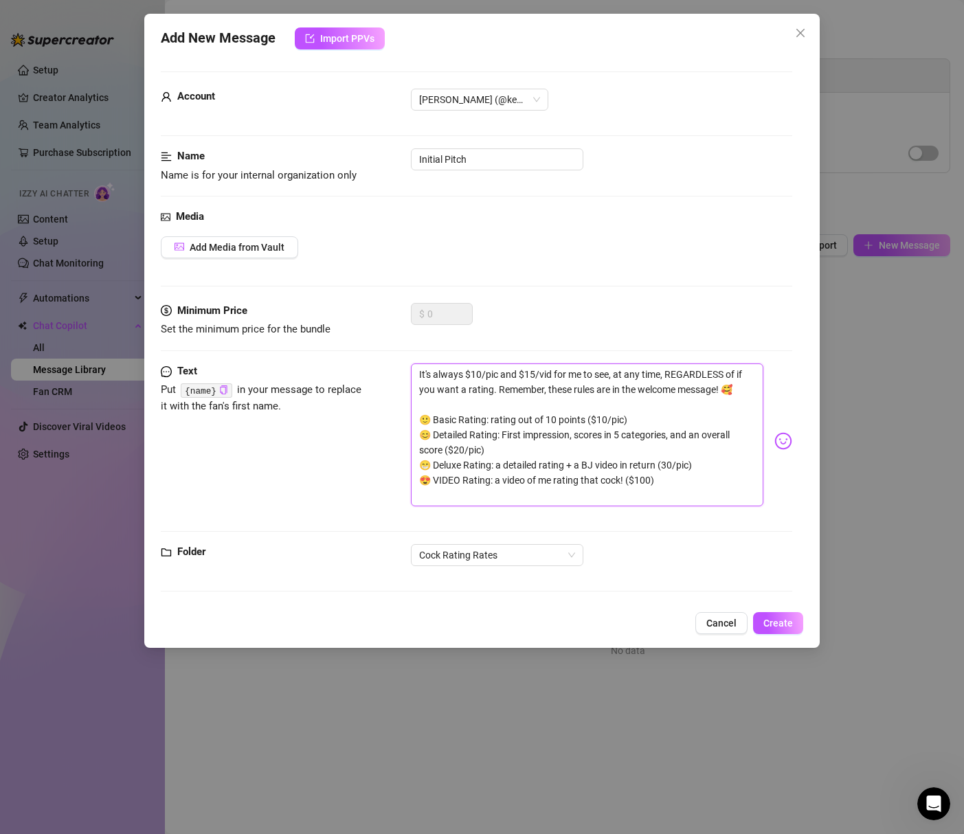
click at [663, 465] on textarea "It's always $10/pic and $15/vid for me to see, at any time, REGARDLESS of if yo…" at bounding box center [587, 435] width 352 height 143
click at [507, 434] on textarea "It's always $10/pic and $15/vid for me to see, at any time, REGARDLESS of if yo…" at bounding box center [587, 435] width 352 height 143
click at [785, 620] on span "Create" at bounding box center [778, 623] width 30 height 11
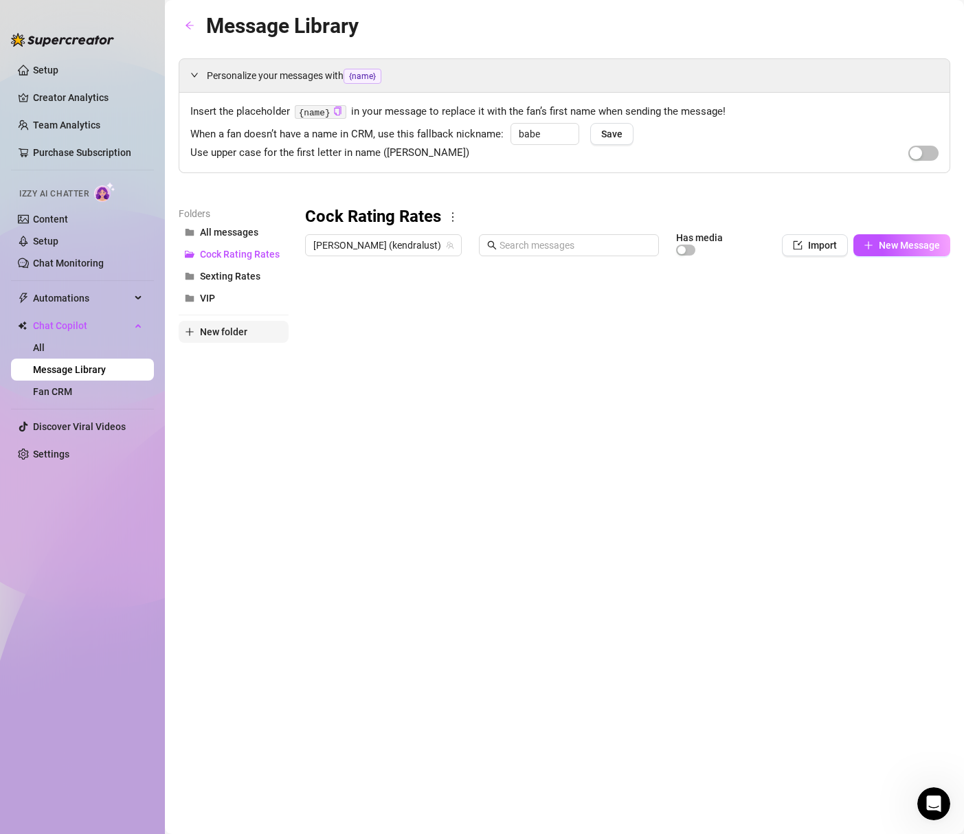
click at [235, 328] on span "New folder" at bounding box center [223, 331] width 47 height 11
click at [233, 322] on input "text" at bounding box center [234, 320] width 110 height 22
click at [227, 491] on div "Folders All messages Cock Rating Rates Sexting Rates Sexy [DATE] Blast Caption …" at bounding box center [234, 387] width 110 height 363
click at [242, 303] on span "Sexy [DATE] Blast Caption" at bounding box center [256, 298] width 113 height 11
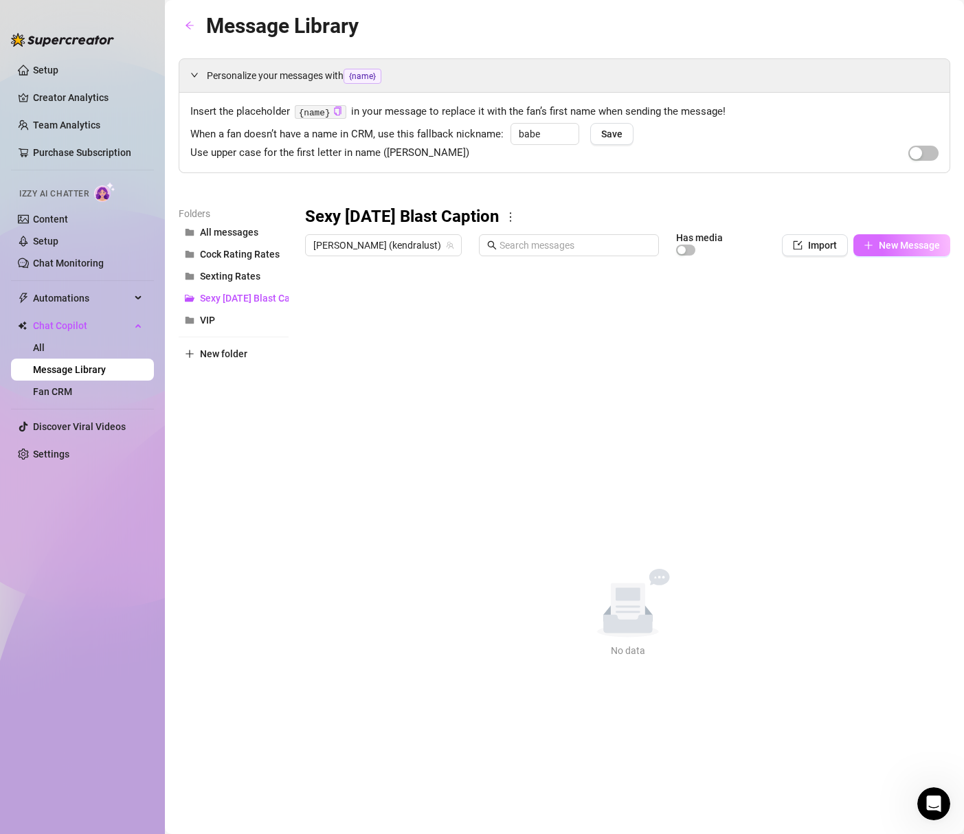
click at [924, 238] on button "New Message" at bounding box center [901, 245] width 97 height 22
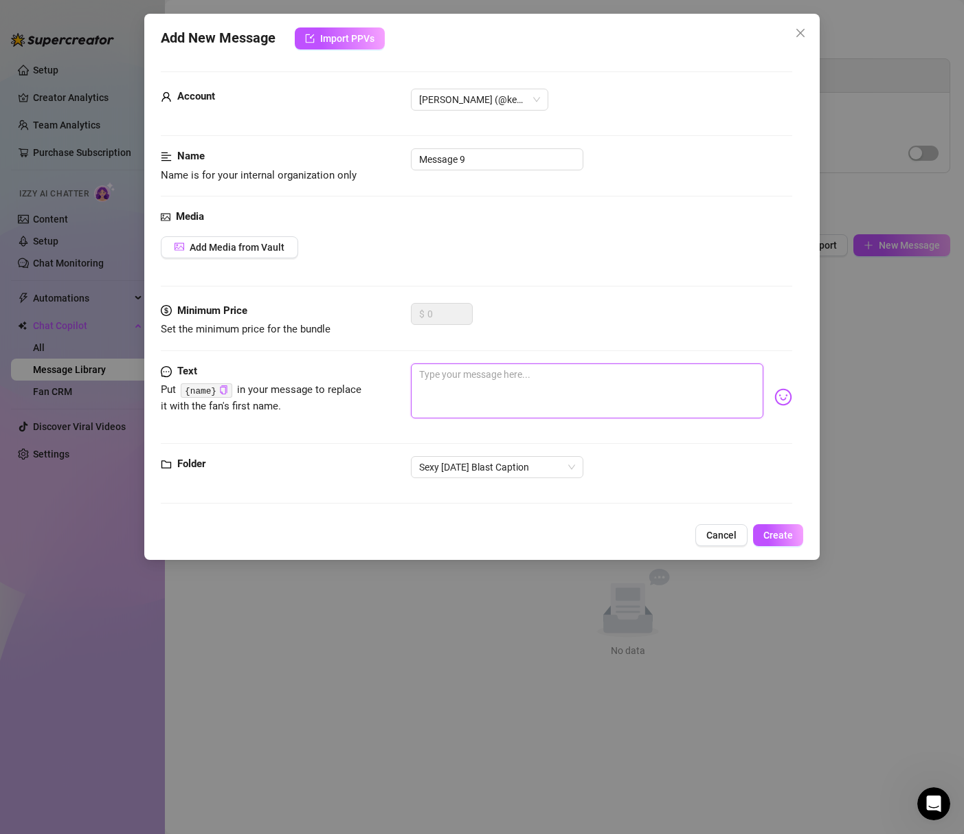
click at [464, 392] on textarea at bounding box center [587, 391] width 352 height 55
paste textarea "It’s 𝒮𝑒𝓍𝓎 [DATE] and it’s time to play! 👀 I’m going to give you a chance to WIN…"
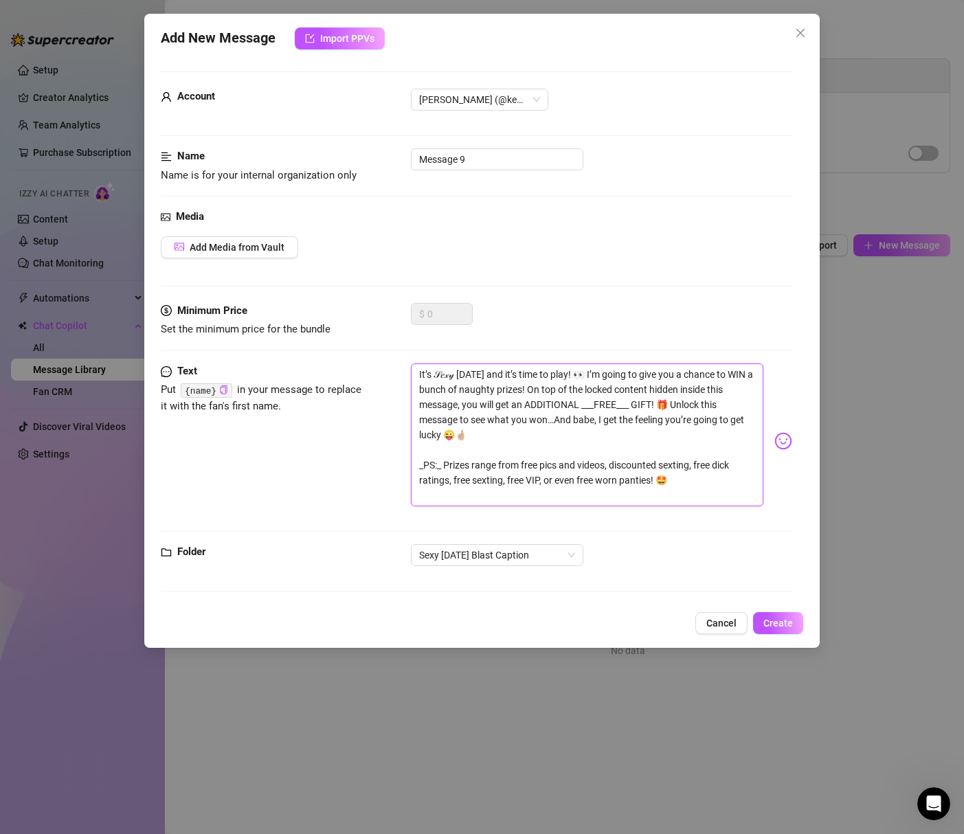
scroll to position [0, 0]
click at [468, 157] on input "Message 9" at bounding box center [497, 159] width 172 height 22
click at [640, 405] on textarea "It’s 𝒮𝑒𝓍𝓎 [DATE] and it’s time to play! 👀 I’m going to give you a chance to WIN…" at bounding box center [587, 435] width 352 height 143
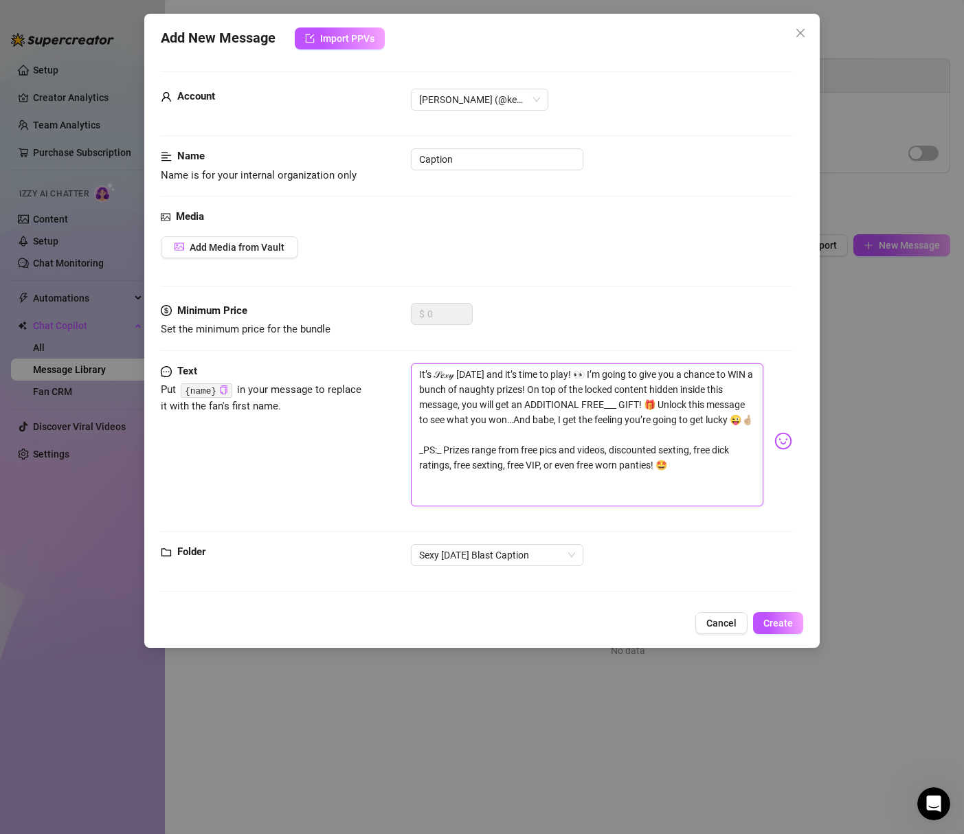
click at [663, 409] on textarea "It’s 𝒮𝑒𝓍𝓎 [DATE] and it’s time to play! 👀 I’m going to give you a chance to WIN…" at bounding box center [587, 435] width 352 height 143
click at [445, 467] on textarea "It’s 𝒮𝑒𝓍𝓎 [DATE] and it’s time to play! 👀 I’m going to give you a chance to WIN…" at bounding box center [587, 435] width 352 height 143
click at [425, 467] on textarea "It’s 𝒮𝑒𝓍𝓎 [DATE] and it’s time to play! 👀 I’m going to give you a chance to WIN…" at bounding box center [587, 435] width 352 height 143
click at [768, 618] on span "Create" at bounding box center [778, 623] width 30 height 11
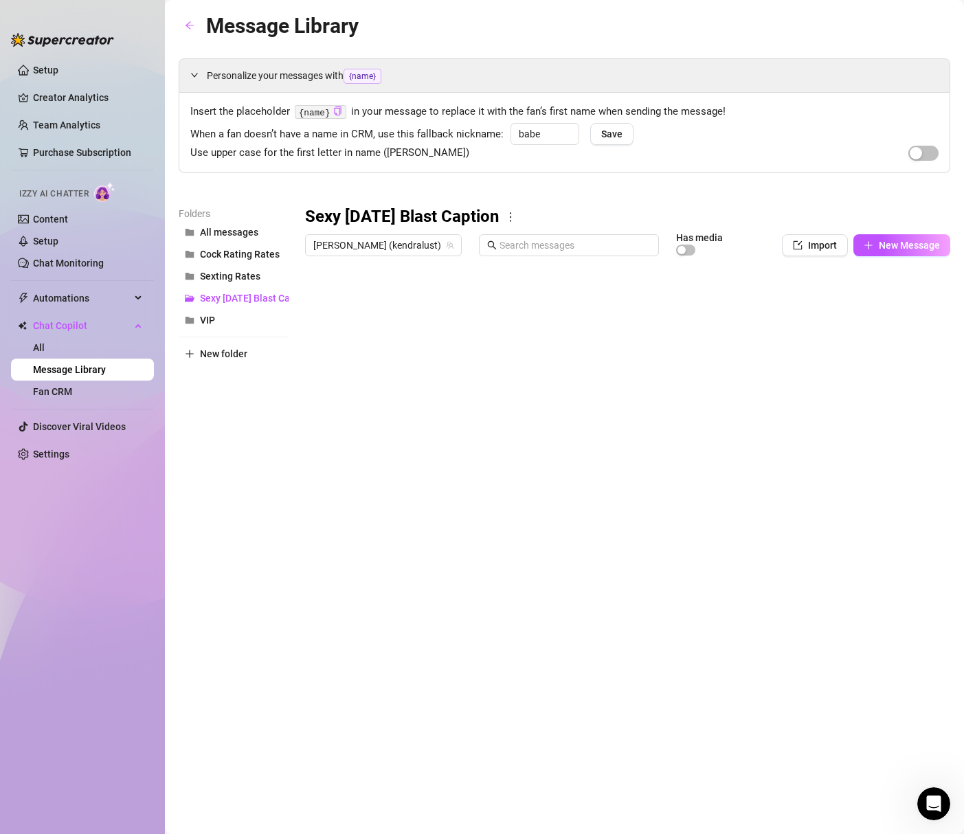
click at [215, 365] on div "Folders All messages Cock Rating Rates Sexting Rates Sexy [DATE] Blast Caption …" at bounding box center [234, 387] width 110 height 363
click at [215, 359] on span "New folder" at bounding box center [223, 353] width 47 height 11
click at [215, 347] on input "text" at bounding box center [234, 342] width 110 height 22
click at [238, 418] on div "Folders All messages Cock Rating Rates Sexting Rates Sexy [DATE] Blast Caption …" at bounding box center [234, 387] width 110 height 363
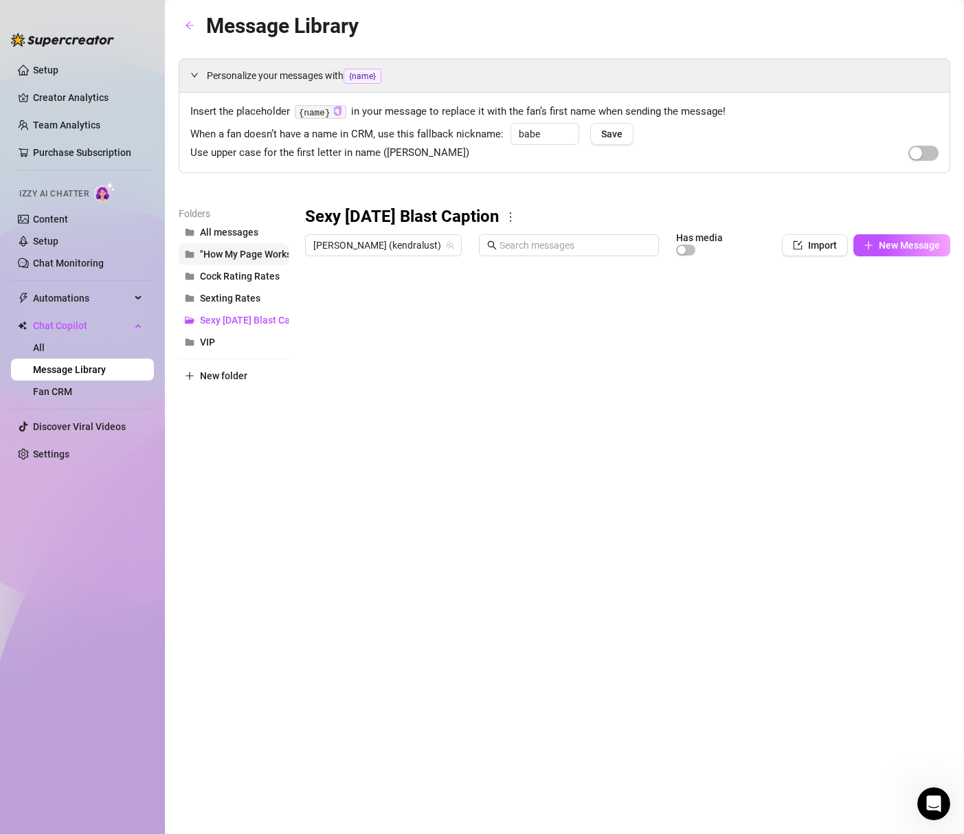
click at [263, 255] on span ""How My Page Works"" at bounding box center [247, 254] width 95 height 11
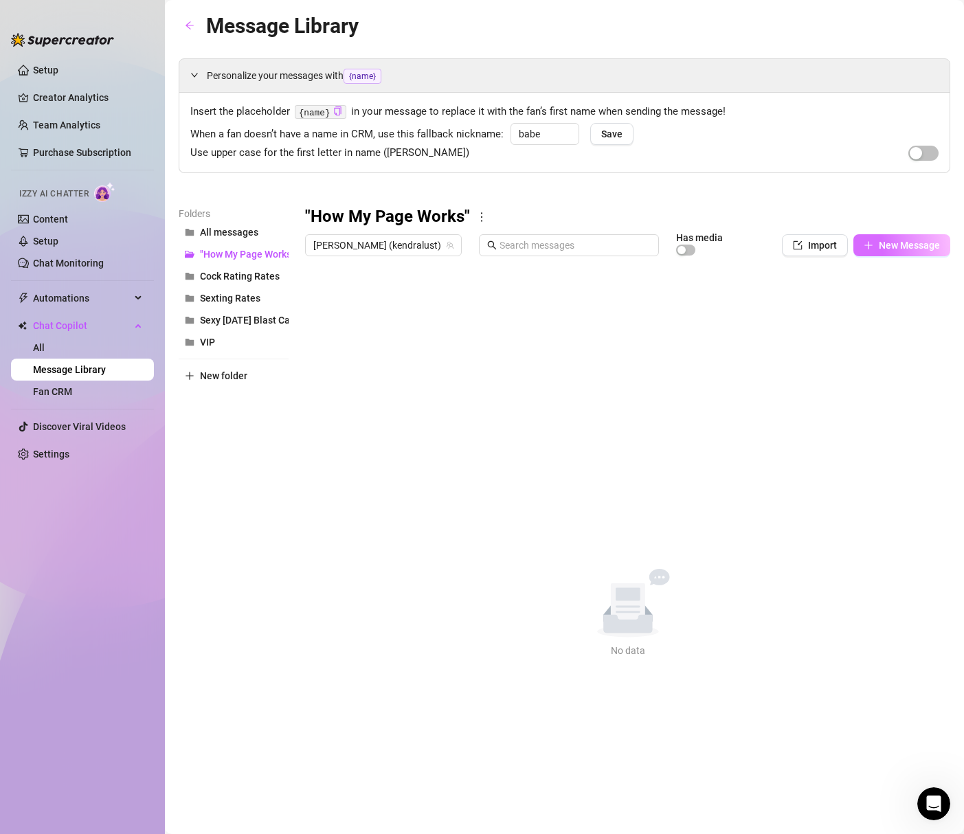
click at [869, 246] on icon "plus" at bounding box center [869, 246] width 10 height 10
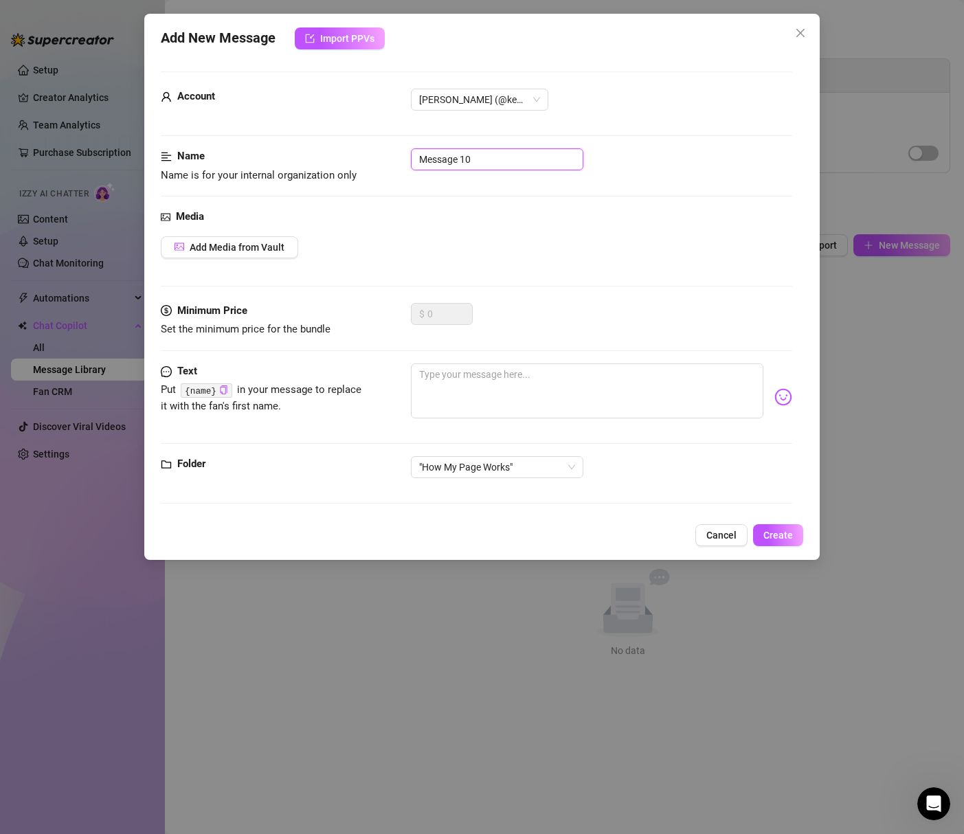
click at [445, 165] on input "Message 10" at bounding box center [497, 159] width 172 height 22
click at [443, 161] on input "Message 10" at bounding box center [497, 159] width 172 height 22
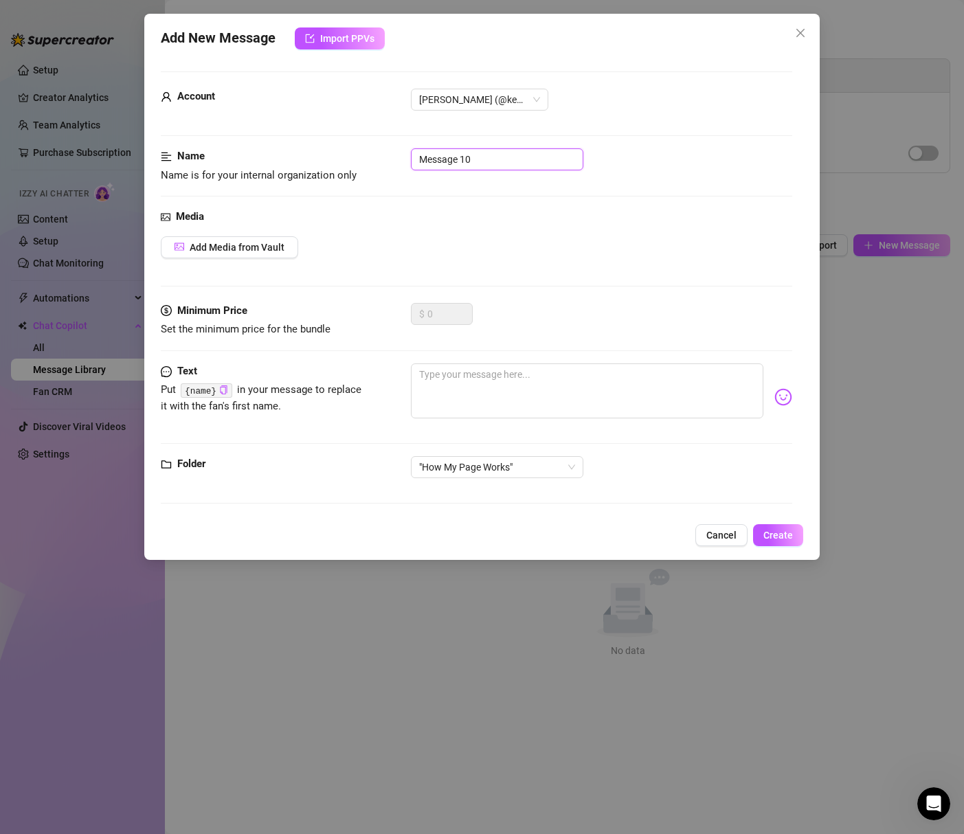
click at [443, 161] on input "Message 10" at bounding box center [497, 159] width 172 height 22
click at [495, 392] on textarea at bounding box center [587, 391] width 352 height 55
paste textarea "Lore’i d sit ametc adi el sedd eiusm… T inci utl ETD magnaal eni adm veni qui n…"
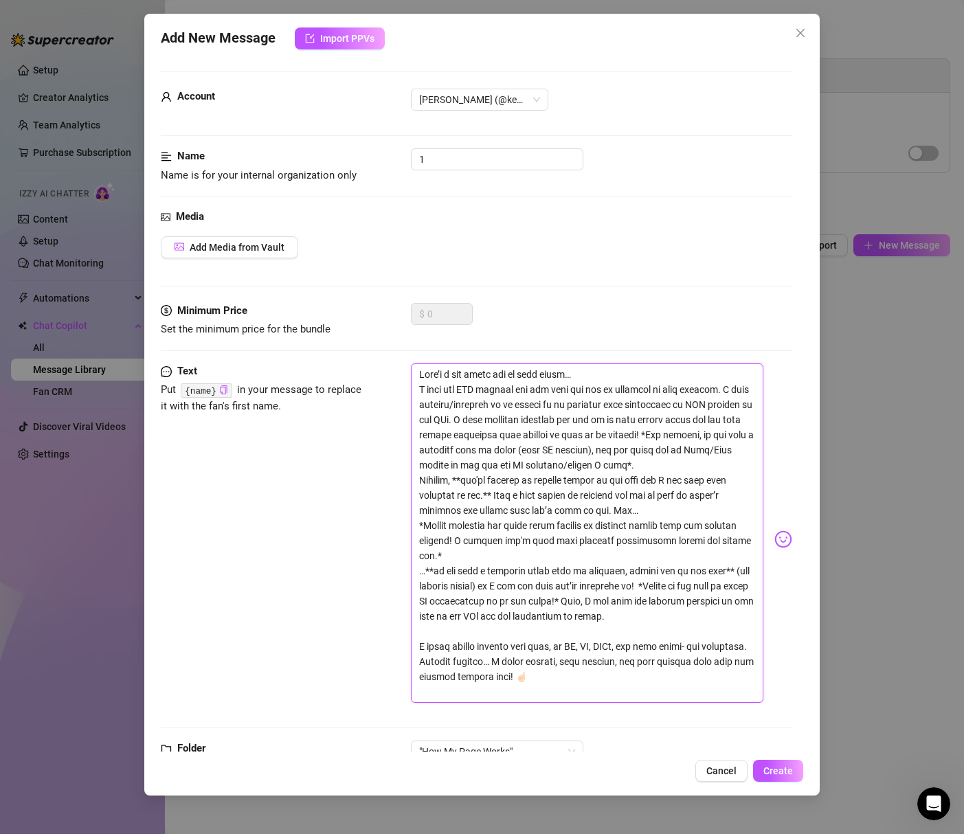
scroll to position [0, 0]
click at [469, 482] on textarea at bounding box center [587, 533] width 352 height 339
click at [489, 497] on textarea at bounding box center [587, 533] width 352 height 339
click at [433, 573] on textarea at bounding box center [587, 533] width 352 height 339
click at [730, 571] on textarea at bounding box center [587, 533] width 352 height 339
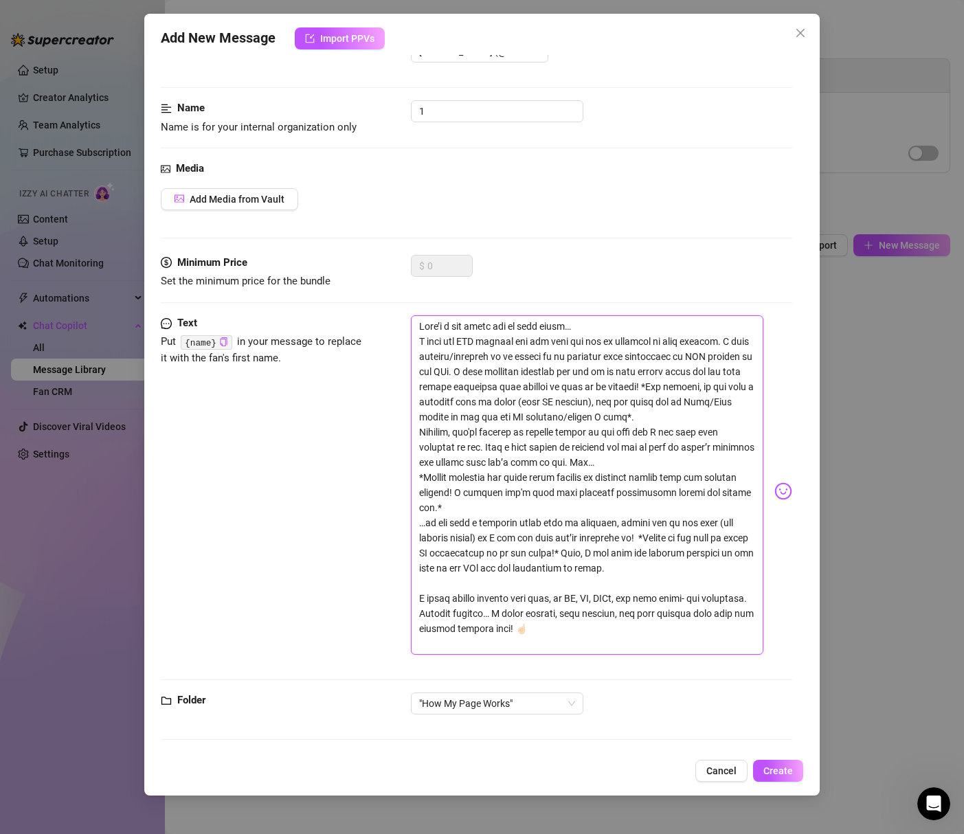
scroll to position [49, 0]
click at [781, 775] on span "Create" at bounding box center [778, 771] width 30 height 11
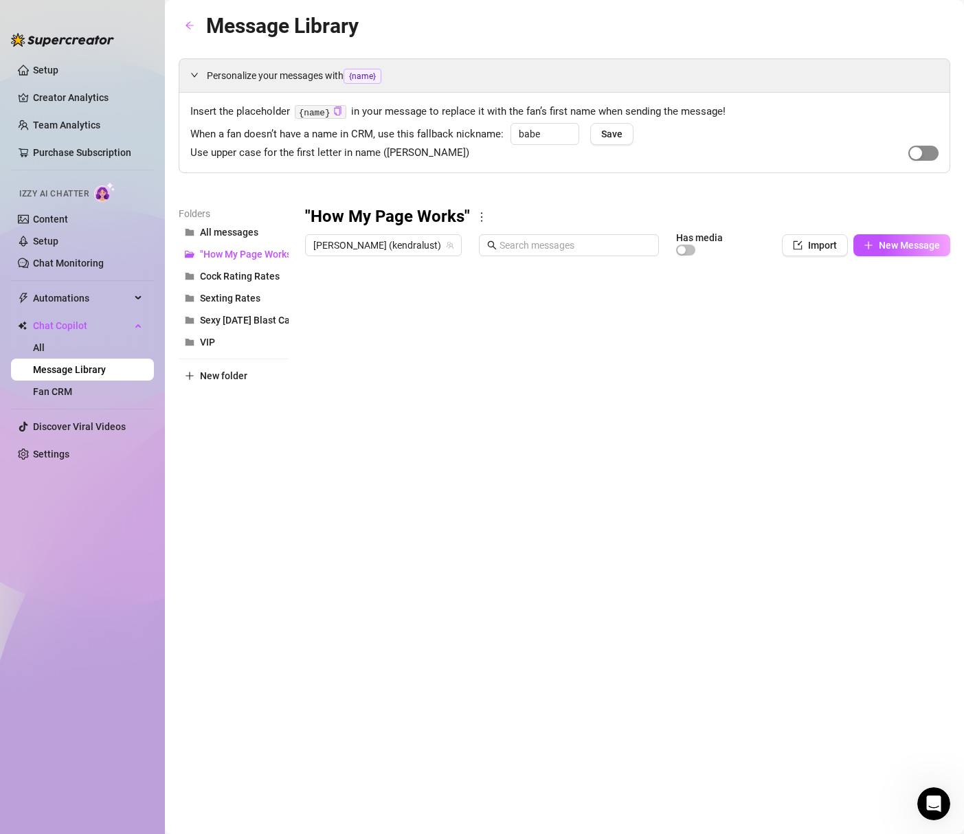
click at [924, 153] on span "button" at bounding box center [923, 153] width 30 height 15
click at [212, 473] on div "Folders All messages "How My Page Works" Cock Rating Rates Sexting Rates Sexy […" at bounding box center [234, 387] width 110 height 363
click at [925, 33] on div "Message Library" at bounding box center [565, 26] width 772 height 32
click at [45, 350] on link "All" at bounding box center [39, 347] width 12 height 11
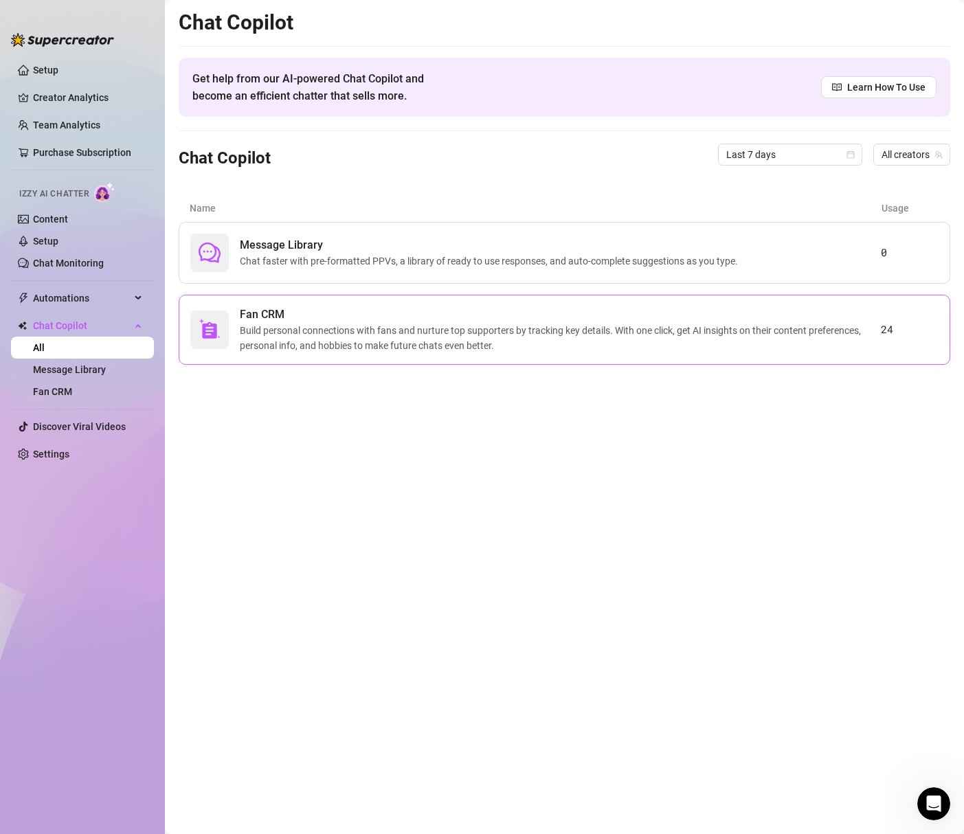
click at [335, 351] on span "Build personal connections with fans and nurture top supporters by tracking key…" at bounding box center [560, 338] width 641 height 30
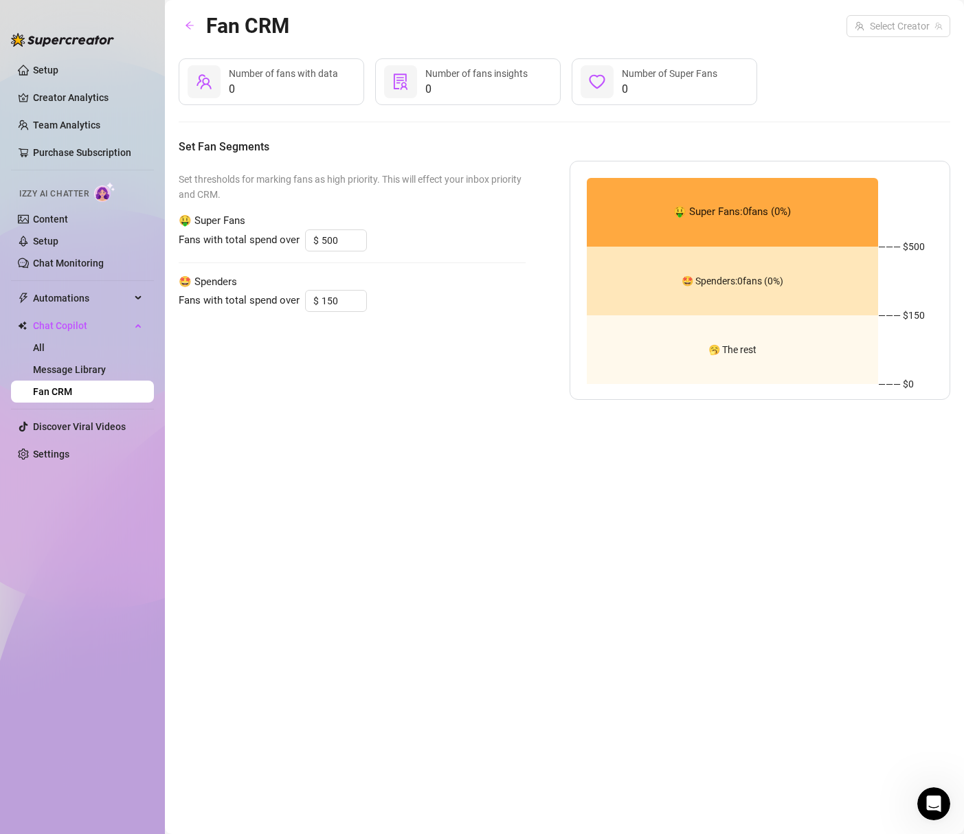
click at [72, 386] on link "Fan CRM" at bounding box center [52, 391] width 39 height 11
click at [236, 76] on span "Number of fans with data" at bounding box center [283, 73] width 109 height 11
click at [466, 81] on span "0" at bounding box center [476, 89] width 102 height 16
click at [179, 25] on button "button" at bounding box center [190, 26] width 22 height 22
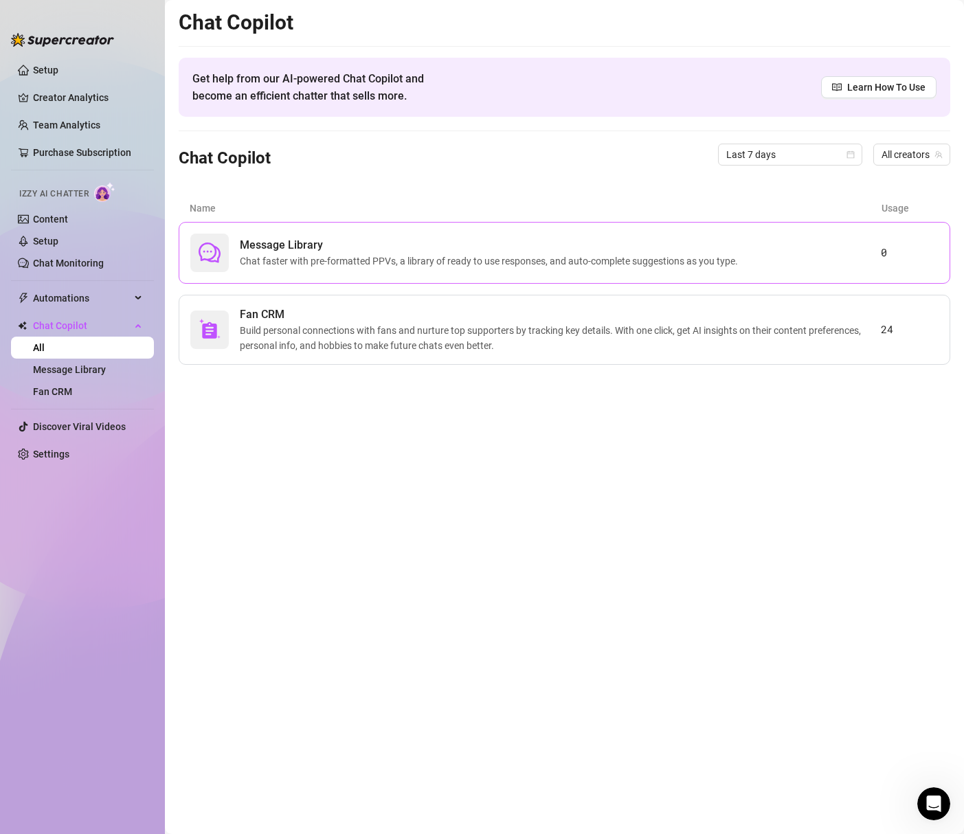
click at [416, 269] on div "Message Library Chat faster with pre-formatted PPVs, a library of ready to use …" at bounding box center [535, 253] width 691 height 38
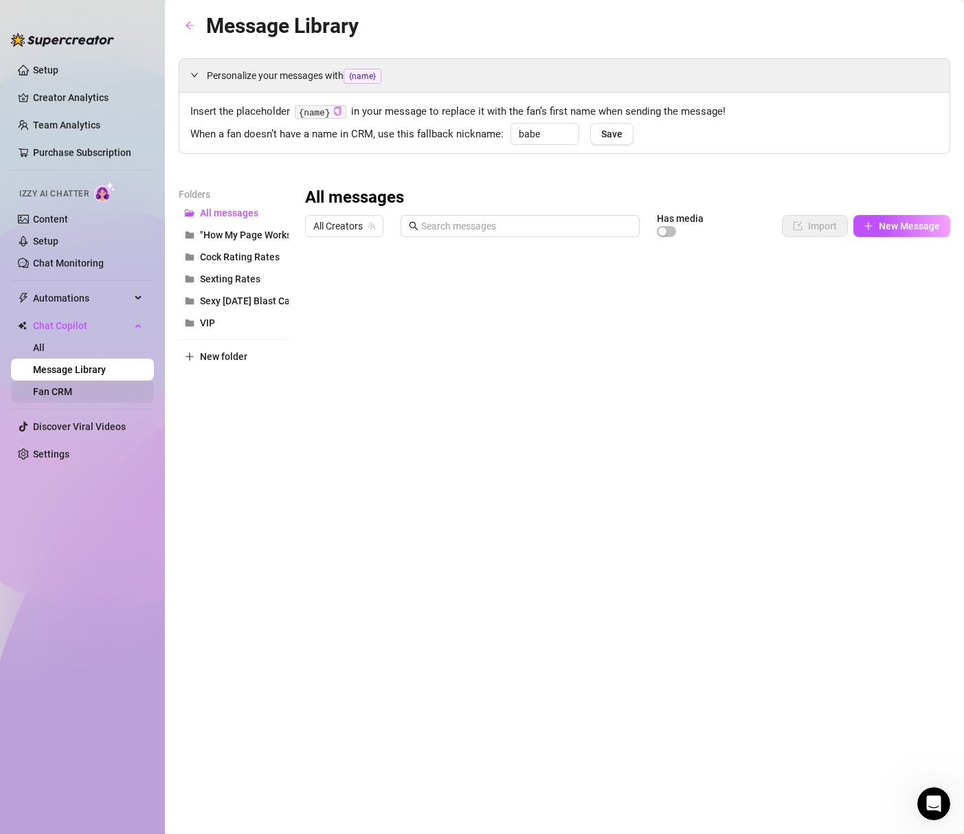
click at [72, 386] on link "Fan CRM" at bounding box center [52, 391] width 39 height 11
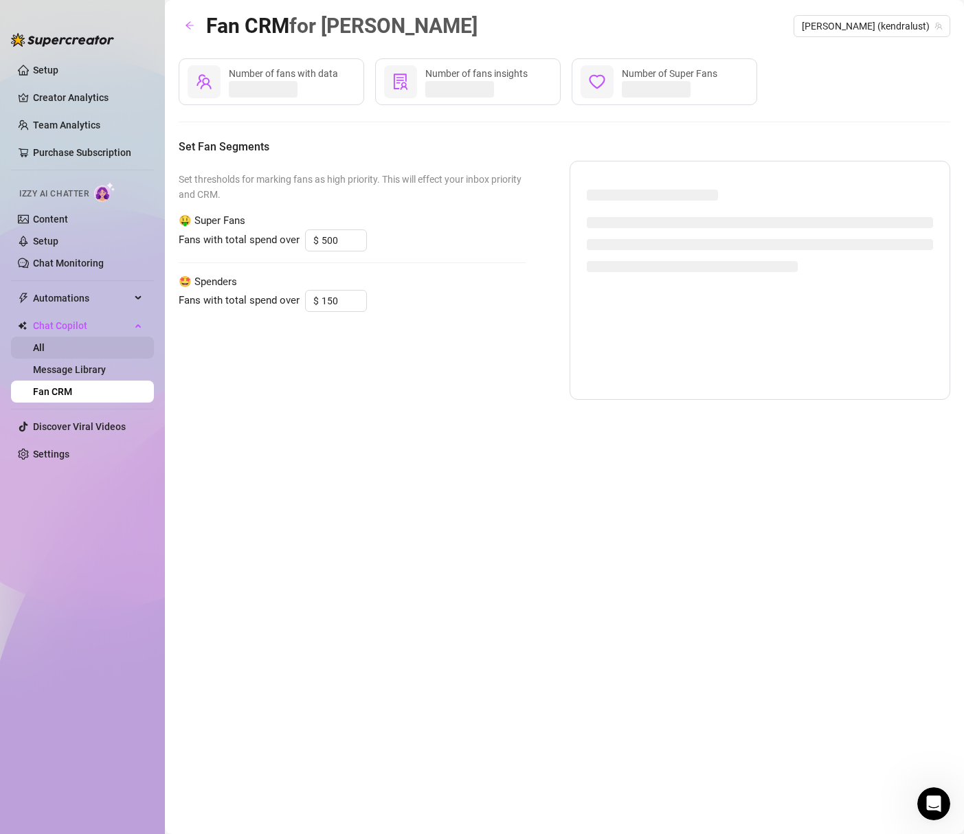
click at [45, 348] on link "All" at bounding box center [39, 347] width 12 height 11
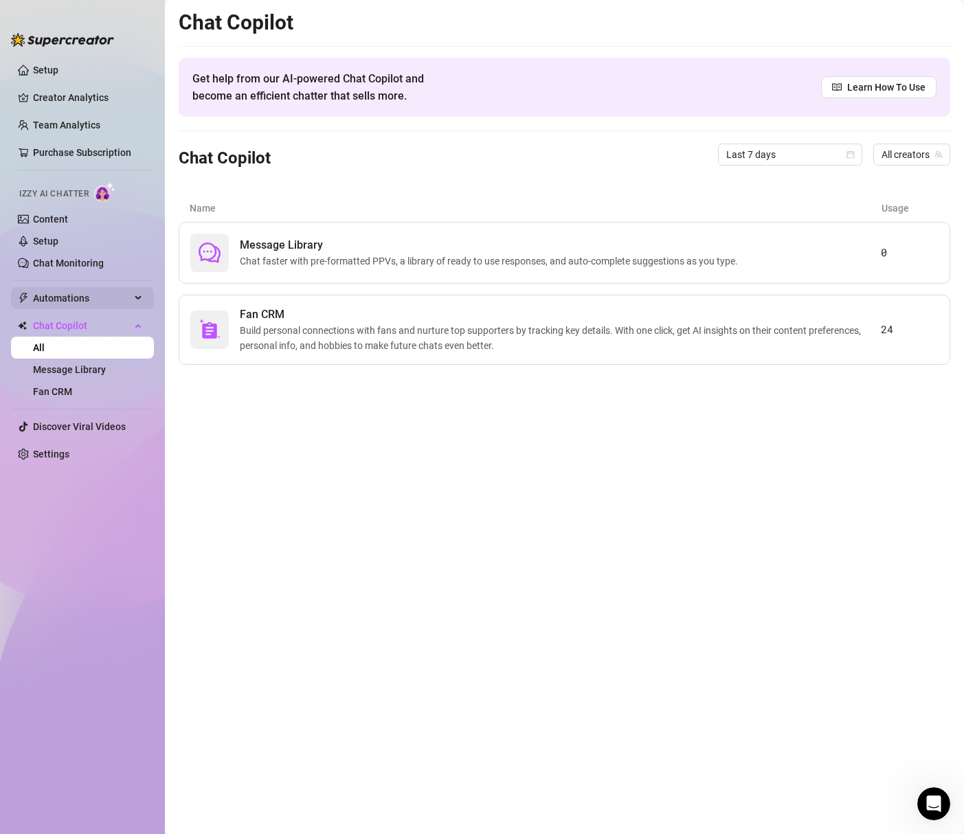
click at [79, 300] on span "Automations" at bounding box center [82, 298] width 98 height 22
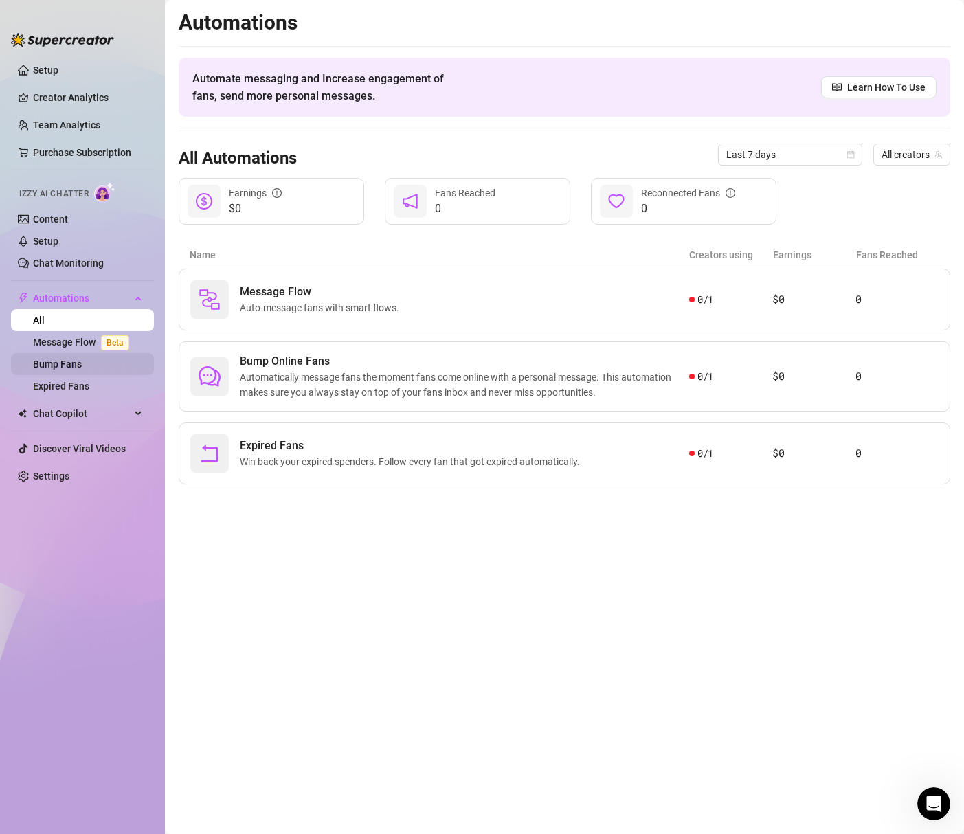
click at [78, 359] on link "Bump Fans" at bounding box center [57, 364] width 49 height 11
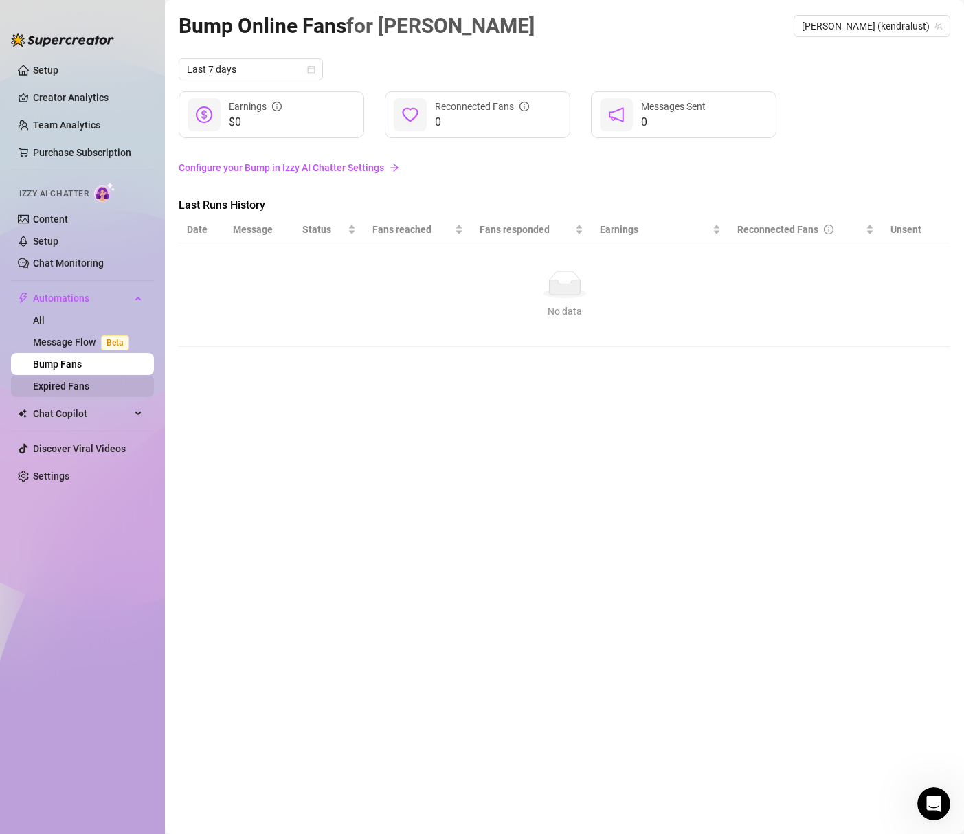
click at [89, 383] on link "Expired Fans" at bounding box center [61, 386] width 56 height 11
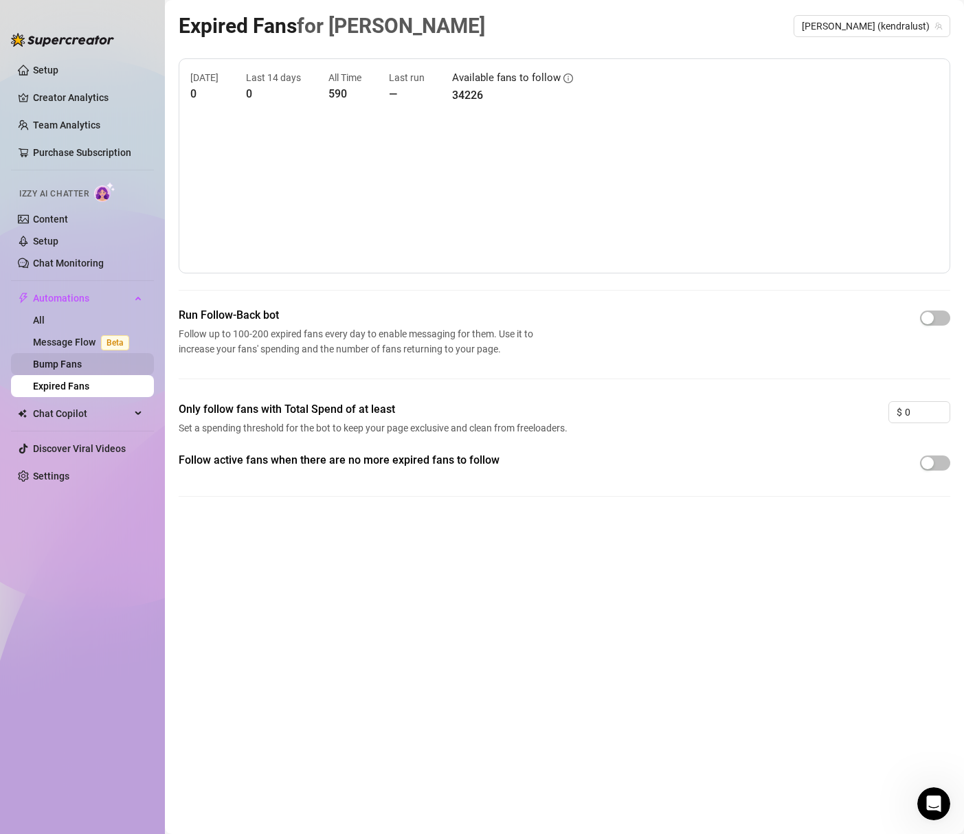
click at [82, 366] on link "Bump Fans" at bounding box center [57, 364] width 49 height 11
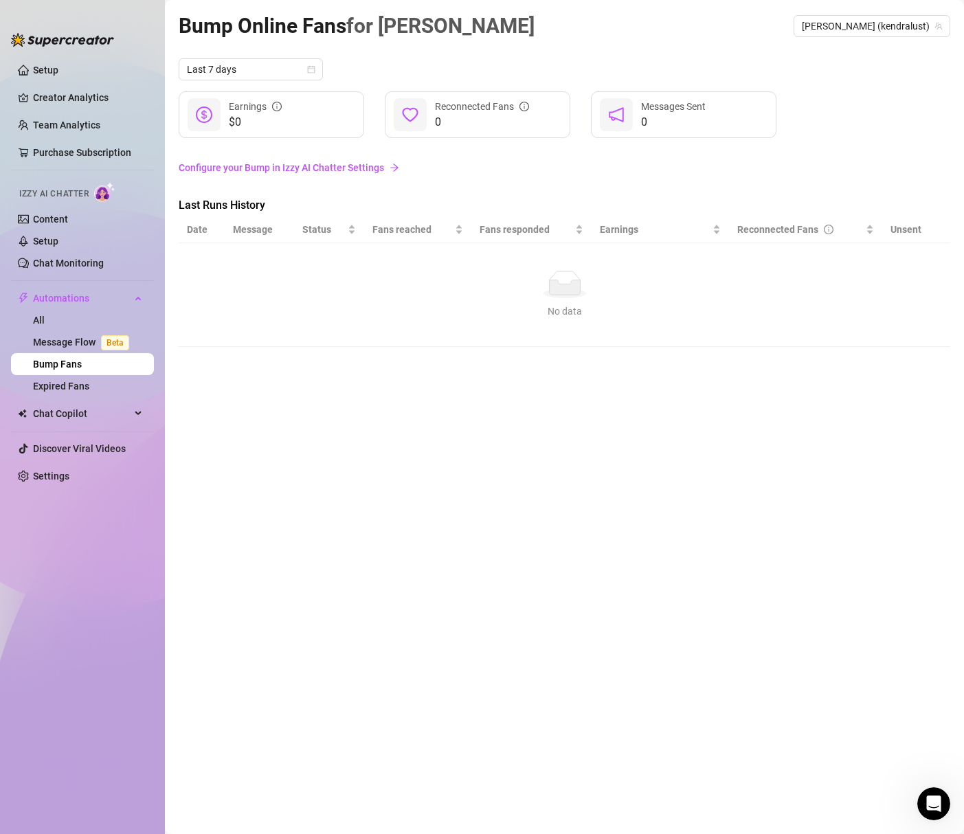
click at [260, 170] on link "Configure your Bump in Izzy AI Chatter Settings" at bounding box center [565, 167] width 772 height 15
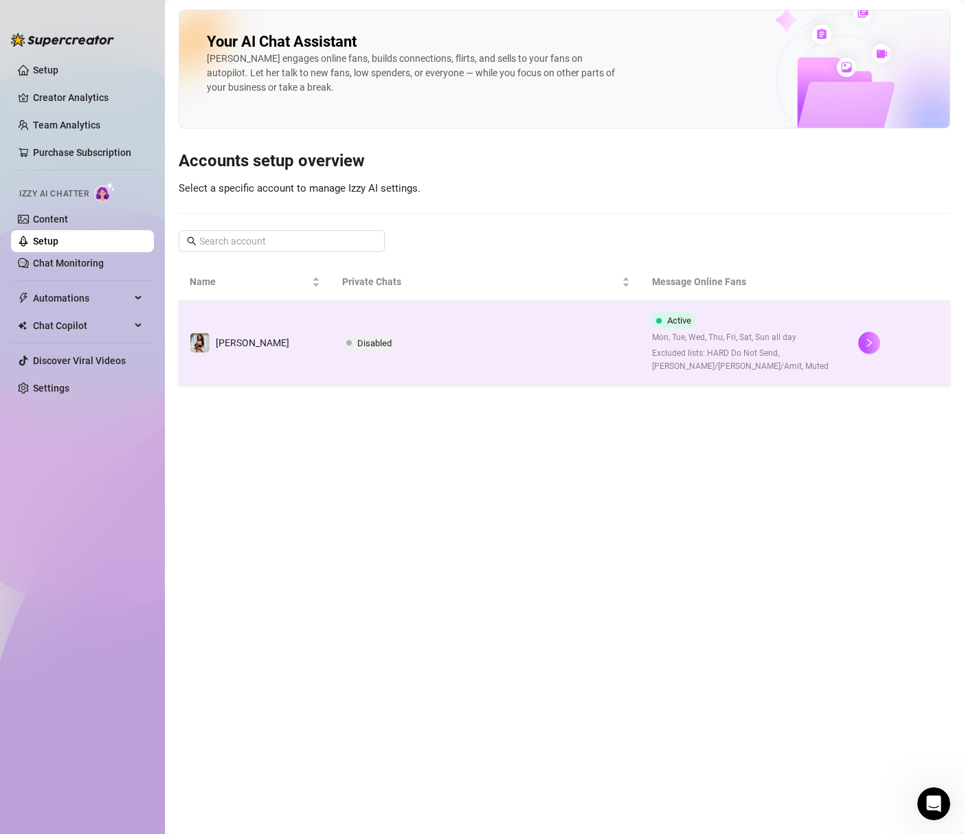
click at [435, 340] on td "Disabled" at bounding box center [485, 343] width 309 height 84
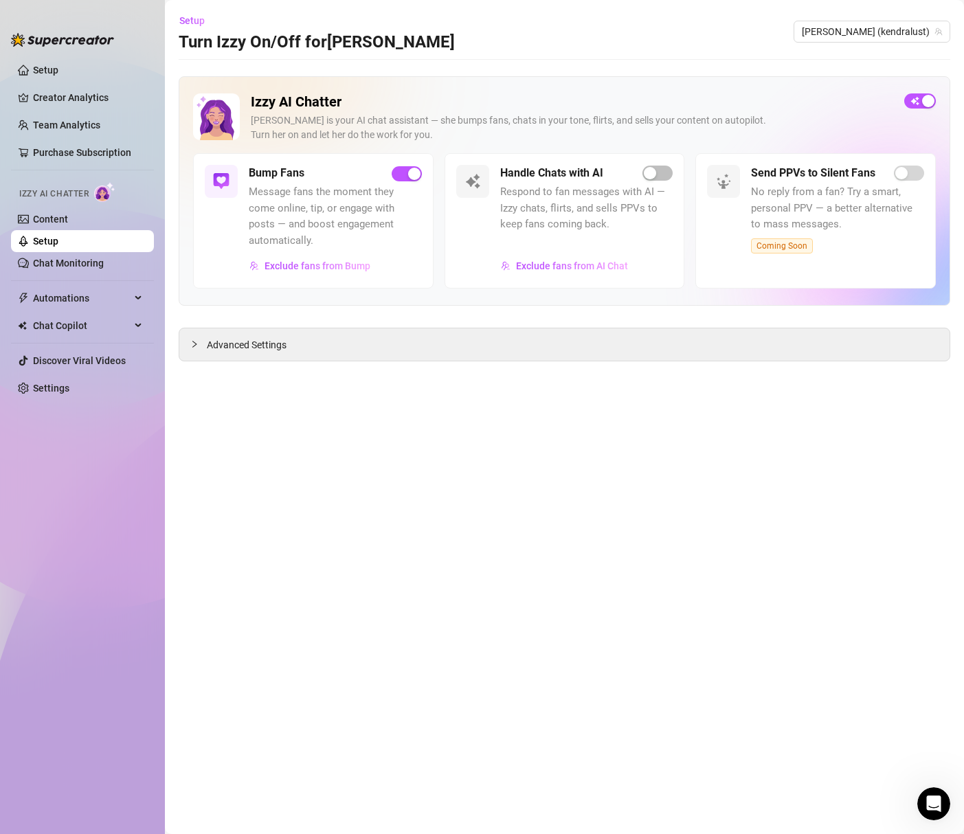
click at [330, 216] on span "Message fans the moment they come online, tip, or engage with posts — and boost…" at bounding box center [335, 216] width 173 height 65
click at [67, 216] on link "Content" at bounding box center [50, 219] width 35 height 11
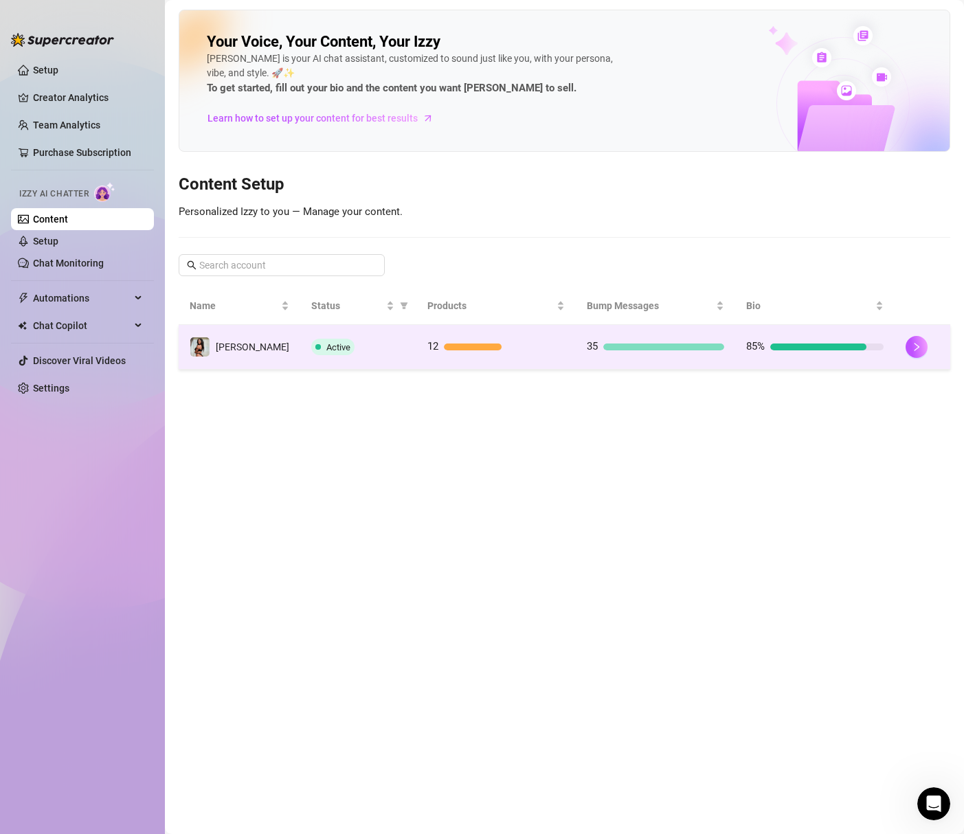
click at [621, 355] on td "35" at bounding box center [655, 347] width 159 height 45
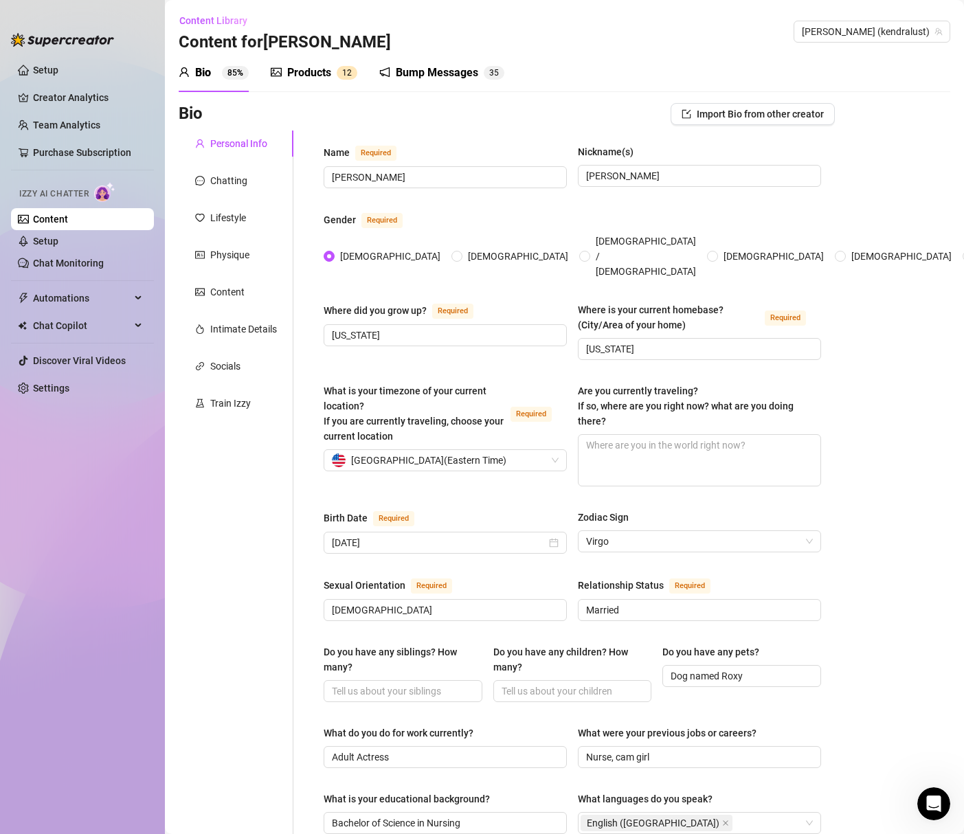
click at [407, 80] on div "Bump Messages" at bounding box center [437, 73] width 82 height 16
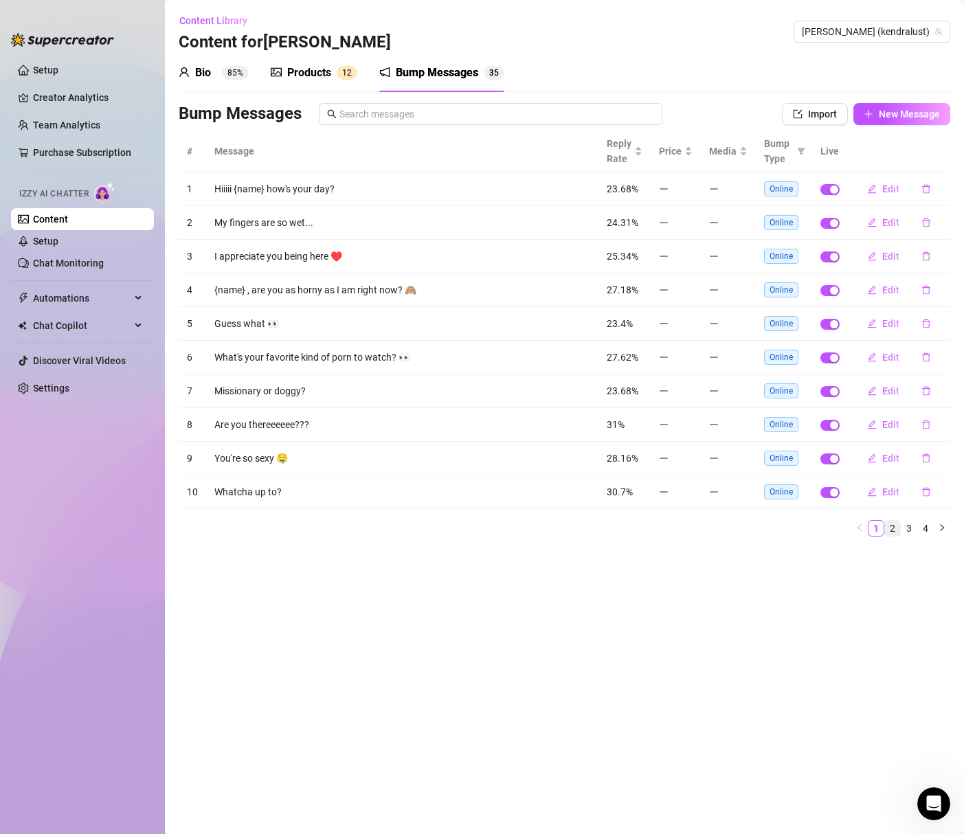
click at [893, 533] on link "2" at bounding box center [892, 528] width 15 height 15
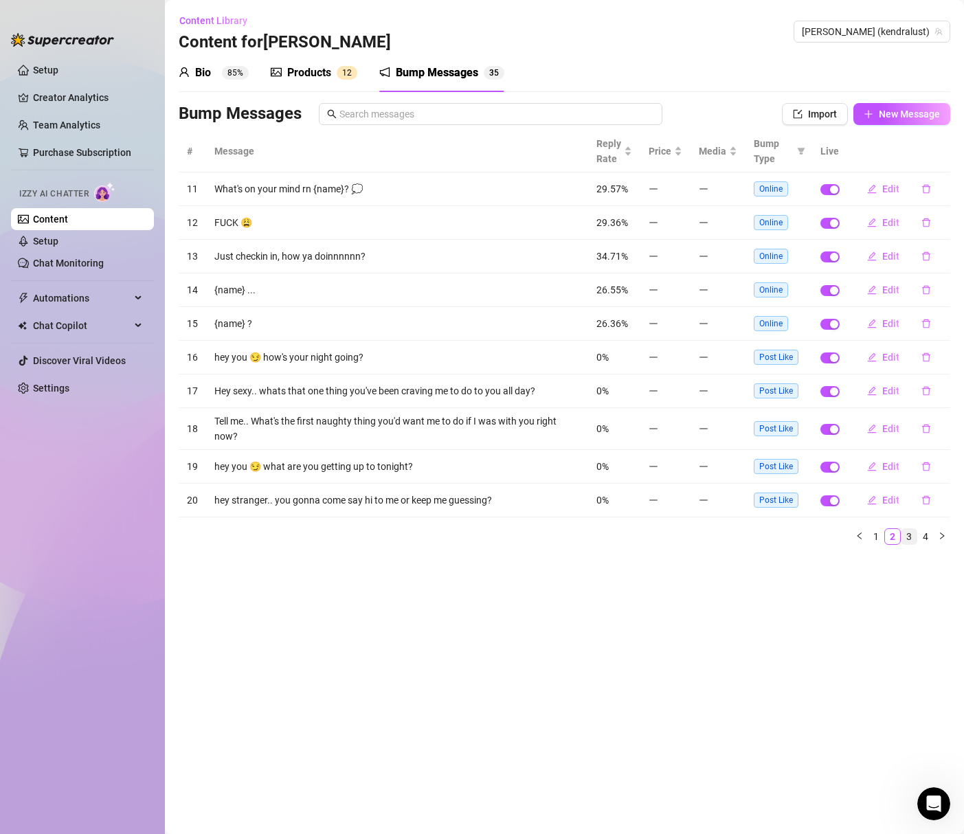
click at [907, 531] on link "3" at bounding box center [909, 536] width 15 height 15
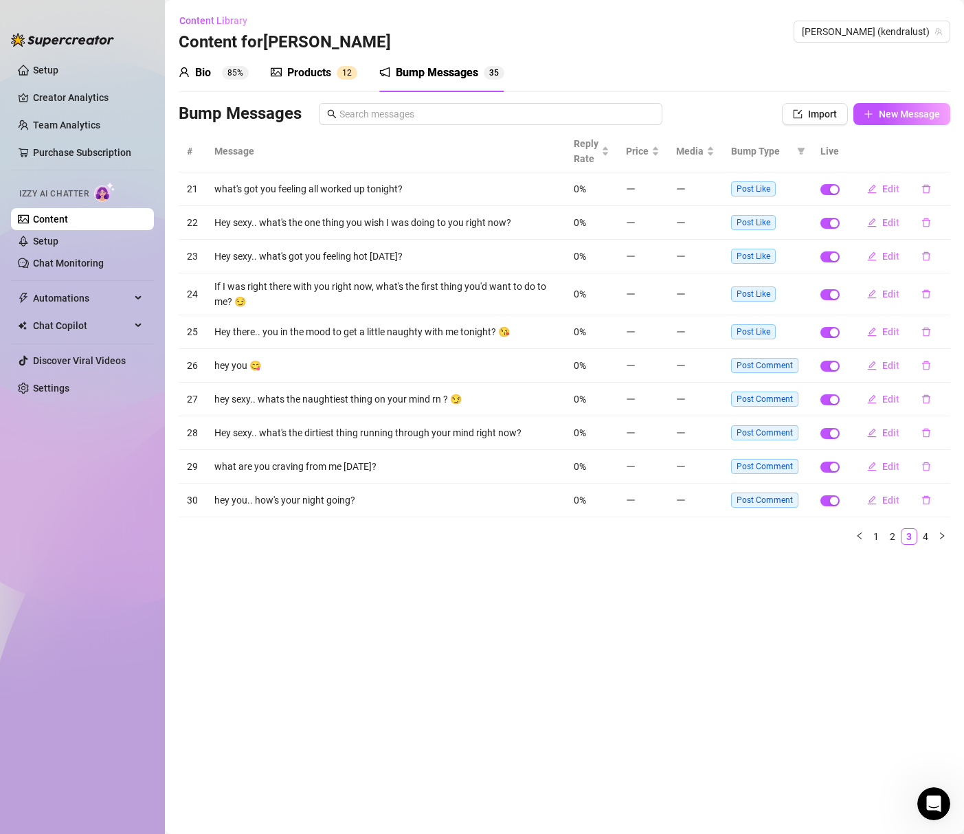
click at [763, 361] on span "Post Comment" at bounding box center [764, 365] width 67 height 15
click at [886, 538] on link "2" at bounding box center [892, 536] width 15 height 15
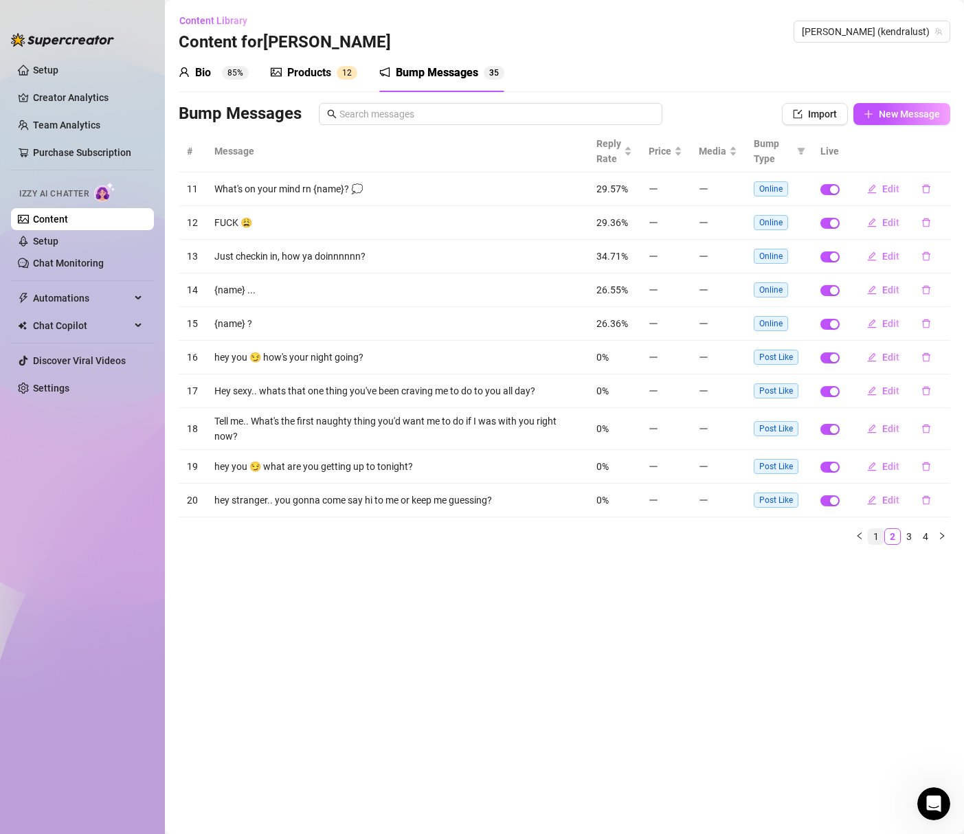
click at [876, 531] on link "1" at bounding box center [876, 536] width 15 height 15
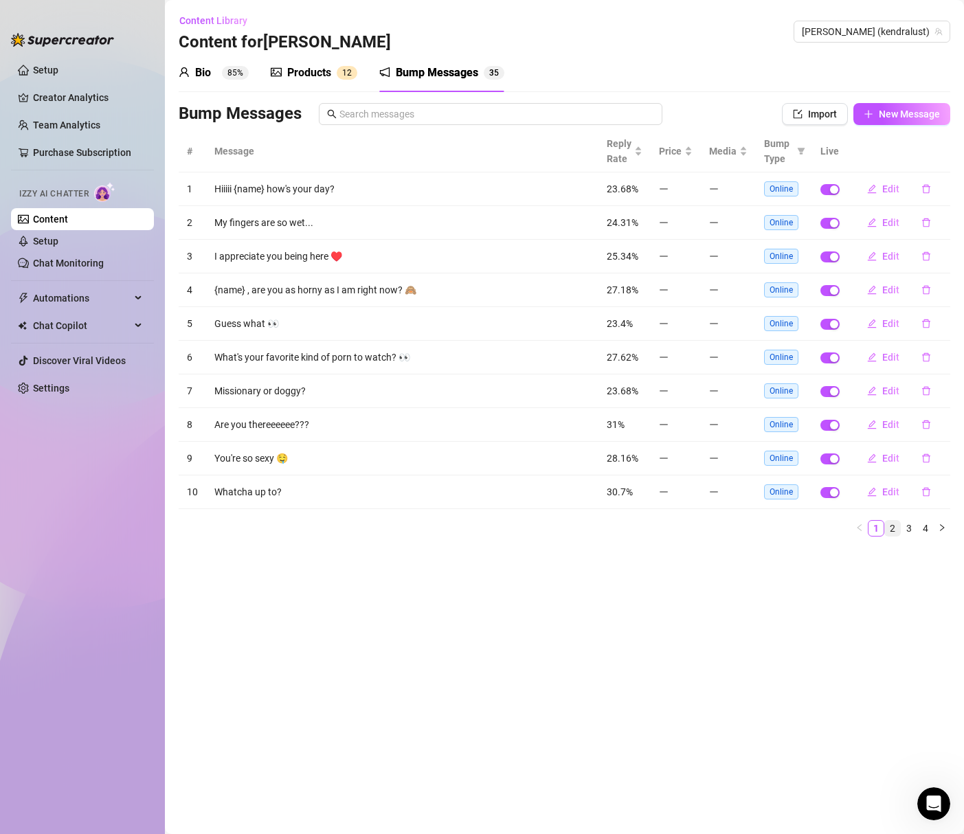
click at [889, 529] on link "2" at bounding box center [892, 528] width 15 height 15
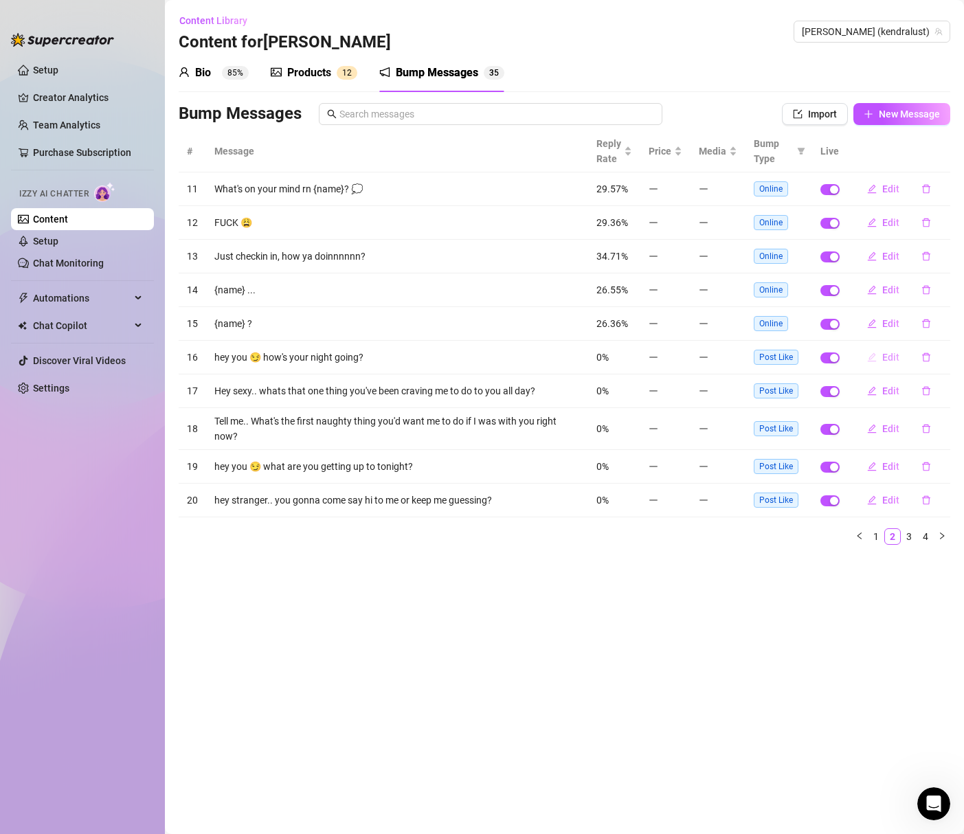
click at [880, 357] on button "Edit" at bounding box center [883, 357] width 54 height 22
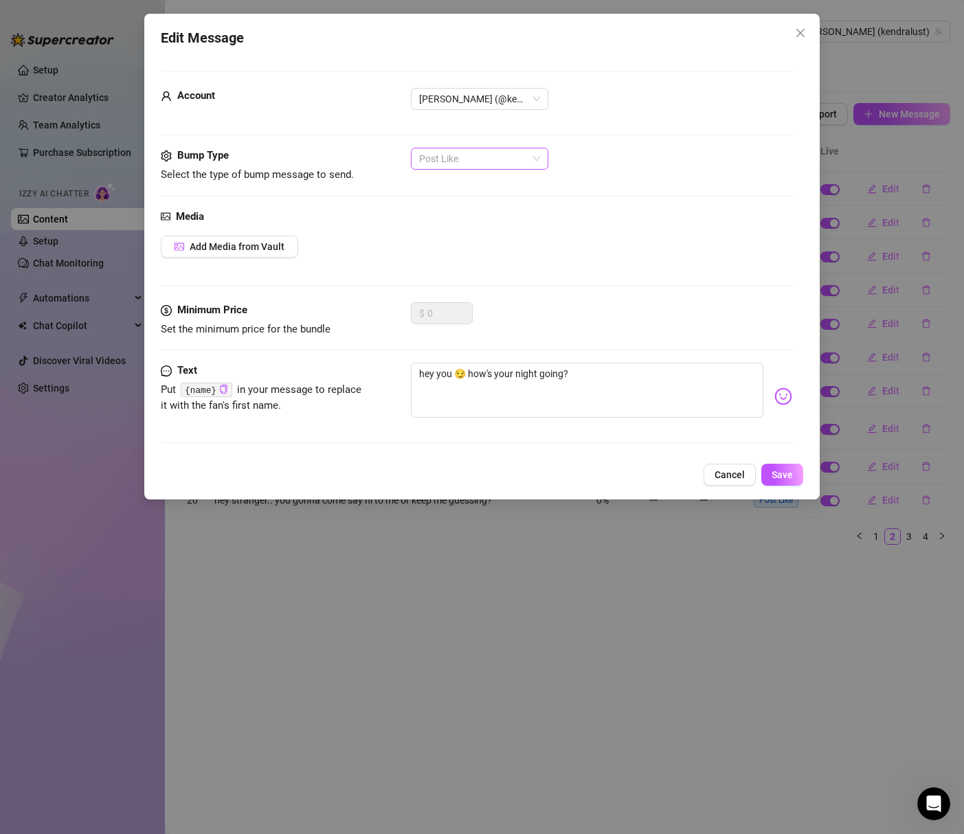
click at [523, 155] on span "Post Like" at bounding box center [479, 158] width 121 height 21
click at [584, 167] on div "Post Like" at bounding box center [601, 159] width 381 height 22
click at [718, 478] on span "Cancel" at bounding box center [730, 474] width 30 height 11
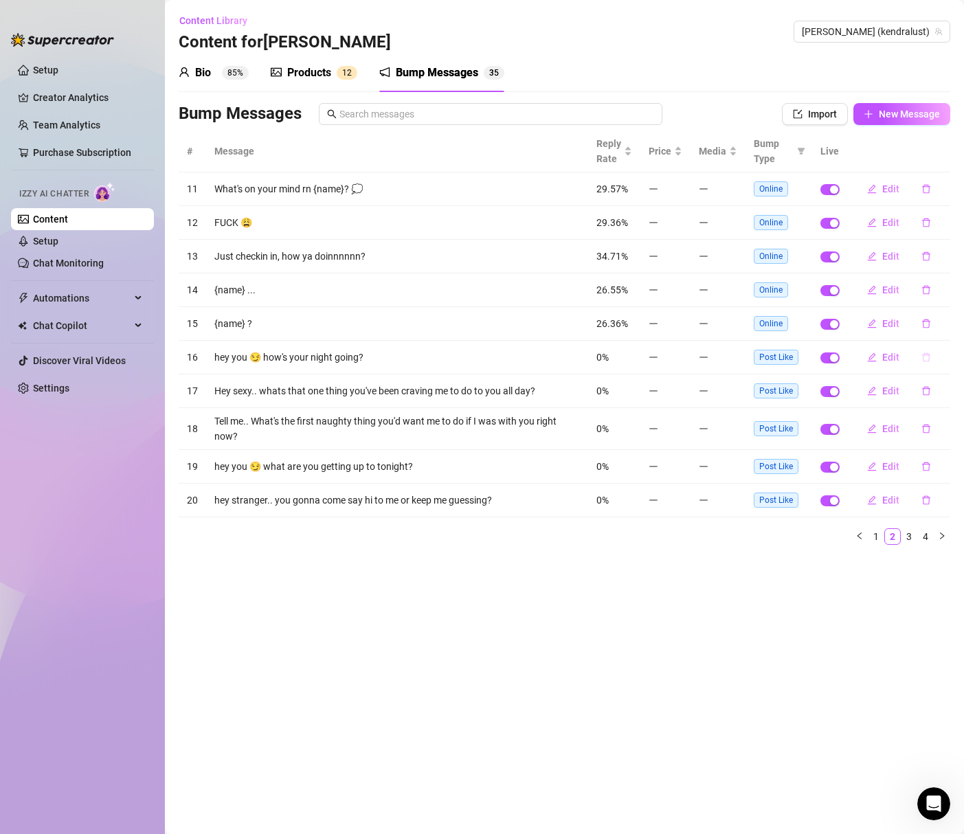
click at [922, 361] on icon "delete" at bounding box center [927, 358] width 10 height 10
click at [941, 324] on span "Yes" at bounding box center [941, 321] width 16 height 11
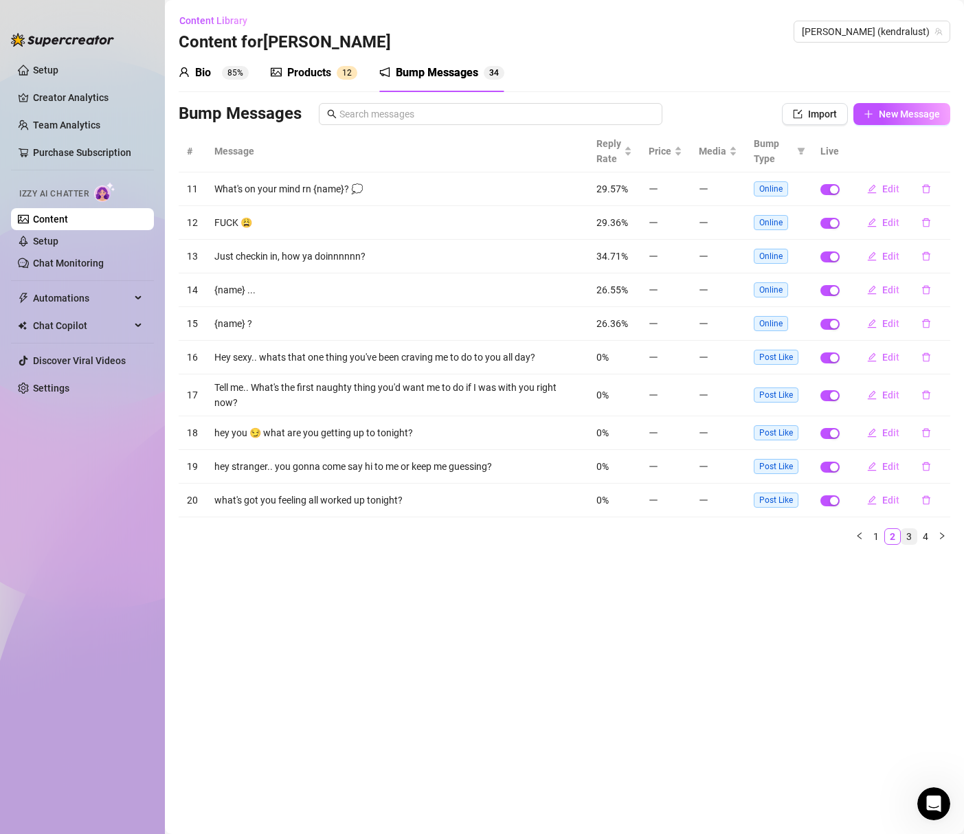
click at [907, 529] on link "3" at bounding box center [909, 536] width 15 height 15
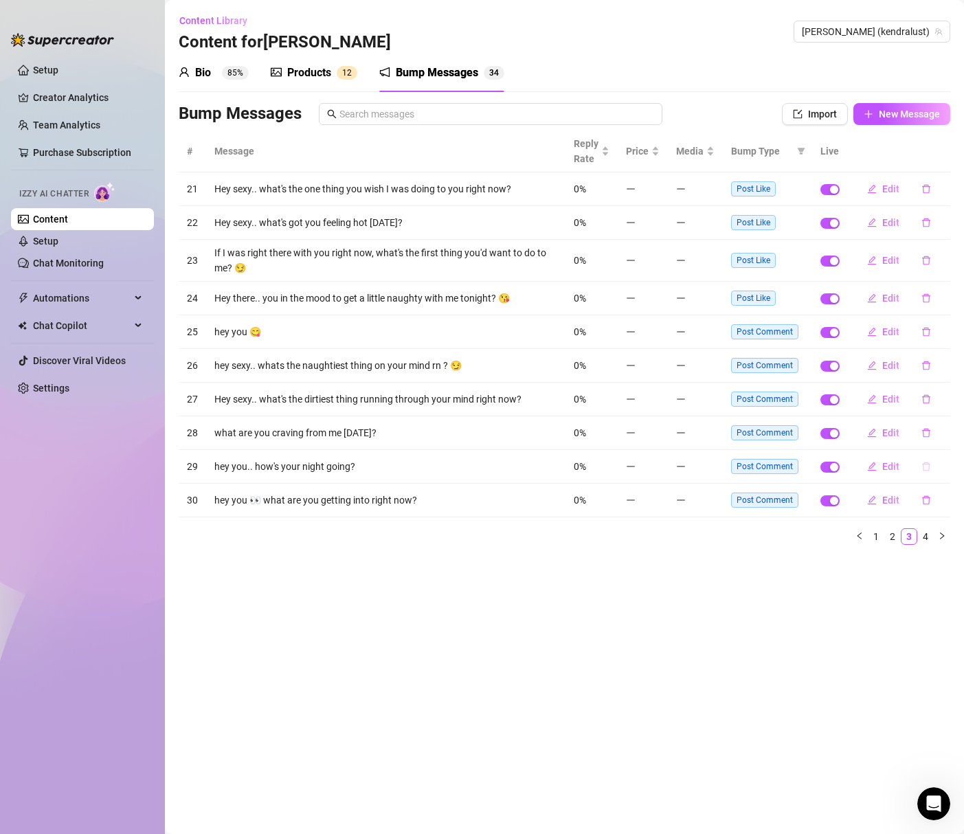
click at [933, 470] on button "button" at bounding box center [927, 467] width 32 height 22
click at [941, 438] on button "Yes" at bounding box center [941, 431] width 26 height 16
click at [926, 544] on link "4" at bounding box center [925, 544] width 15 height 15
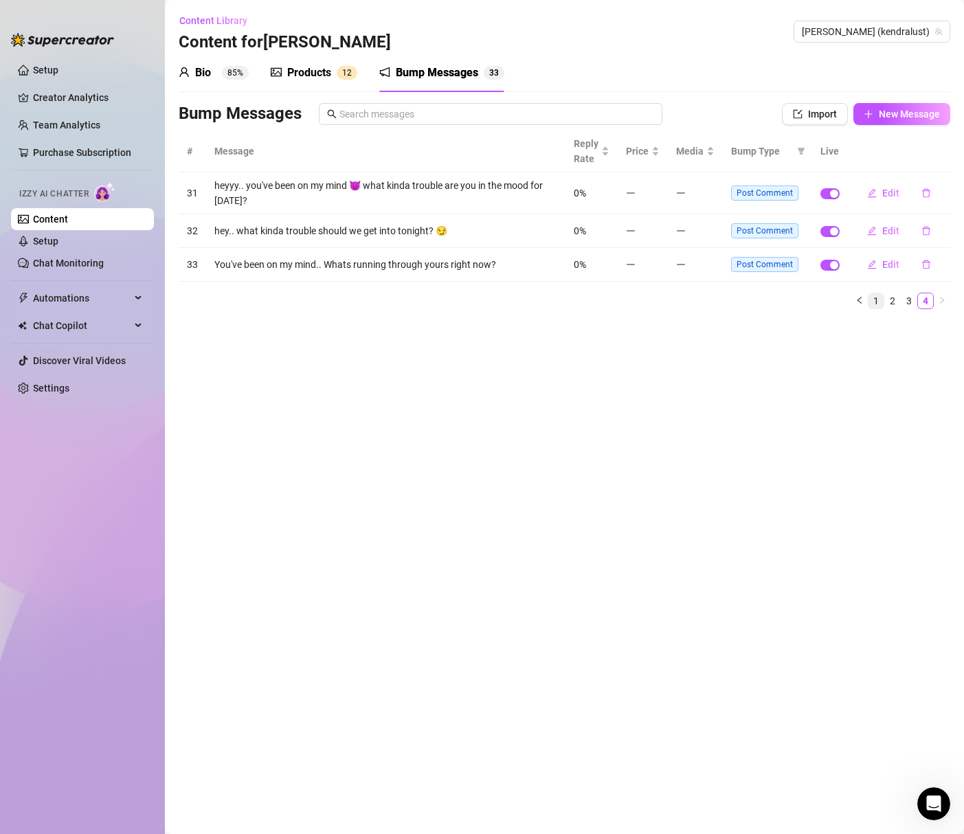
click at [878, 302] on link "1" at bounding box center [876, 300] width 15 height 15
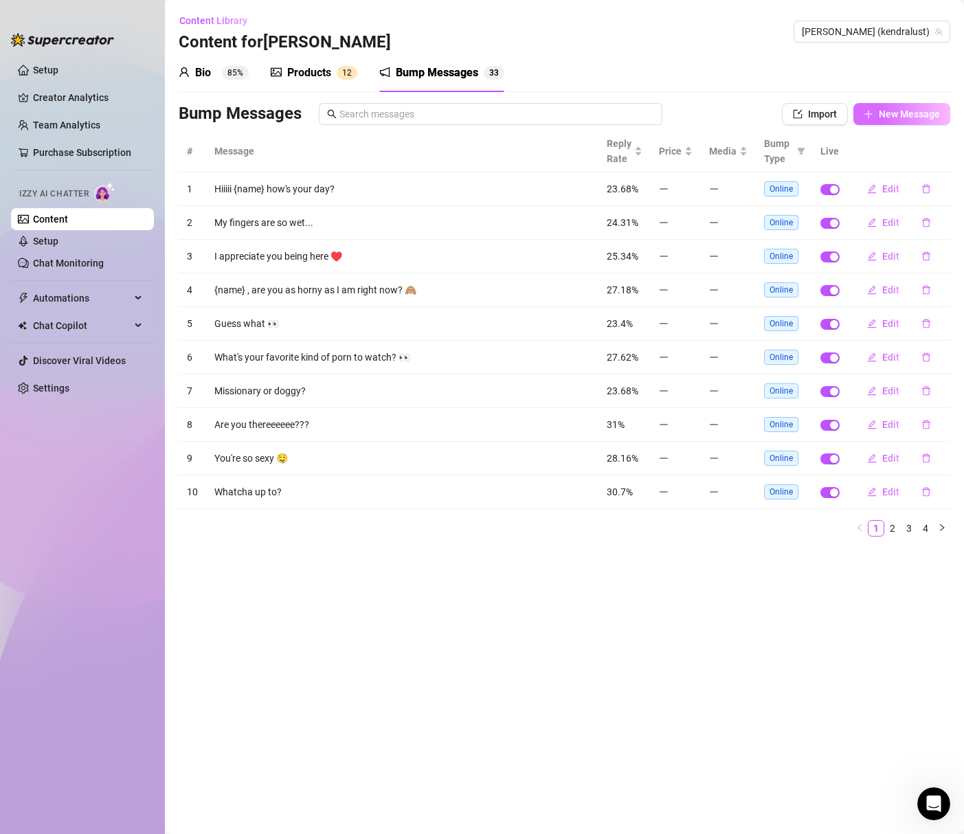
click at [905, 113] on span "New Message" at bounding box center [909, 114] width 61 height 11
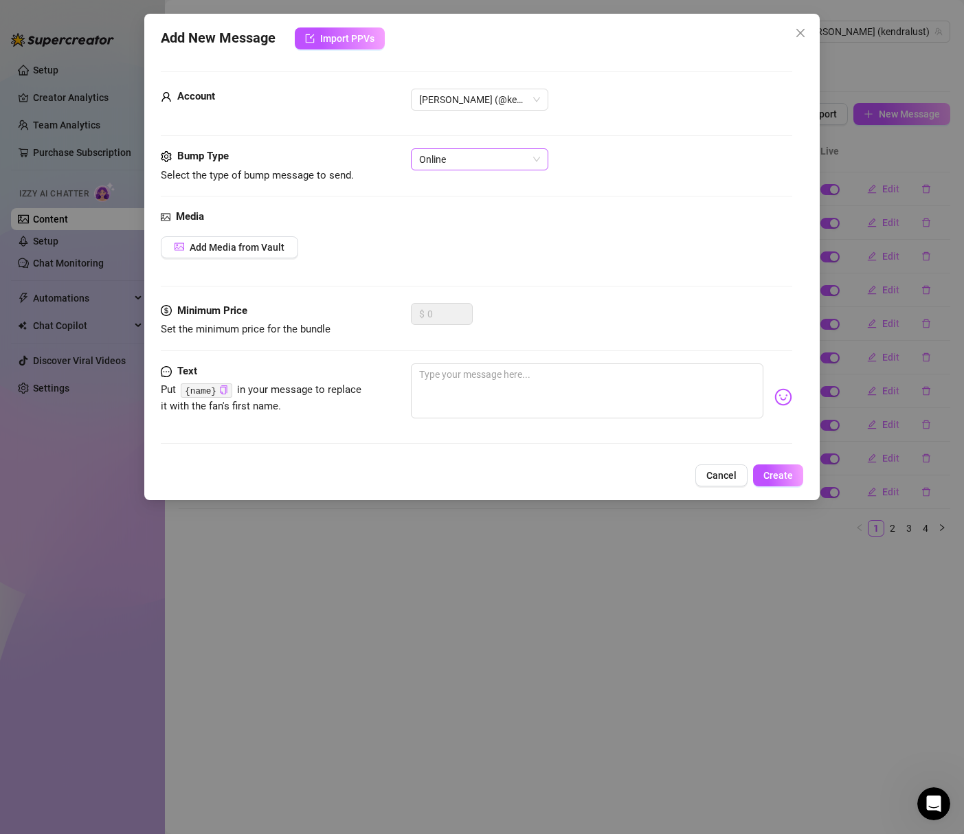
click at [446, 157] on span "Online" at bounding box center [479, 159] width 121 height 21
click at [456, 205] on div "Post Like" at bounding box center [479, 208] width 115 height 15
click at [473, 379] on textarea at bounding box center [587, 391] width 352 height 55
click at [763, 473] on span "Create" at bounding box center [778, 475] width 30 height 11
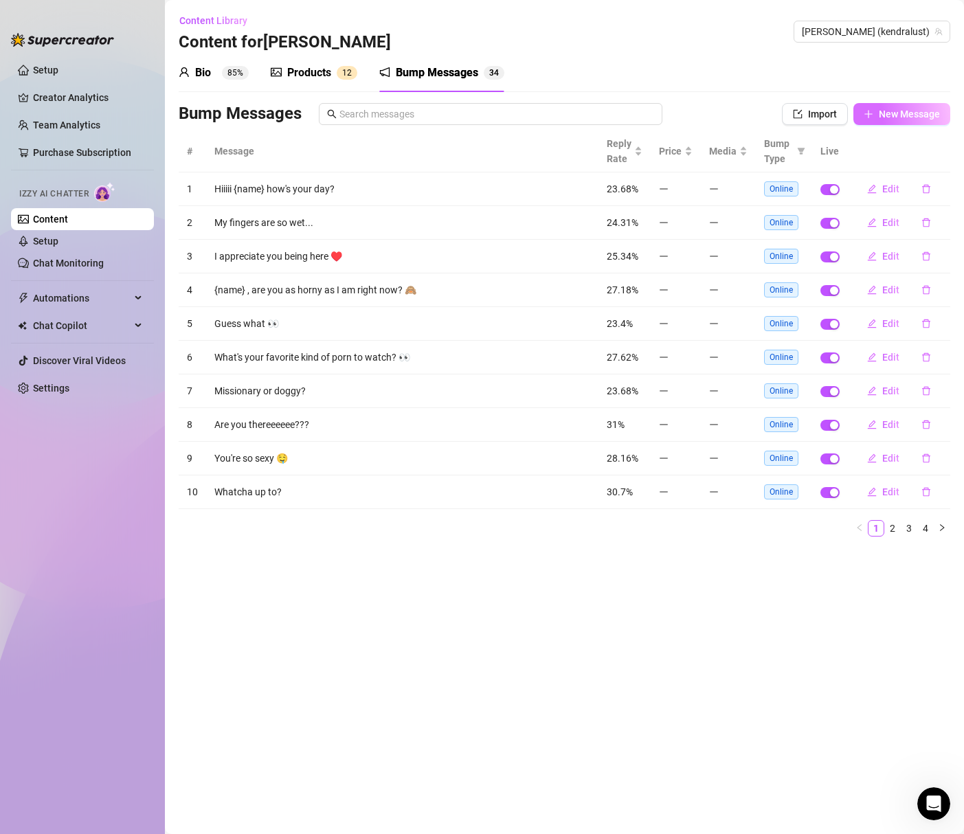
click at [888, 120] on button "New Message" at bounding box center [901, 114] width 97 height 22
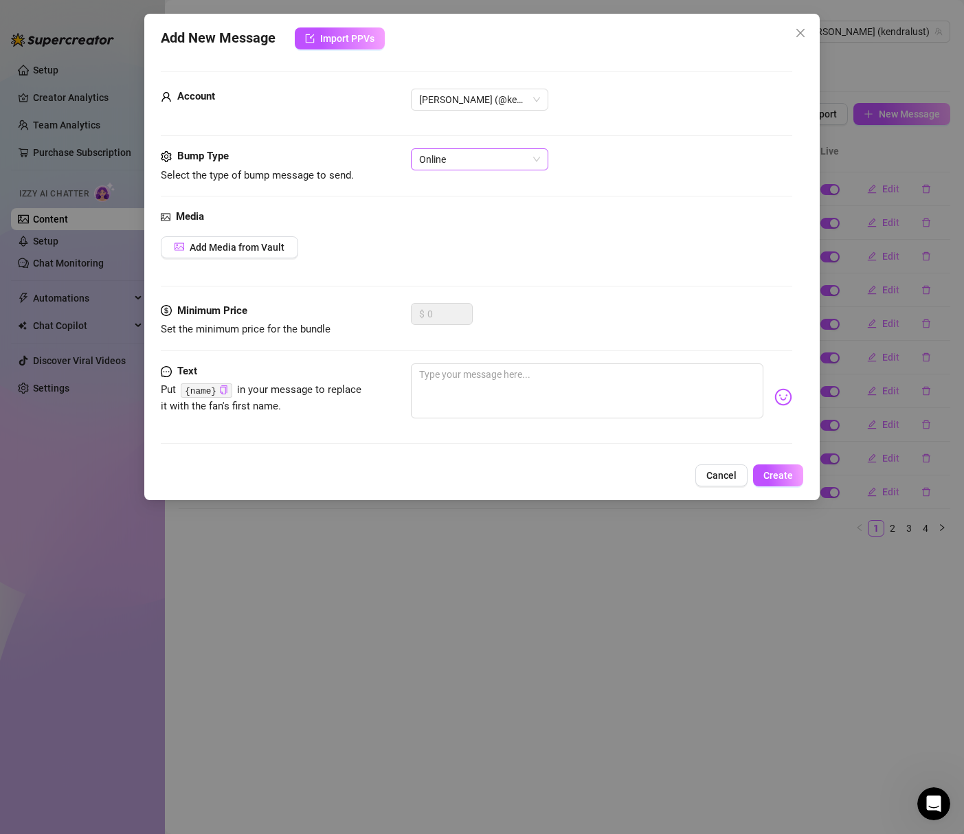
click at [478, 160] on span "Online" at bounding box center [479, 159] width 121 height 21
click at [453, 223] on div "Post Comment" at bounding box center [479, 230] width 115 height 15
click at [461, 374] on textarea at bounding box center [587, 391] width 352 height 55
click at [794, 476] on button "Create" at bounding box center [778, 476] width 50 height 22
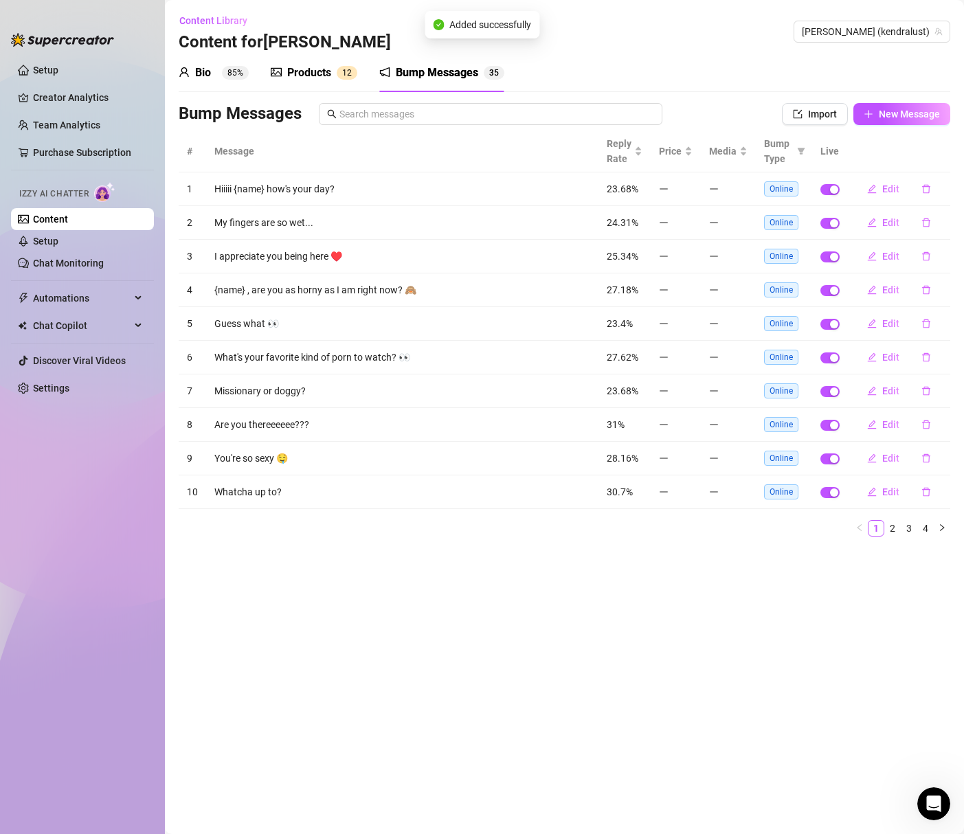
click at [316, 73] on div "Products" at bounding box center [309, 73] width 44 height 16
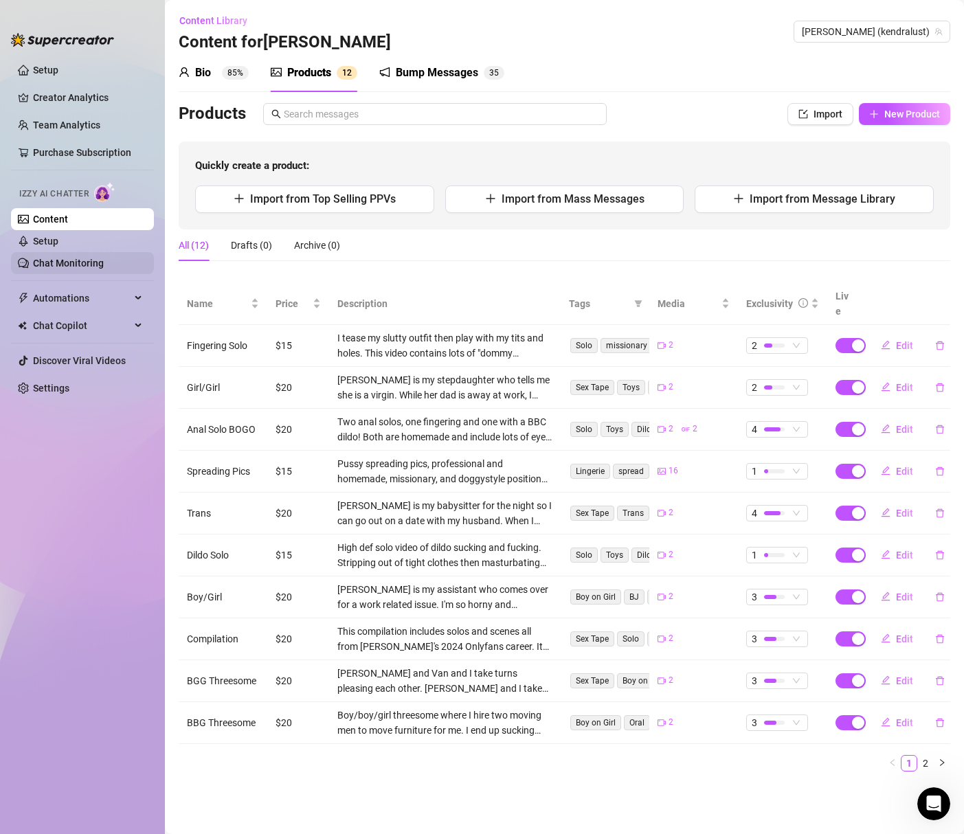
click at [74, 263] on link "Chat Monitoring" at bounding box center [68, 263] width 71 height 11
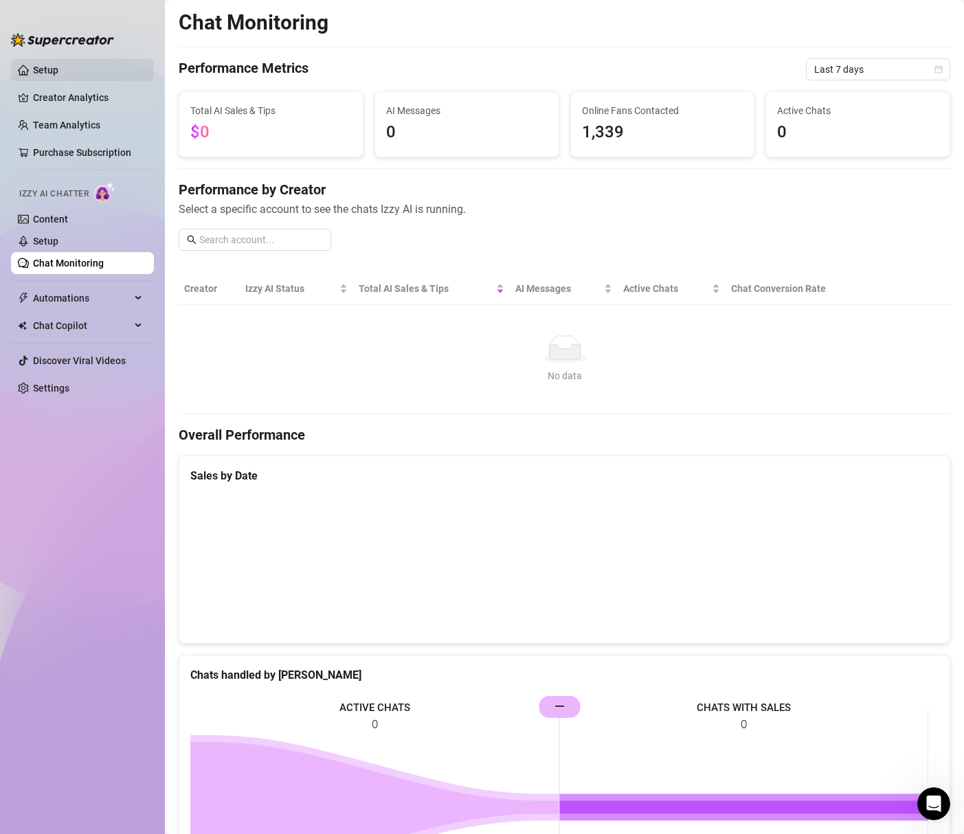
click at [58, 72] on link "Setup" at bounding box center [45, 70] width 25 height 11
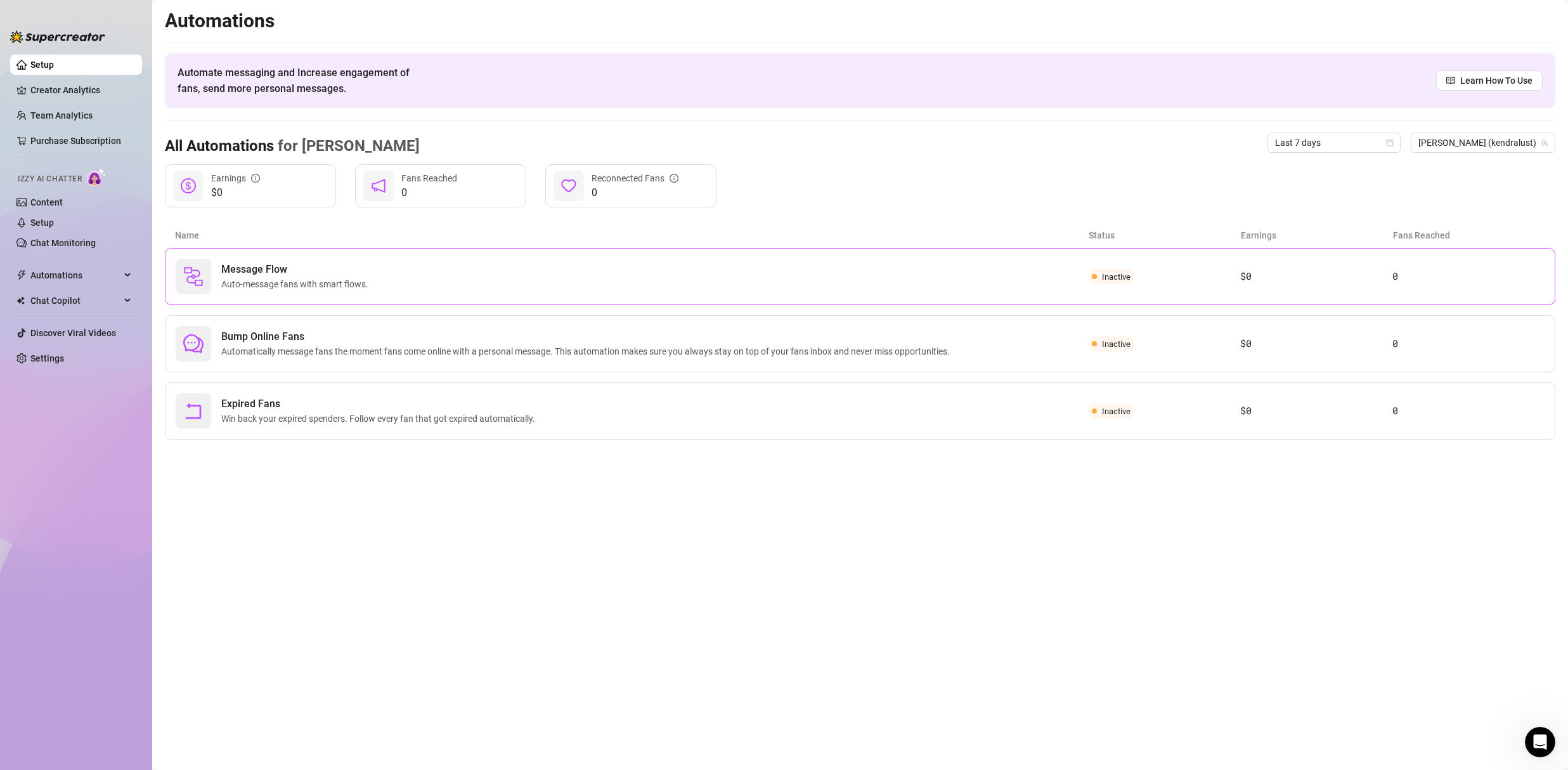
click at [555, 265] on div "Message Flow Auto-message fans with smart flows." at bounding box center [631, 276] width 913 height 35
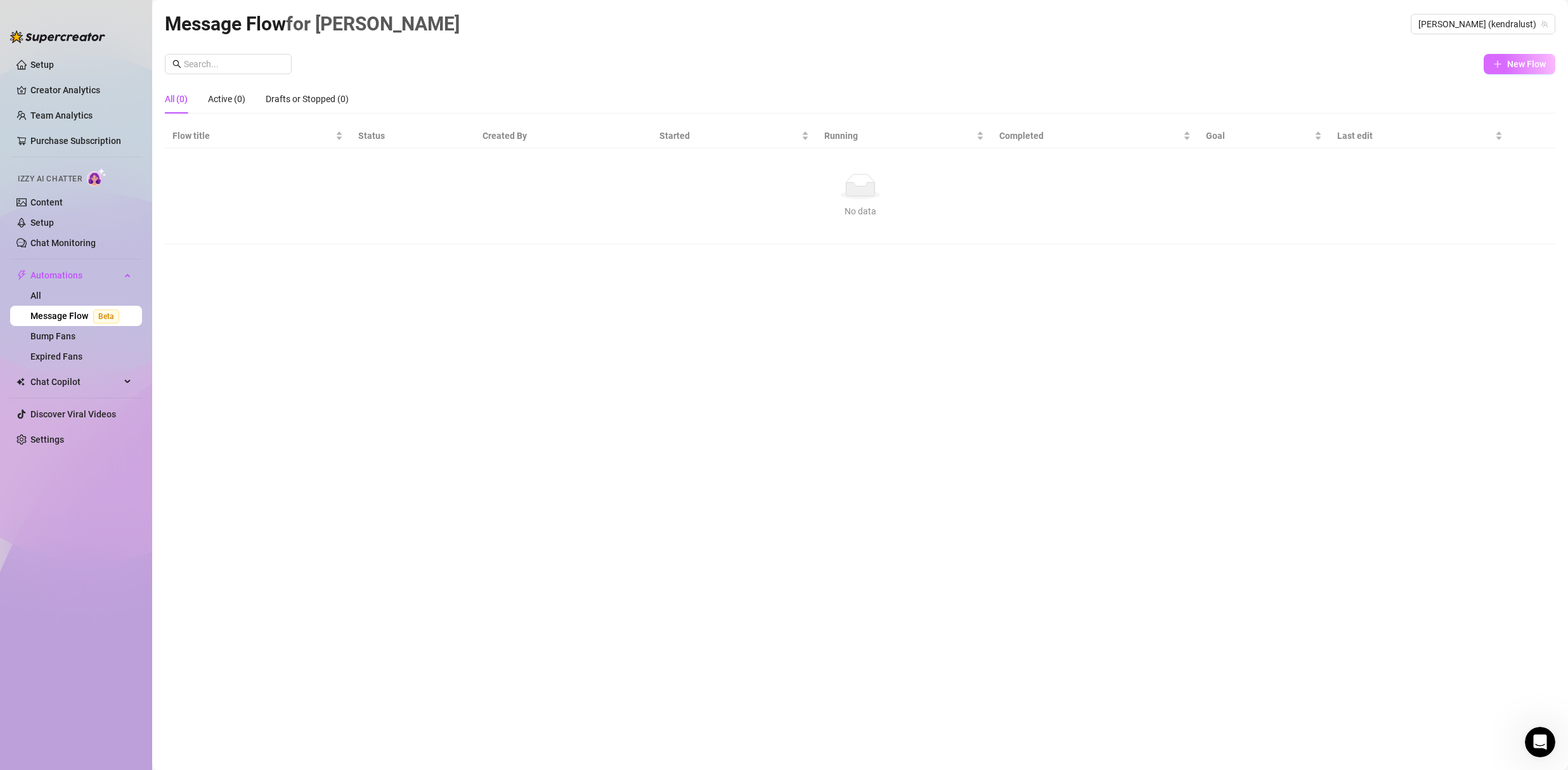
click at [1490, 68] on button "New Flow" at bounding box center [1520, 64] width 72 height 20
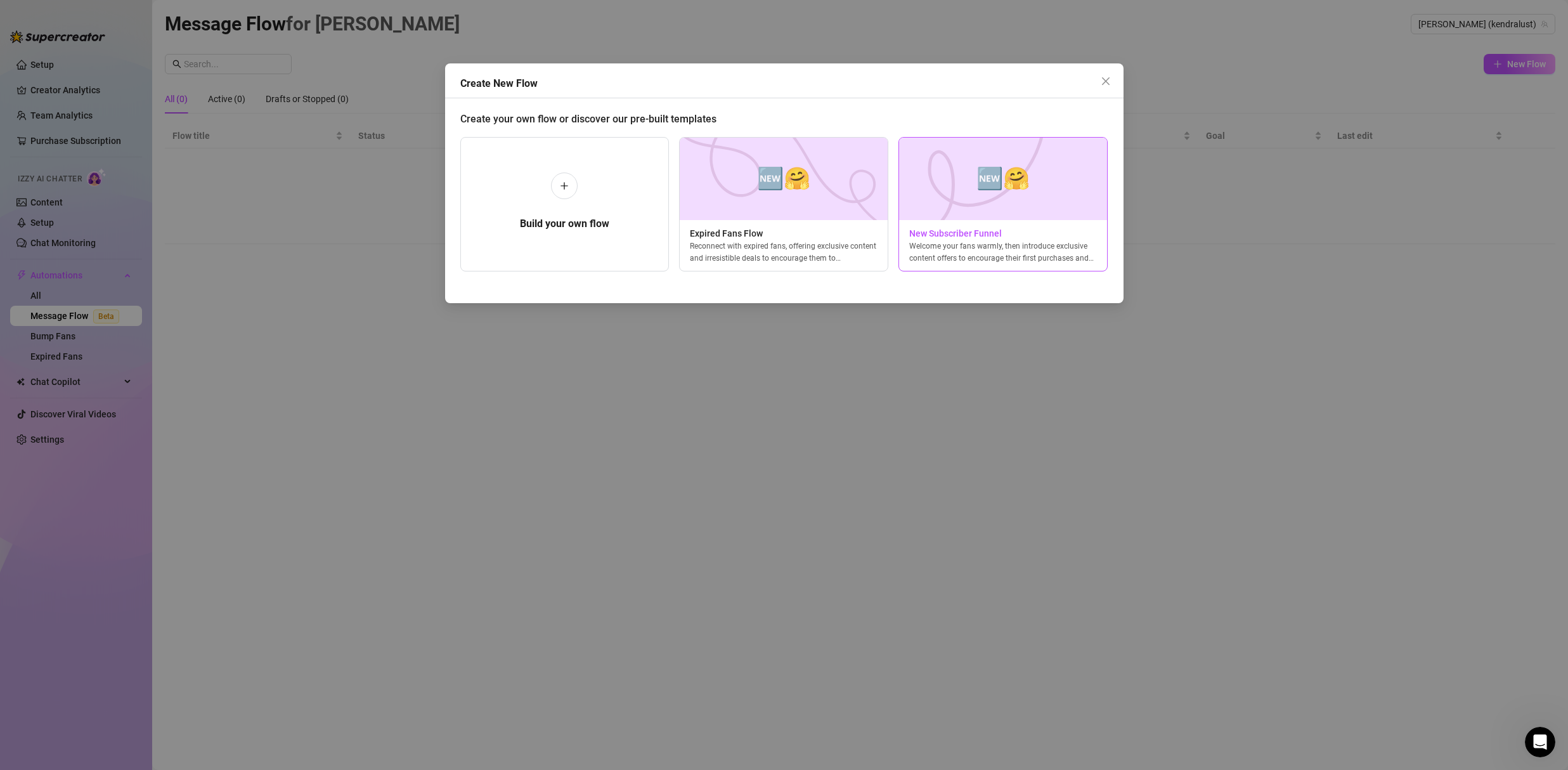
click at [985, 208] on img at bounding box center [1003, 178] width 209 height 82
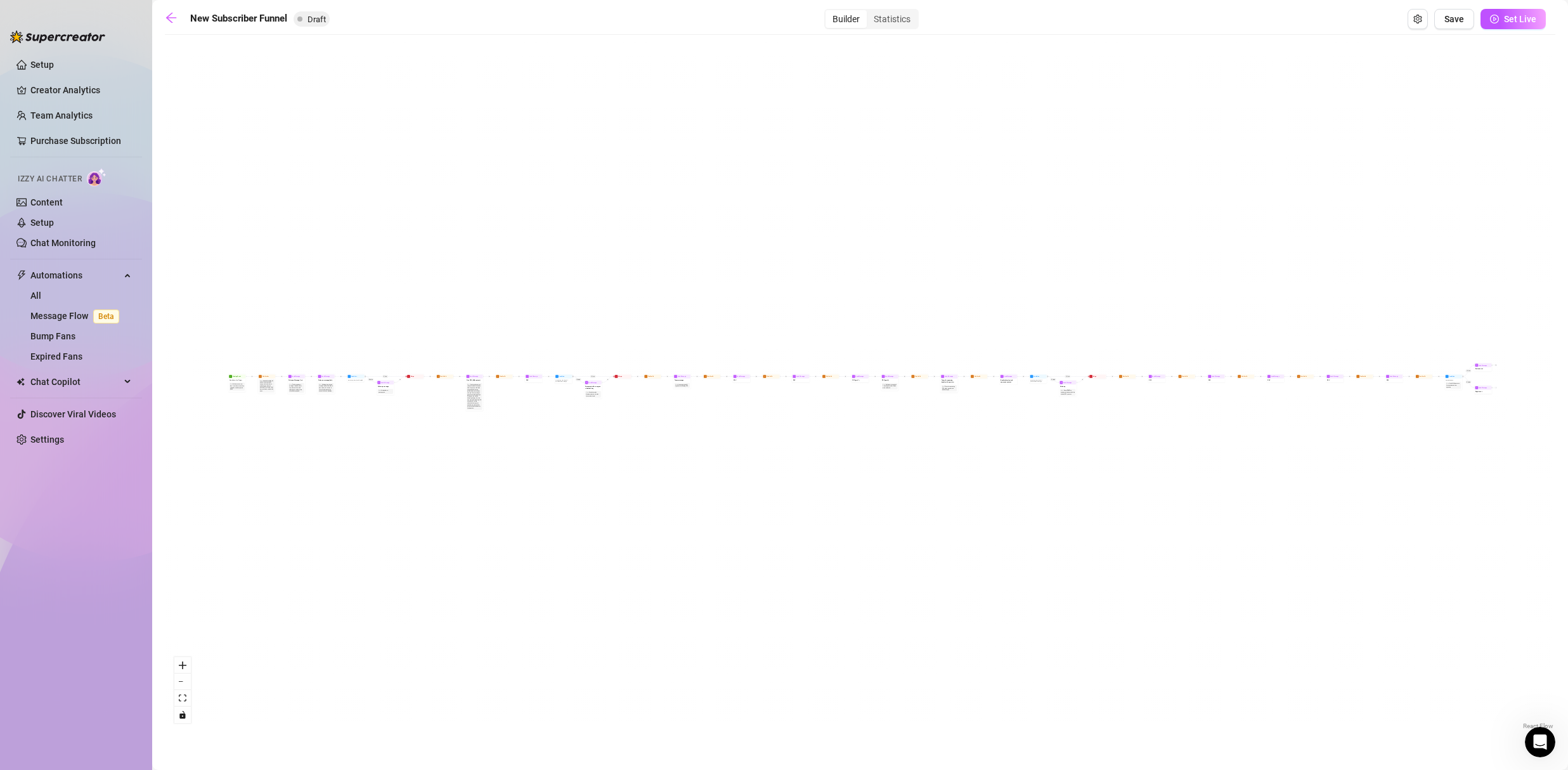
click at [238, 362] on div "If True If True If True If False If False If False If True If False Merge Merge…" at bounding box center [860, 387] width 1391 height 692
click at [233, 383] on div "Sell content to new fans - from the moment they subscribe until they spend $300" at bounding box center [236, 387] width 14 height 7
drag, startPoint x: 688, startPoint y: 431, endPoint x: 803, endPoint y: 553, distance: 167.7
click at [1109, 734] on main "New Subscriber Funnel Draft Builder Statistics Save Set Live If True If True If…" at bounding box center [860, 385] width 1416 height 770
drag, startPoint x: 542, startPoint y: 392, endPoint x: 739, endPoint y: 555, distance: 255.7
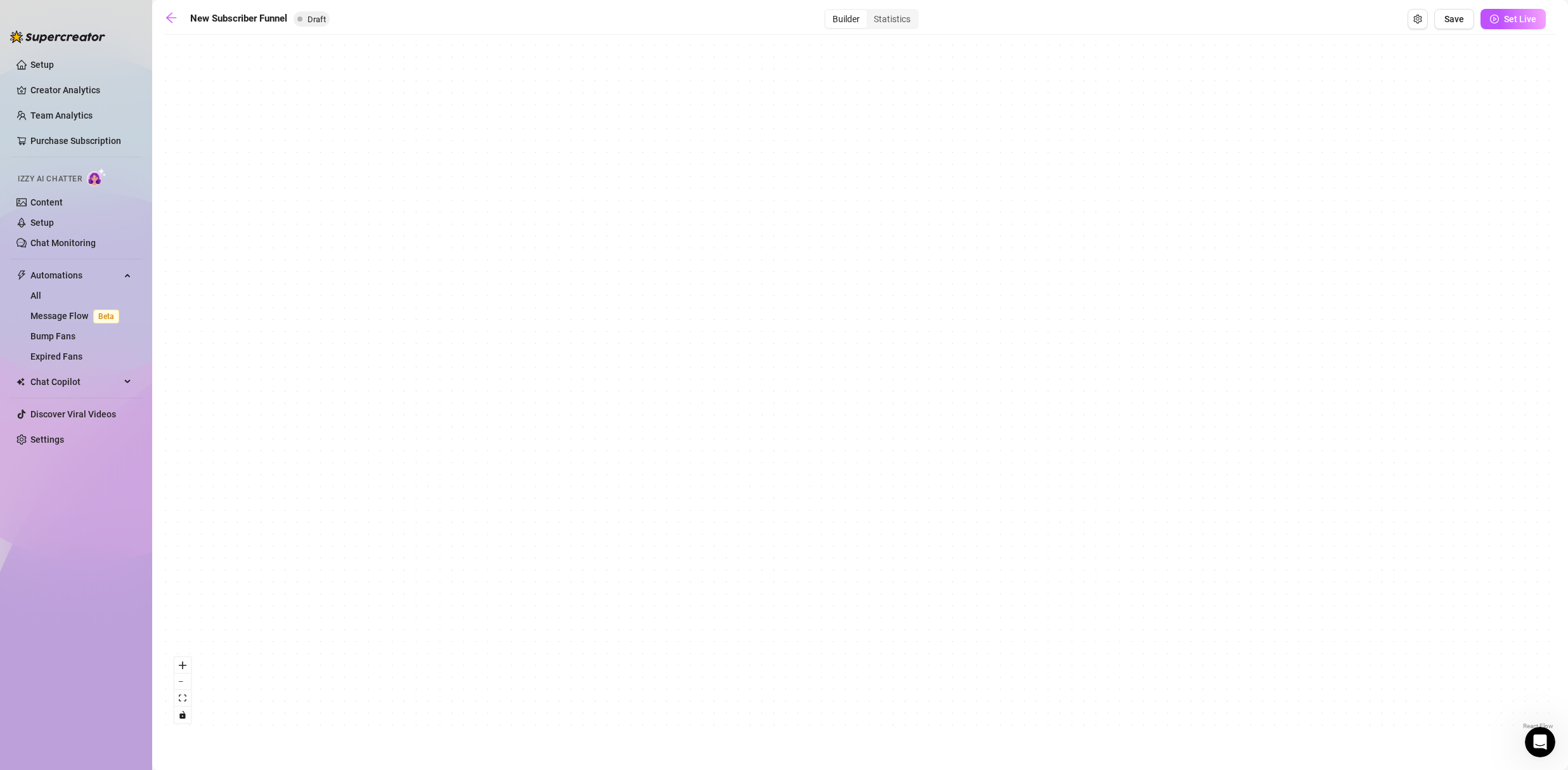
click at [738, 575] on div "If True If True If True If False If False If False If True If False Merge Merge…" at bounding box center [860, 387] width 1391 height 692
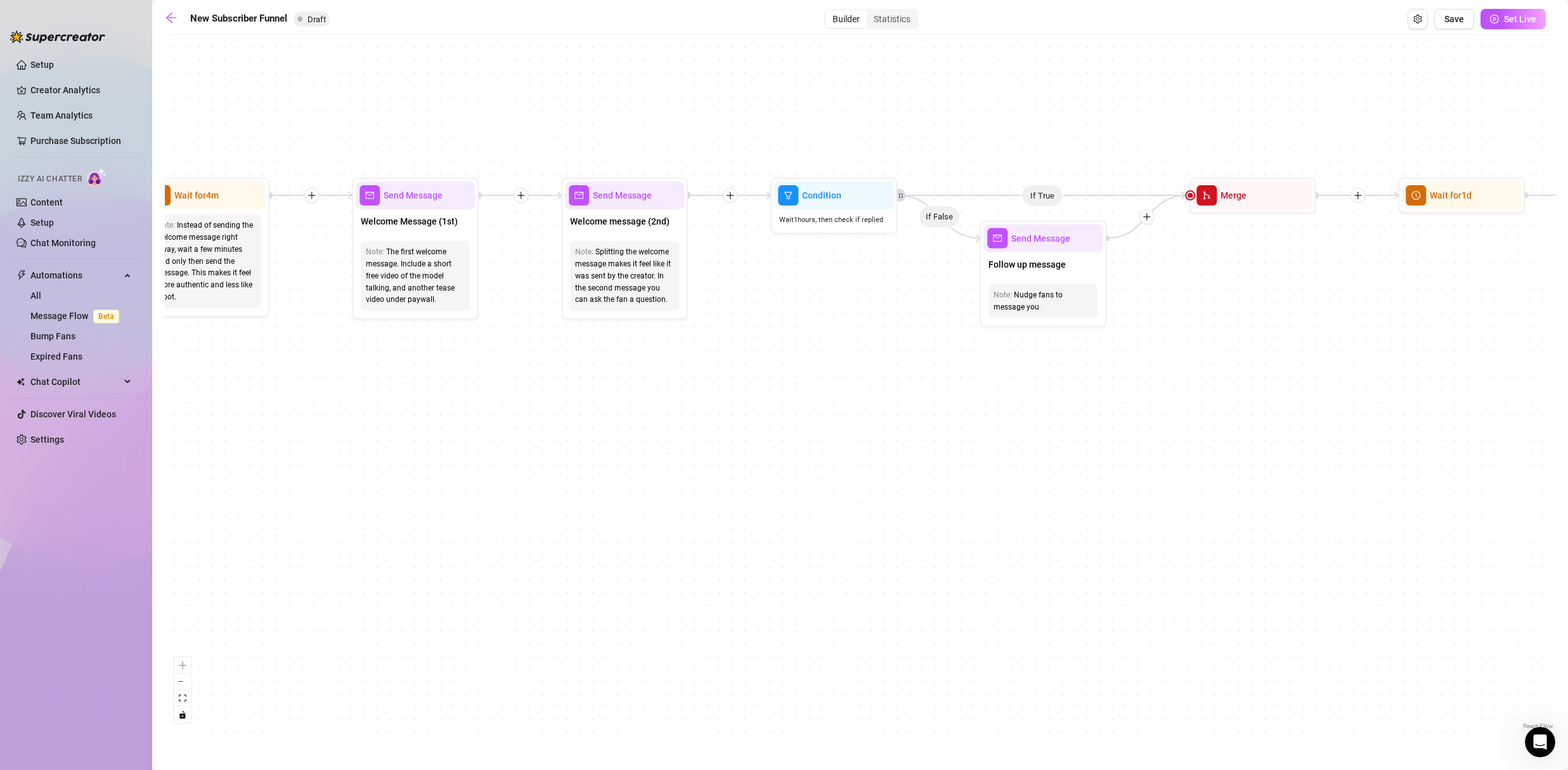
drag, startPoint x: 796, startPoint y: 379, endPoint x: 1111, endPoint y: 666, distance: 426.1
click at [1114, 677] on div "If True If True If True If False If False If False If True If False Merge Merge…" at bounding box center [860, 387] width 1391 height 692
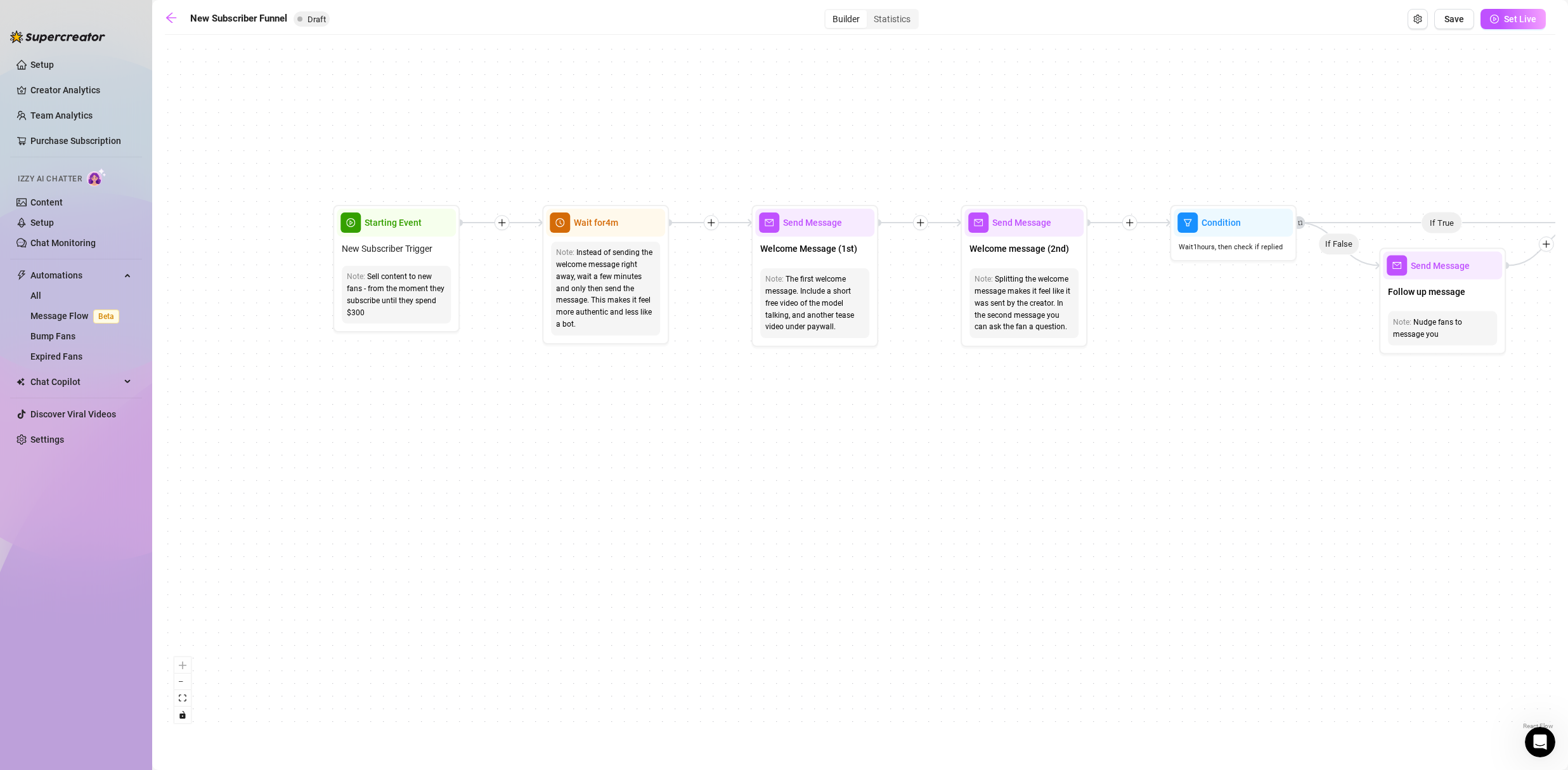
drag, startPoint x: 770, startPoint y: 474, endPoint x: 1014, endPoint y: 510, distance: 246.6
click at [1014, 510] on div "If True If True If True If False If False If False If True If False Merge Merge…" at bounding box center [860, 387] width 1391 height 692
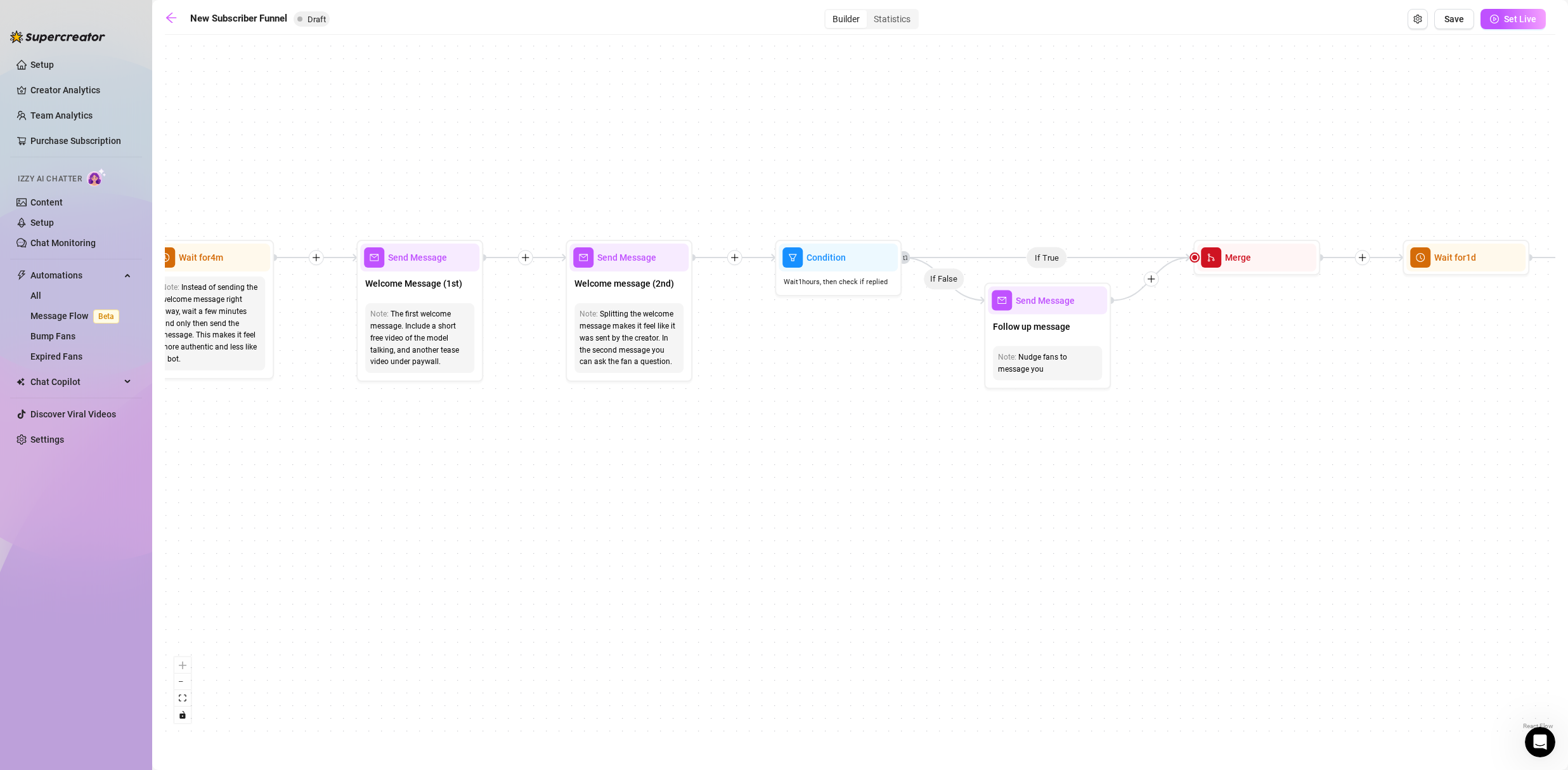
drag, startPoint x: 1275, startPoint y: 485, endPoint x: 880, endPoint y: 520, distance: 396.5
click at [880, 520] on div "If True If True If True If False If False If False If True If False Merge Merge…" at bounding box center [860, 387] width 1391 height 692
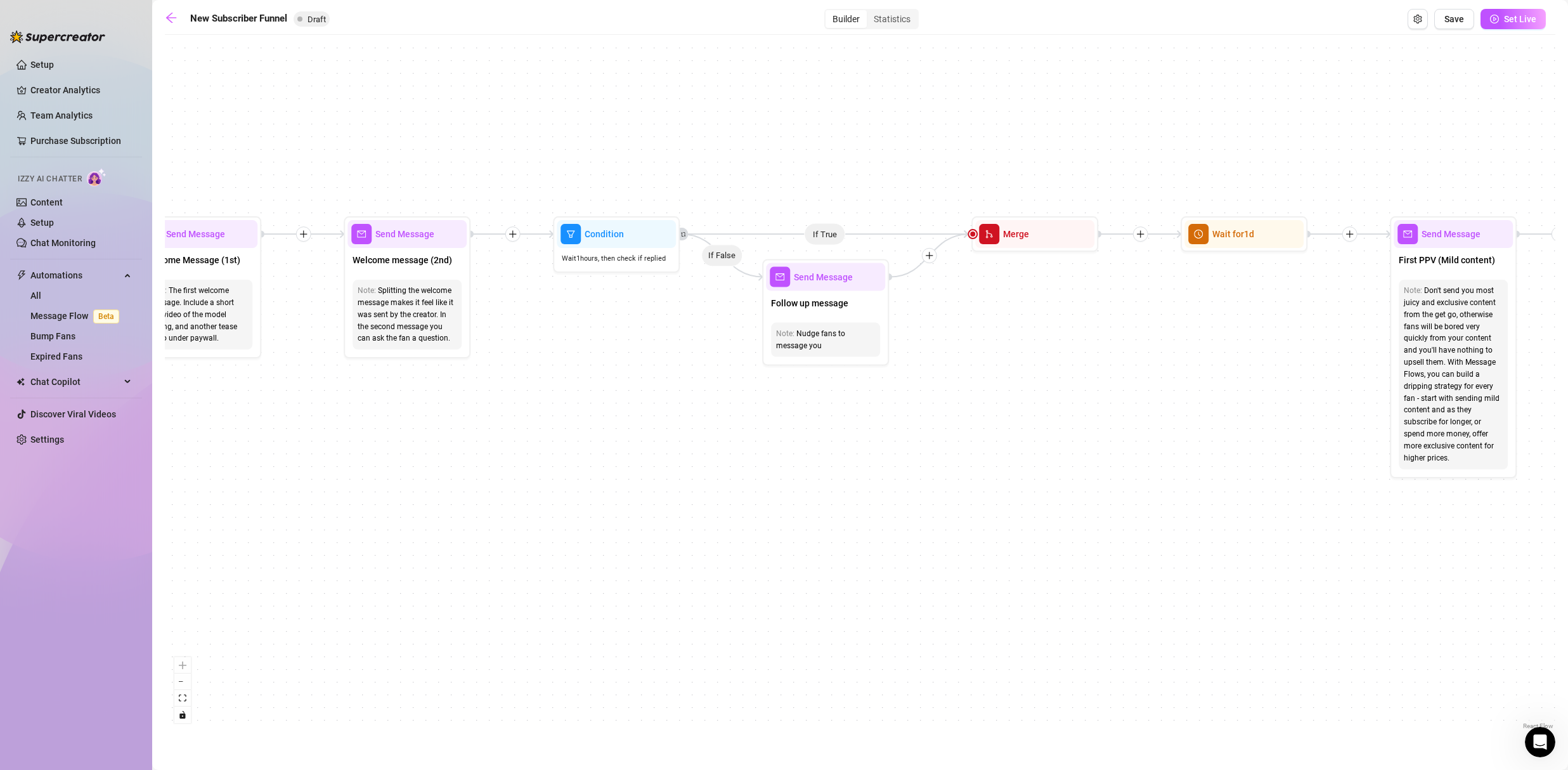
drag, startPoint x: 1215, startPoint y: 514, endPoint x: 997, endPoint y: 490, distance: 219.3
click at [997, 490] on div "If True If True If True If False If False If False If True If False Merge Merge…" at bounding box center [860, 387] width 1391 height 692
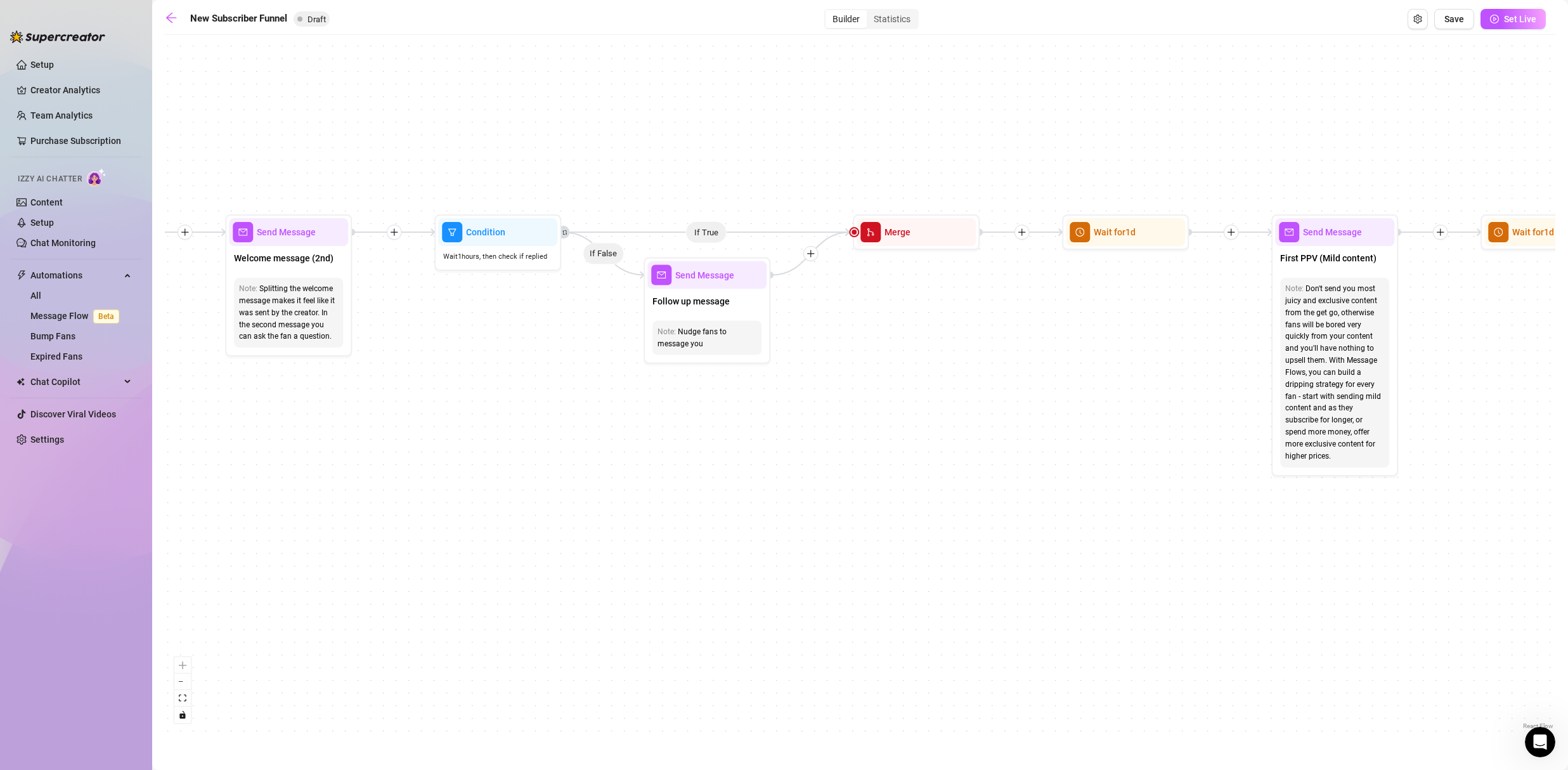
drag, startPoint x: 1272, startPoint y: 536, endPoint x: 1154, endPoint y: 535, distance: 118.0
click at [1154, 535] on div "If True If True If True If False If False If False If True If False Merge Merge…" at bounding box center [860, 387] width 1391 height 692
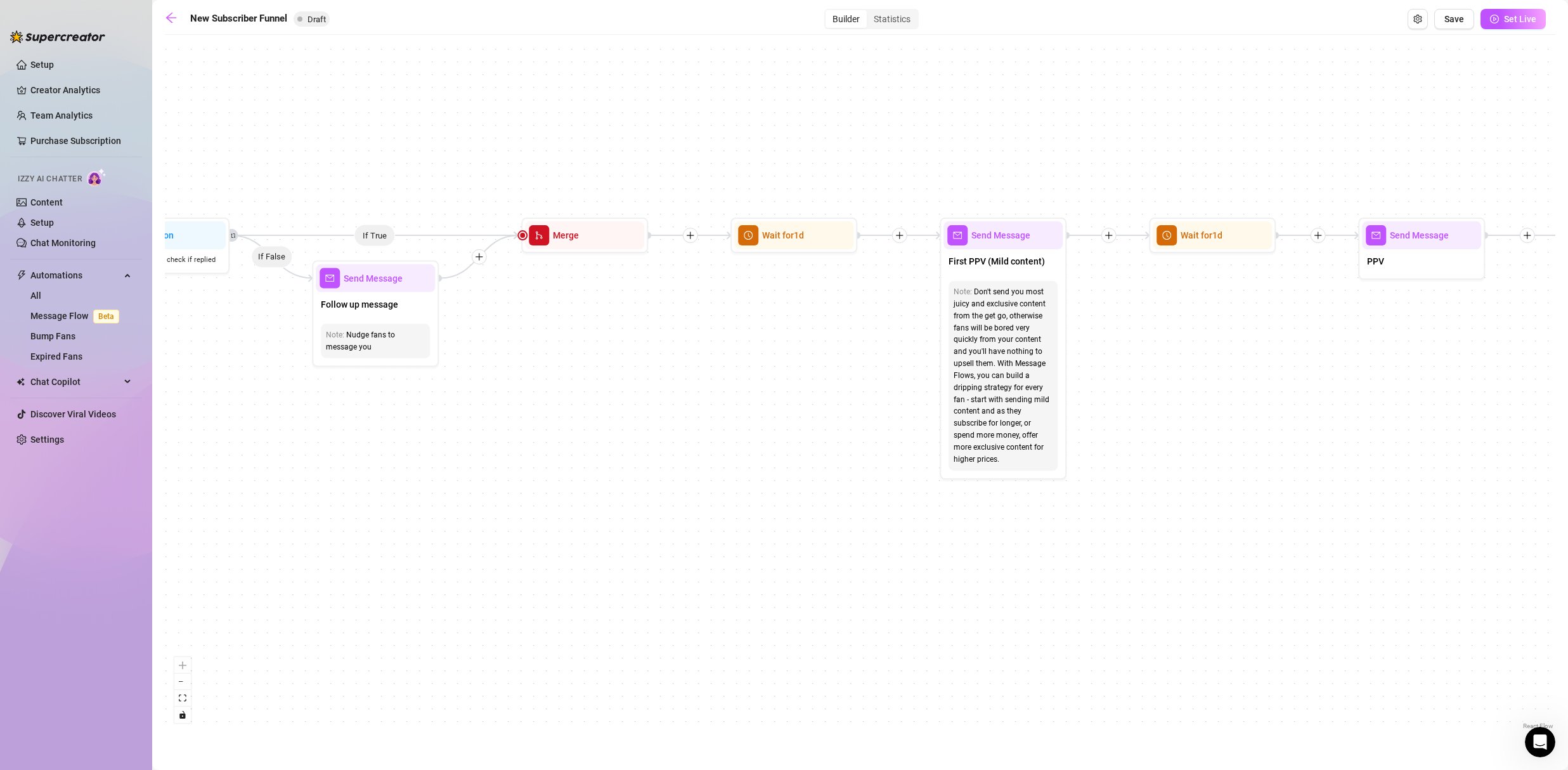
drag, startPoint x: 999, startPoint y: 437, endPoint x: 668, endPoint y: 439, distance: 331.0
click at [668, 439] on div "If True If True If True If False If False If False If True If False Merge Merge…" at bounding box center [860, 387] width 1391 height 692
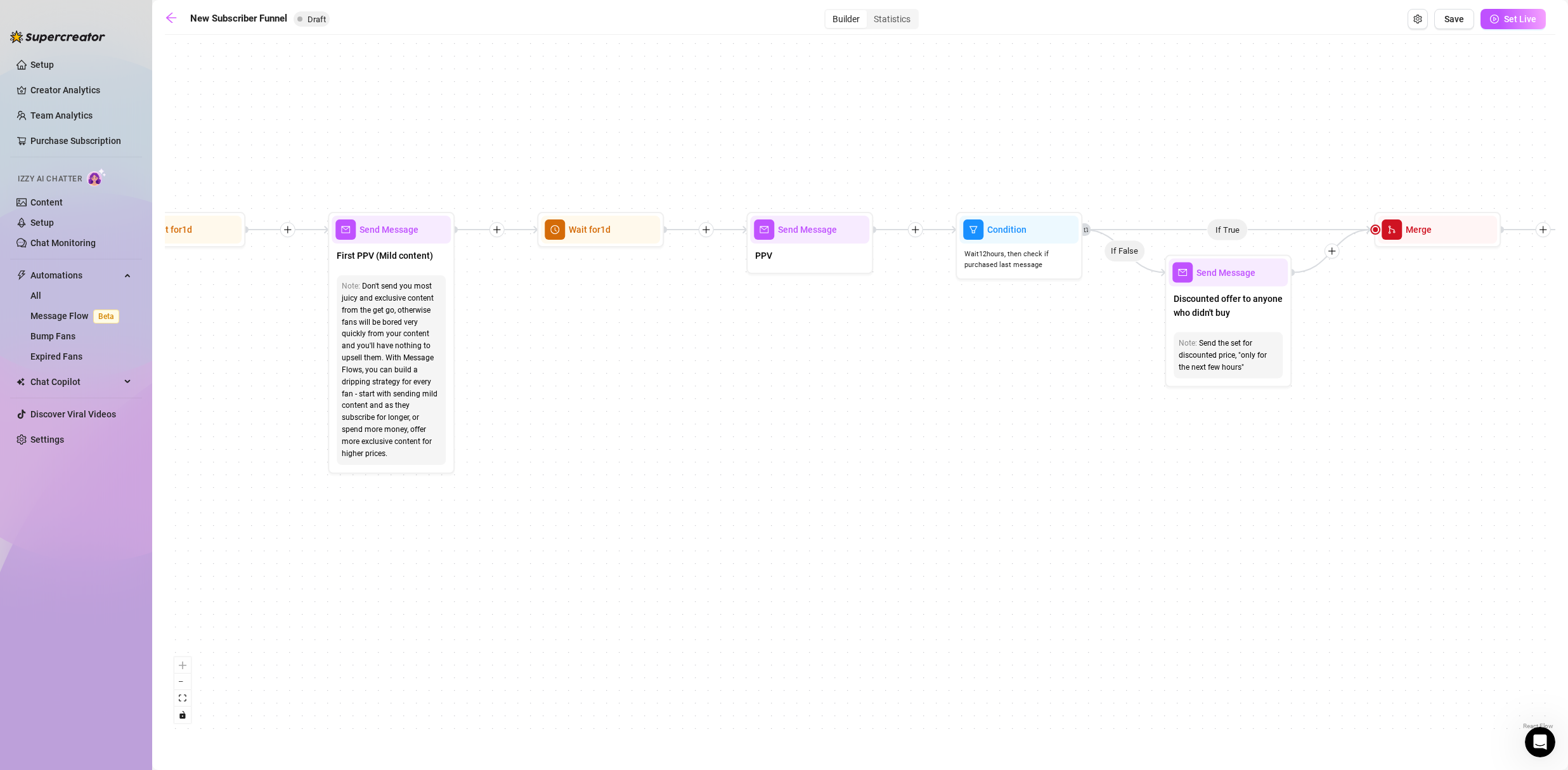
drag, startPoint x: 1380, startPoint y: 474, endPoint x: 748, endPoint y: 468, distance: 632.0
click at [750, 468] on div "If True If True If True If False If False If False If True If False Merge Merge…" at bounding box center [860, 387] width 1391 height 692
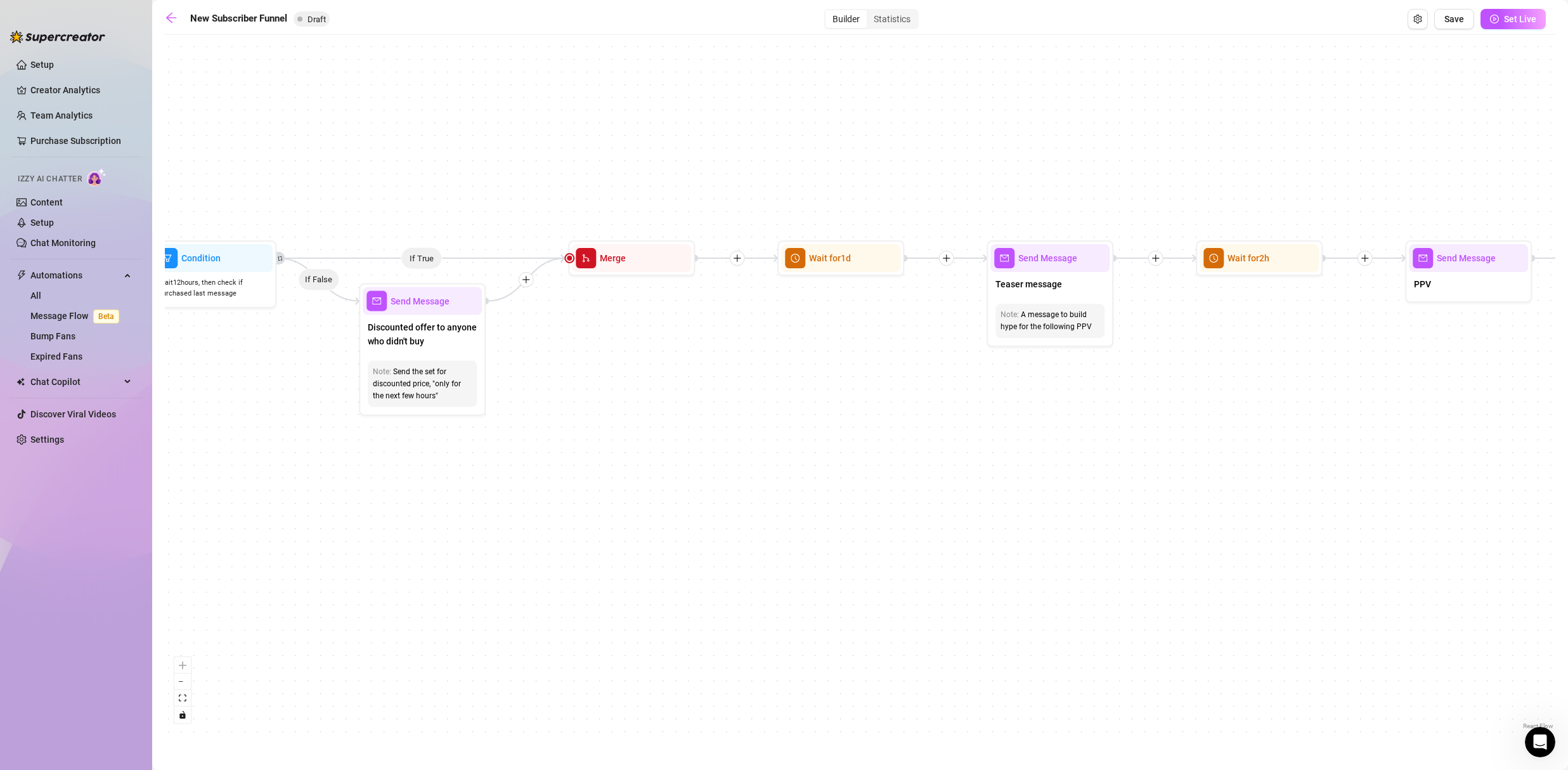
drag, startPoint x: 883, startPoint y: 455, endPoint x: -6, endPoint y: 484, distance: 889.5
click at [0, 484] on html "Setup Creator Analytics Team Analytics Purchase Subscription Izzy AI Chatter Co…" at bounding box center [784, 385] width 1568 height 770
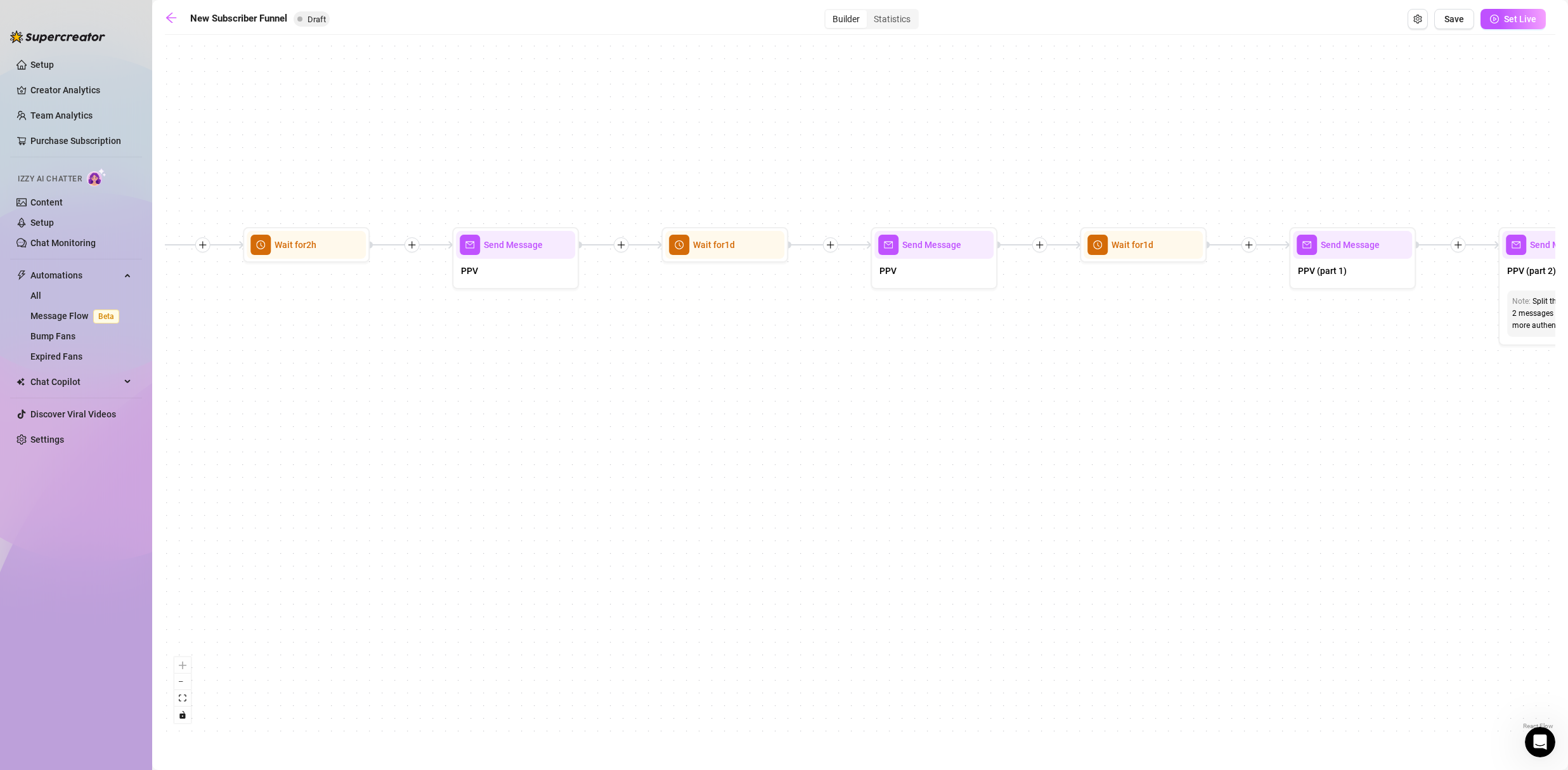
drag, startPoint x: 1353, startPoint y: 481, endPoint x: 514, endPoint y: 468, distance: 839.1
click at [514, 468] on div "If True If True If True If False If False If False If True If False Merge Merge…" at bounding box center [860, 387] width 1391 height 692
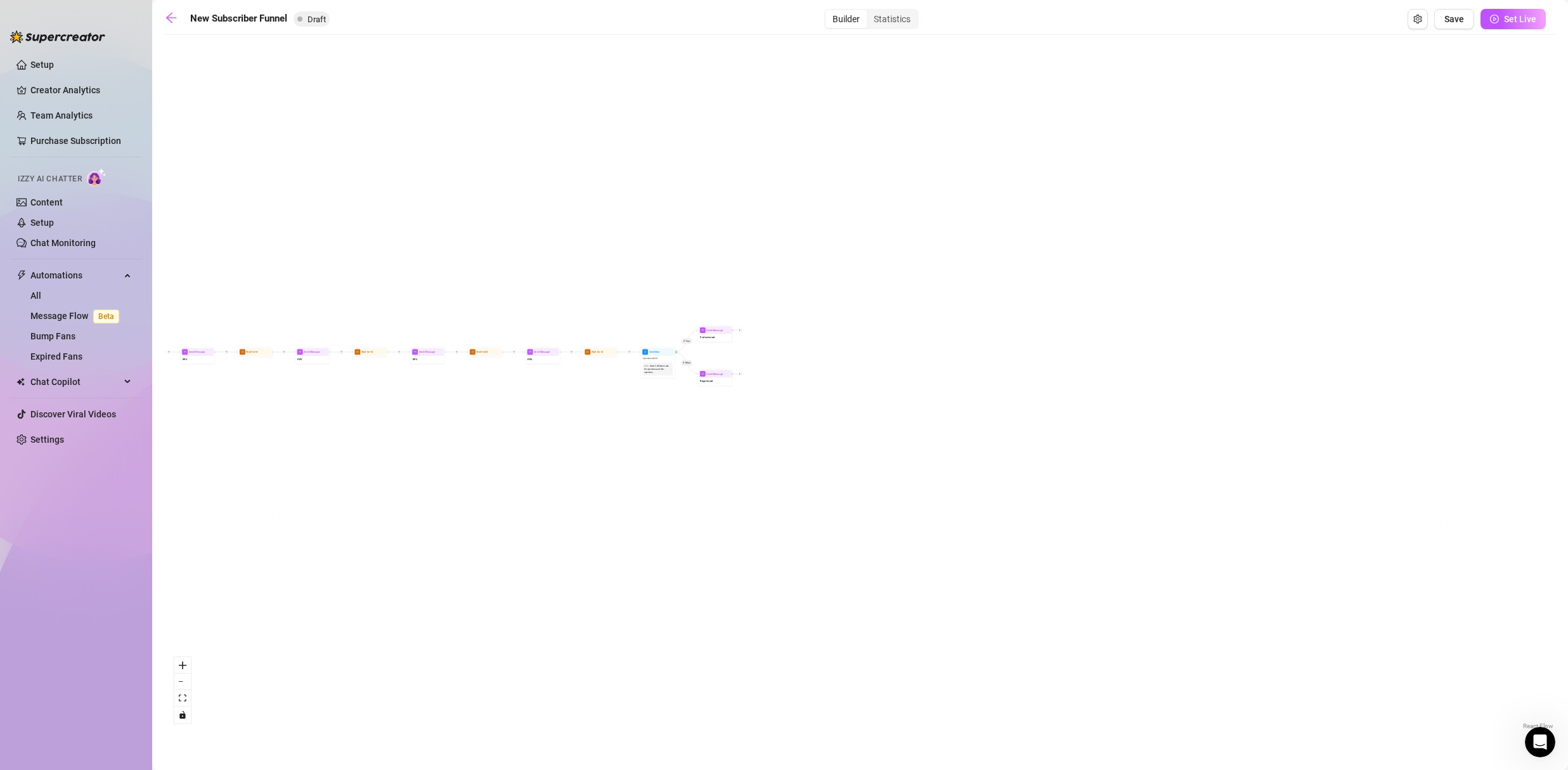
drag, startPoint x: 1302, startPoint y: 474, endPoint x: 214, endPoint y: 418, distance: 1089.4
click at [214, 418] on div "If True If True If True If False If False If False If True If False Merge Merge…" at bounding box center [860, 387] width 1391 height 692
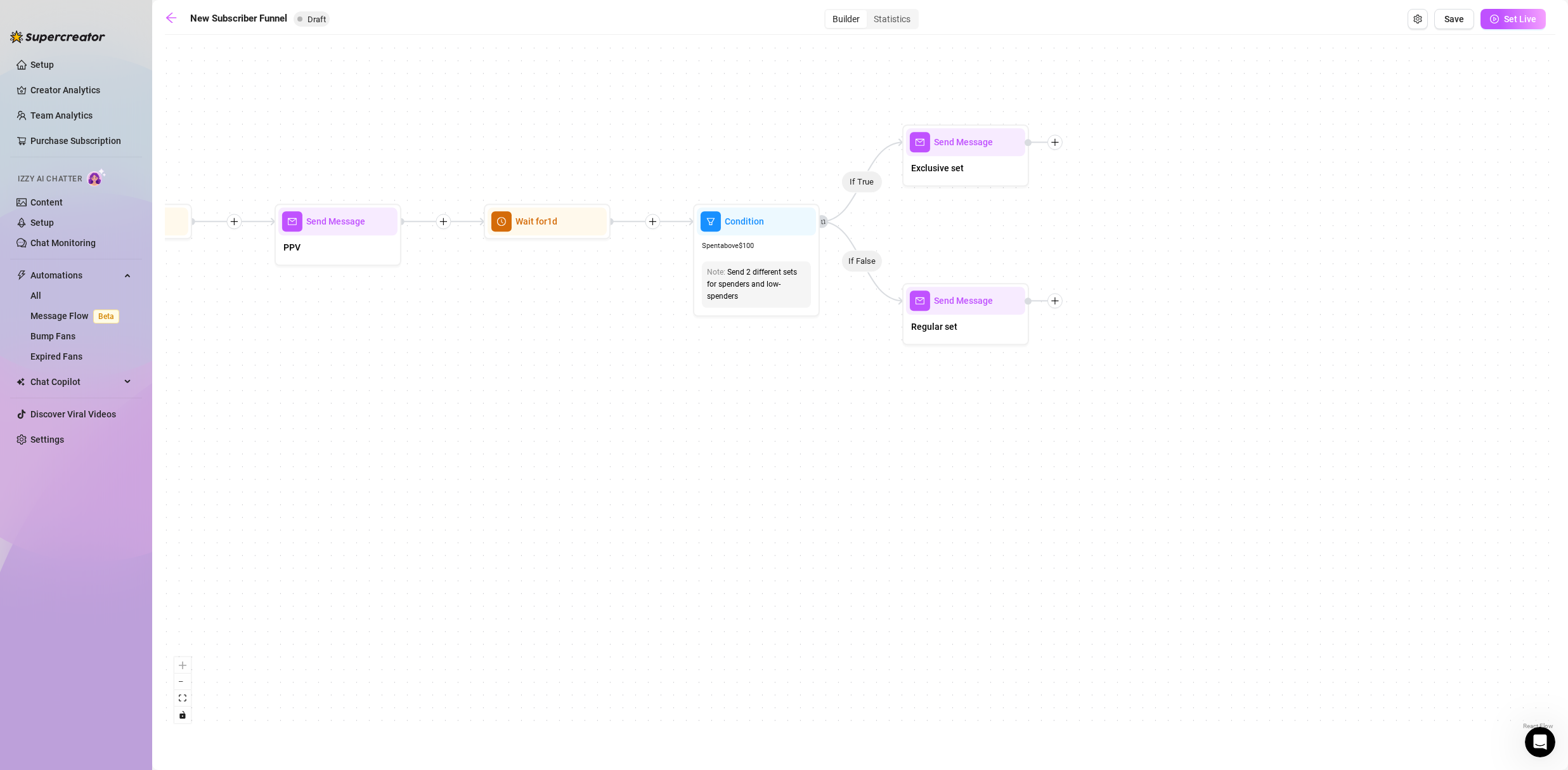
drag, startPoint x: 790, startPoint y: 401, endPoint x: 250, endPoint y: 406, distance: 540.0
click at [250, 406] on div "If True If True If True If False If False If False If True If False Merge Merge…" at bounding box center [860, 387] width 1391 height 692
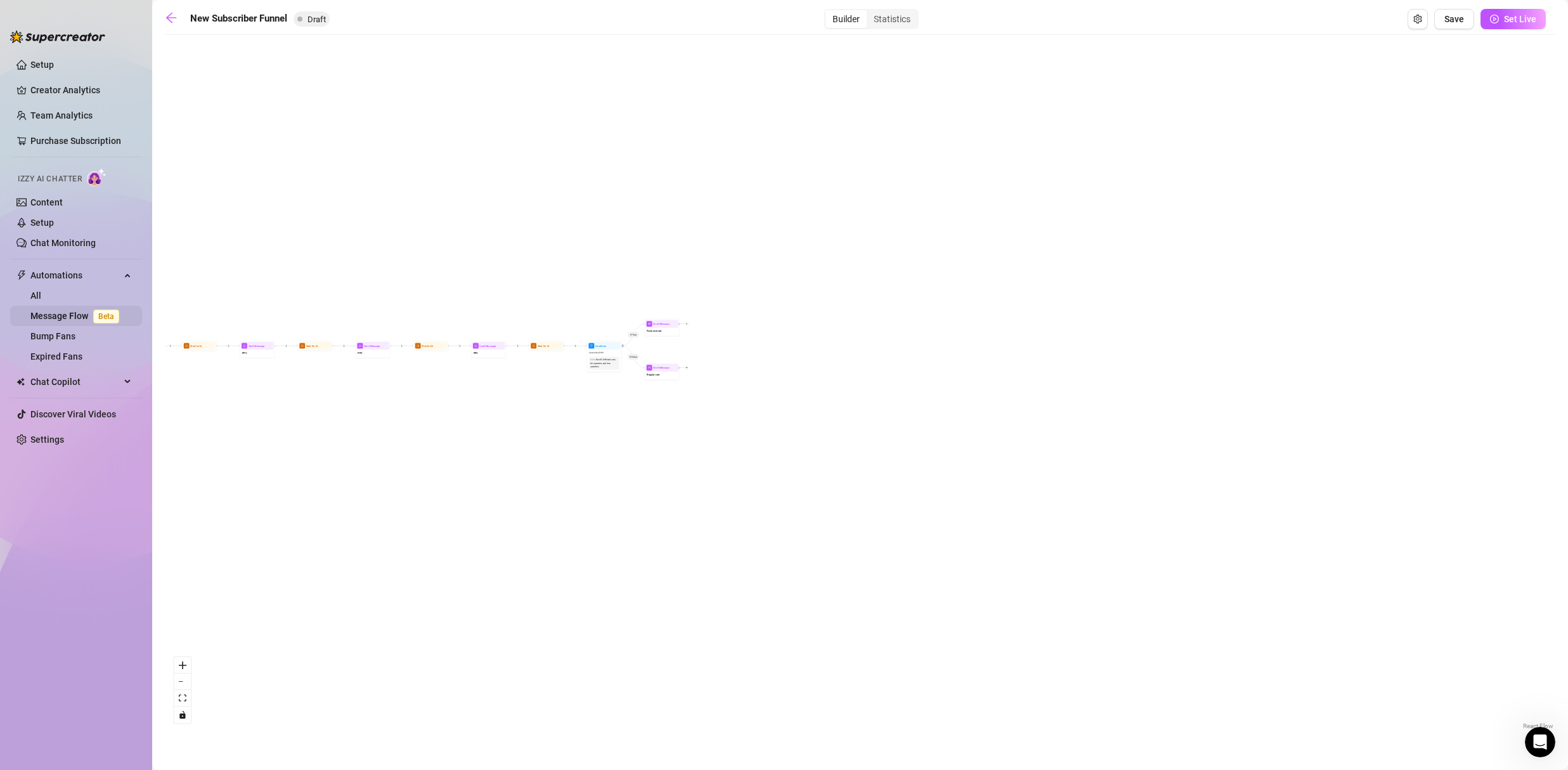
click at [77, 314] on link "Message Flow Beta" at bounding box center [78, 316] width 94 height 10
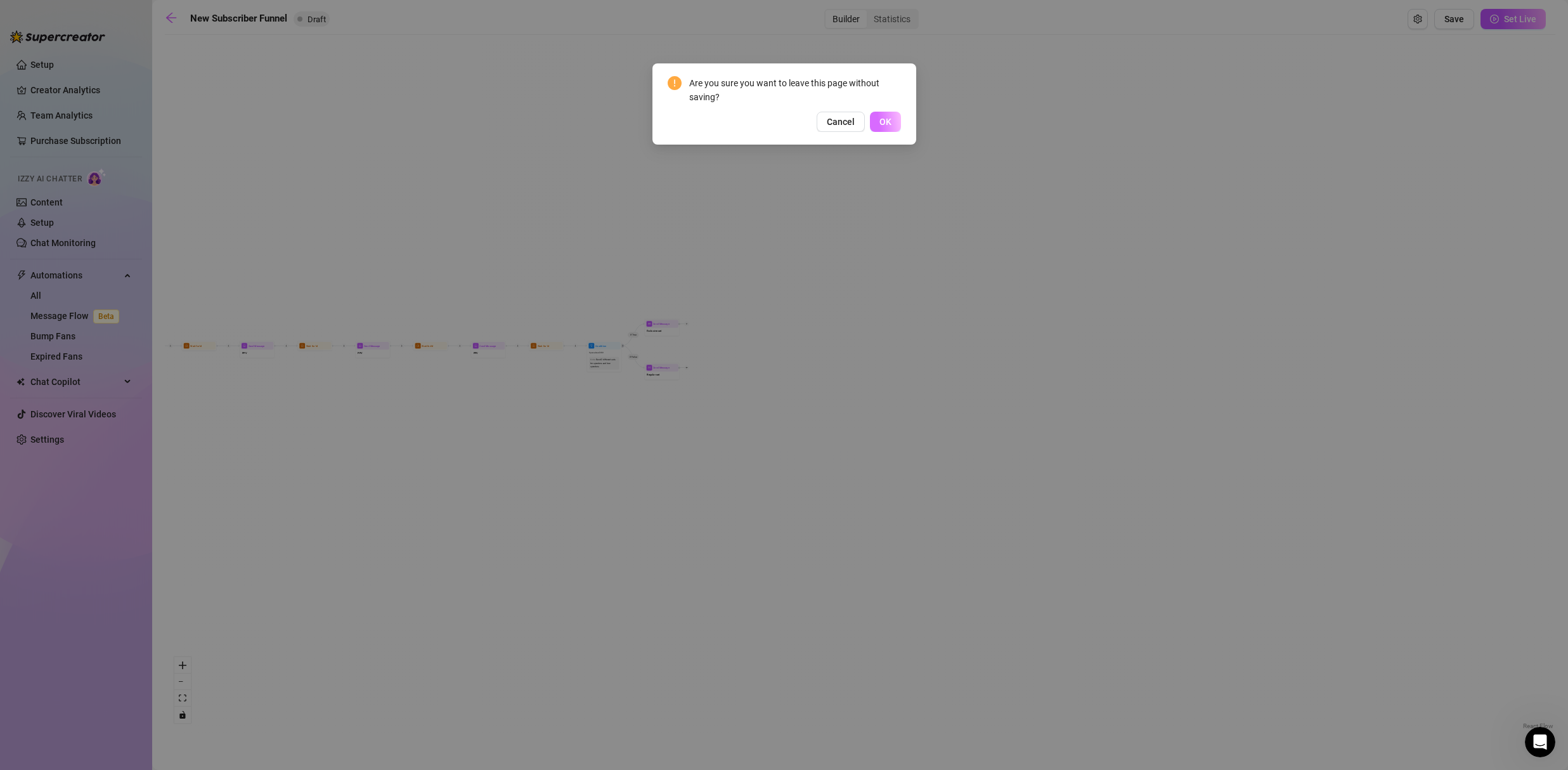
click at [890, 123] on span "OK" at bounding box center [885, 121] width 12 height 10
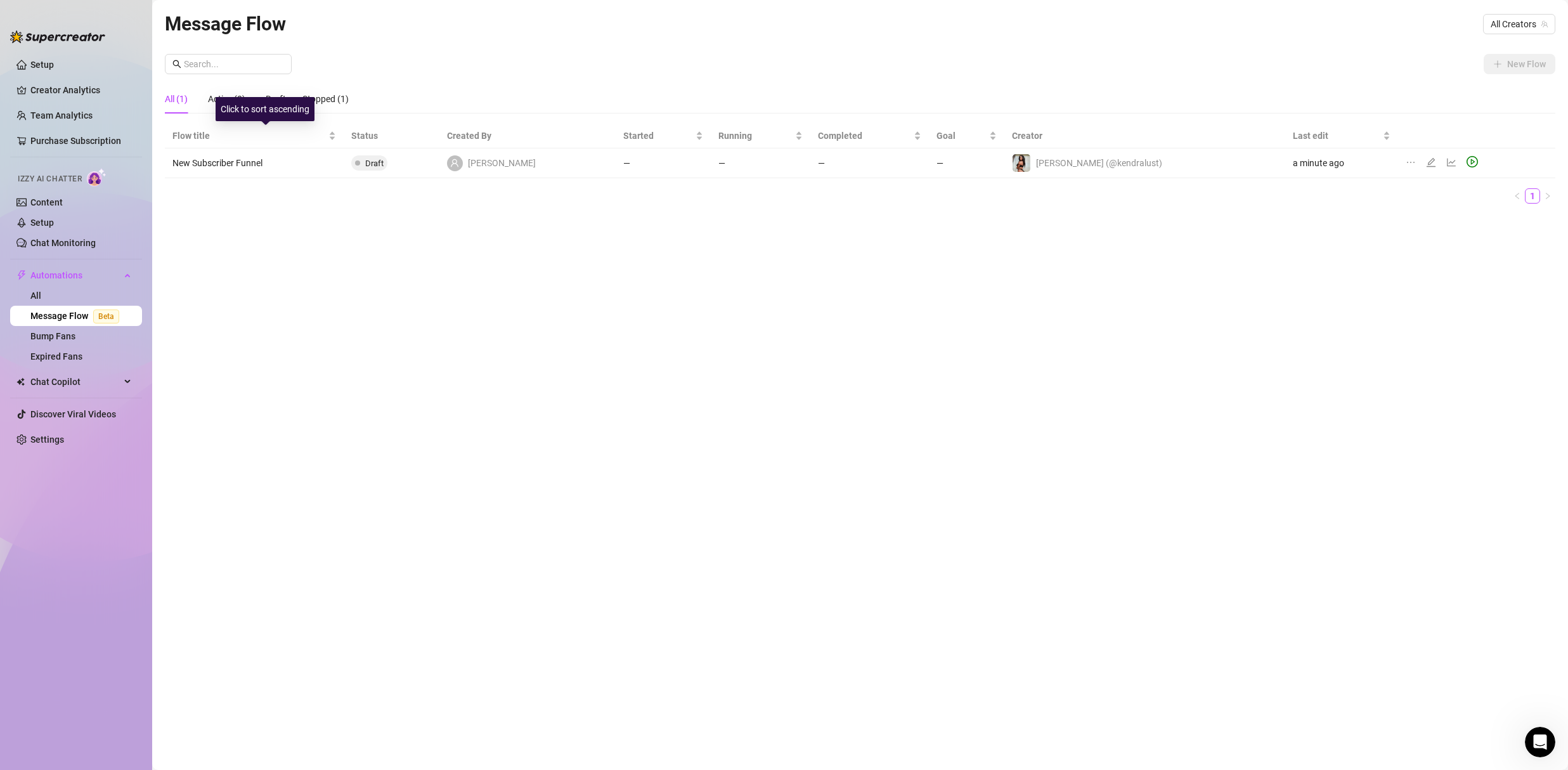
click at [290, 106] on div "Click to sort ascending" at bounding box center [265, 109] width 99 height 24
click at [290, 101] on div "Click to sort descending" at bounding box center [265, 109] width 103 height 24
click at [76, 341] on link "Bump Fans" at bounding box center [53, 336] width 45 height 10
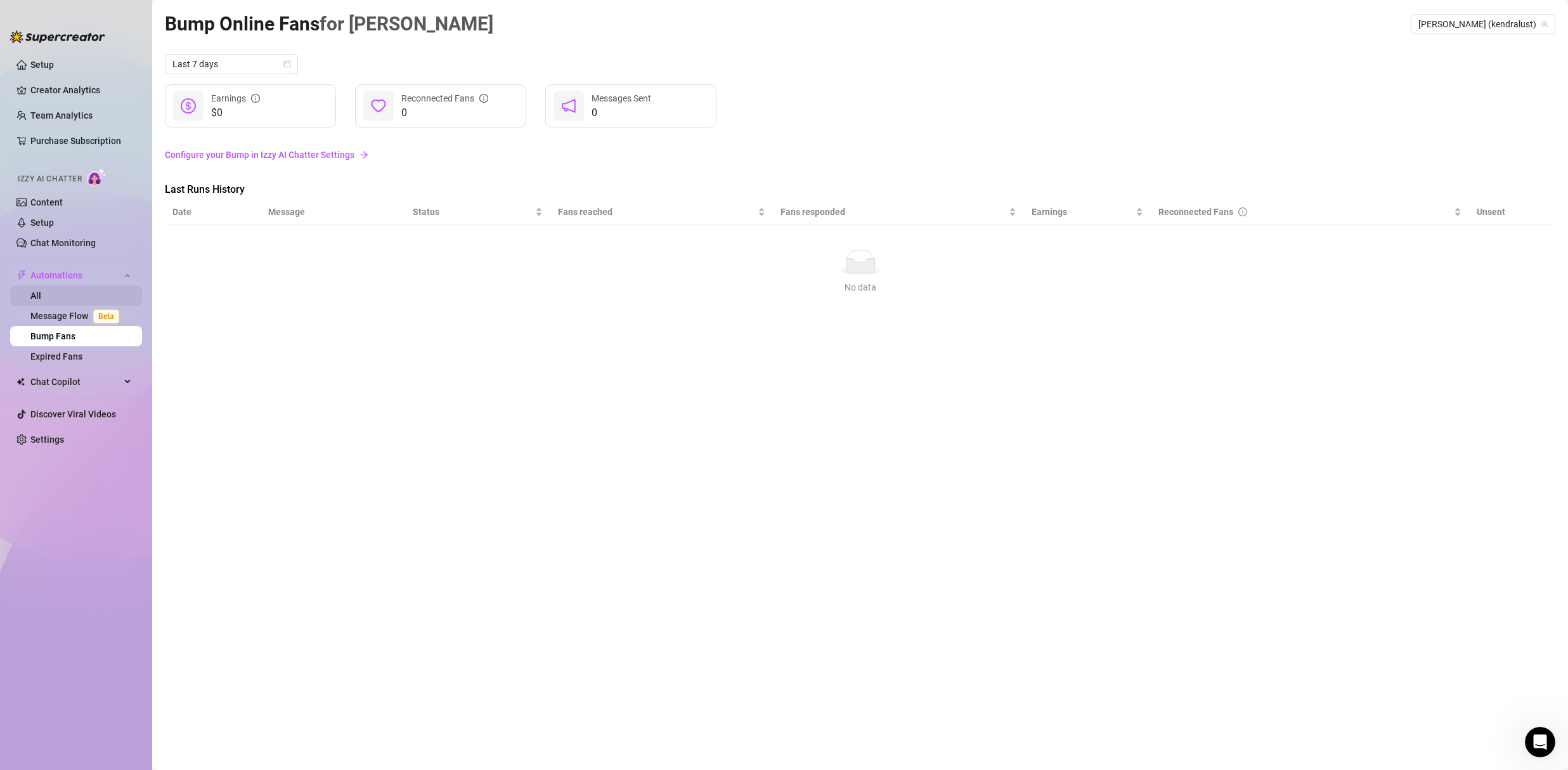
click at [42, 297] on link "All" at bounding box center [36, 295] width 11 height 10
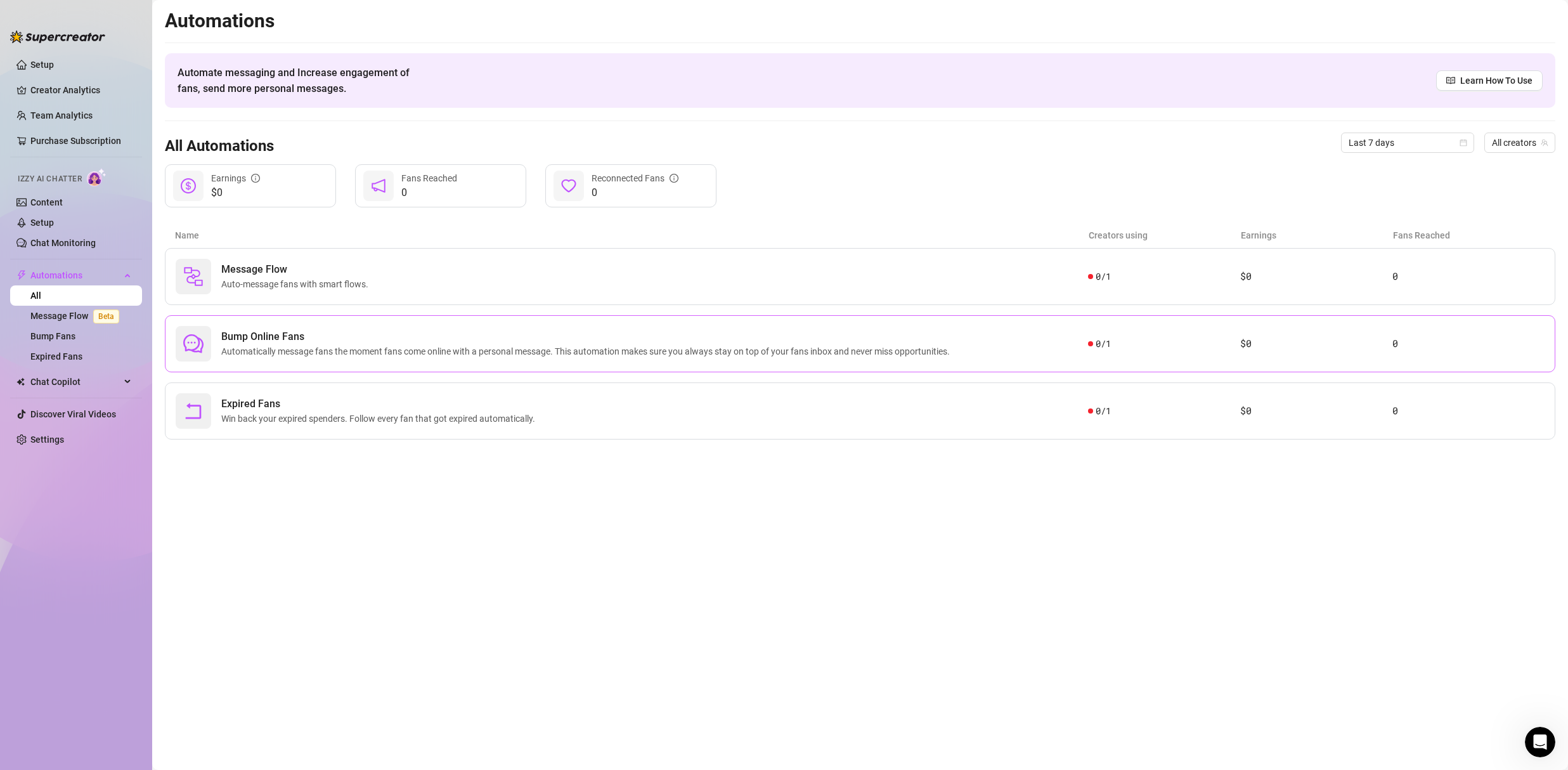
click at [387, 350] on span "Automatically message fans the moment fans come online with a personal message.…" at bounding box center [588, 351] width 734 height 14
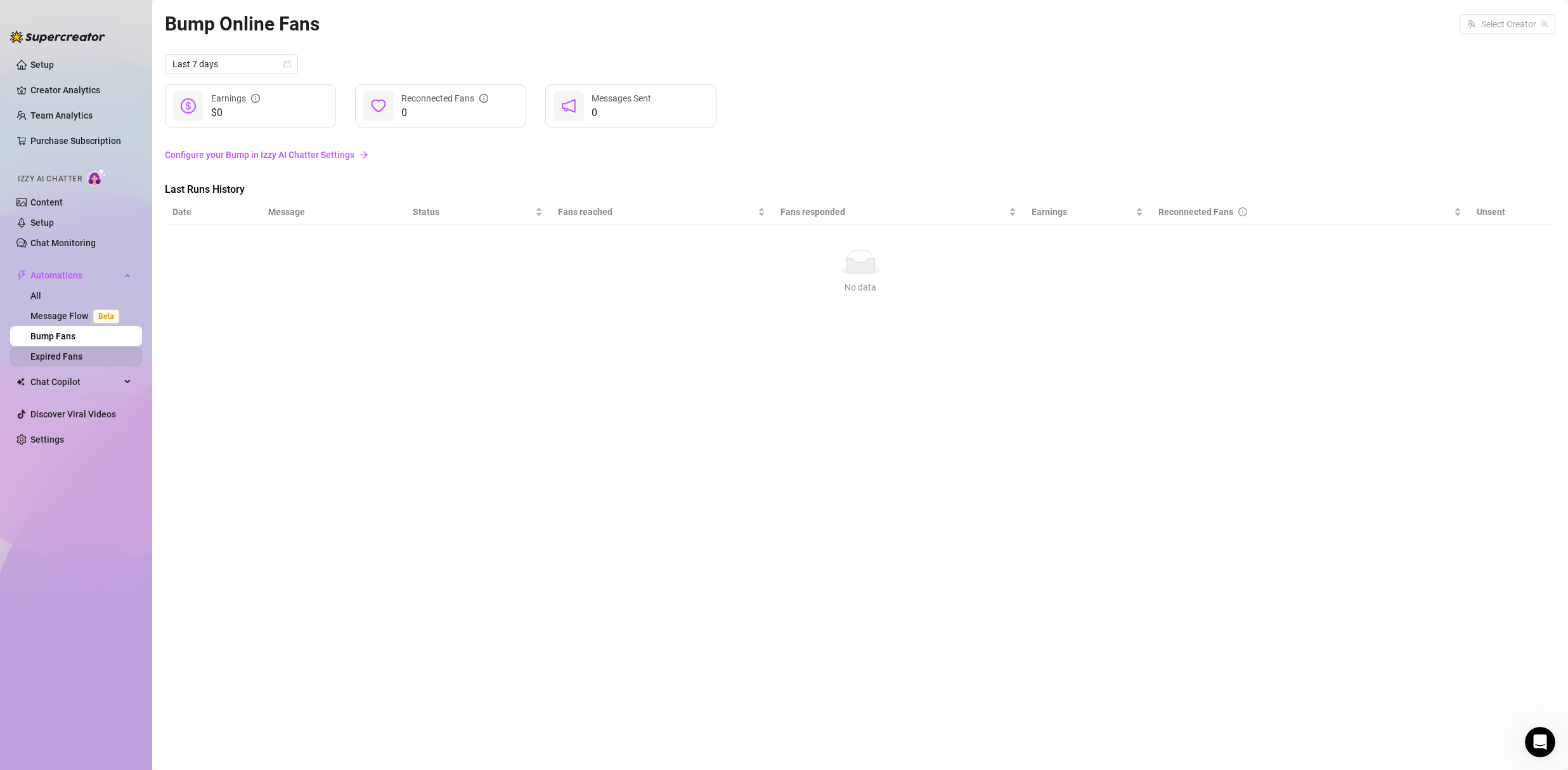
click at [82, 355] on link "Expired Fans" at bounding box center [56, 356] width 52 height 10
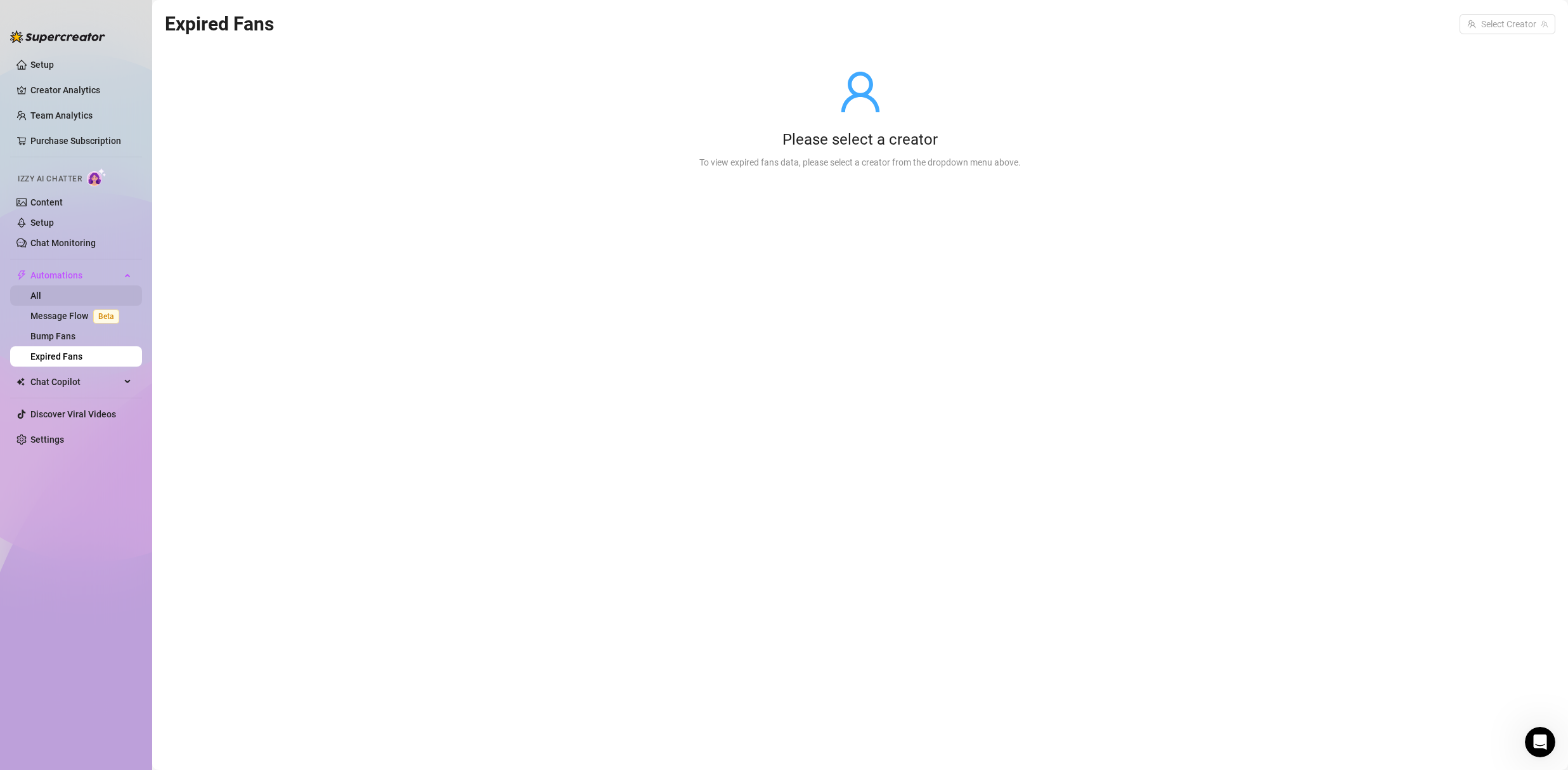
click at [42, 291] on link "All" at bounding box center [36, 295] width 11 height 10
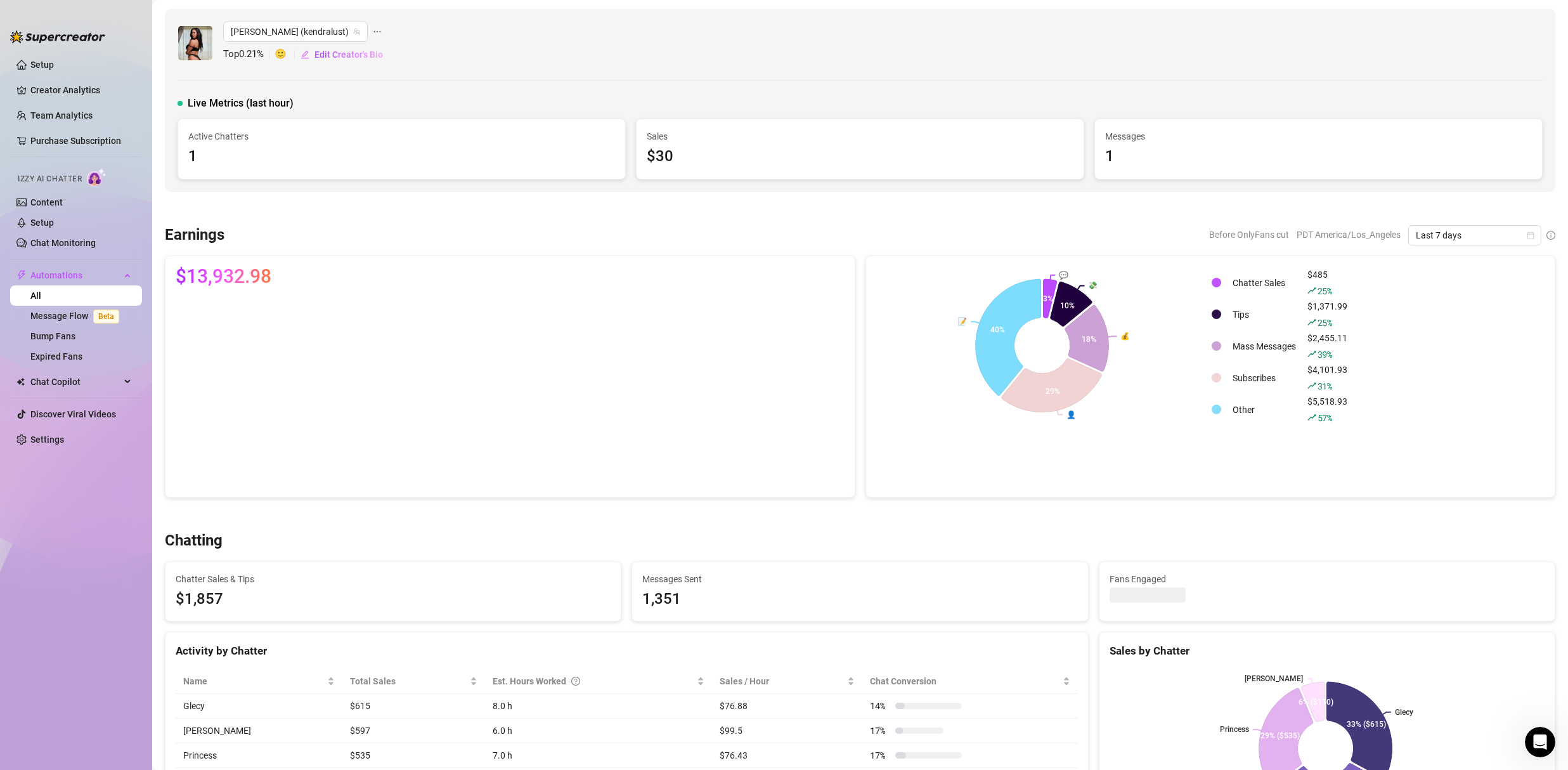
drag, startPoint x: 1304, startPoint y: 338, endPoint x: 1356, endPoint y: 341, distance: 52.1
click at [1356, 341] on div "Chatter Sales $485 25 % Tips $1,371.99 25 % Mass Messages $2,455.11 39 % Subscr…" at bounding box center [1378, 346] width 334 height 160
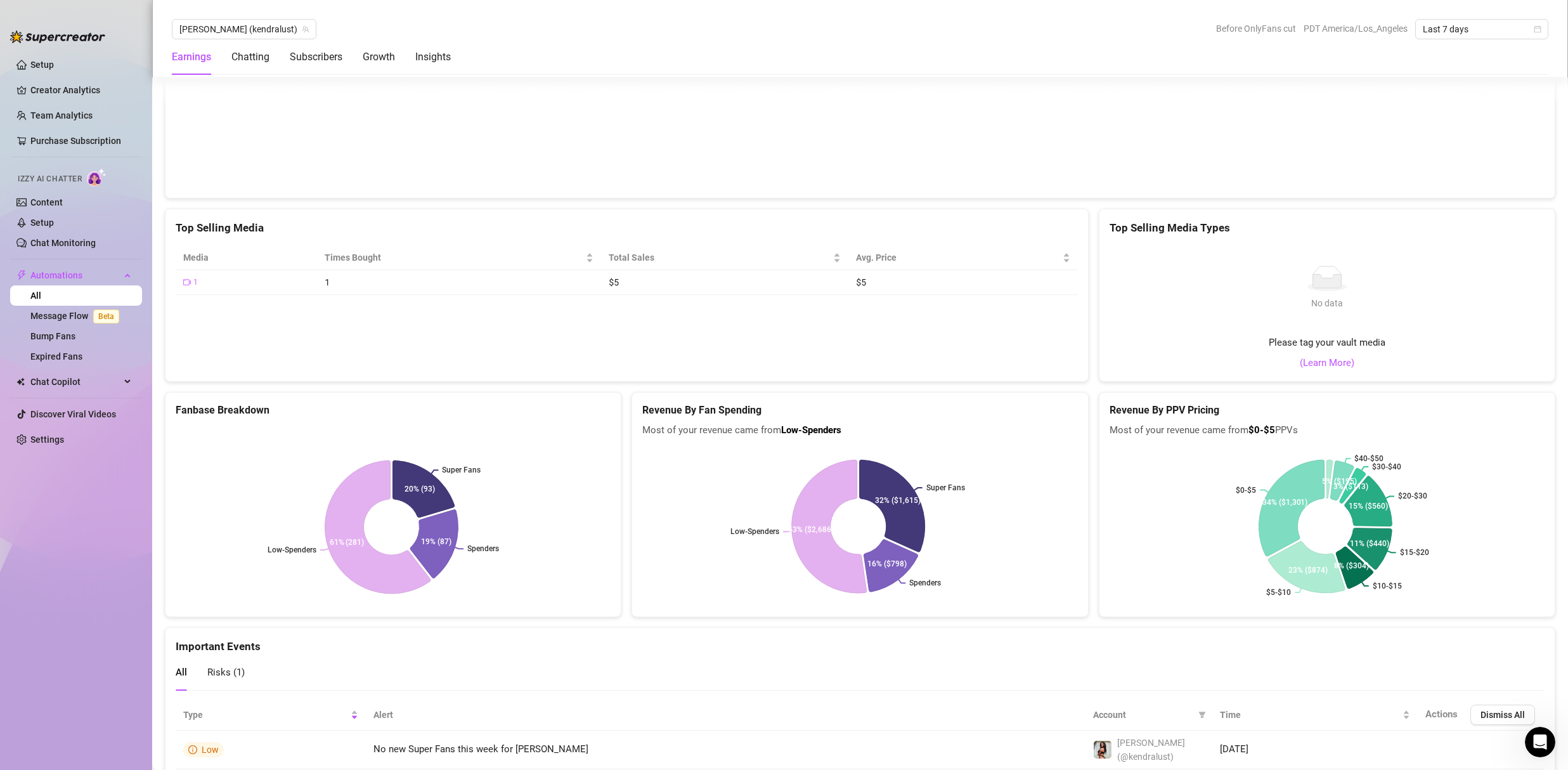
scroll to position [2029, 0]
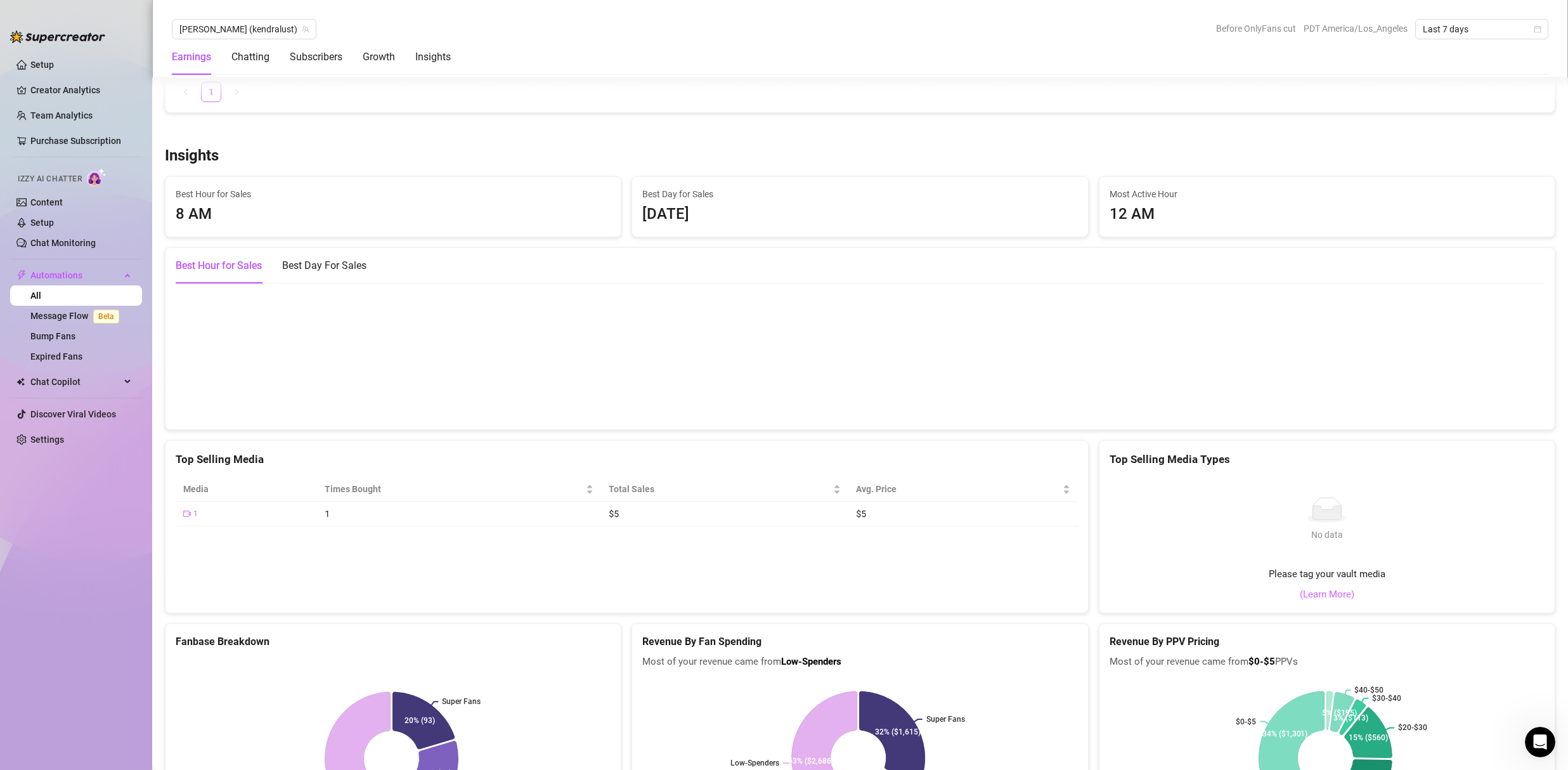
click at [1326, 599] on link "(Learn More)" at bounding box center [1327, 595] width 54 height 15
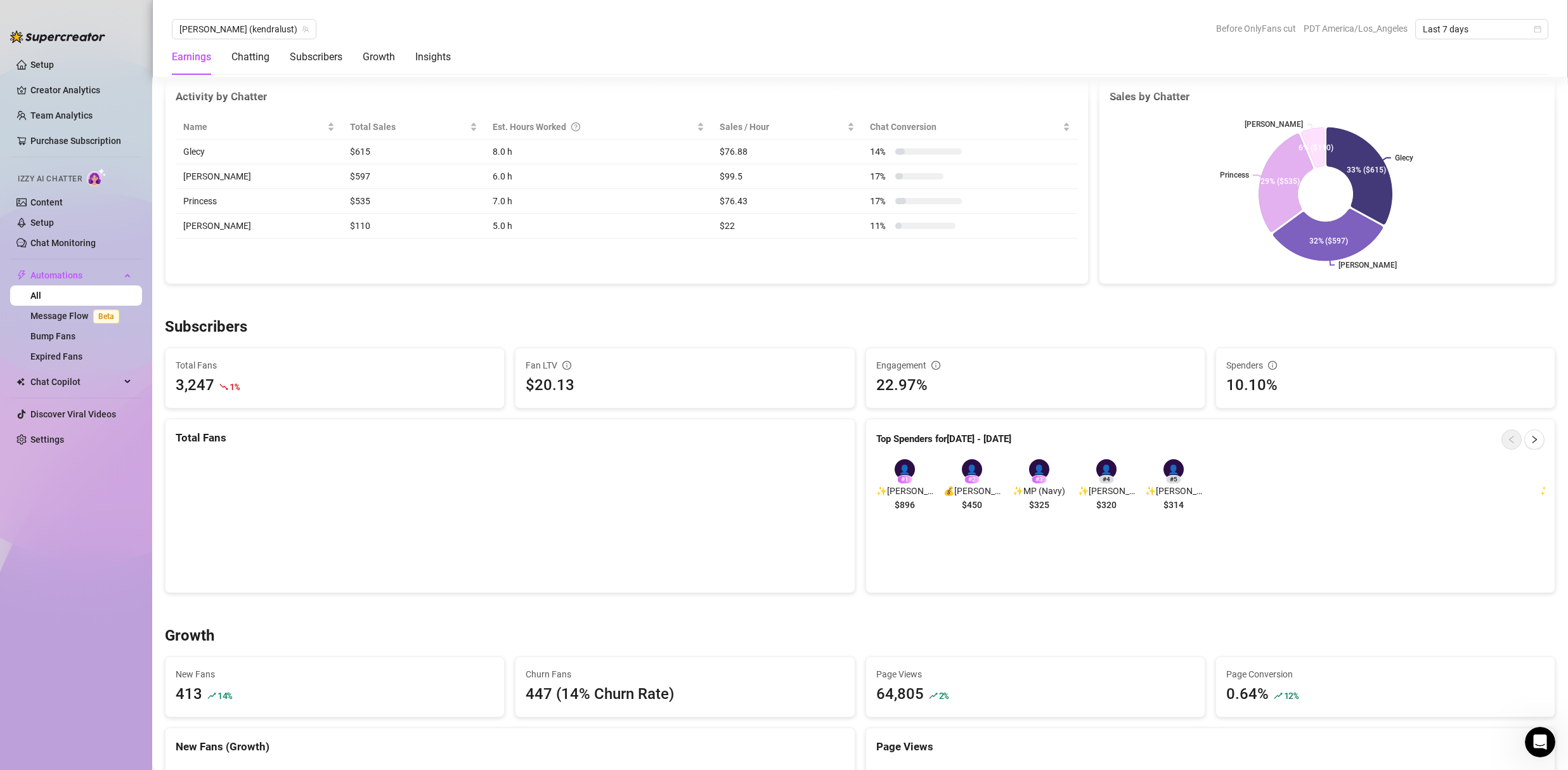
scroll to position [0, 0]
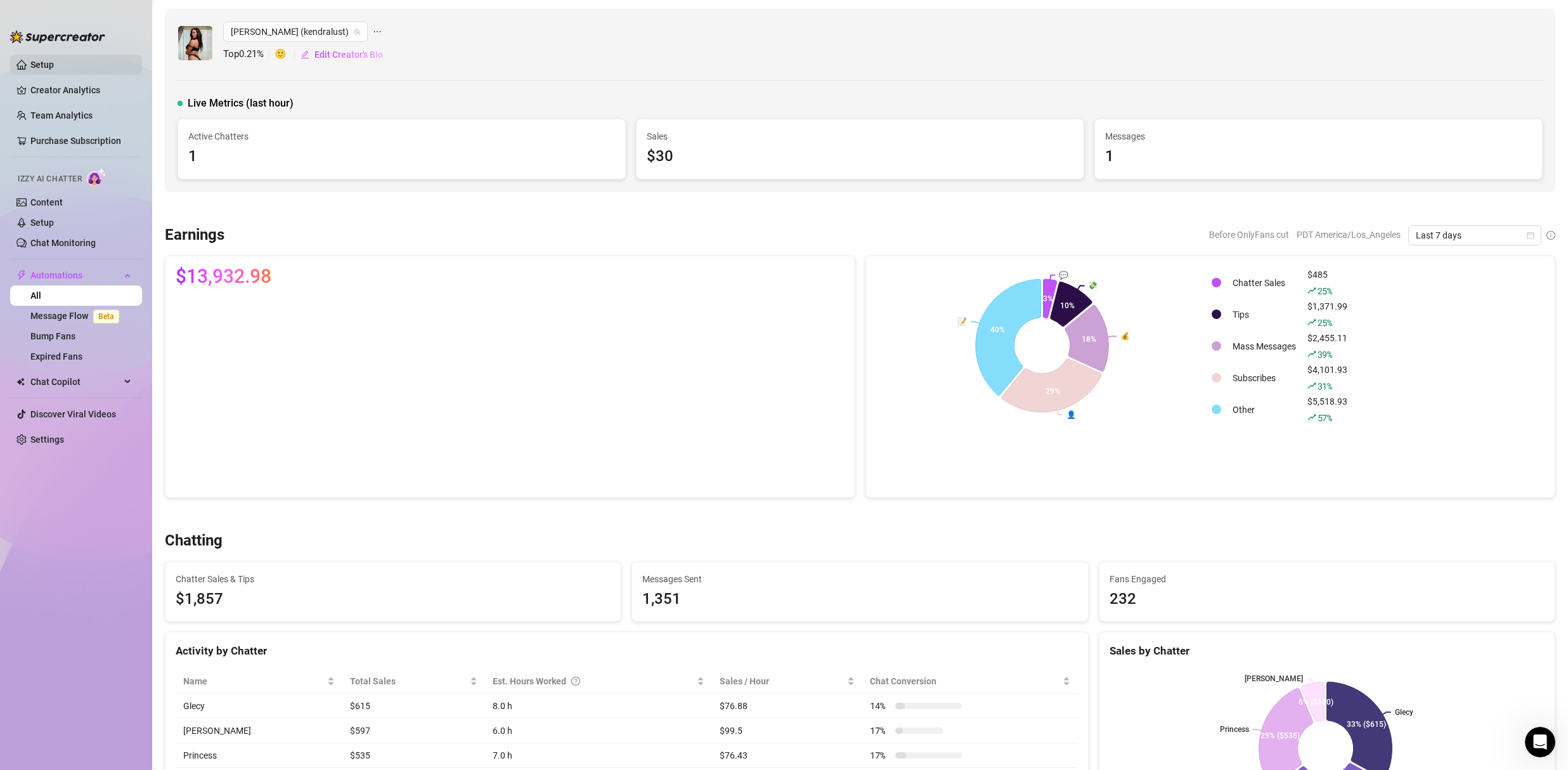
click at [53, 67] on link "Setup" at bounding box center [42, 65] width 23 height 10
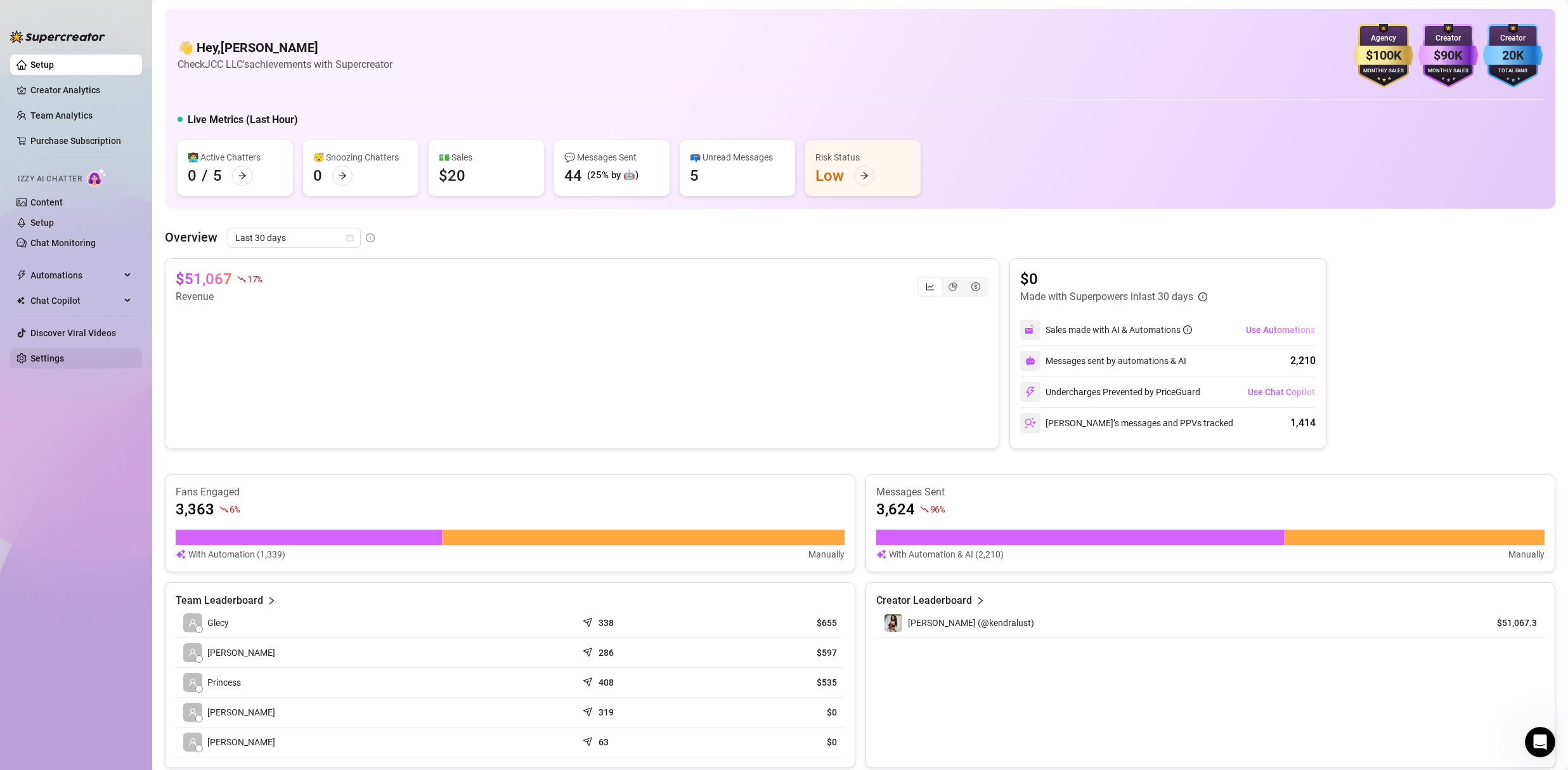
click at [64, 361] on link "Settings" at bounding box center [47, 358] width 33 height 10
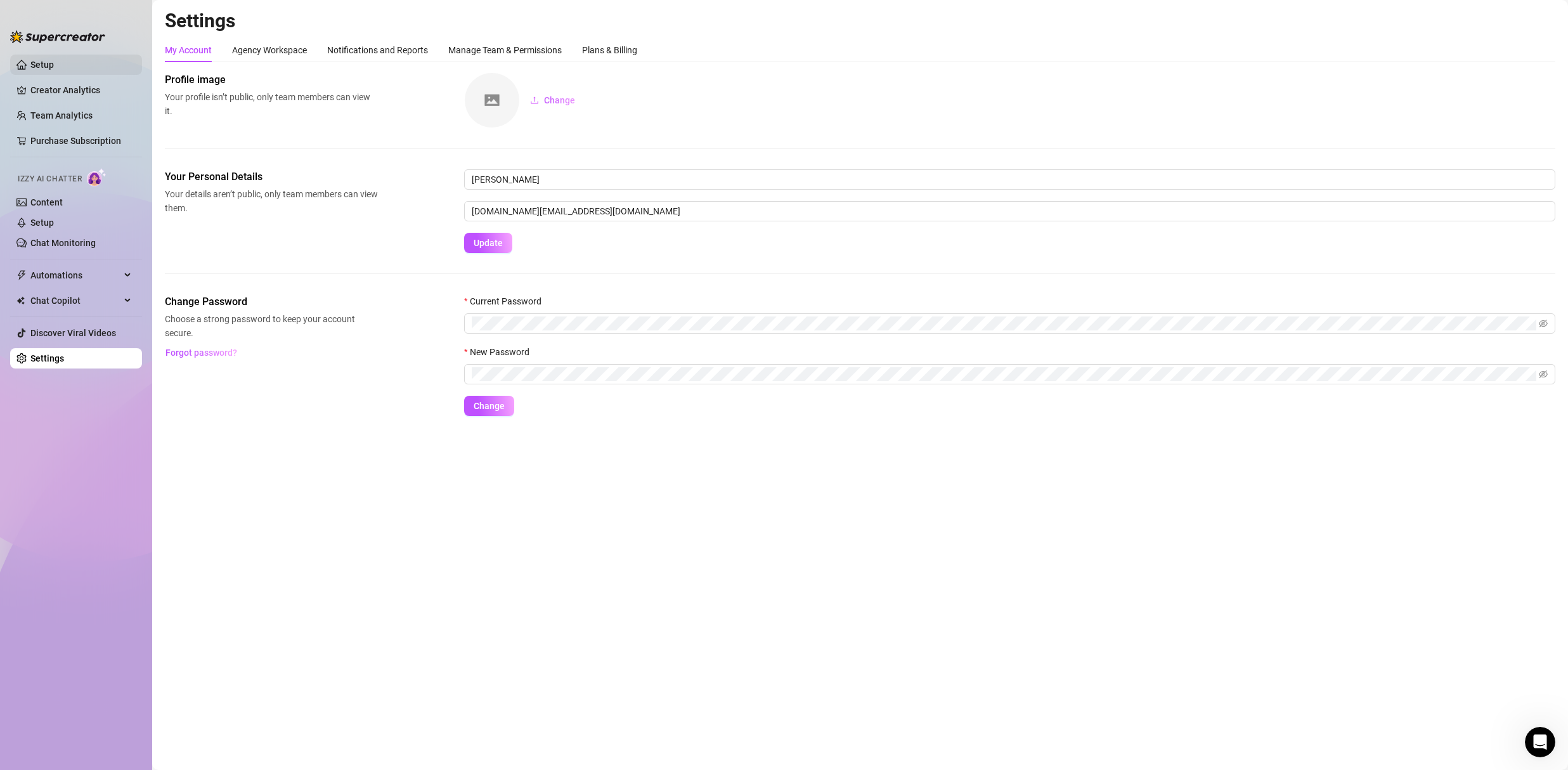
click at [51, 65] on link "Setup" at bounding box center [42, 65] width 23 height 10
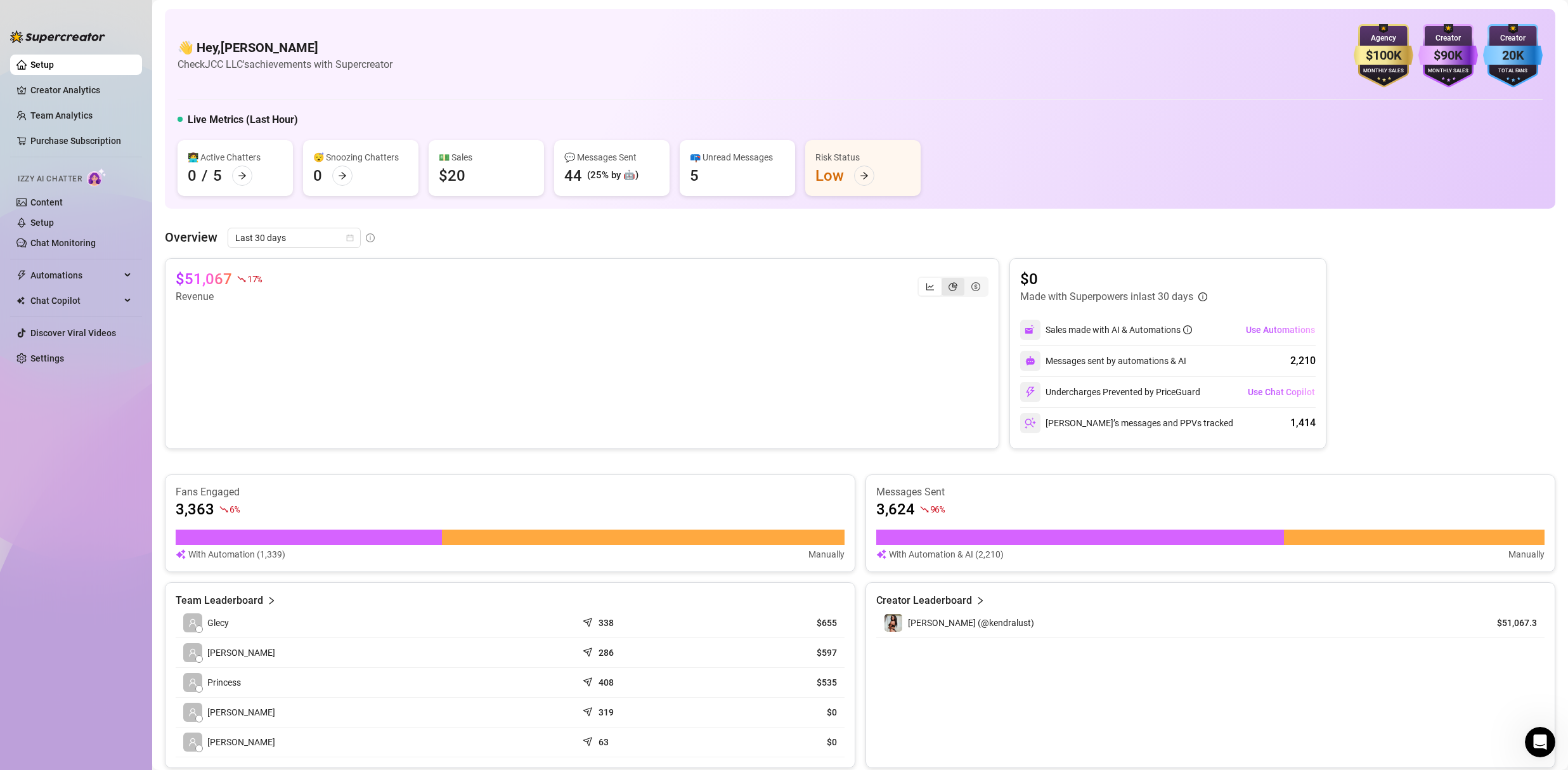
click at [952, 291] on div "segmented control" at bounding box center [952, 286] width 23 height 18
click at [945, 280] on input "segmented control" at bounding box center [945, 280] width 0 height 0
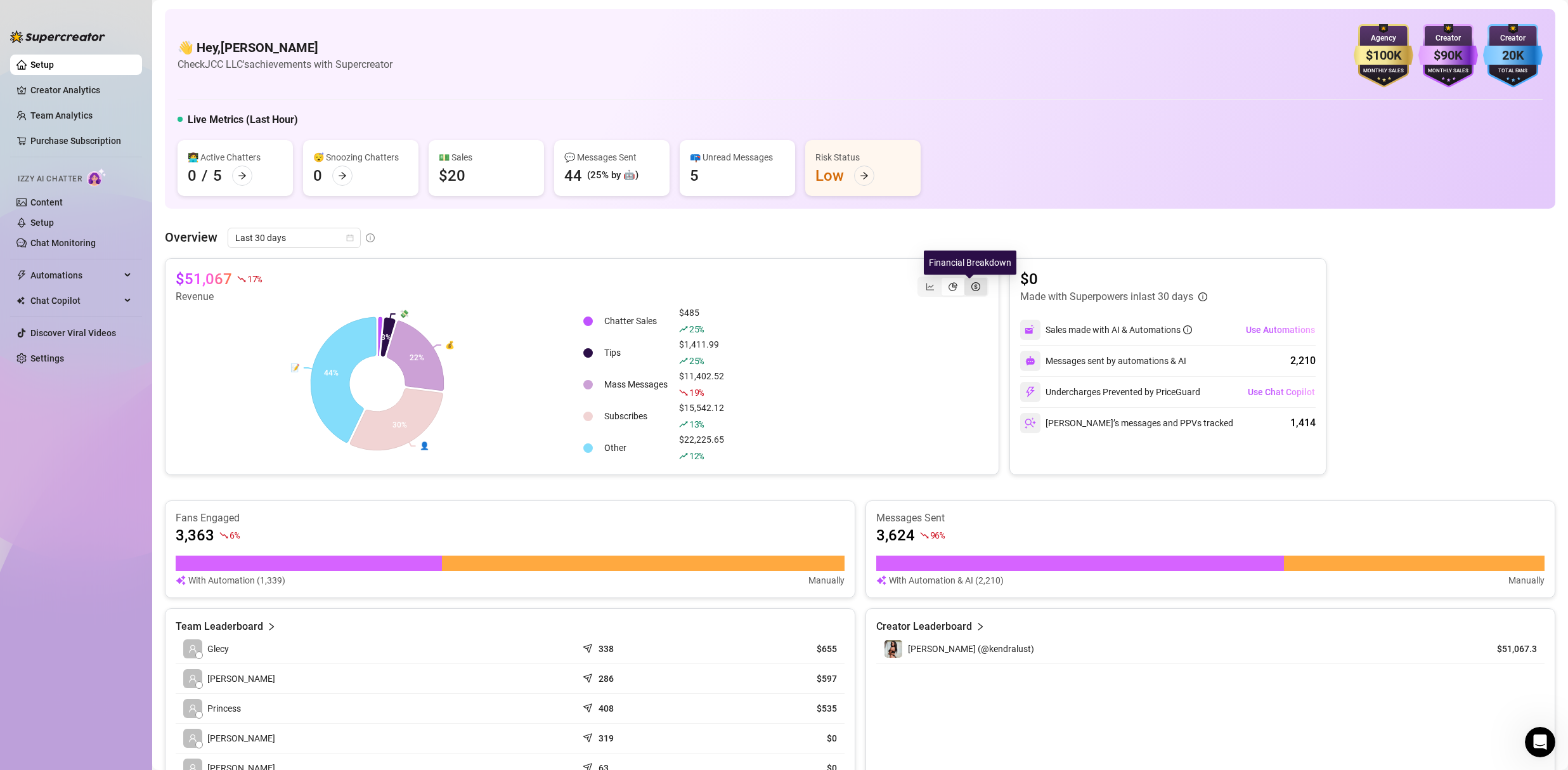
click at [972, 289] on icon "dollar-circle" at bounding box center [976, 287] width 9 height 9
click at [968, 280] on input "segmented control" at bounding box center [968, 280] width 0 height 0
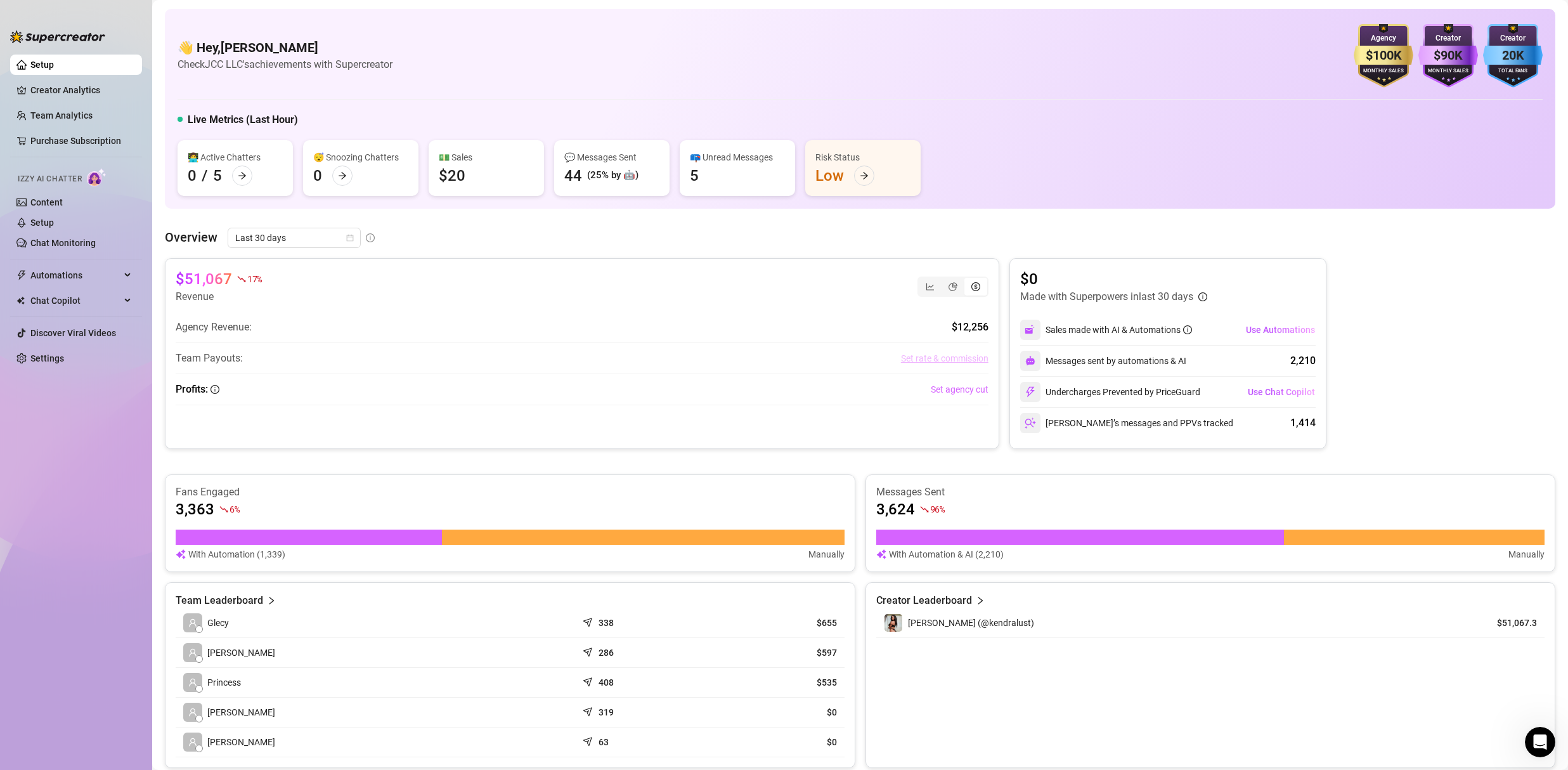
click at [952, 362] on link "Set rate & commission" at bounding box center [944, 358] width 88 height 14
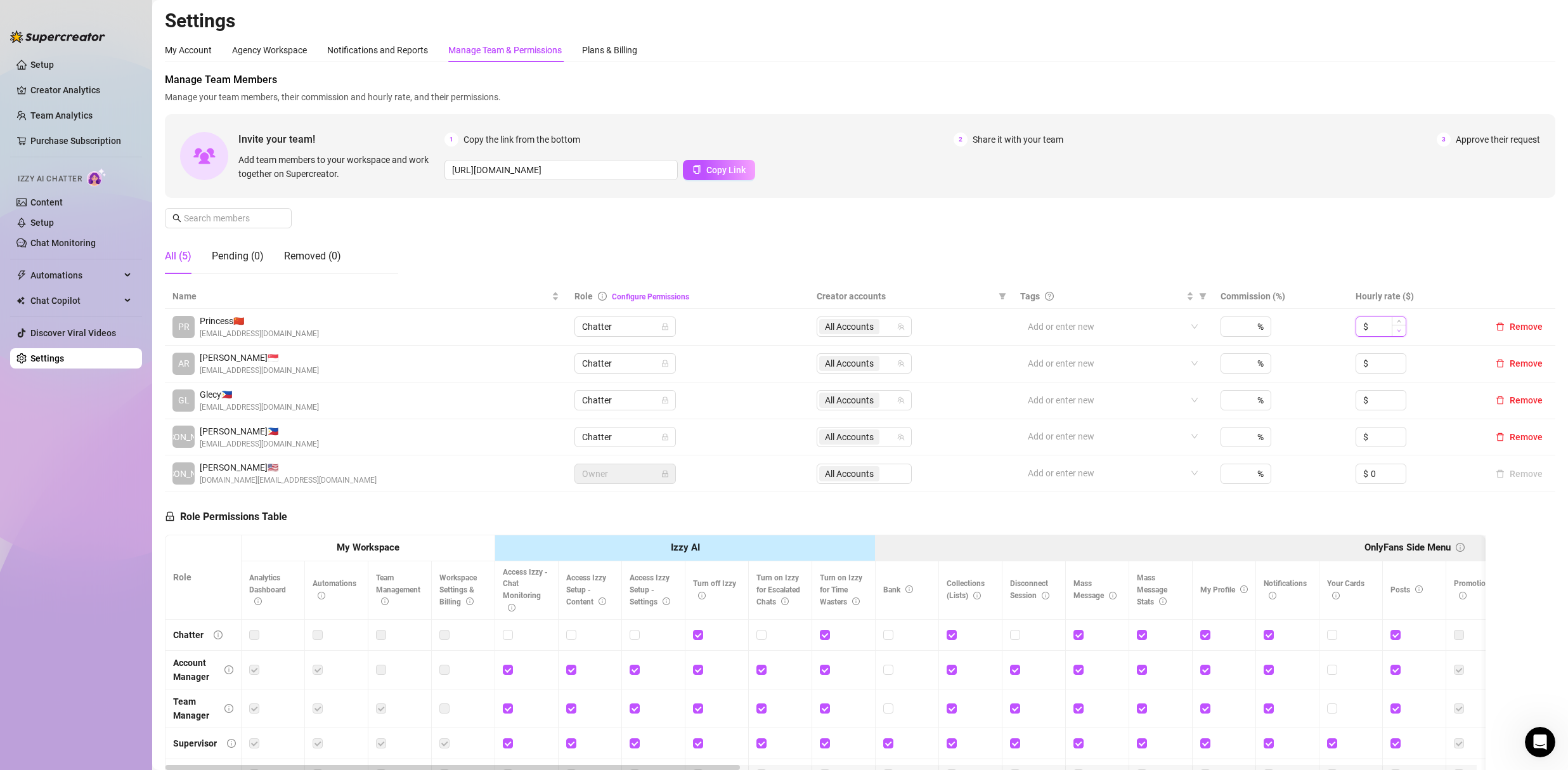
click at [1397, 333] on icon "down" at bounding box center [1399, 331] width 5 height 5
click at [1371, 362] on input at bounding box center [1389, 363] width 35 height 19
click at [1371, 395] on input at bounding box center [1389, 400] width 35 height 19
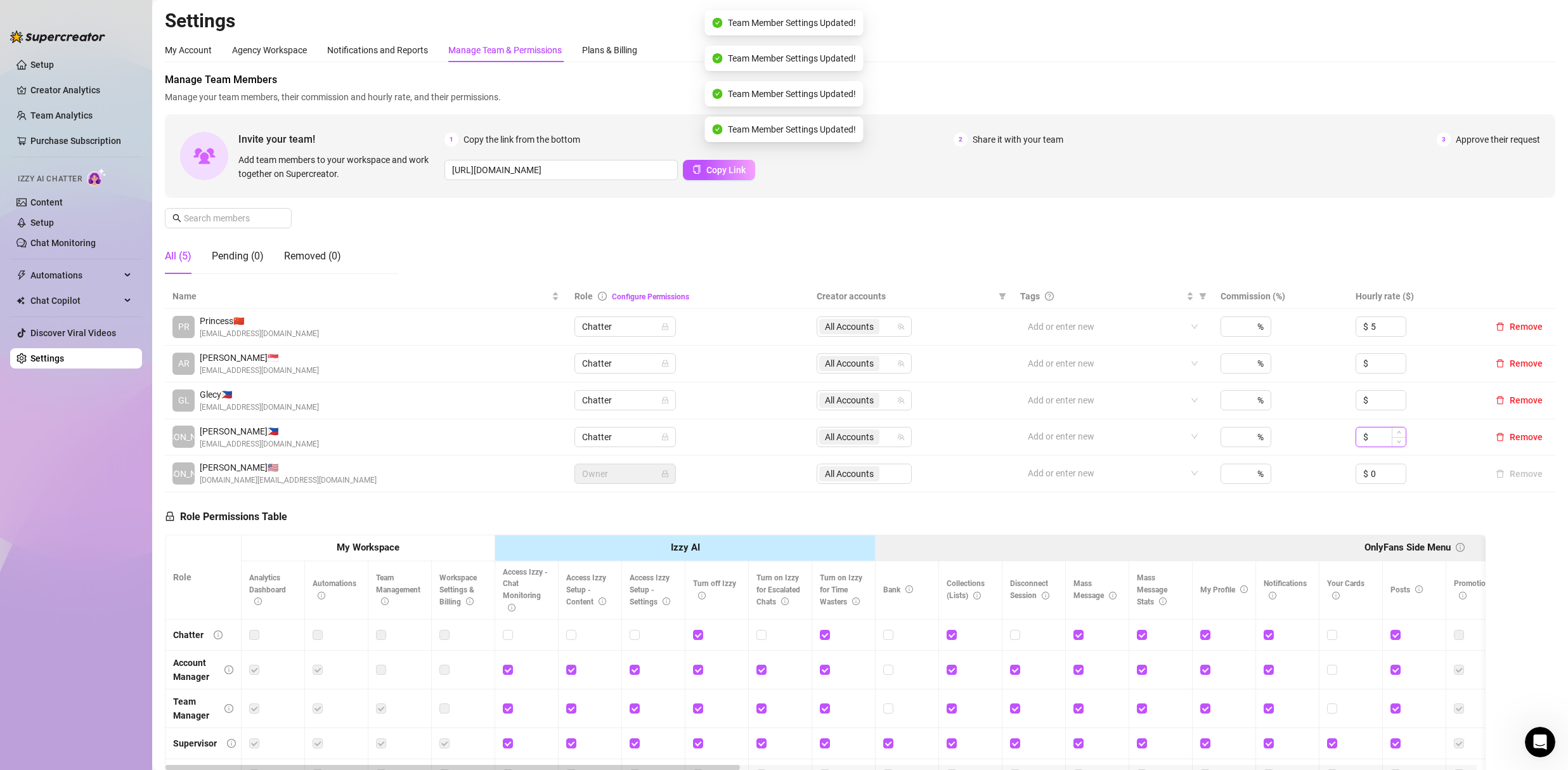
click at [1376, 435] on input at bounding box center [1389, 437] width 35 height 19
click at [1378, 463] on div "$ 0" at bounding box center [1381, 474] width 51 height 20
click at [1376, 470] on input "0" at bounding box center [1389, 474] width 35 height 19
click at [1375, 503] on div "Role Permissions Table Role My Workspace Izzy AI OnlyFans Side Menu OnlyFans Ch…" at bounding box center [825, 675] width 1321 height 366
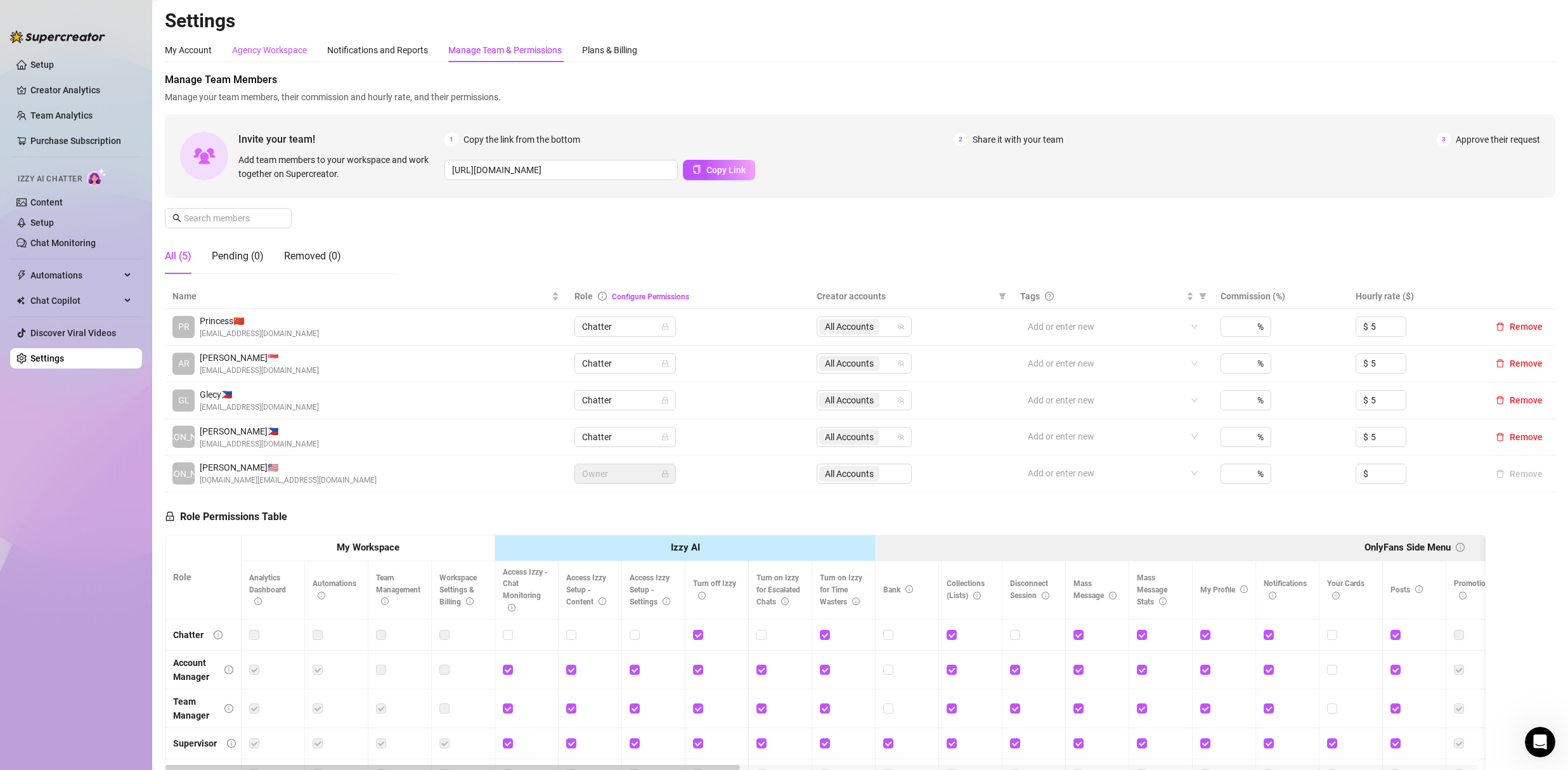
click at [248, 51] on div "Agency Workspace" at bounding box center [269, 50] width 75 height 14
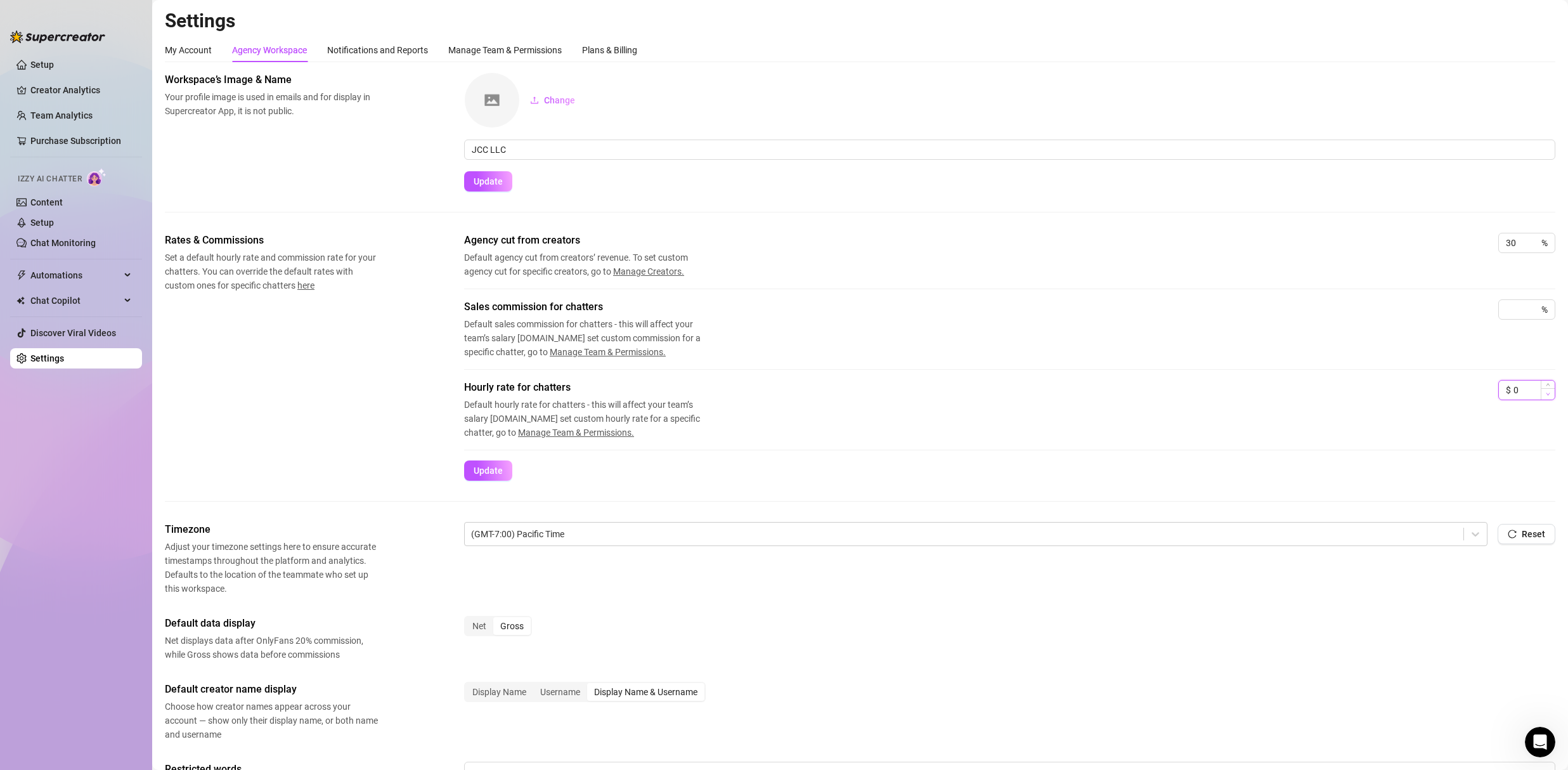
click at [1541, 392] on span "Decrease Value" at bounding box center [1548, 394] width 14 height 11
click at [1362, 449] on div "Hourly rate for chatters Default hourly rate for chatters - this will affect yo…" at bounding box center [1010, 420] width 1092 height 80
click at [497, 471] on span "Update" at bounding box center [488, 470] width 30 height 10
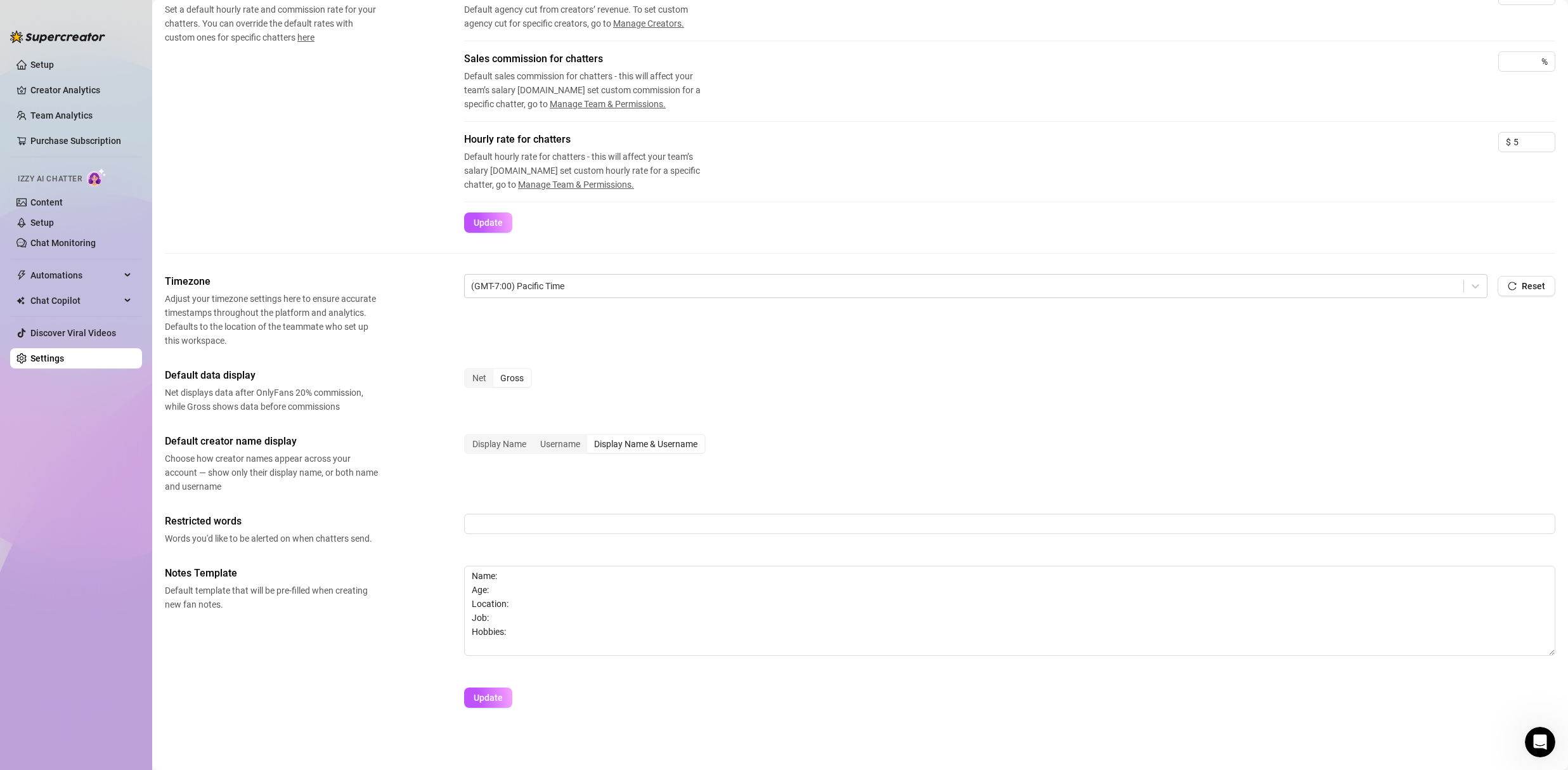
scroll to position [250, 0]
click at [824, 516] on input "text" at bounding box center [1010, 522] width 1092 height 20
click at [467, 698] on button "Update" at bounding box center [488, 695] width 48 height 20
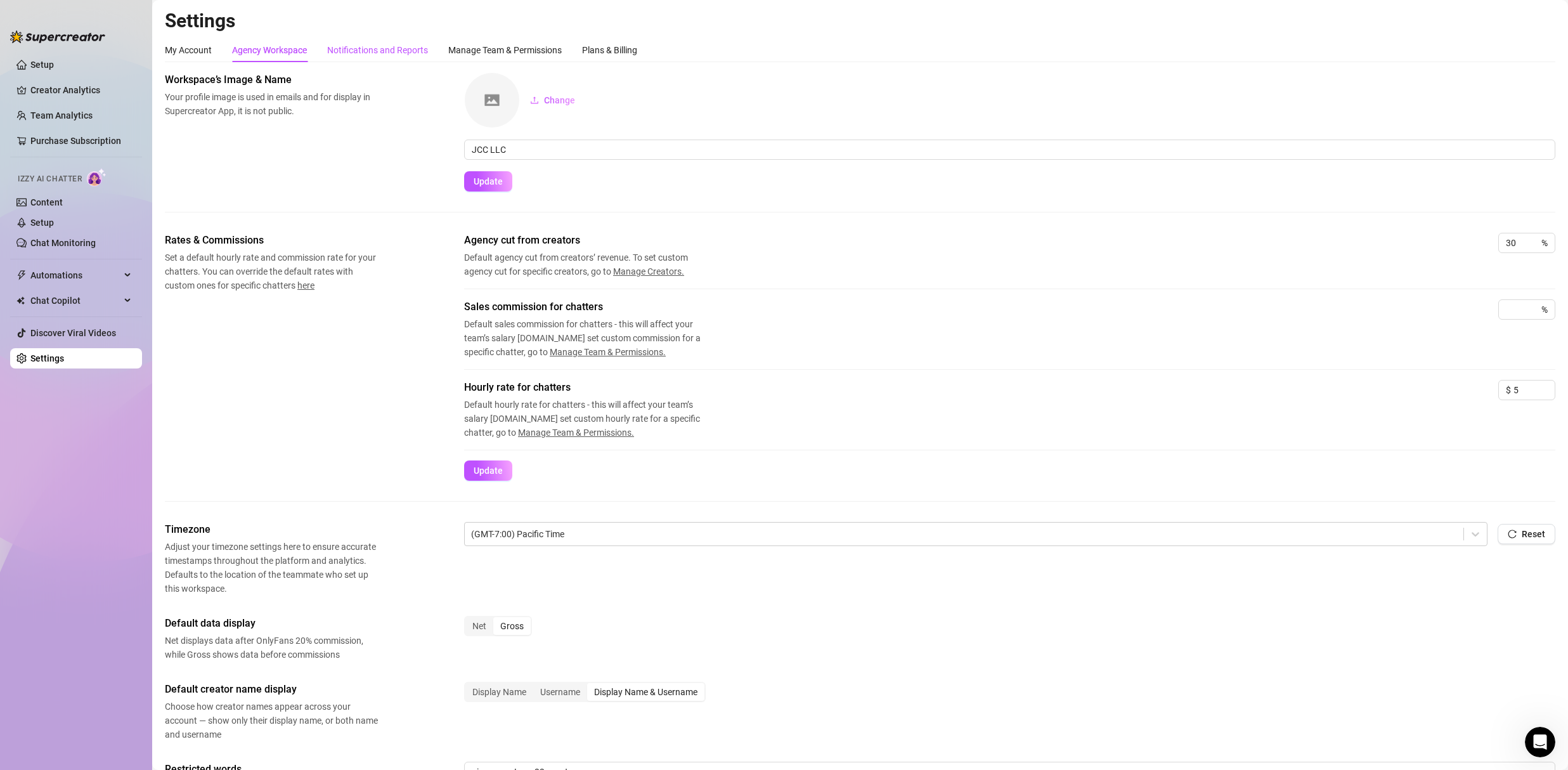
click at [365, 48] on div "Notifications and Reports" at bounding box center [377, 50] width 101 height 14
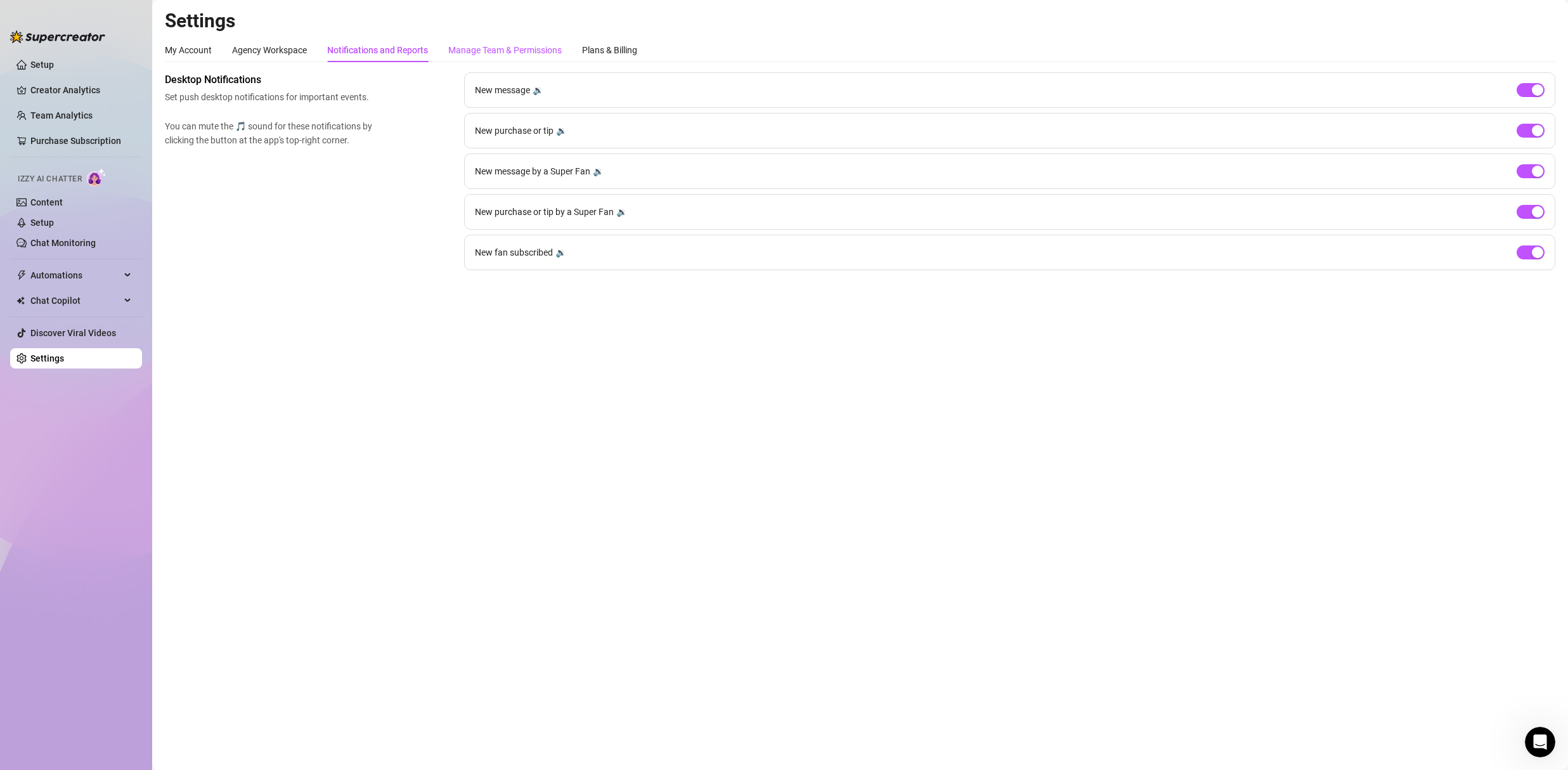
click at [449, 51] on div "Manage Team & Permissions" at bounding box center [505, 50] width 114 height 14
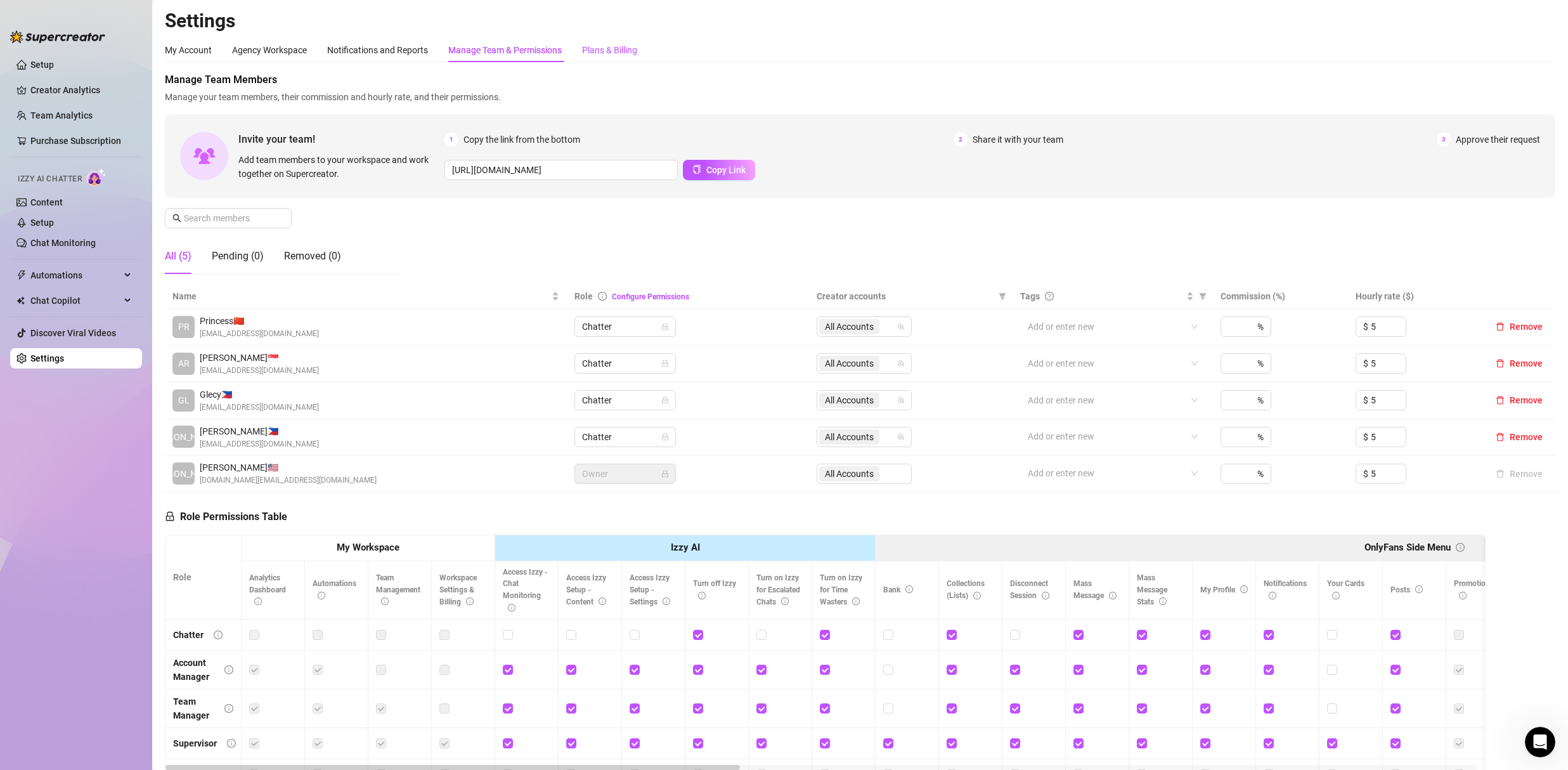
click at [599, 53] on div "Plans & Billing" at bounding box center [610, 50] width 55 height 14
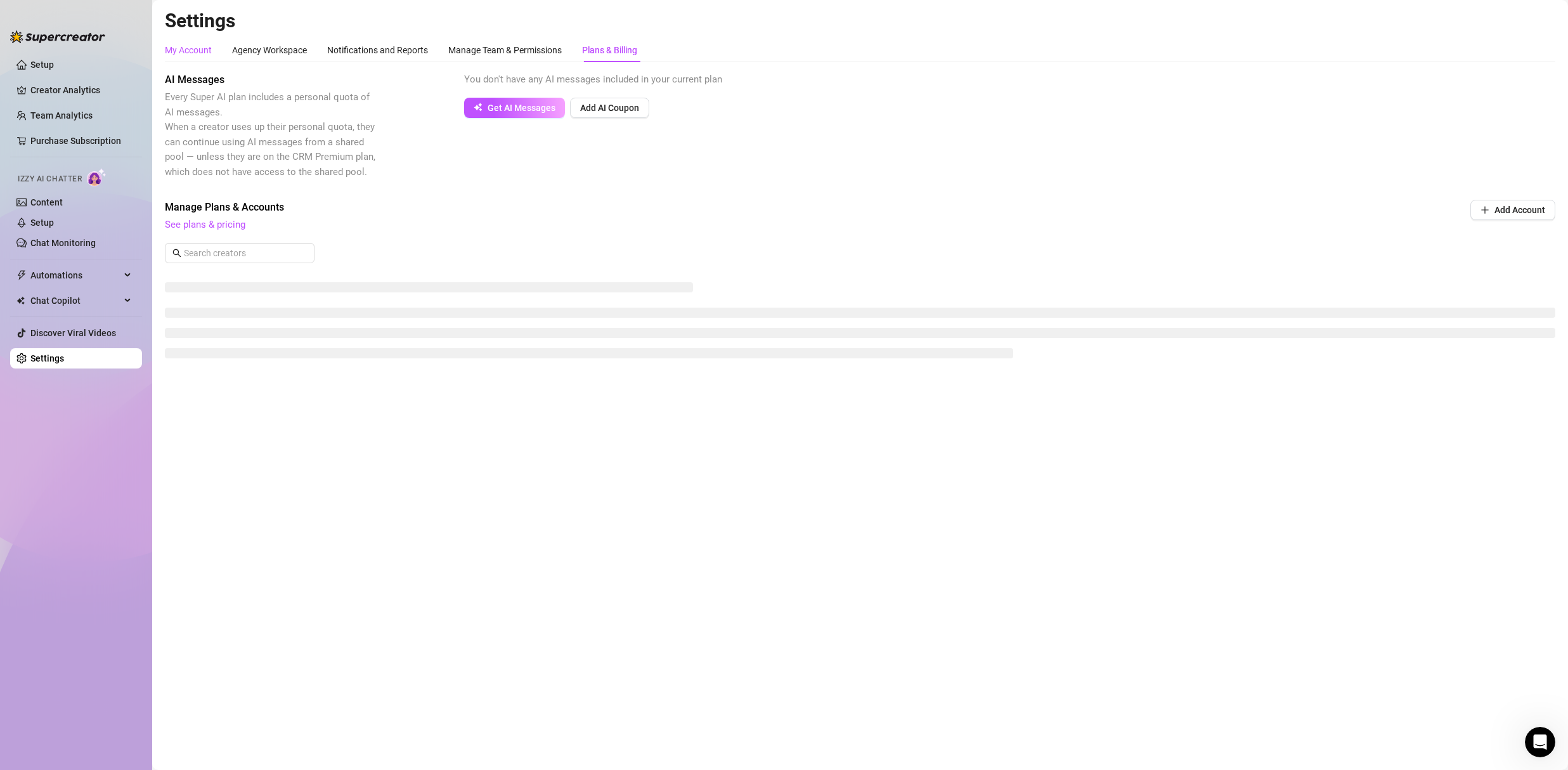
click at [195, 51] on div "My Account" at bounding box center [188, 50] width 47 height 14
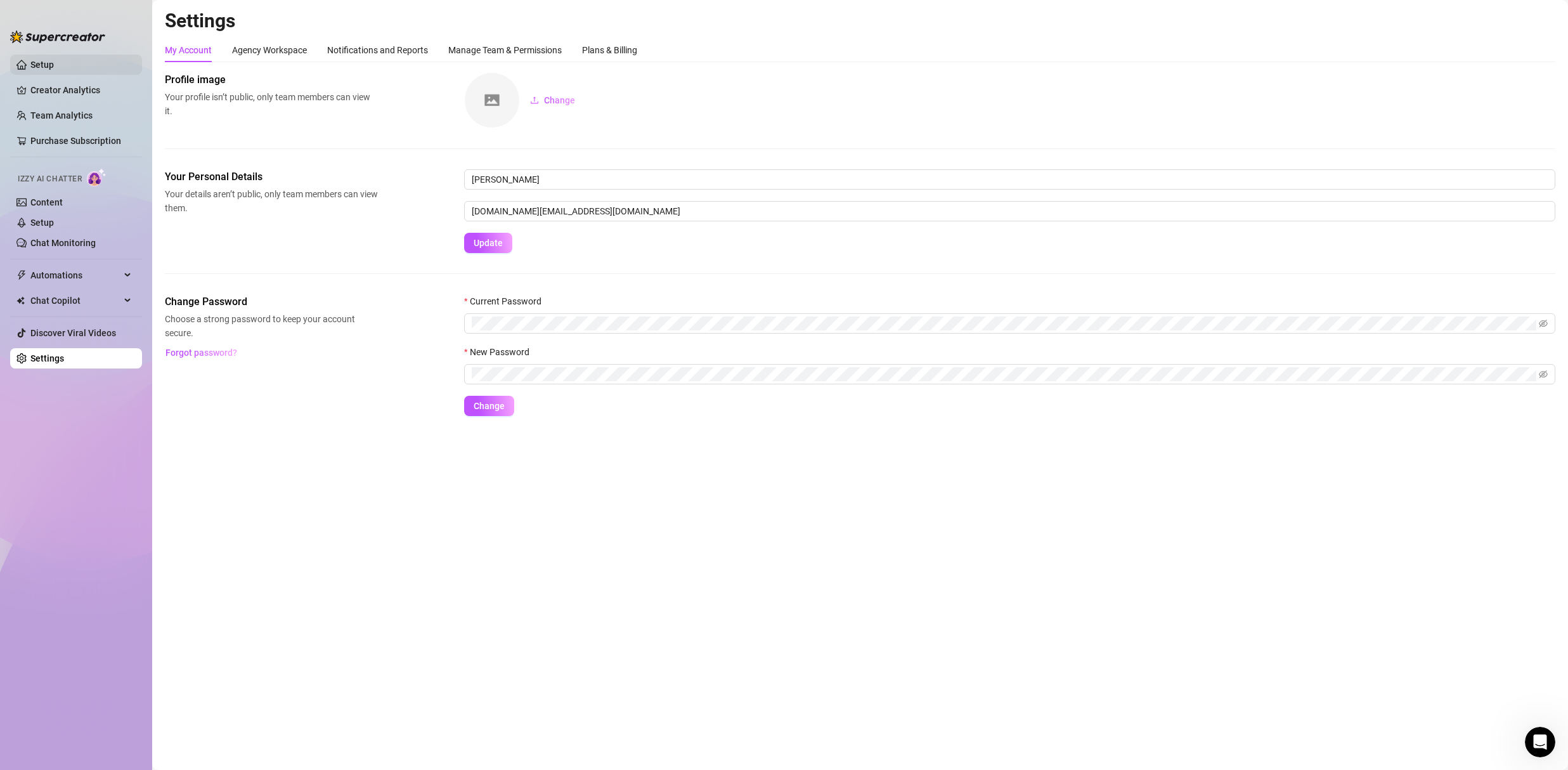
click at [54, 62] on link "Setup" at bounding box center [42, 65] width 23 height 10
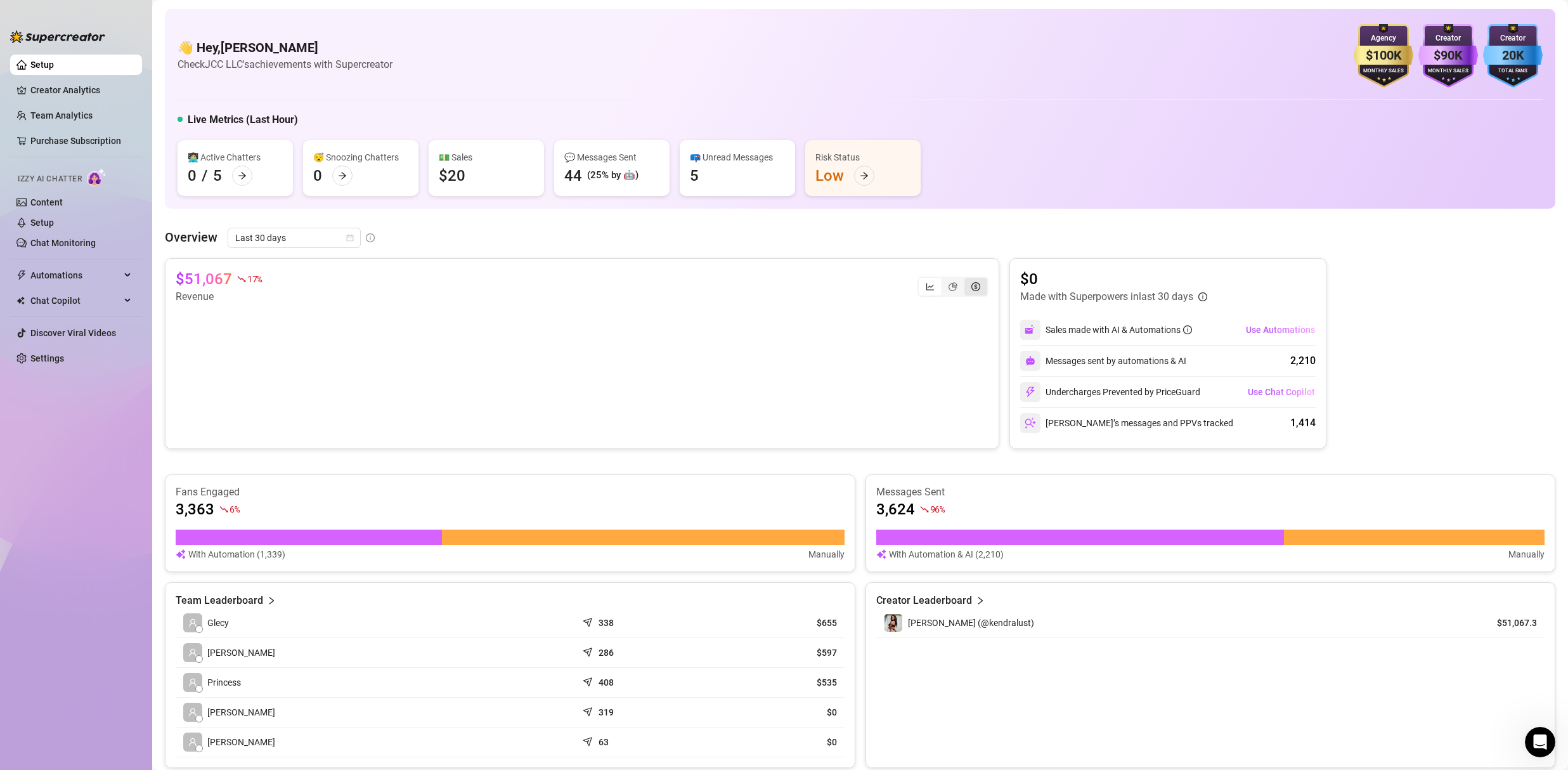
click at [966, 291] on div "segmented control" at bounding box center [976, 286] width 23 height 18
click at [968, 280] on input "segmented control" at bounding box center [968, 280] width 0 height 0
click at [928, 287] on icon "line-chart" at bounding box center [930, 287] width 9 height 9
click at [922, 280] on input "segmented control" at bounding box center [922, 280] width 0 height 0
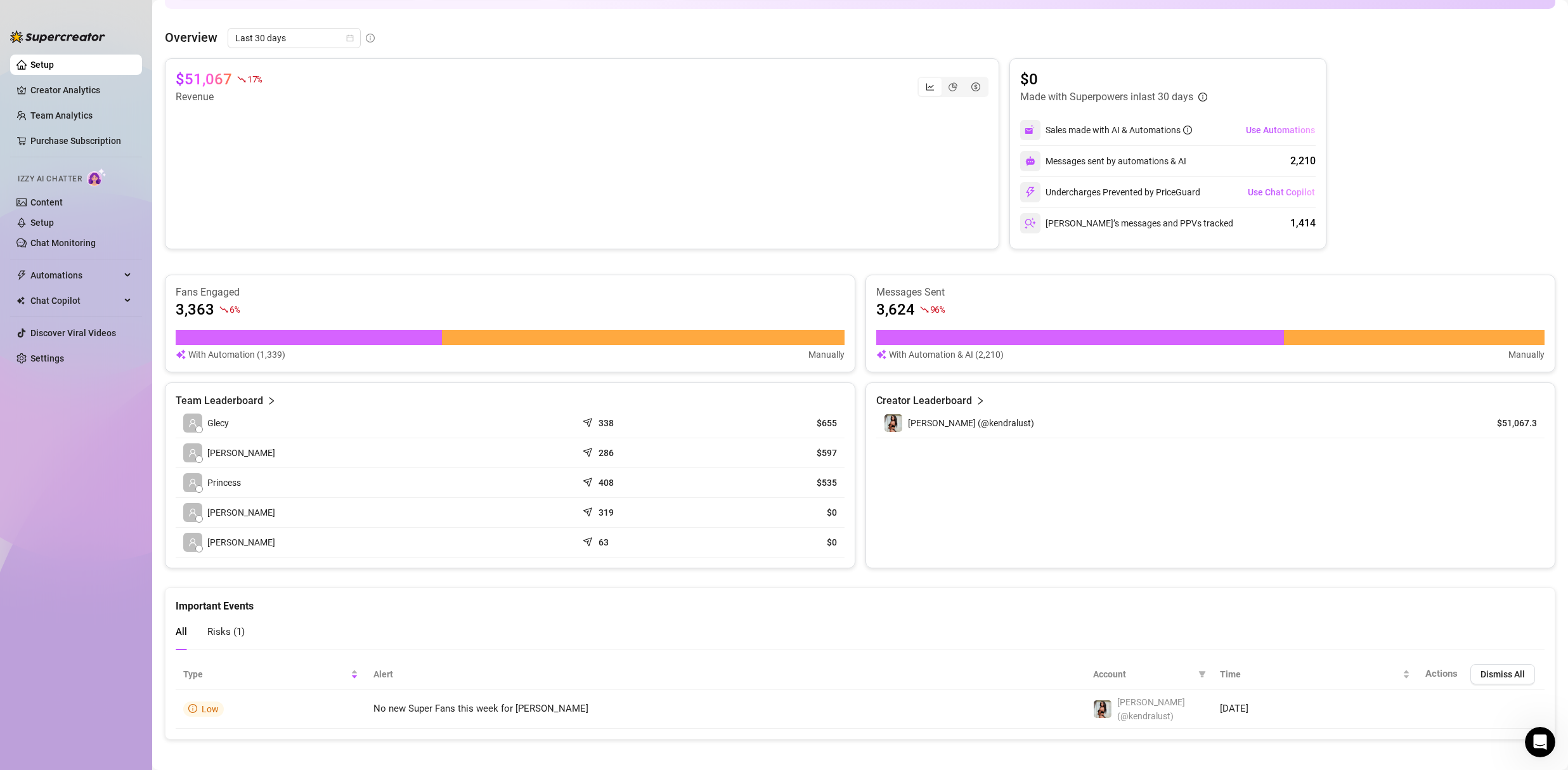
scroll to position [203, 0]
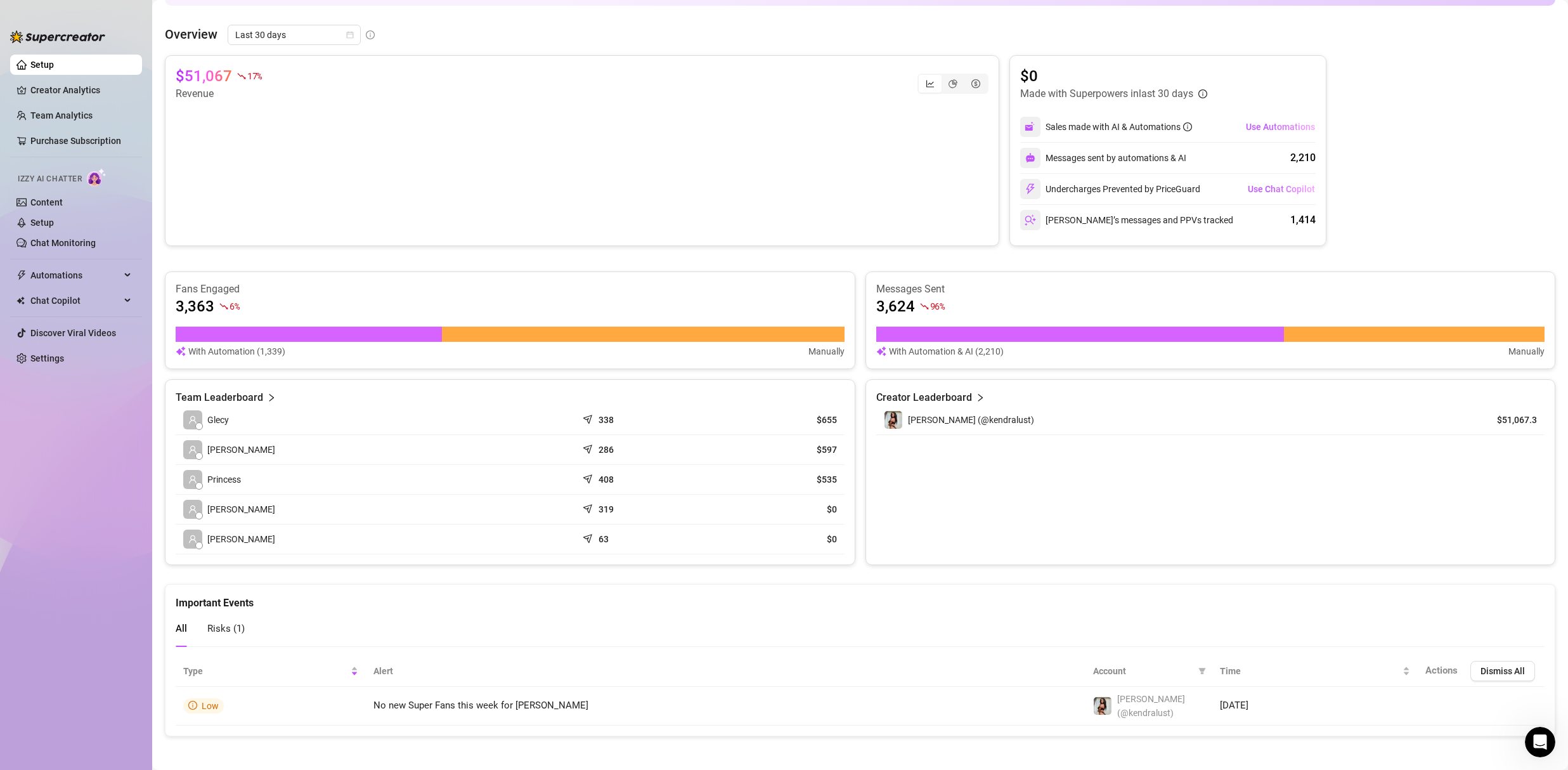
click at [200, 399] on article "Team Leaderboard" at bounding box center [219, 398] width 88 height 15
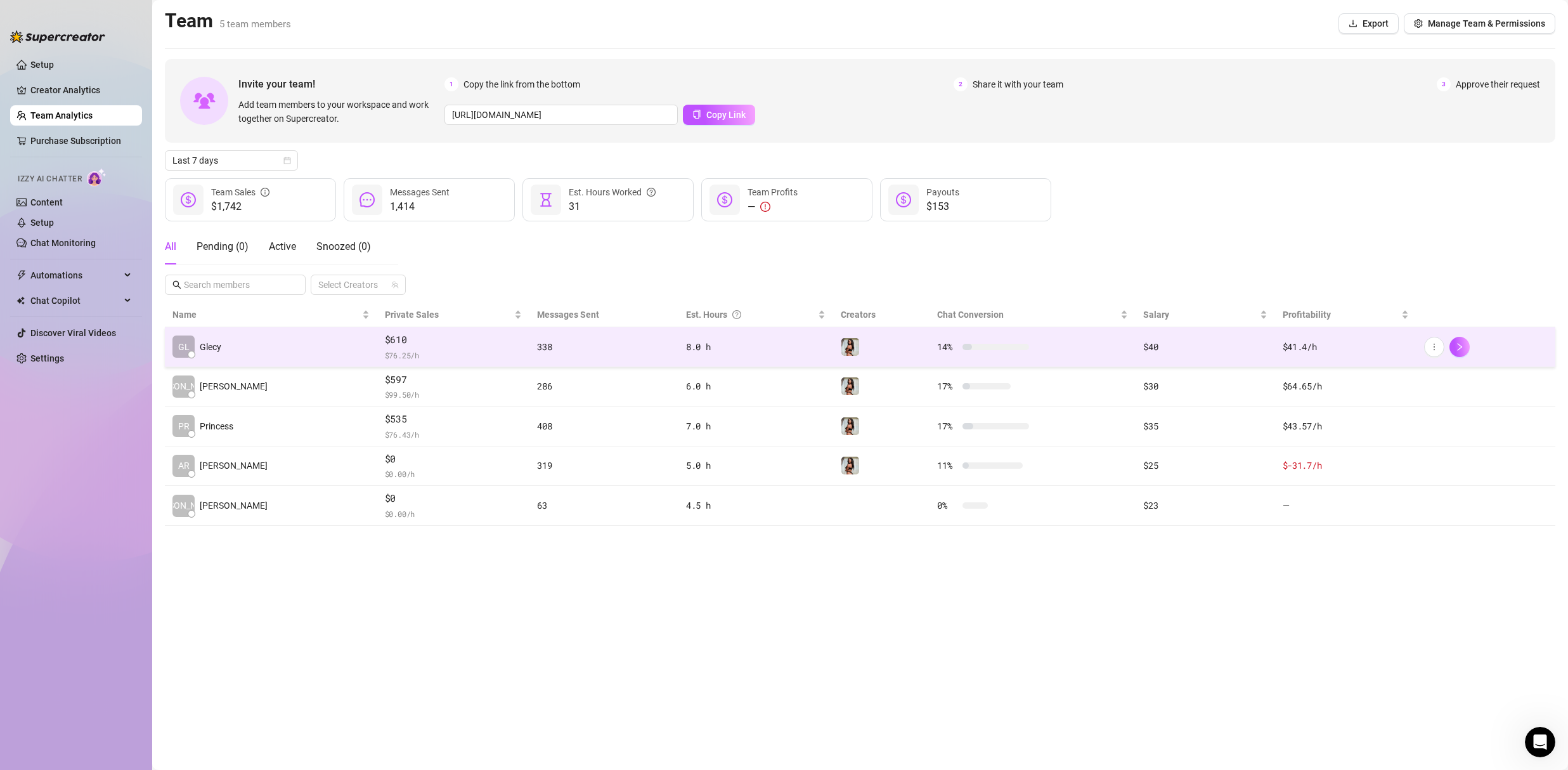
click at [421, 349] on span "$ 76.25 /h" at bounding box center [453, 355] width 137 height 13
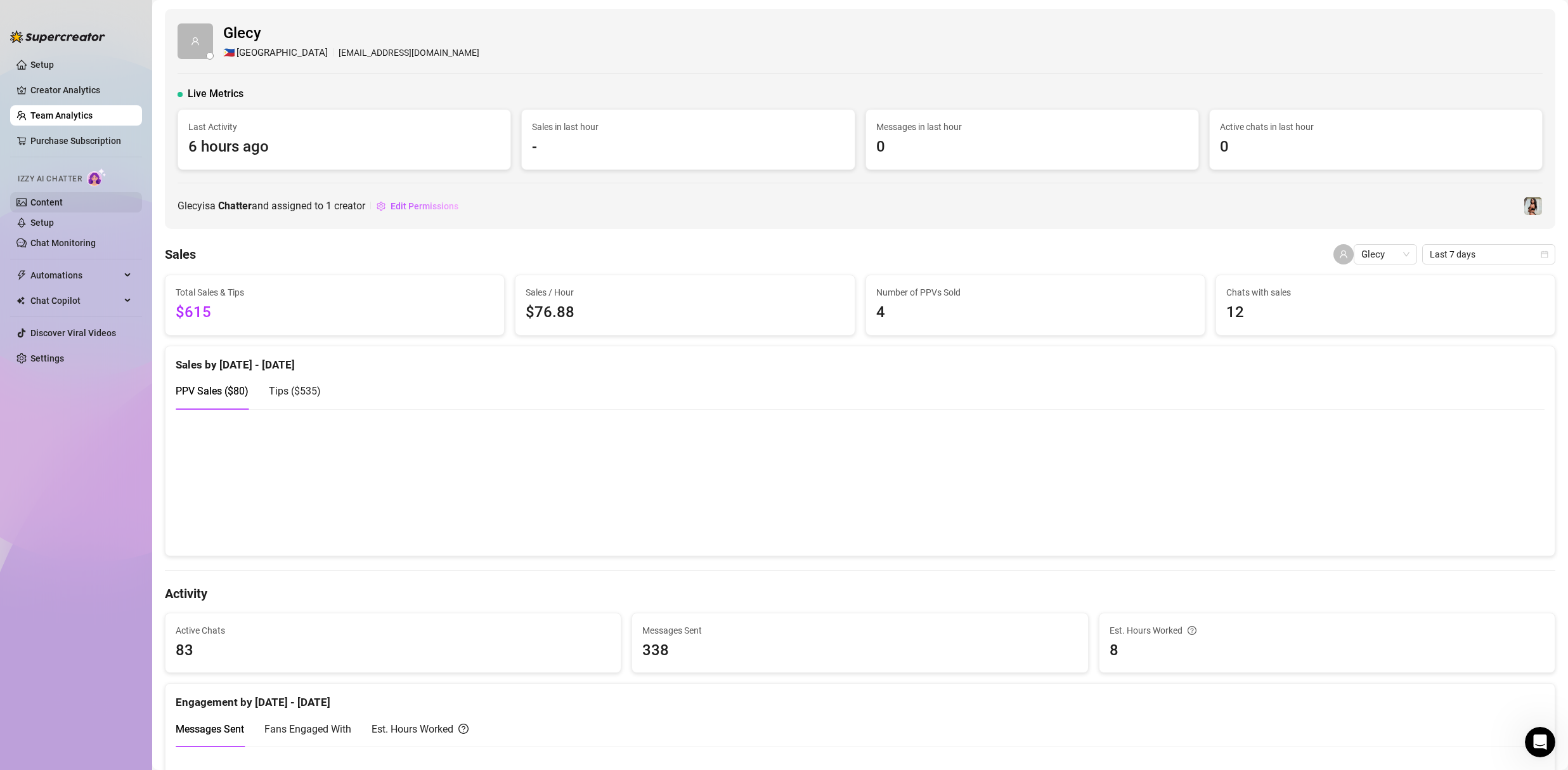
click at [63, 198] on link "Content" at bounding box center [46, 202] width 32 height 10
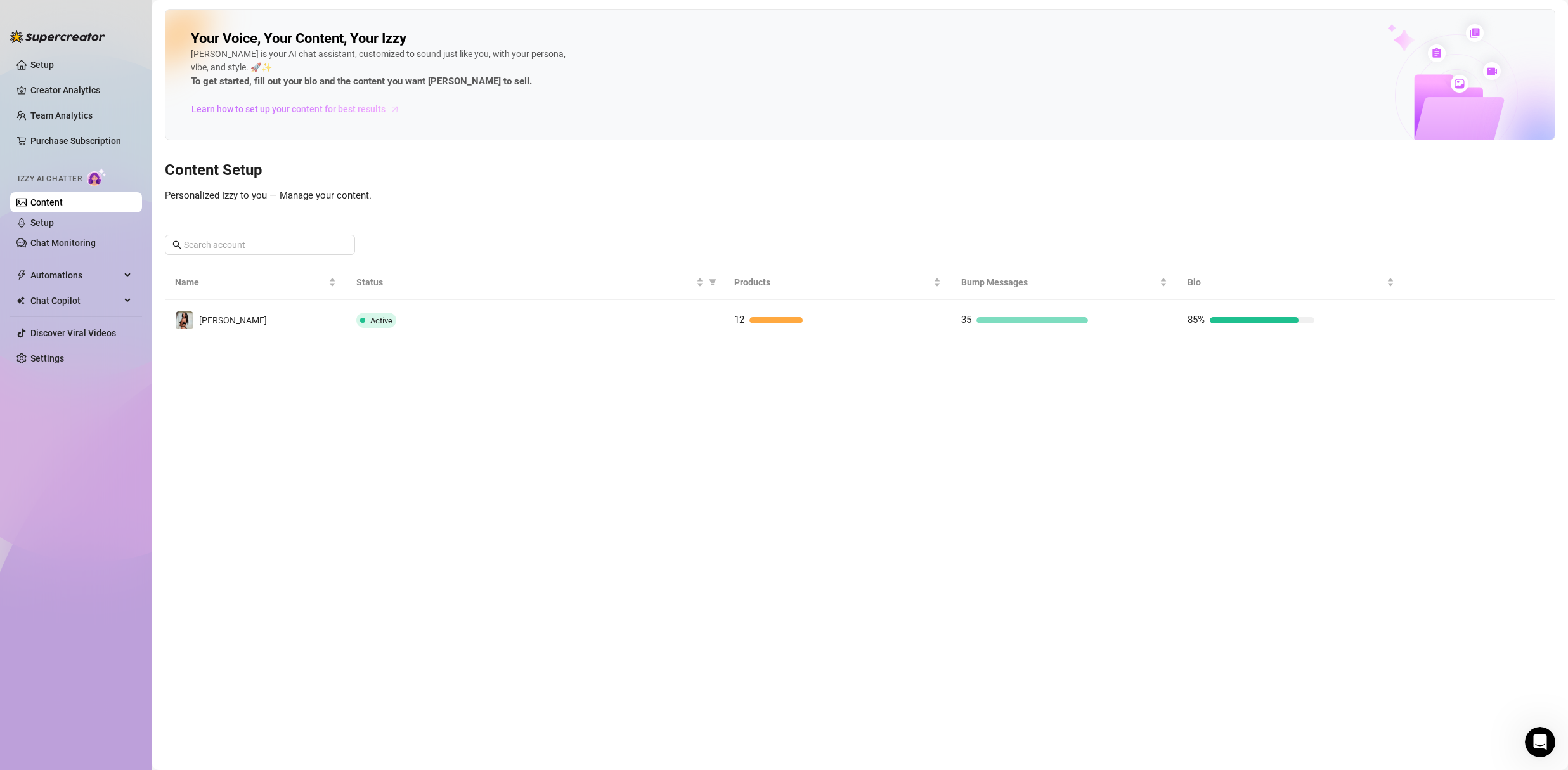
click at [295, 109] on span "Learn how to set up your content for best results" at bounding box center [289, 109] width 194 height 14
